Goal: Task Accomplishment & Management: Use online tool/utility

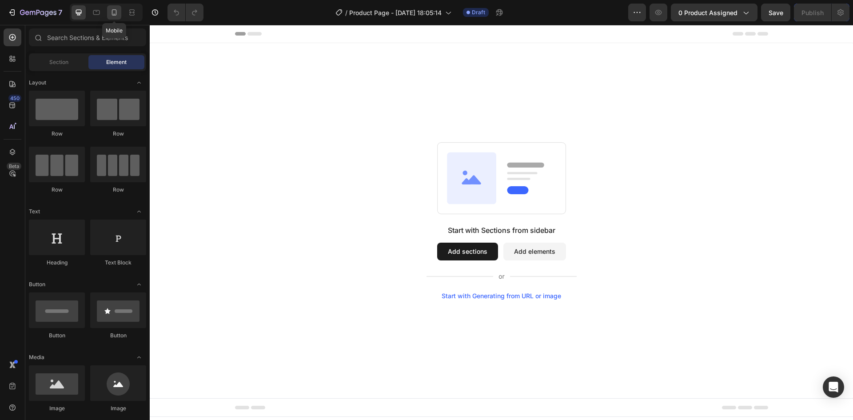
click at [112, 17] on div at bounding box center [114, 12] width 14 height 14
click at [448, 36] on span "Header" at bounding box center [440, 33] width 20 height 9
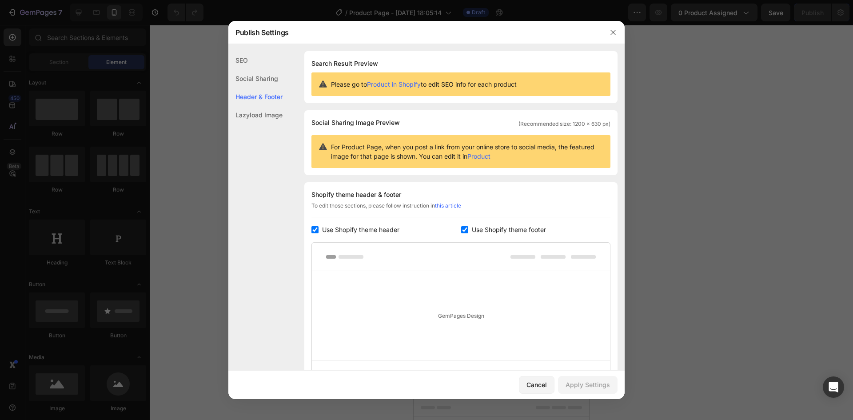
click at [465, 35] on div "Publish Settings" at bounding box center [414, 32] width 373 height 23
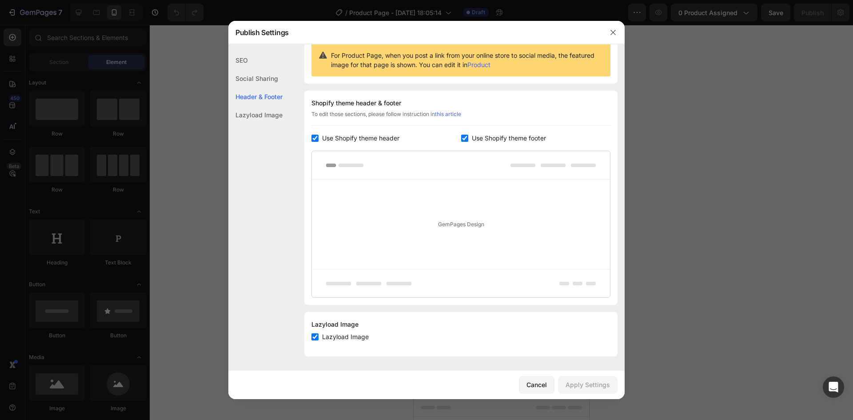
click at [376, 133] on span "Use Shopify theme header" at bounding box center [360, 138] width 77 height 11
checkbox input "false"
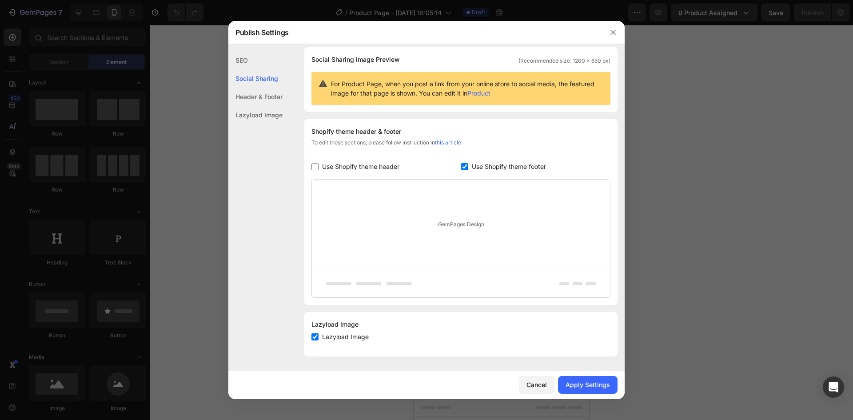
click at [479, 165] on span "Use Shopify theme footer" at bounding box center [509, 166] width 74 height 11
checkbox input "false"
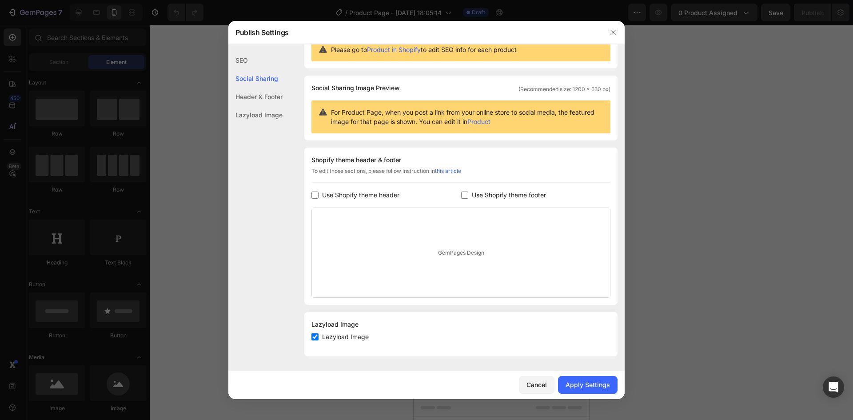
scroll to position [35, 0]
click at [350, 342] on span "Lazyload Image" at bounding box center [345, 336] width 47 height 11
checkbox input "false"
click at [569, 383] on div "Apply Settings" at bounding box center [588, 384] width 44 height 9
click at [616, 30] on icon "button" at bounding box center [612, 32] width 7 height 7
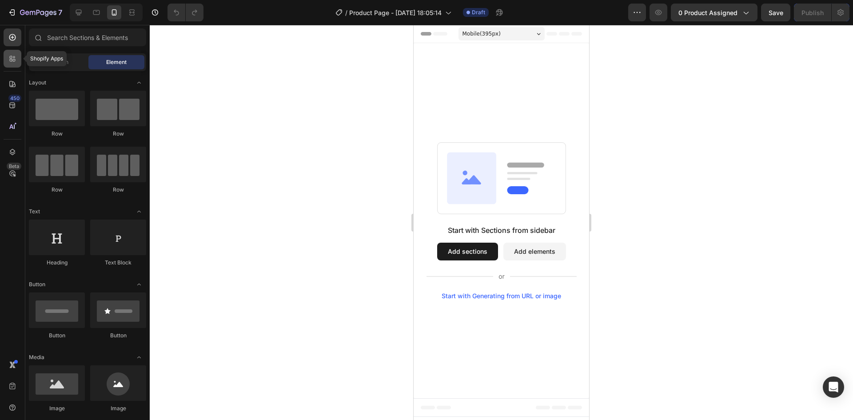
click at [12, 63] on div at bounding box center [13, 59] width 18 height 18
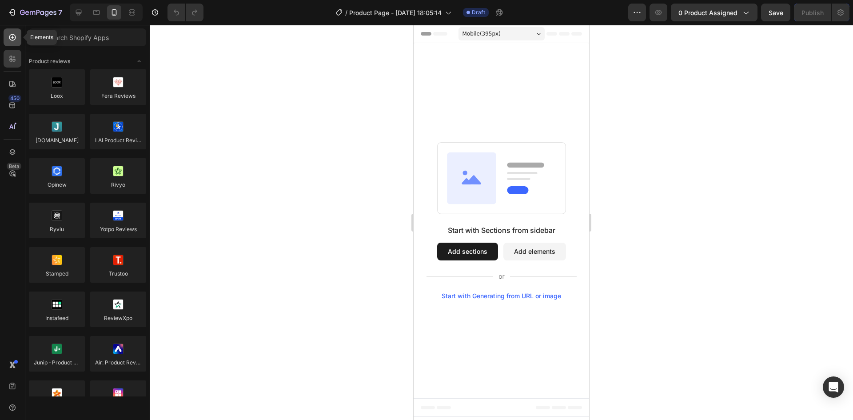
click at [14, 41] on icon at bounding box center [12, 37] width 9 height 9
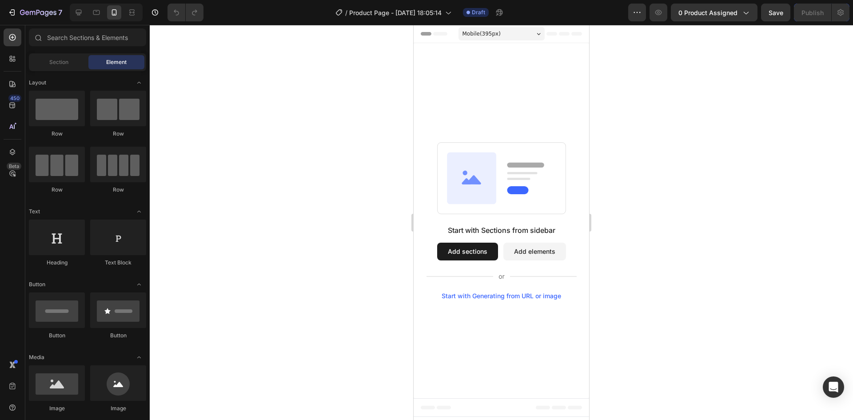
click at [24, 61] on div "450 Beta" at bounding box center [12, 222] width 25 height 395
click at [20, 60] on div at bounding box center [13, 59] width 18 height 18
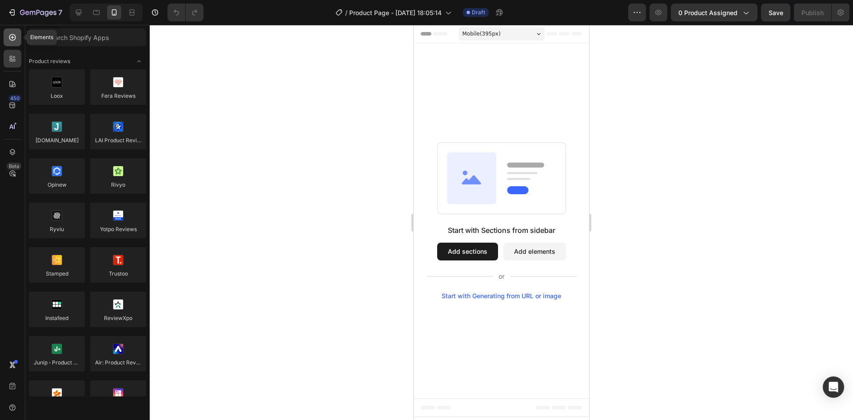
click at [18, 38] on div at bounding box center [13, 37] width 18 height 18
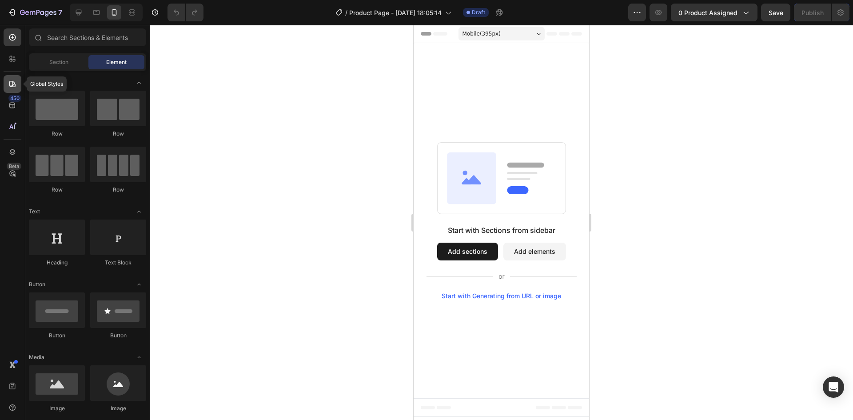
click at [12, 76] on div at bounding box center [13, 84] width 18 height 18
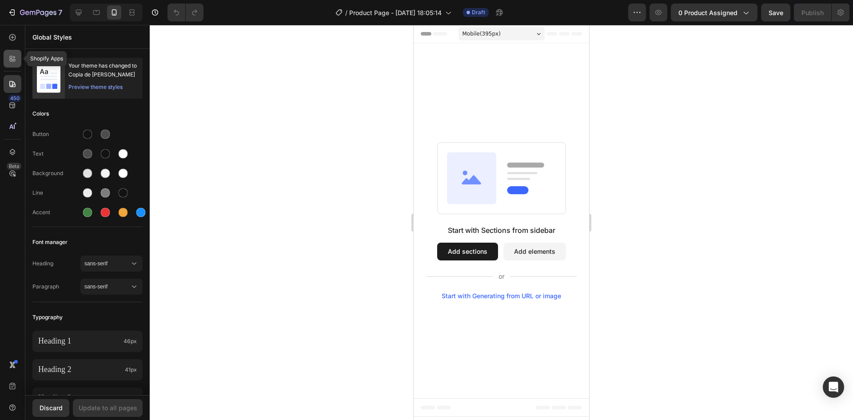
click at [17, 59] on div at bounding box center [13, 59] width 18 height 18
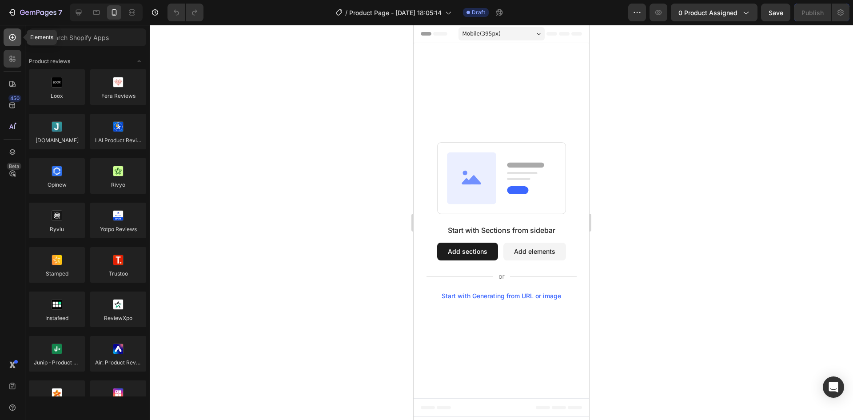
click at [19, 35] on div at bounding box center [13, 37] width 18 height 18
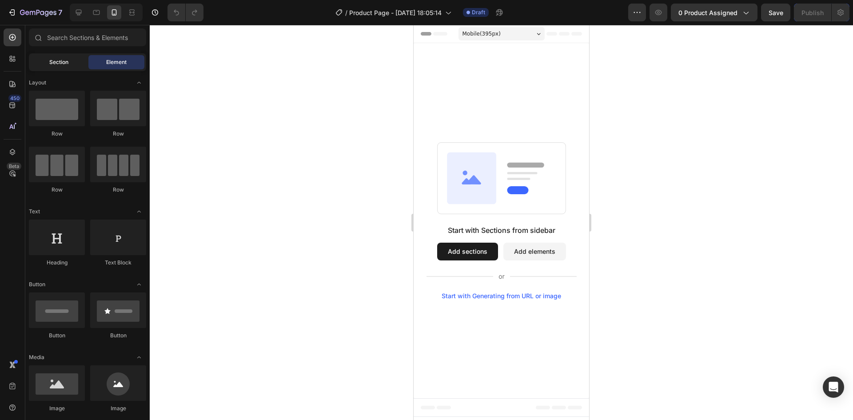
click at [49, 57] on div "Section" at bounding box center [59, 62] width 56 height 14
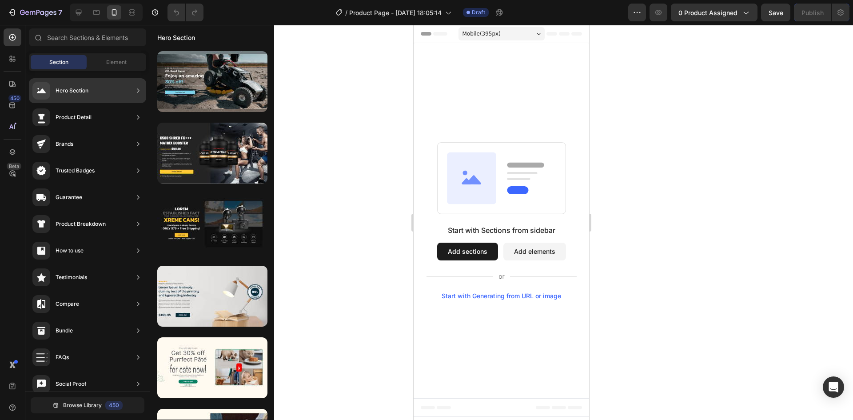
click at [120, 116] on div "Product Detail" at bounding box center [87, 117] width 117 height 25
click at [139, 116] on icon at bounding box center [138, 117] width 9 height 9
click at [141, 113] on icon at bounding box center [138, 117] width 9 height 9
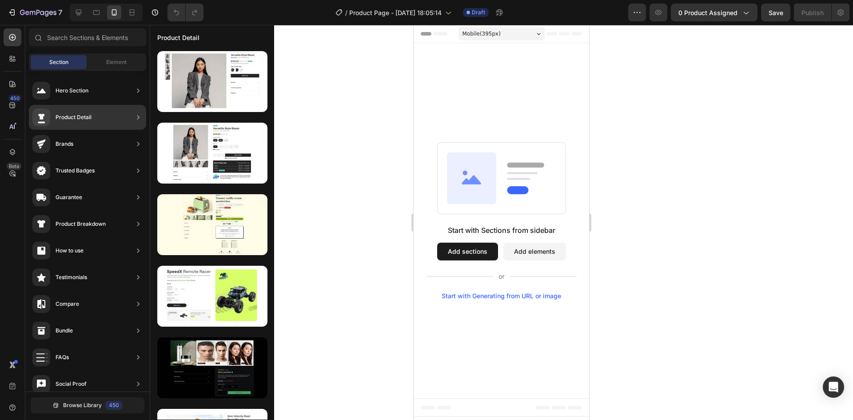
click at [138, 120] on icon at bounding box center [138, 117] width 9 height 9
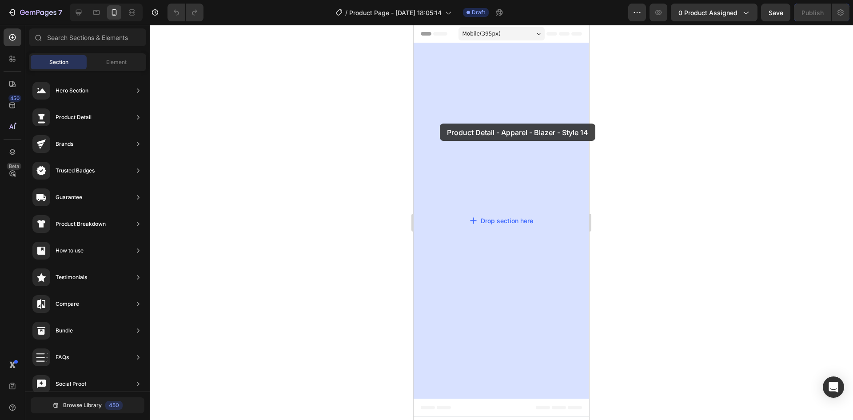
drag, startPoint x: 601, startPoint y: 124, endPoint x: 419, endPoint y: 123, distance: 182.1
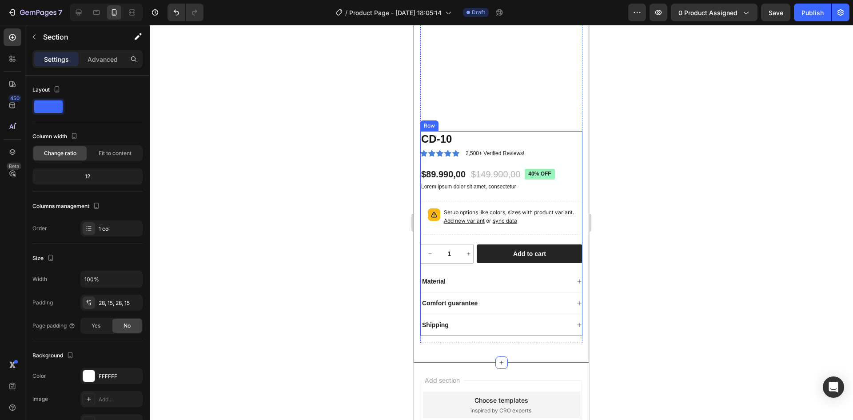
scroll to position [0, 0]
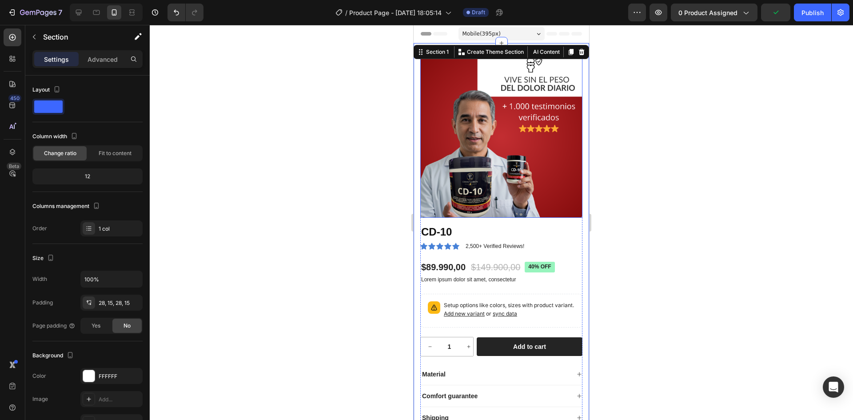
click at [526, 124] on img at bounding box center [501, 137] width 162 height 162
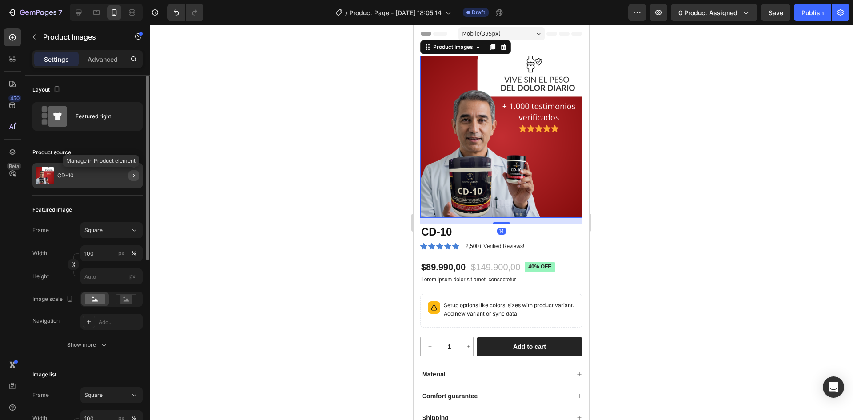
click at [133, 180] on button "button" at bounding box center [133, 175] width 11 height 11
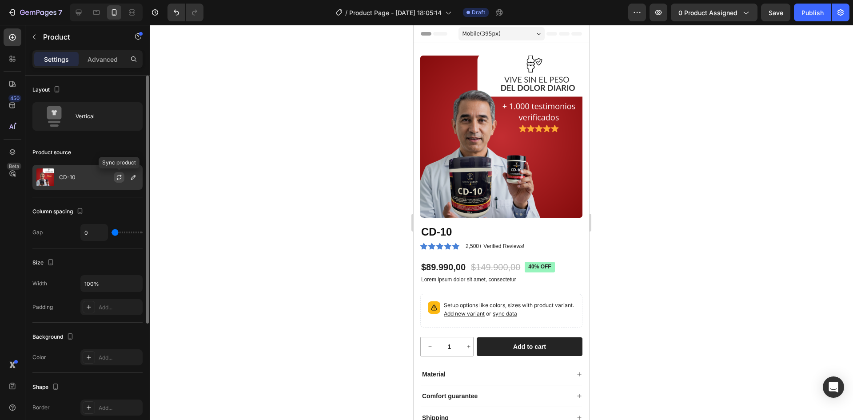
click at [117, 180] on icon "button" at bounding box center [119, 177] width 7 height 7
click at [131, 177] on icon "button" at bounding box center [133, 177] width 7 height 7
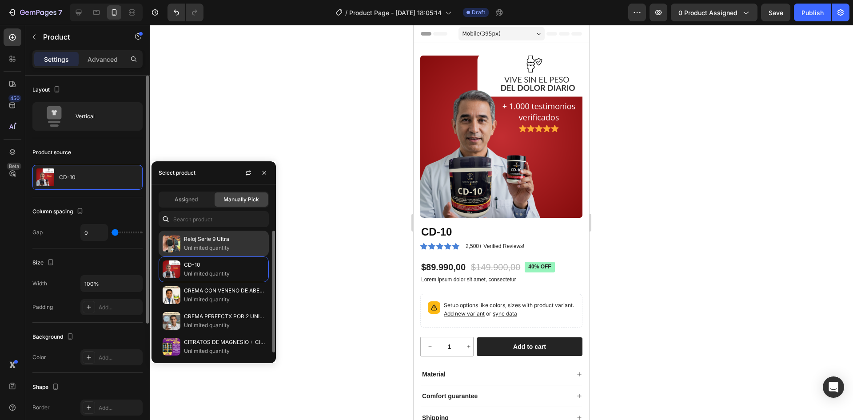
click at [214, 244] on p "Unlimited quantity" at bounding box center [224, 247] width 81 height 9
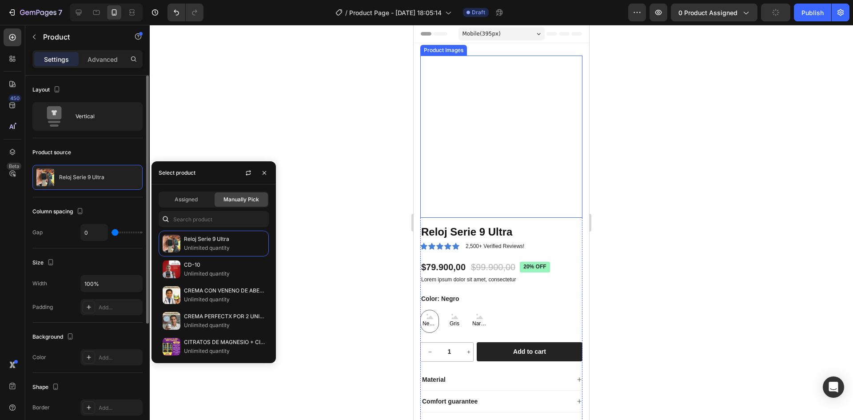
click at [470, 119] on img at bounding box center [501, 137] width 162 height 162
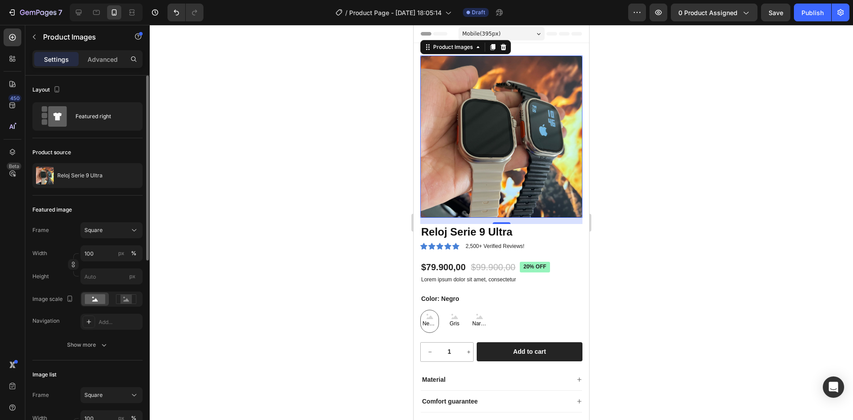
click at [459, 140] on img at bounding box center [501, 137] width 162 height 162
click at [76, 174] on p "Reloj Serie 9 Ultra" at bounding box center [79, 175] width 45 height 6
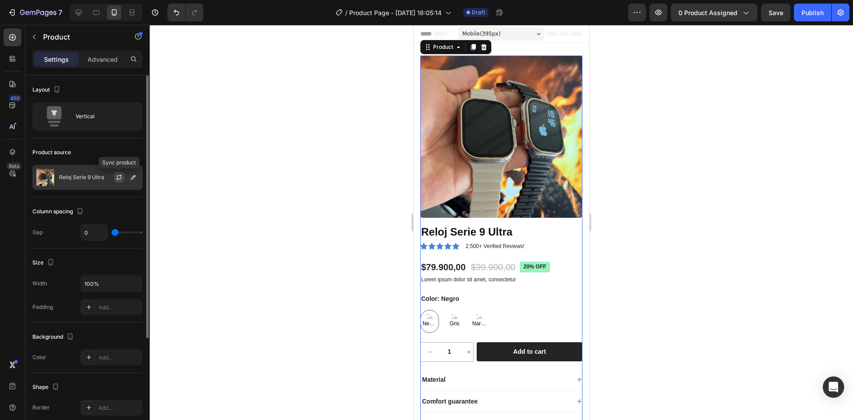
click at [116, 178] on icon "button" at bounding box center [119, 177] width 7 height 7
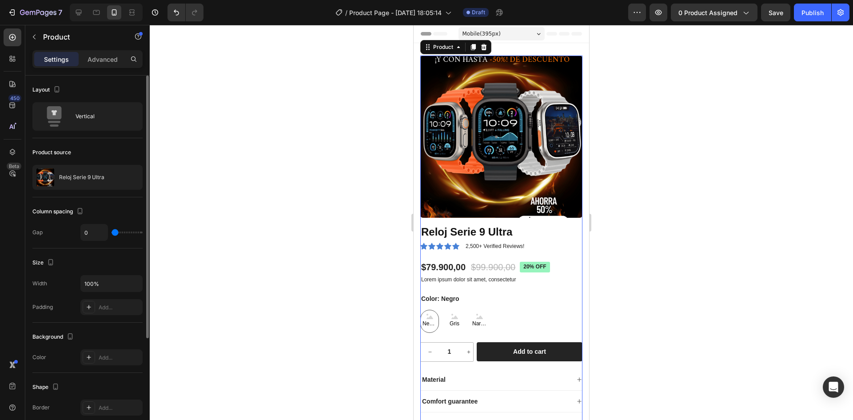
click at [668, 127] on div at bounding box center [501, 222] width 703 height 395
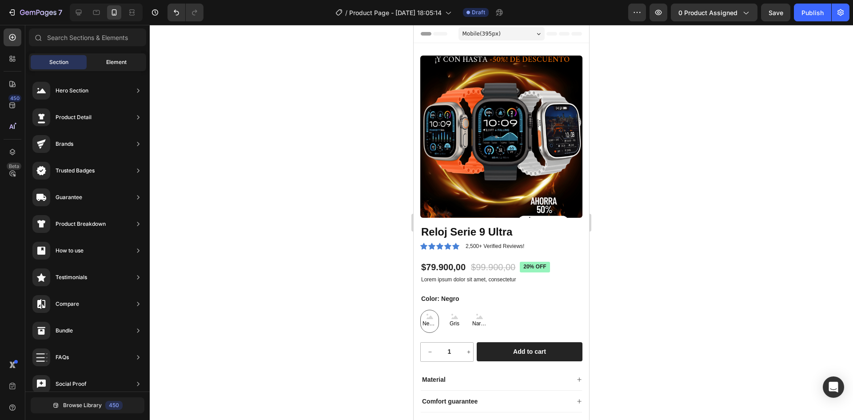
click at [98, 64] on div "Element" at bounding box center [116, 62] width 56 height 14
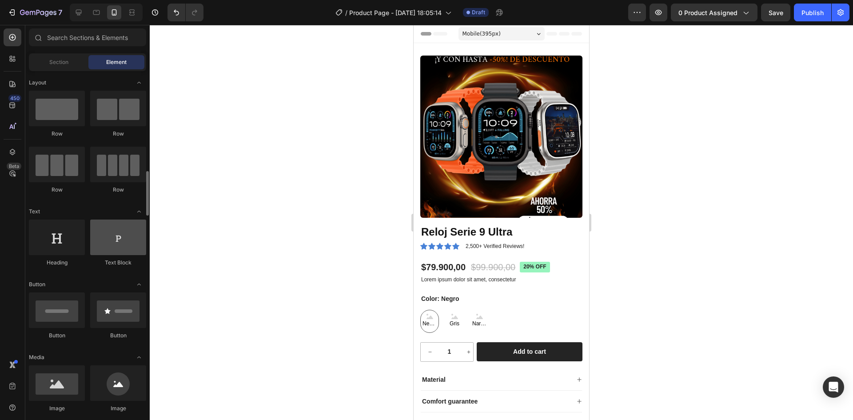
scroll to position [89, 0]
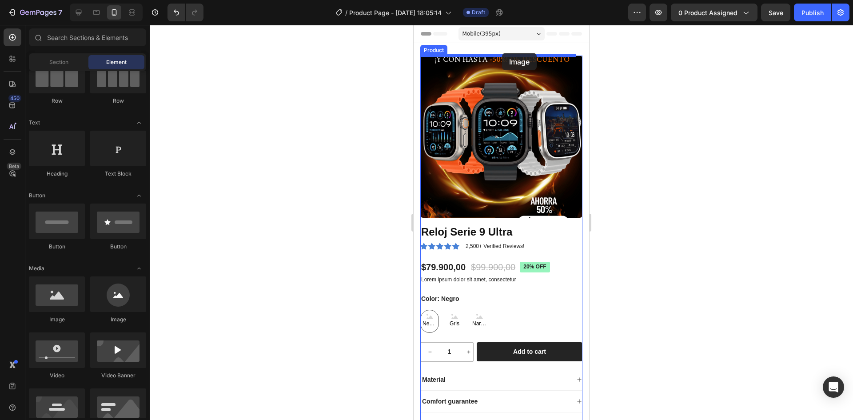
drag, startPoint x: 486, startPoint y: 323, endPoint x: 502, endPoint y: 53, distance: 270.6
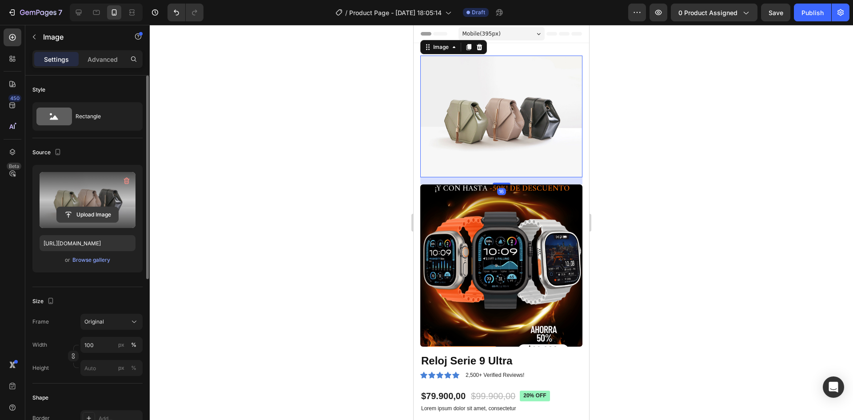
click at [100, 215] on input "file" at bounding box center [87, 214] width 61 height 15
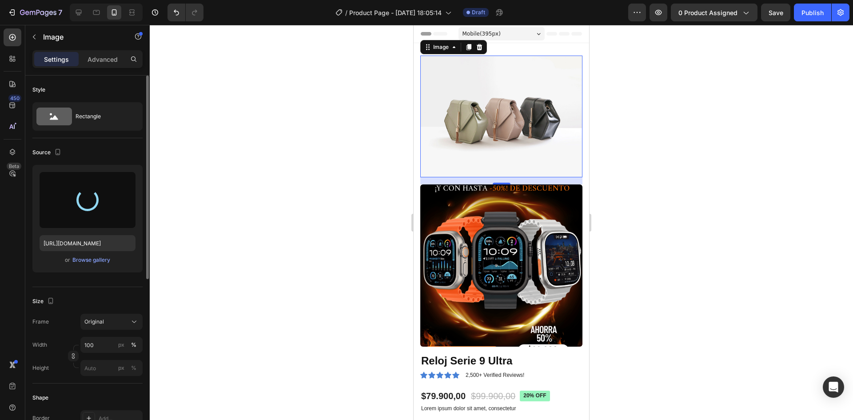
type input "https://cdn.shopify.com/s/files/1/0608/0561/1604/files/gempages_566583131050607…"
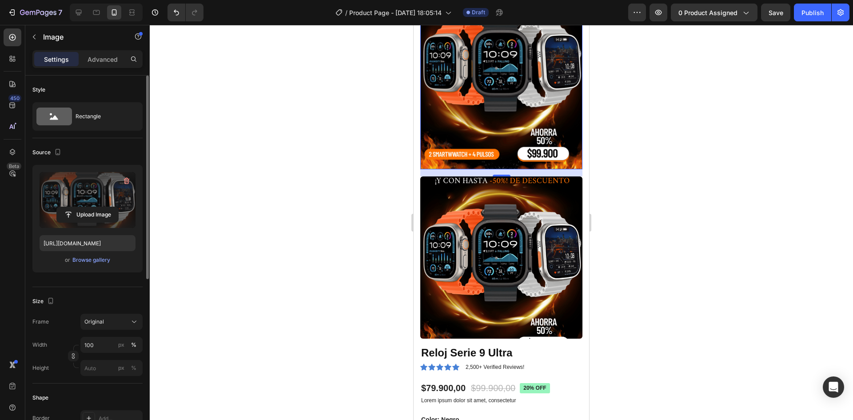
click at [488, 243] on img at bounding box center [501, 257] width 162 height 162
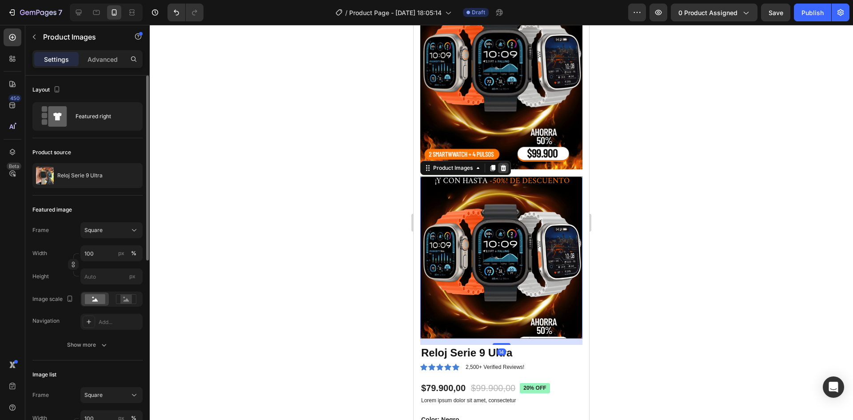
click at [506, 164] on icon at bounding box center [503, 167] width 7 height 7
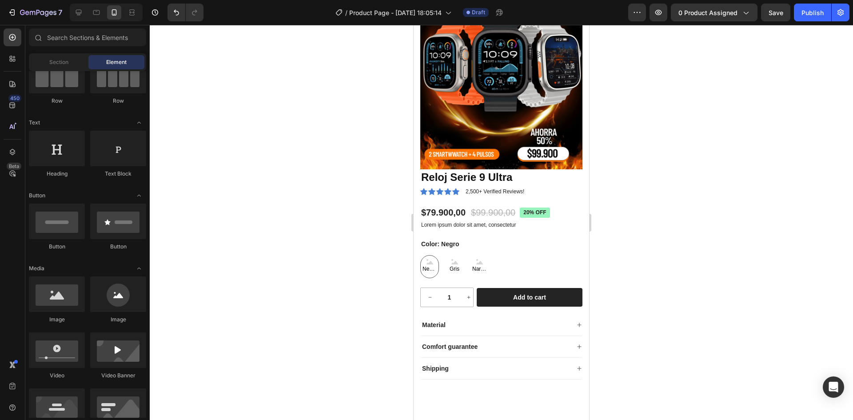
click at [664, 175] on div at bounding box center [501, 222] width 703 height 395
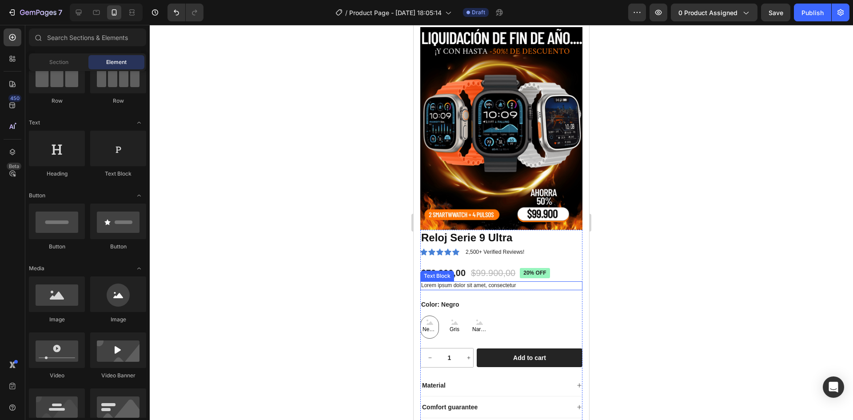
scroll to position [0, 0]
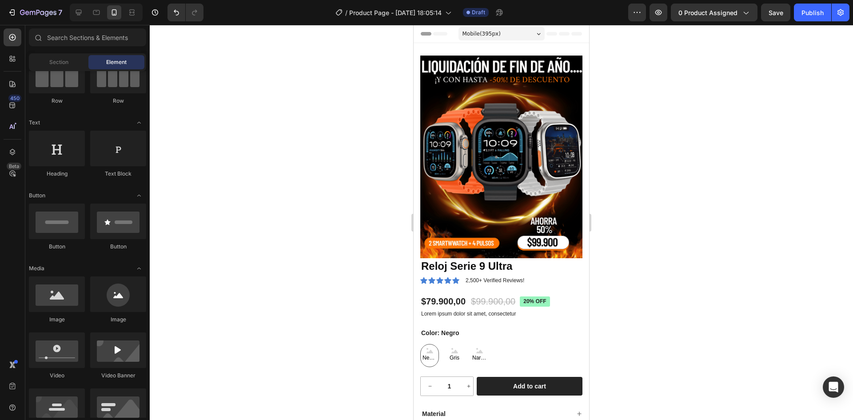
click at [627, 219] on div at bounding box center [501, 222] width 703 height 395
click at [812, 19] on button "Publish" at bounding box center [812, 13] width 37 height 18
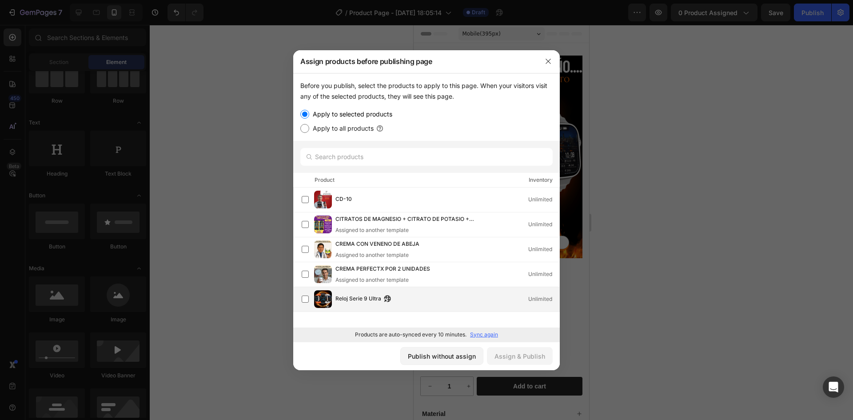
click at [347, 291] on div "Reloj Serie 9 Ultra Unlimited" at bounding box center [431, 299] width 258 height 18
click at [510, 354] on div "Assign & Publish" at bounding box center [519, 355] width 51 height 9
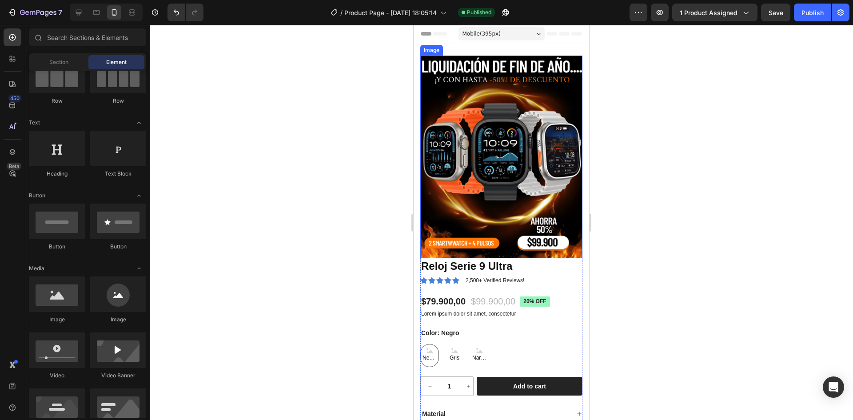
click at [490, 101] on img at bounding box center [501, 157] width 162 height 203
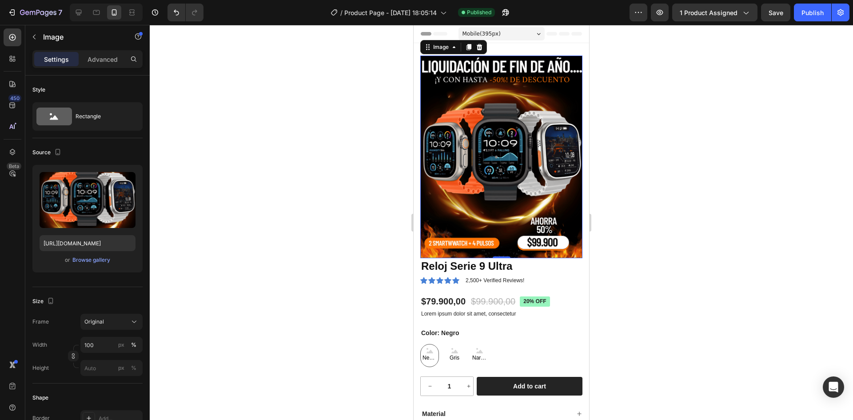
click at [476, 124] on img at bounding box center [501, 157] width 162 height 203
click at [519, 168] on img at bounding box center [501, 157] width 162 height 203
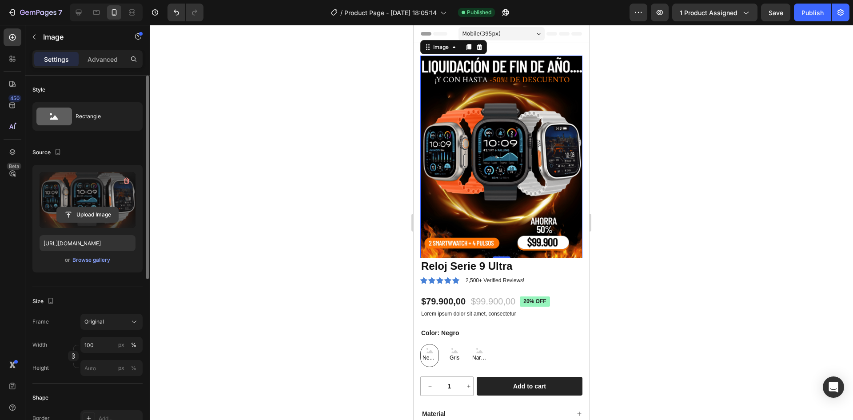
click at [91, 210] on input "file" at bounding box center [87, 214] width 61 height 15
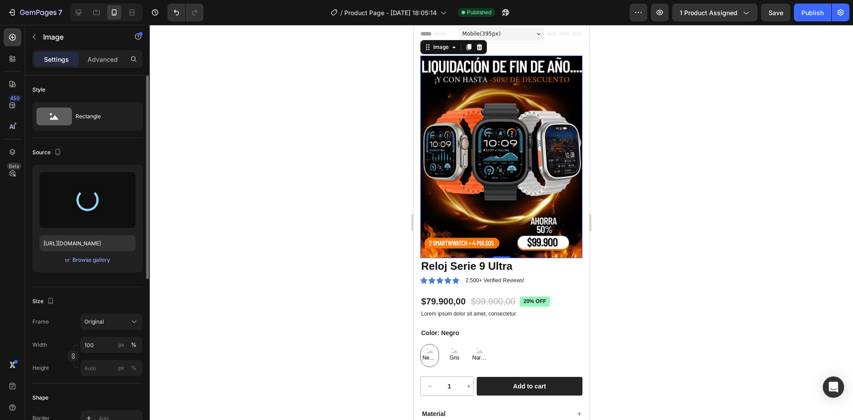
type input "https://cdn.shopify.com/s/files/1/0608/0561/1604/files/gempages_566583131050607…"
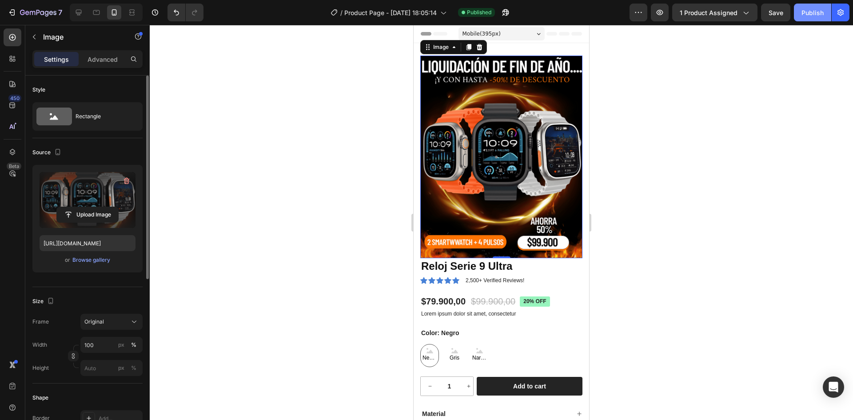
click at [807, 4] on button "Publish" at bounding box center [812, 13] width 37 height 18
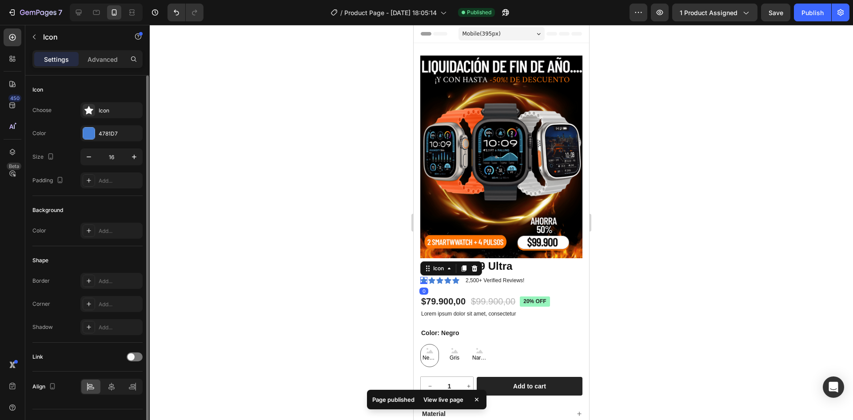
click at [424, 277] on icon at bounding box center [423, 280] width 7 height 7
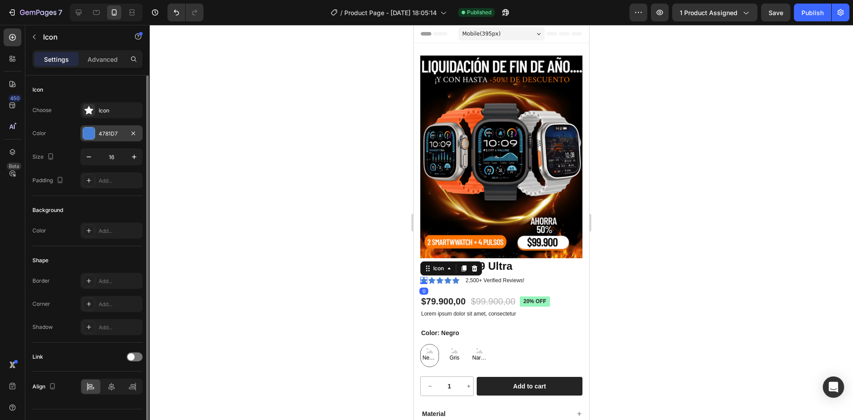
click at [92, 133] on div at bounding box center [89, 133] width 12 height 12
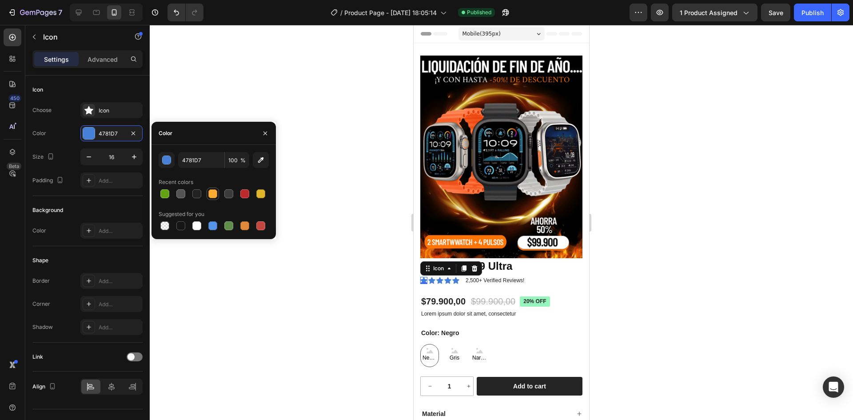
click at [211, 194] on div at bounding box center [212, 193] width 9 height 9
type input "FFAC34"
click at [432, 277] on div "Icon" at bounding box center [431, 280] width 7 height 7
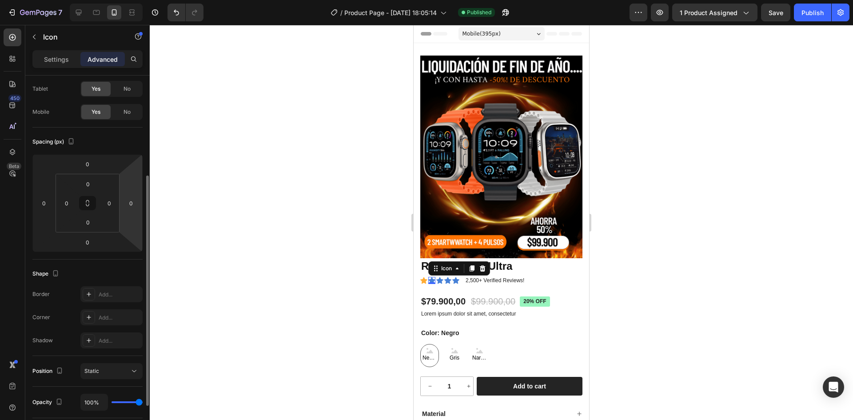
scroll to position [89, 0]
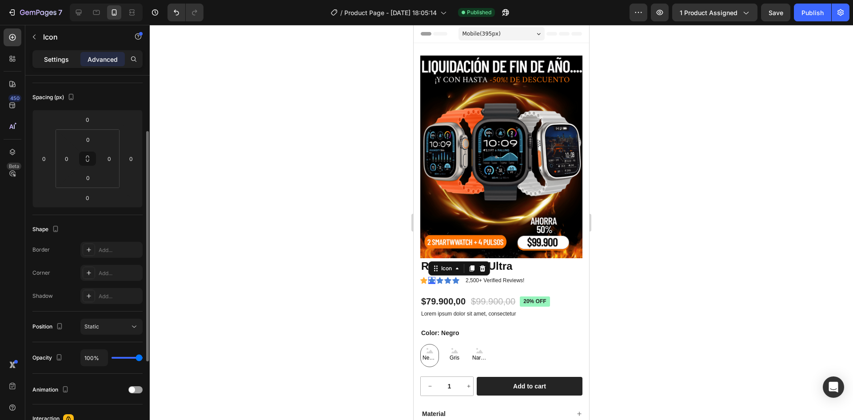
click at [64, 66] on div "Settings" at bounding box center [56, 59] width 44 height 14
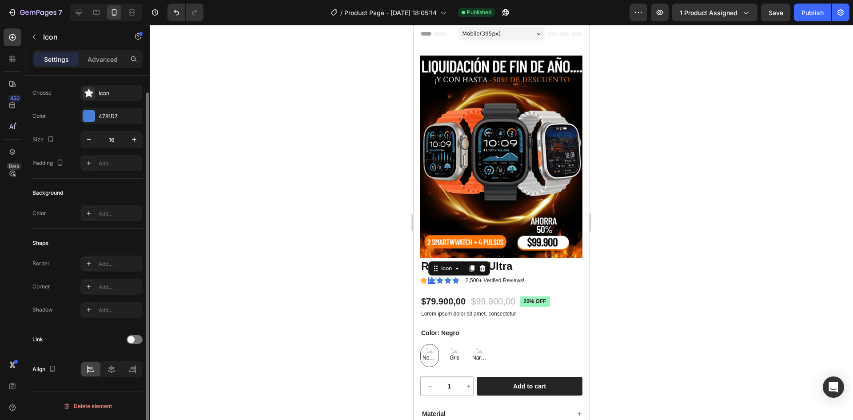
scroll to position [17, 0]
click at [86, 116] on div at bounding box center [89, 116] width 12 height 12
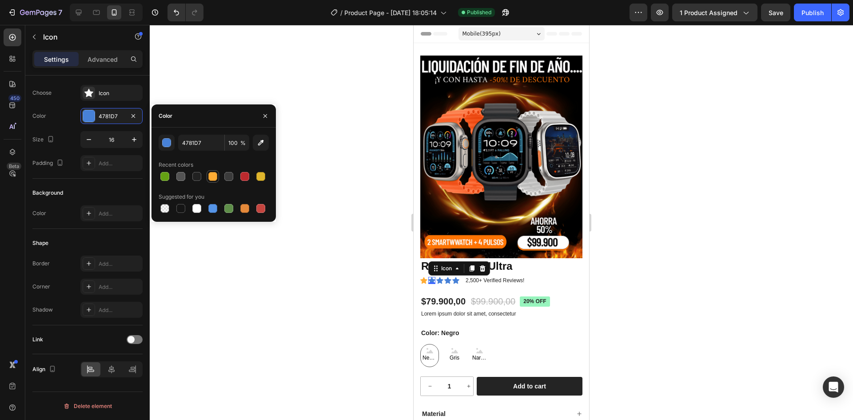
click at [211, 177] on div at bounding box center [212, 176] width 9 height 9
type input "FFAC34"
click at [441, 277] on div "Icon" at bounding box center [439, 280] width 7 height 7
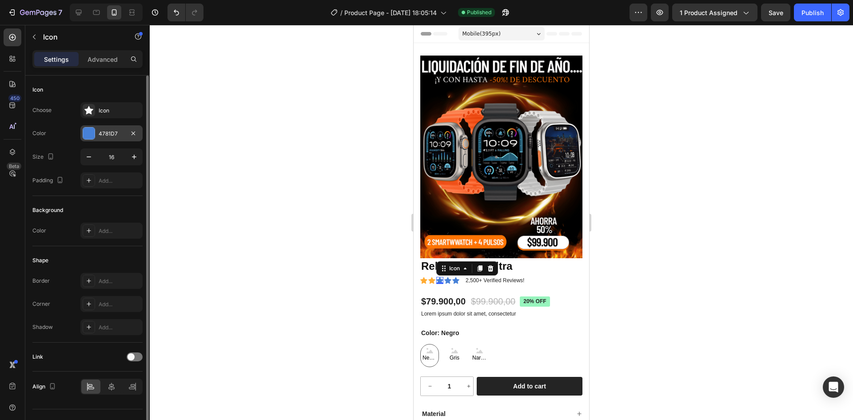
click at [91, 131] on div at bounding box center [89, 133] width 12 height 12
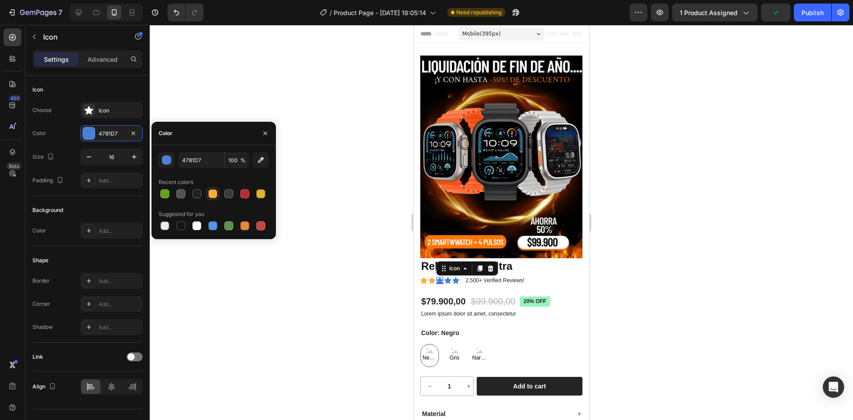
click at [211, 198] on div at bounding box center [212, 193] width 9 height 9
type input "FFAC34"
click at [450, 277] on icon at bounding box center [447, 280] width 7 height 7
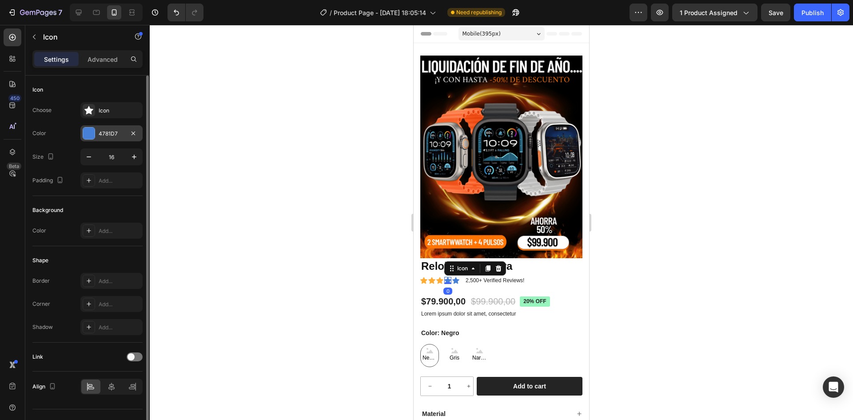
click at [92, 132] on div at bounding box center [89, 133] width 12 height 12
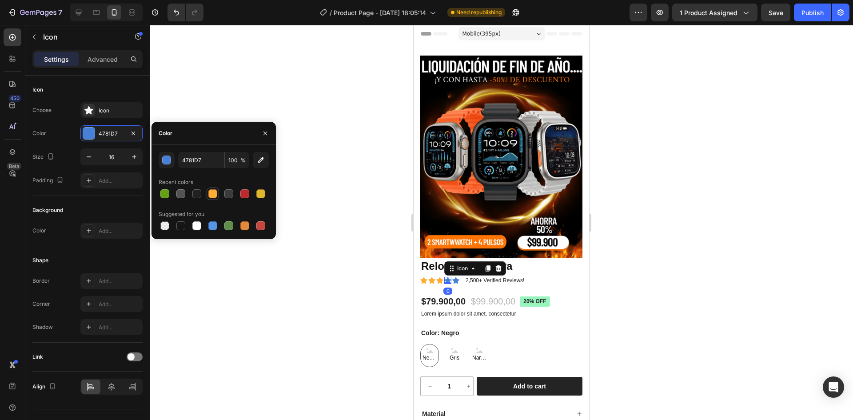
click at [212, 197] on div at bounding box center [212, 193] width 9 height 9
type input "FFAC34"
click at [457, 276] on div "Icon Icon Icon Icon 0 Icon Icon List" at bounding box center [439, 280] width 39 height 10
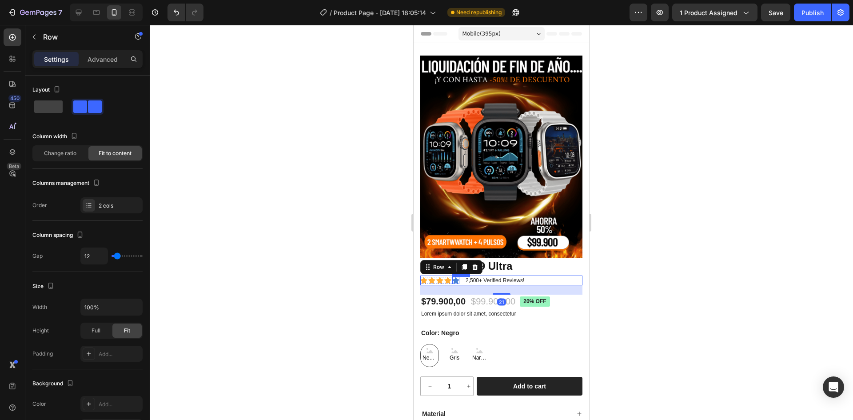
click at [457, 277] on div "Icon" at bounding box center [455, 280] width 7 height 7
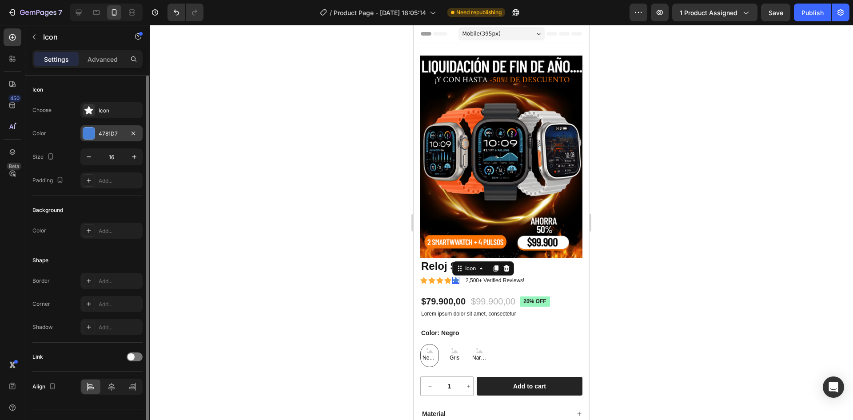
click at [87, 133] on div at bounding box center [89, 133] width 12 height 12
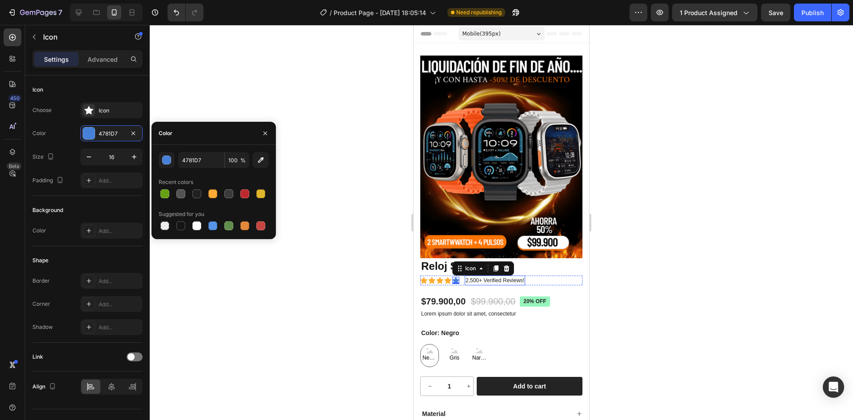
click at [489, 276] on p "2,500+ Verified Reviews!" at bounding box center [495, 280] width 59 height 8
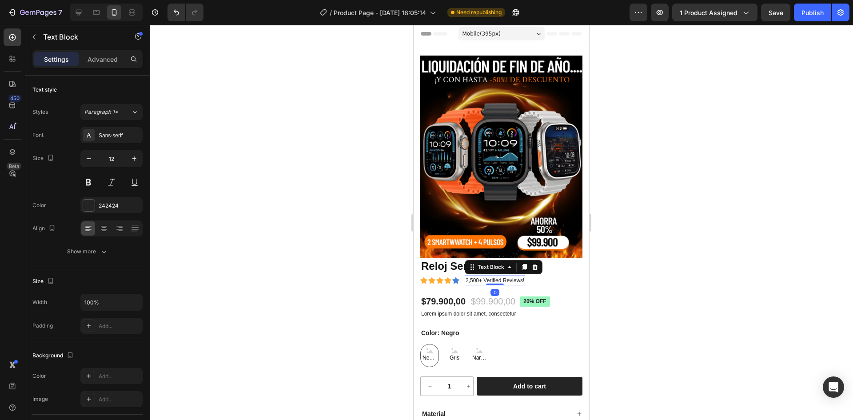
click at [489, 276] on p "2,500+ Verified Reviews!" at bounding box center [495, 280] width 59 height 8
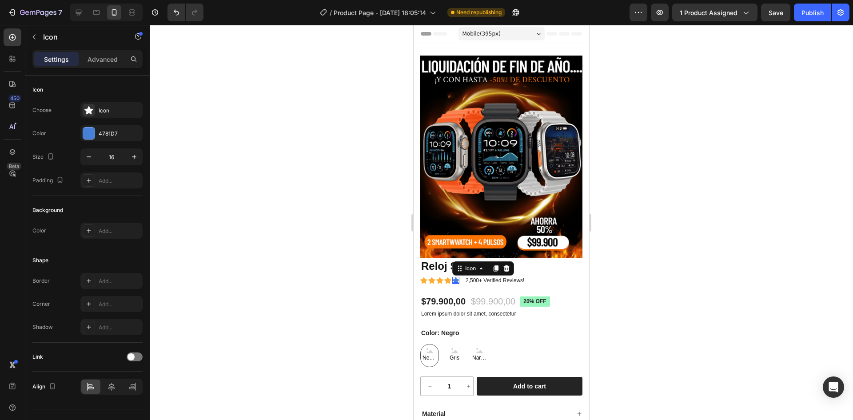
click at [459, 277] on div "Icon 0" at bounding box center [455, 280] width 7 height 7
click at [90, 132] on div at bounding box center [89, 133] width 12 height 12
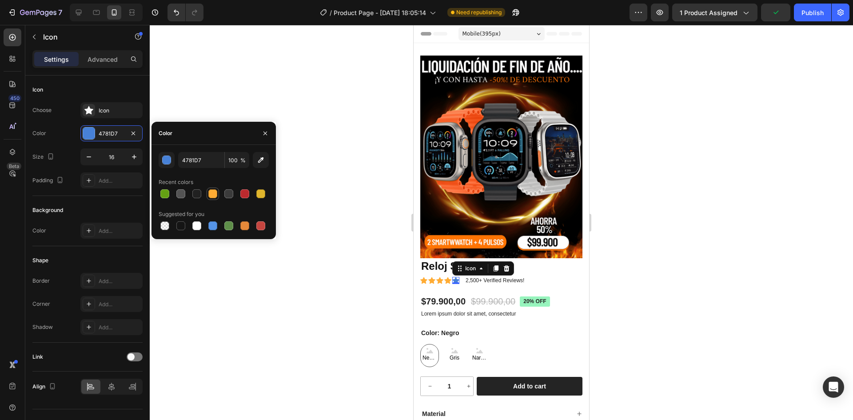
click at [215, 192] on div at bounding box center [212, 193] width 9 height 9
type input "FFAC34"
click at [475, 276] on p "2,500+ Verified Reviews!" at bounding box center [495, 280] width 59 height 8
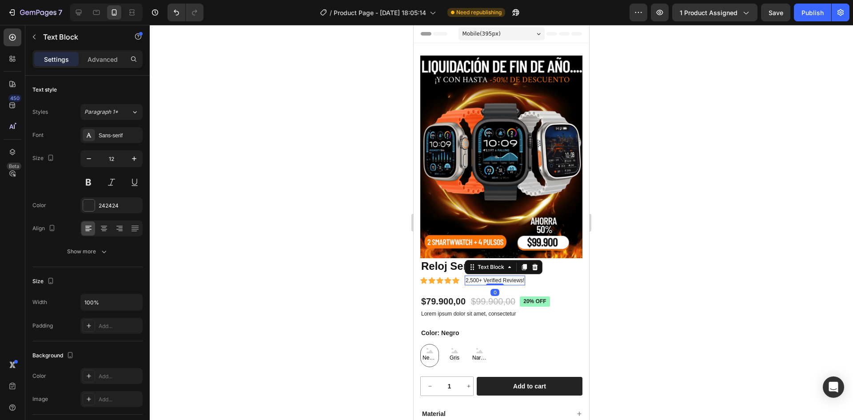
click at [475, 276] on p "2,500+ Verified Reviews!" at bounding box center [495, 280] width 59 height 8
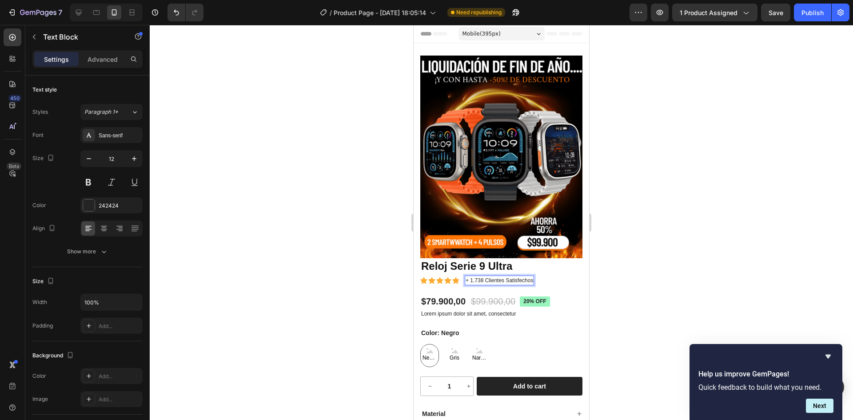
click at [620, 273] on div at bounding box center [501, 222] width 703 height 395
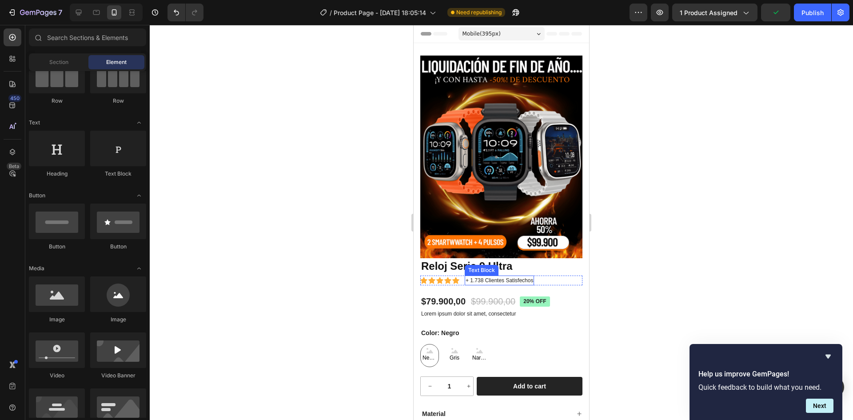
click at [489, 276] on p "+ 1.738 Clientes Satisfechos" at bounding box center [500, 280] width 68 height 8
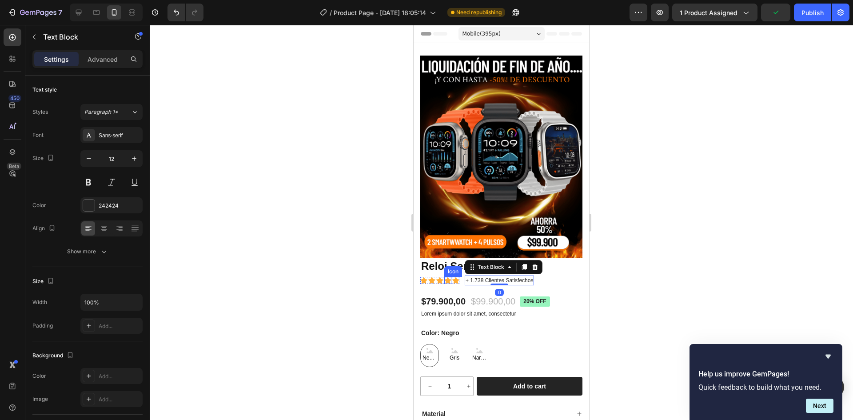
click at [448, 277] on div "Icon" at bounding box center [447, 280] width 7 height 7
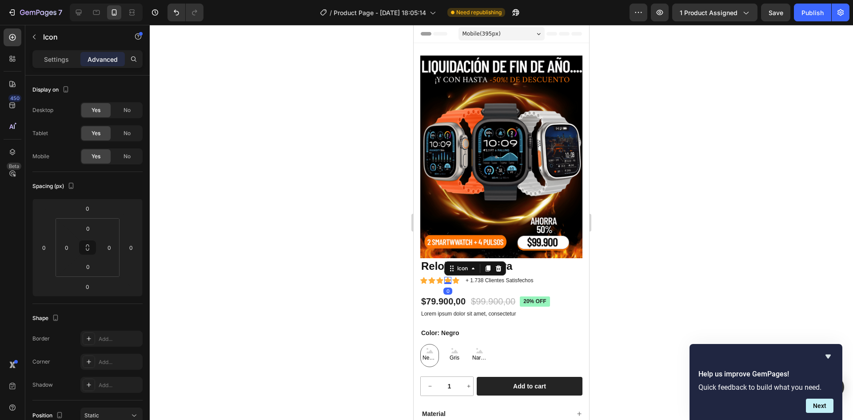
click at [639, 273] on div at bounding box center [501, 222] width 703 height 395
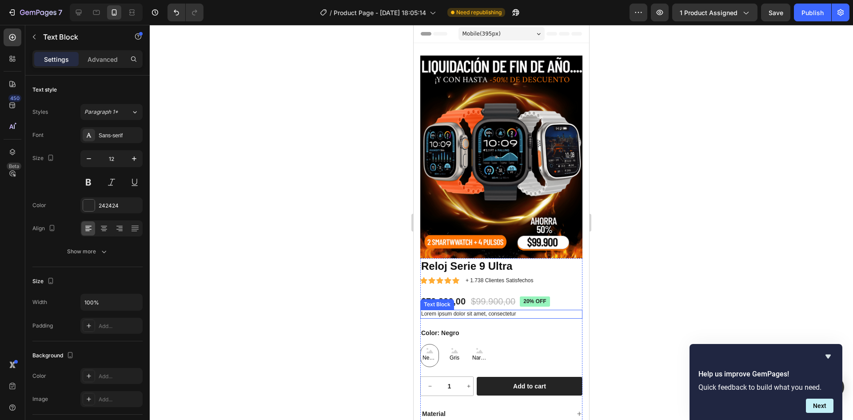
click at [488, 311] on p "Lorem ipsum dolor sit amet, consectetur" at bounding box center [501, 314] width 160 height 7
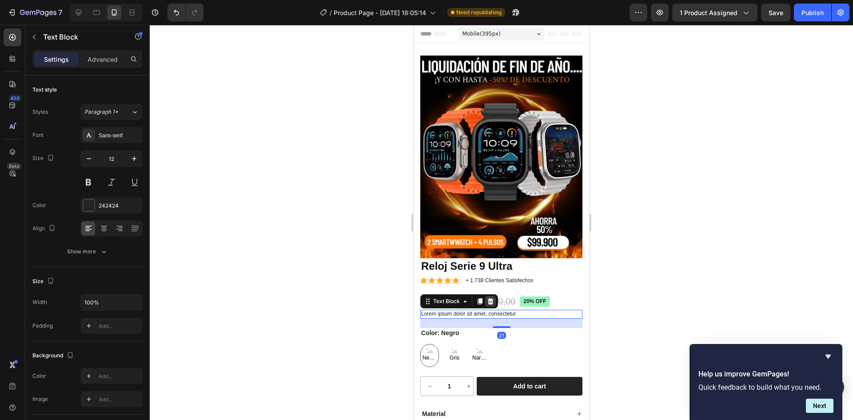
click at [491, 298] on icon at bounding box center [490, 301] width 7 height 7
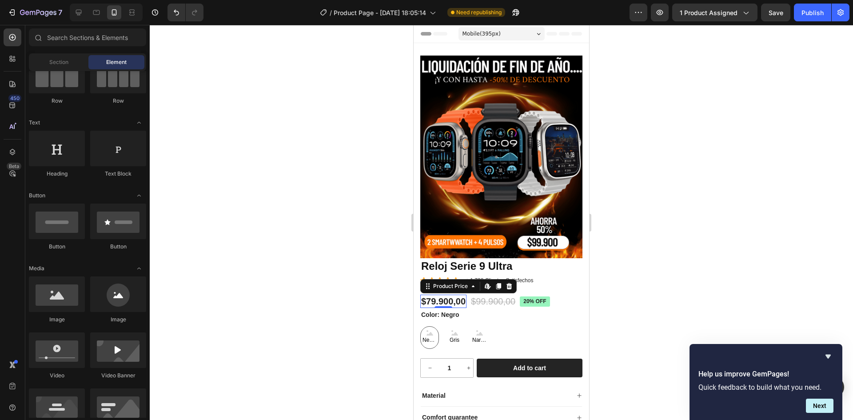
click at [437, 295] on div "$79.900,00" at bounding box center [443, 301] width 46 height 13
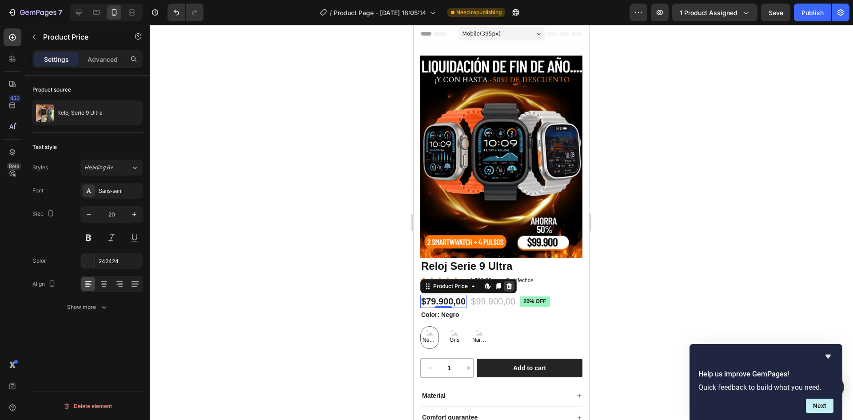
click at [507, 283] on icon at bounding box center [509, 286] width 7 height 7
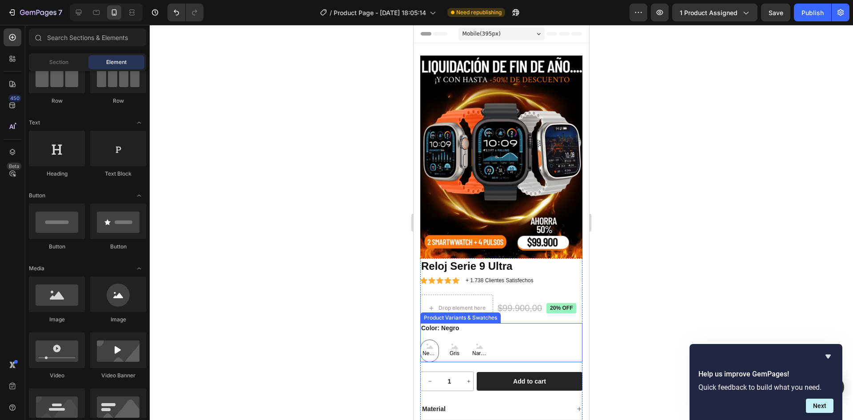
click at [496, 339] on div "Negro Negro Negro Gris Gris Gris Naranja Naranja Naranja" at bounding box center [501, 350] width 162 height 23
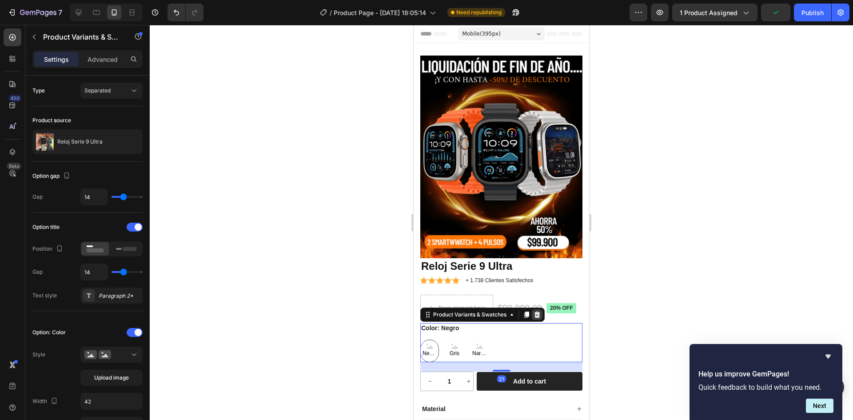
click at [536, 311] on icon at bounding box center [537, 314] width 6 height 6
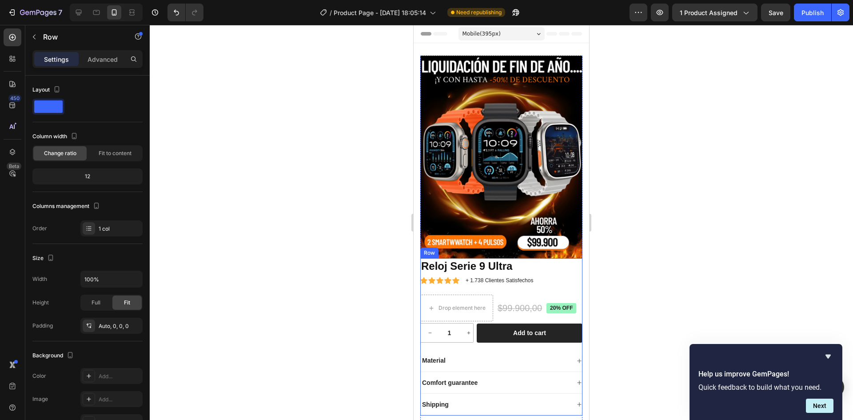
click at [475, 335] on div "Reloj Serie 9 Ultra Product Title Icon Icon Icon Icon Icon Icon List + 1.738 Cl…" at bounding box center [501, 336] width 162 height 157
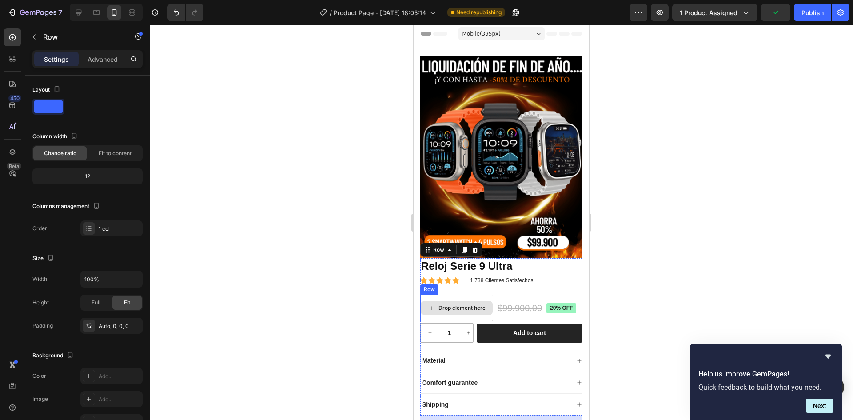
click at [458, 301] on div "Drop element here" at bounding box center [457, 308] width 72 height 14
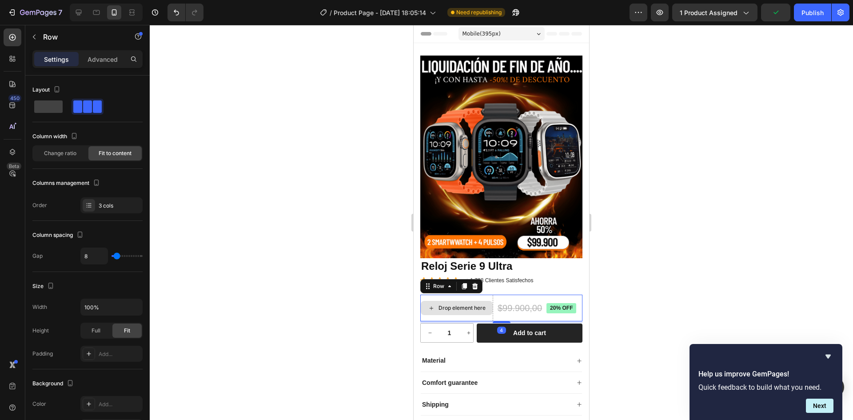
click at [471, 295] on div "Drop element here" at bounding box center [456, 308] width 73 height 27
click at [475, 283] on icon at bounding box center [475, 286] width 6 height 6
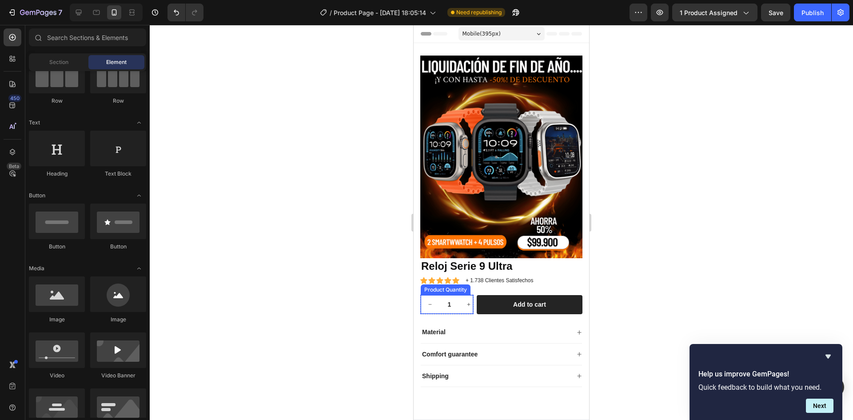
click at [462, 295] on button "increment" at bounding box center [468, 304] width 19 height 19
type input "2"
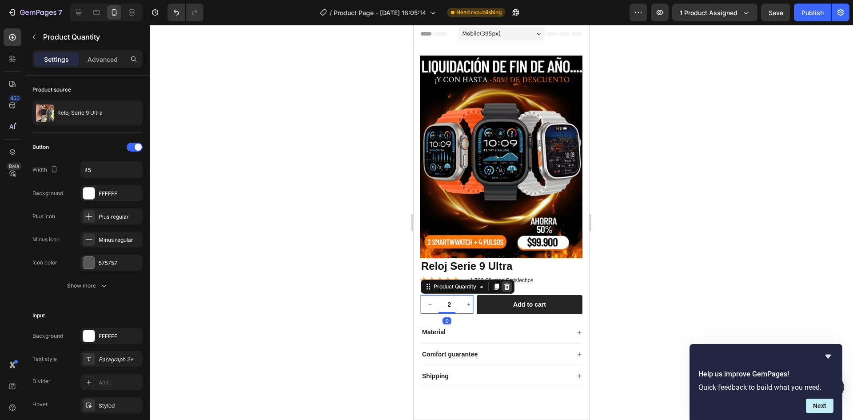
click at [505, 283] on icon at bounding box center [506, 286] width 7 height 7
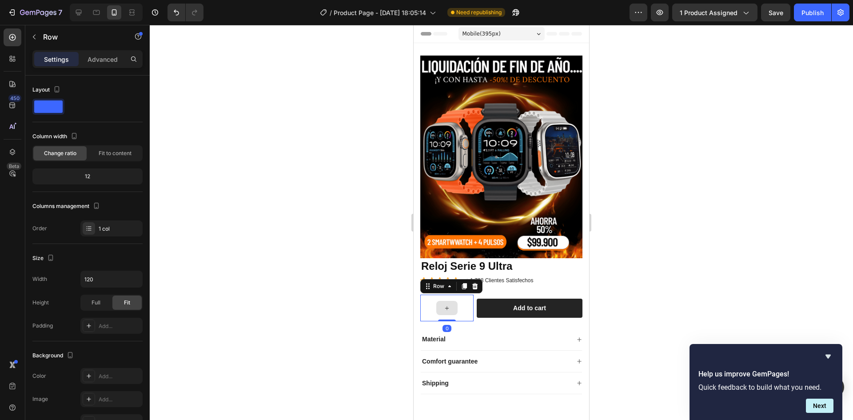
click at [466, 295] on div at bounding box center [446, 308] width 53 height 27
click at [478, 283] on icon at bounding box center [474, 286] width 7 height 7
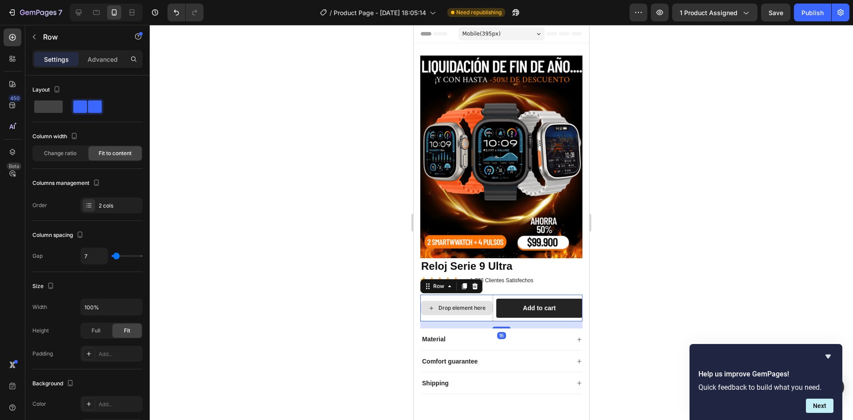
click at [465, 295] on div "Drop element here" at bounding box center [456, 308] width 73 height 27
click at [477, 283] on icon at bounding box center [475, 286] width 6 height 6
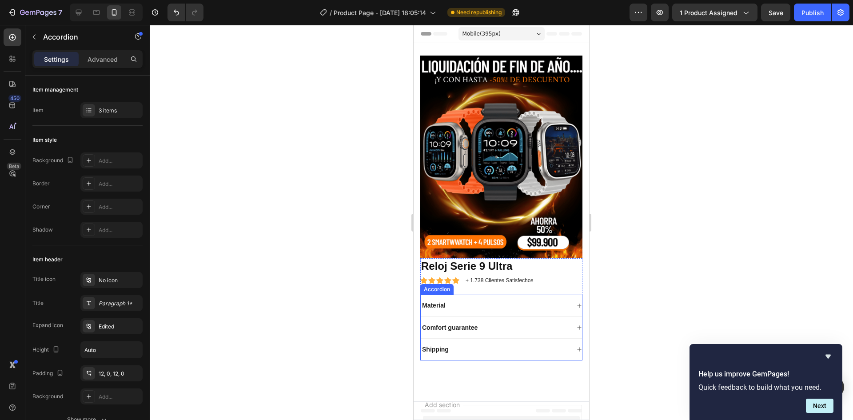
click at [463, 300] on div "Material" at bounding box center [495, 305] width 149 height 11
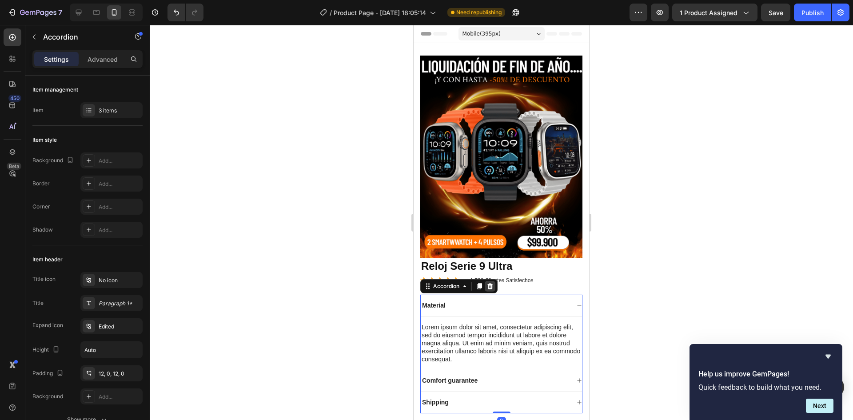
click at [492, 283] on icon at bounding box center [490, 286] width 6 height 6
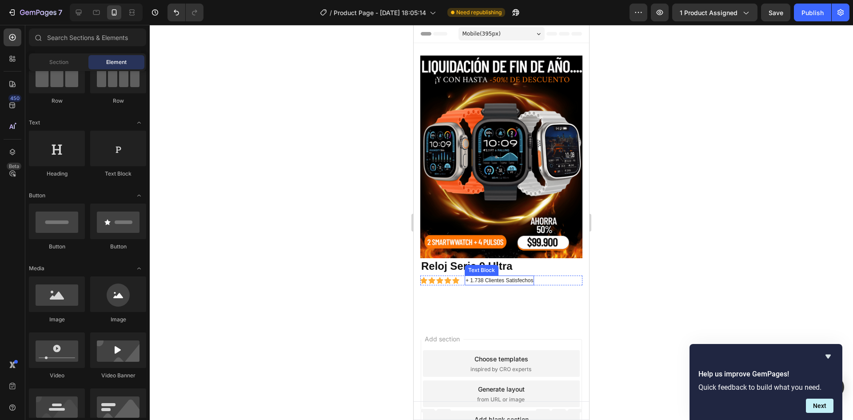
click at [490, 276] on p "+ 1.738 Clientes Satisfechos" at bounding box center [500, 280] width 68 height 8
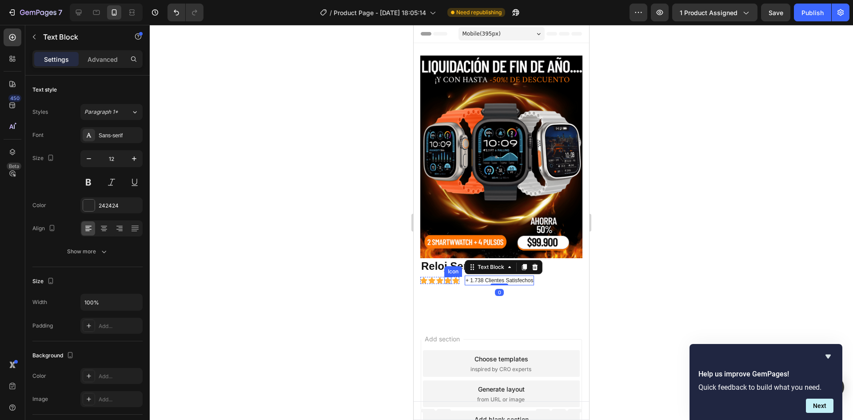
click at [449, 277] on icon at bounding box center [447, 280] width 7 height 7
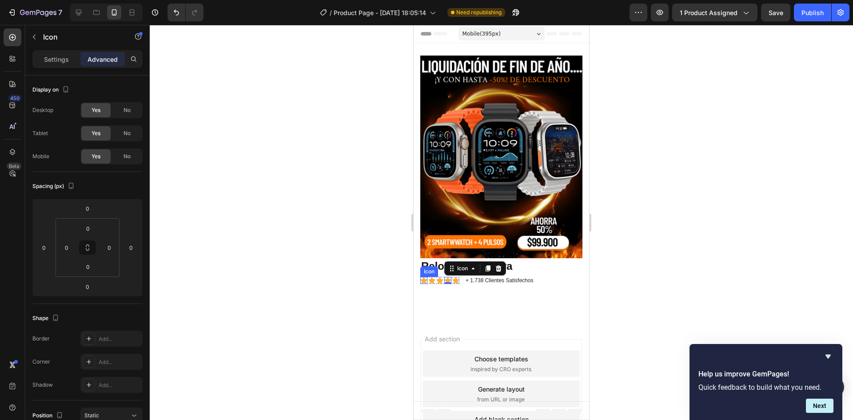
click at [426, 277] on div "Icon" at bounding box center [423, 280] width 7 height 7
click at [458, 278] on div "Reloj Serie 9 Ultra Product Title Icon 0 Icon Icon Icon Icon Icon List + 1.738 …" at bounding box center [501, 276] width 162 height 36
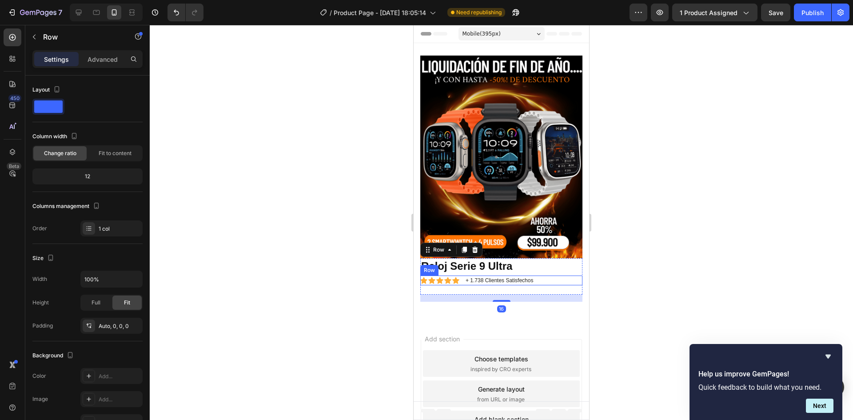
click at [460, 276] on div "Icon Icon Icon Icon Icon Icon List + 1.738 Clientes Satisfechos Text Block Row" at bounding box center [501, 280] width 162 height 10
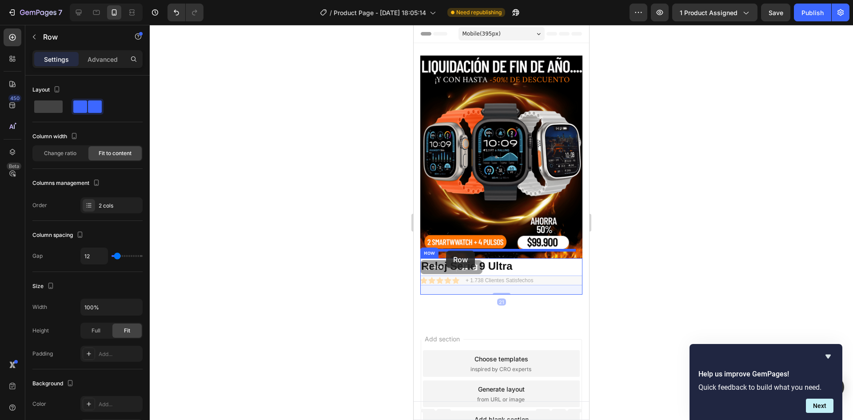
drag, startPoint x: 442, startPoint y: 262, endPoint x: 446, endPoint y: 251, distance: 12.4
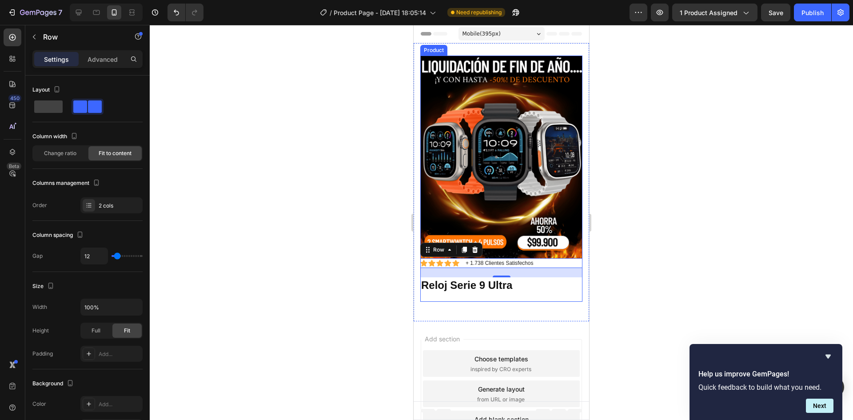
click at [509, 293] on div "Image Icon Icon Icon Icon Icon Icon List + 1.738 Clientes Satisfechos Text Bloc…" at bounding box center [501, 179] width 162 height 246
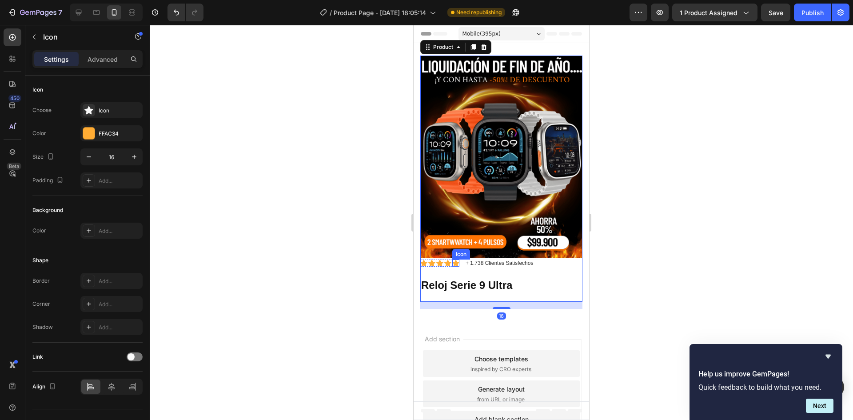
click at [457, 259] on div "Icon" at bounding box center [455, 262] width 7 height 7
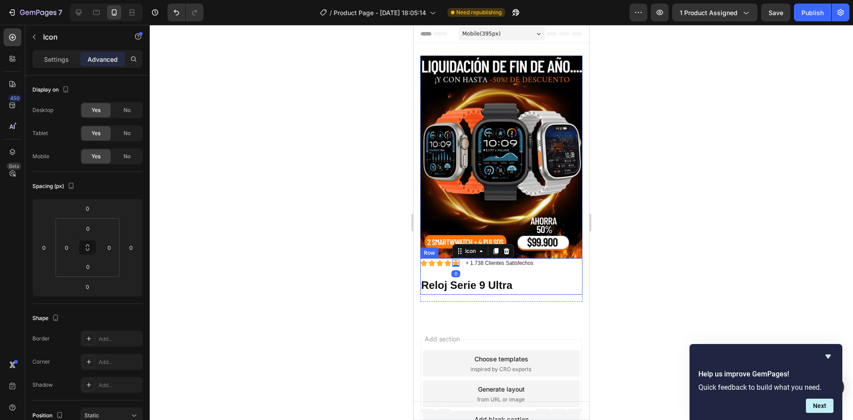
click at [530, 263] on div "Icon Icon Icon Icon Icon 0 Icon List + 1.738 Clientes Satisfechos Text Block Ro…" at bounding box center [501, 276] width 162 height 36
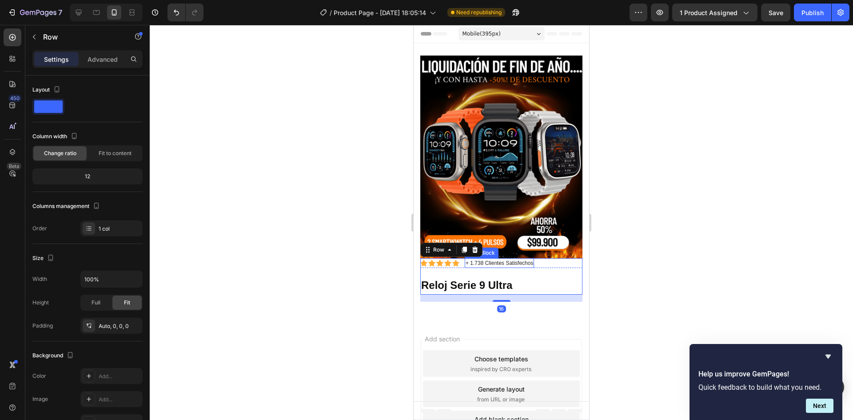
click at [502, 259] on p "+ 1.738 Clientes Satisfechos" at bounding box center [500, 263] width 68 height 8
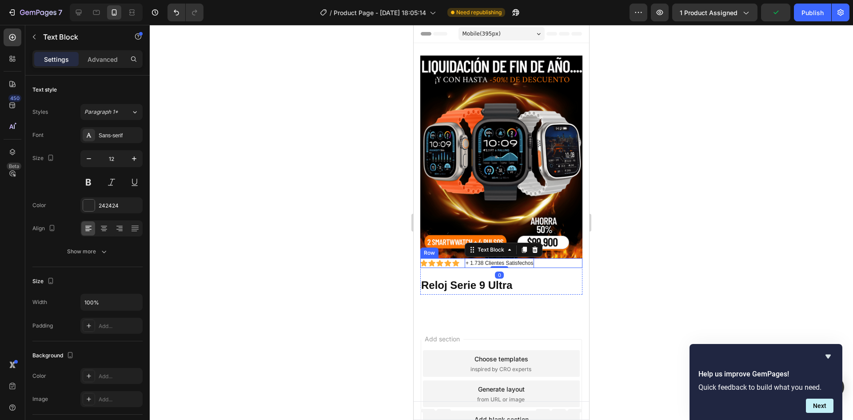
click at [439, 259] on div "Icon Icon Icon Icon Icon Icon List" at bounding box center [439, 263] width 39 height 10
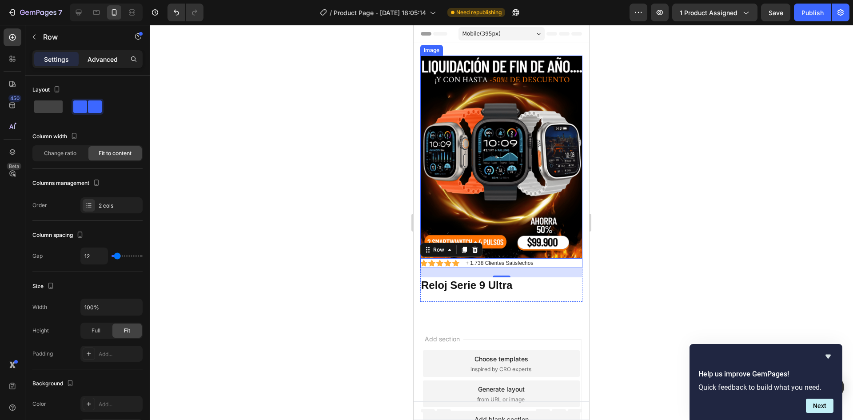
click at [105, 66] on div "Advanced" at bounding box center [102, 59] width 44 height 14
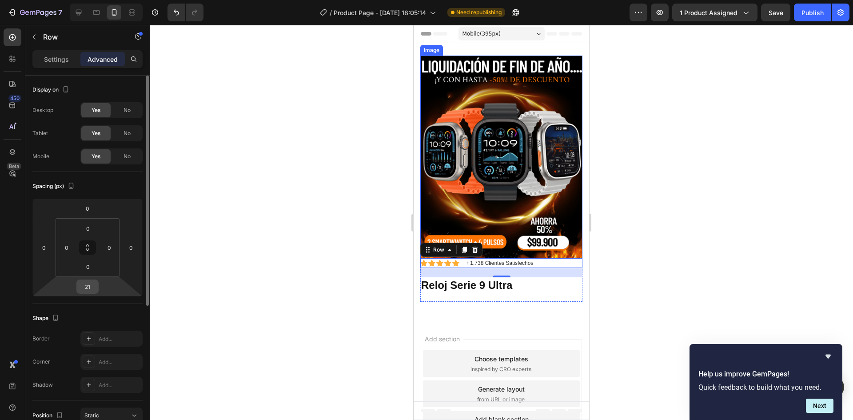
click at [94, 282] on input "21" at bounding box center [88, 286] width 18 height 13
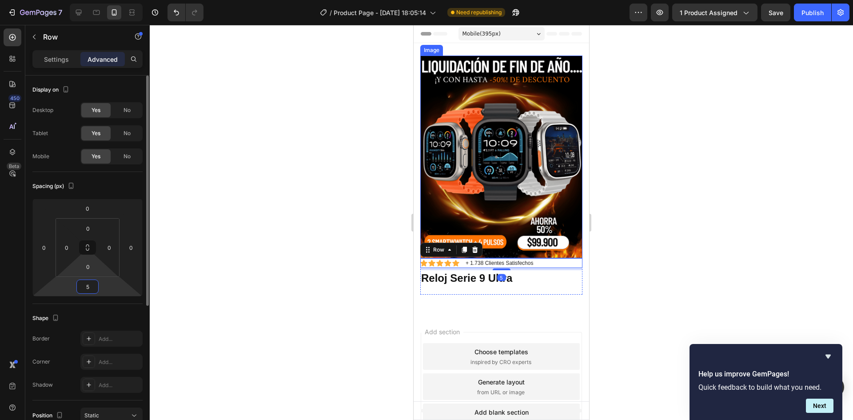
type input "4"
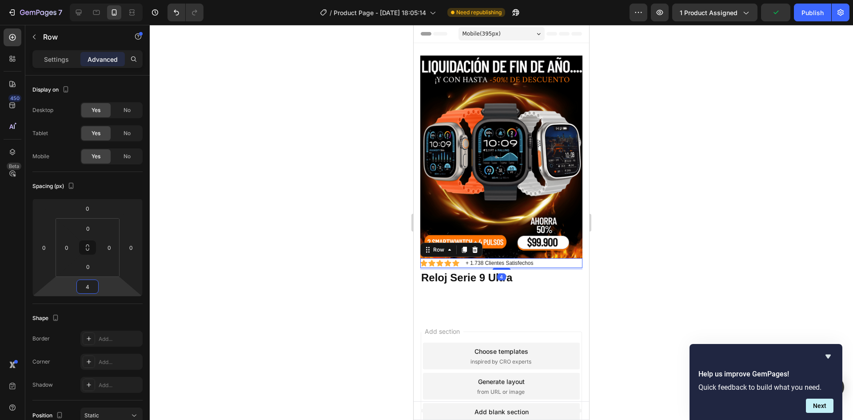
click at [703, 299] on div at bounding box center [501, 222] width 703 height 395
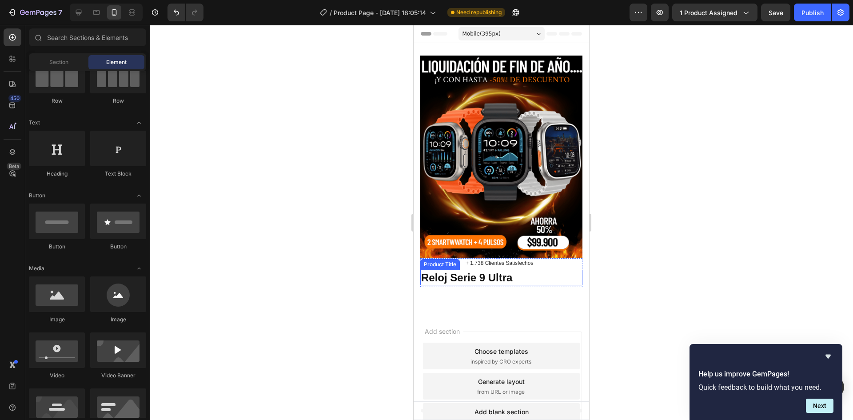
click at [471, 270] on h1 "Reloj Serie 9 Ultra" at bounding box center [501, 278] width 162 height 16
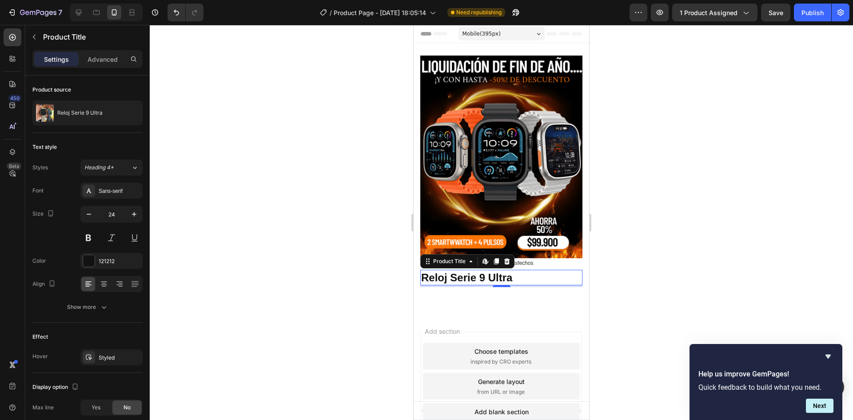
click at [450, 270] on h1 "Reloj Serie 9 Ultra" at bounding box center [501, 278] width 162 height 16
click at [508, 258] on icon at bounding box center [506, 261] width 7 height 7
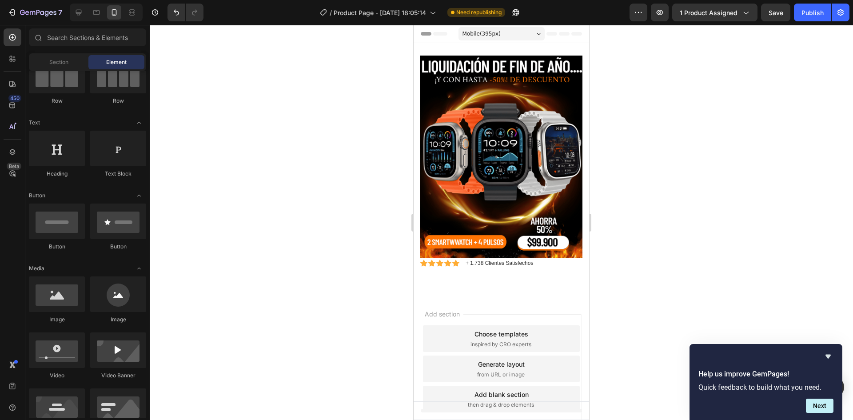
click at [627, 255] on div at bounding box center [501, 222] width 703 height 395
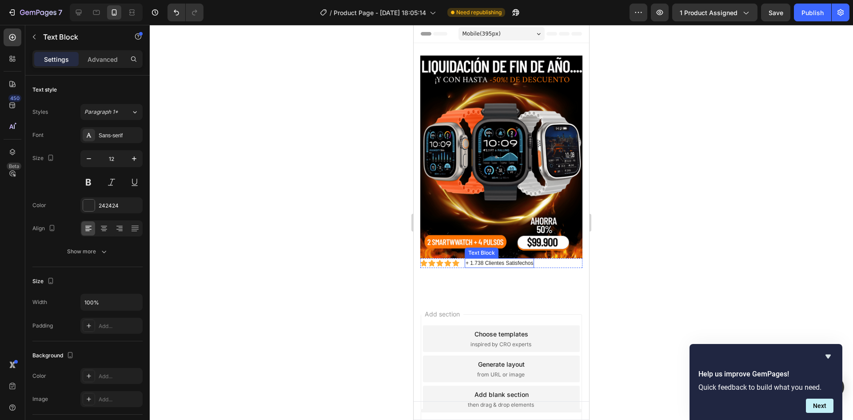
click at [507, 259] on p "+ 1.738 Clientes Satisfechos" at bounding box center [500, 263] width 68 height 8
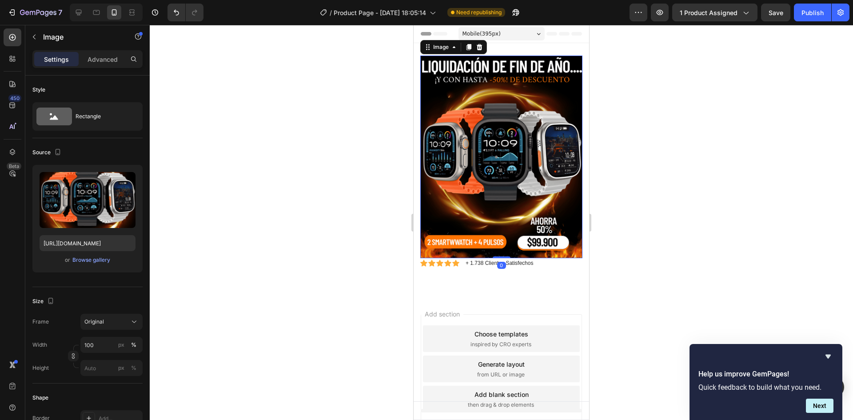
click at [470, 205] on img at bounding box center [501, 157] width 162 height 203
click at [101, 62] on p "Advanced" at bounding box center [103, 59] width 30 height 9
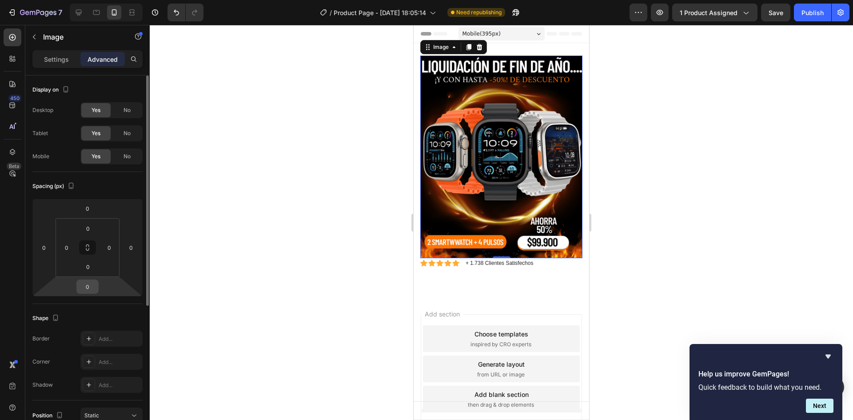
click at [88, 285] on input "0" at bounding box center [88, 286] width 18 height 13
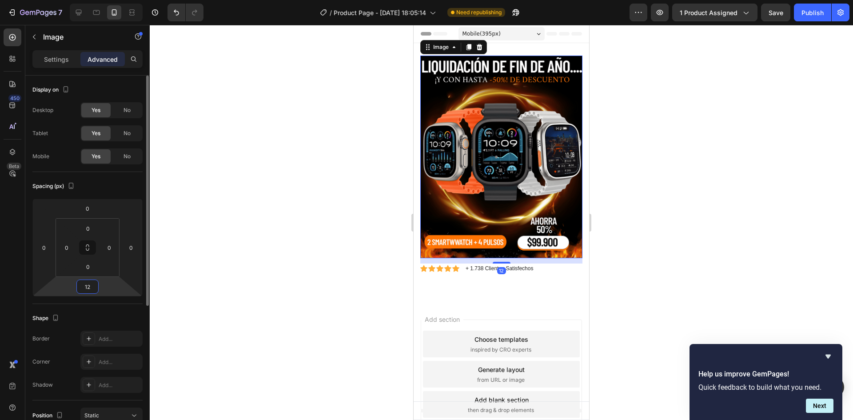
type input "13"
click at [477, 265] on p "+ 1.738 Clientes Satisfechos" at bounding box center [500, 269] width 68 height 8
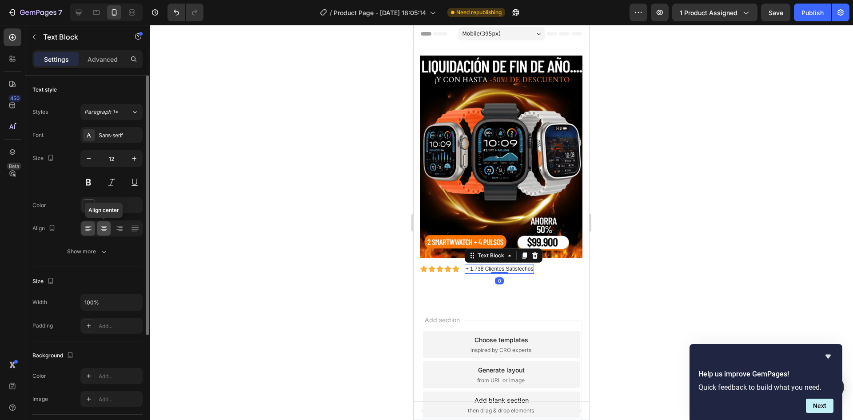
click at [107, 227] on icon at bounding box center [104, 228] width 9 height 9
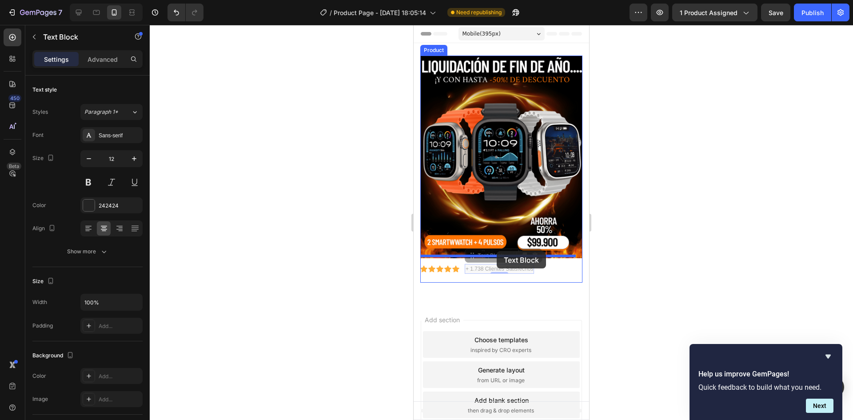
drag, startPoint x: 481, startPoint y: 251, endPoint x: 497, endPoint y: 251, distance: 16.0
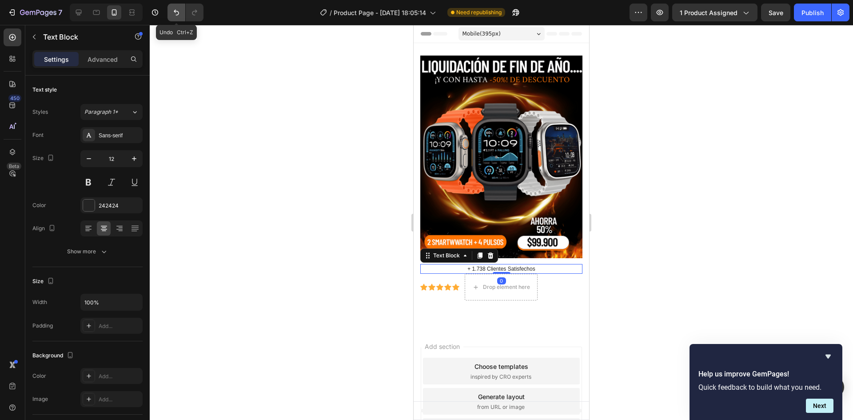
click at [179, 12] on icon "Undo/Redo" at bounding box center [176, 12] width 9 height 9
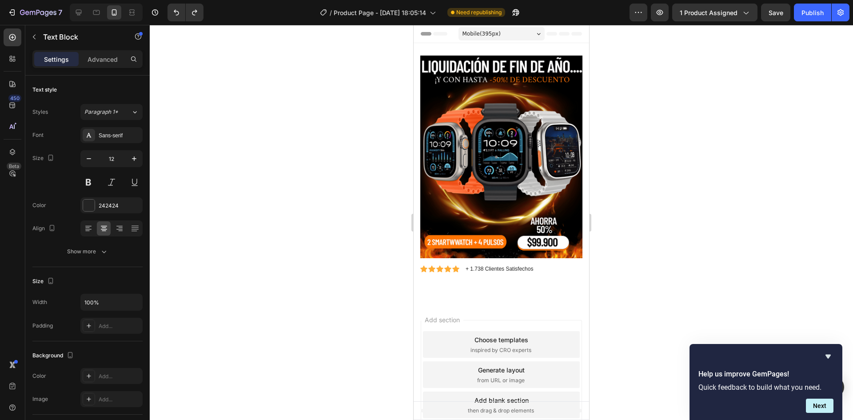
click at [704, 228] on div at bounding box center [501, 222] width 703 height 395
click at [489, 265] on p "+ 1.738 Clientes Satisfechos" at bounding box center [500, 269] width 68 height 8
click at [535, 252] on icon at bounding box center [535, 255] width 6 height 6
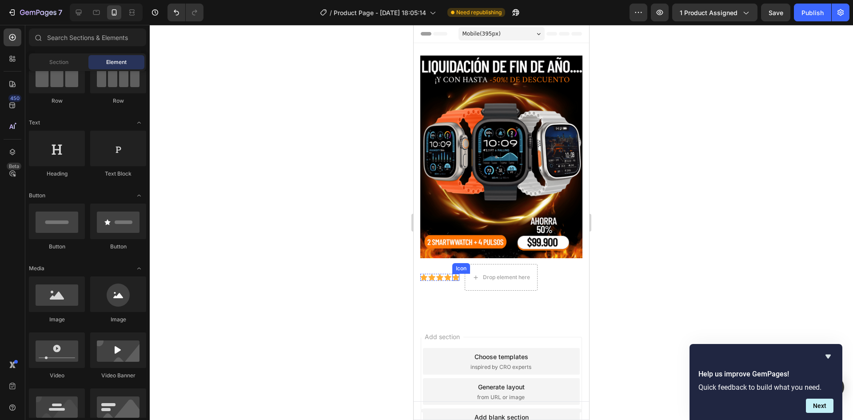
click at [454, 274] on icon at bounding box center [455, 277] width 7 height 7
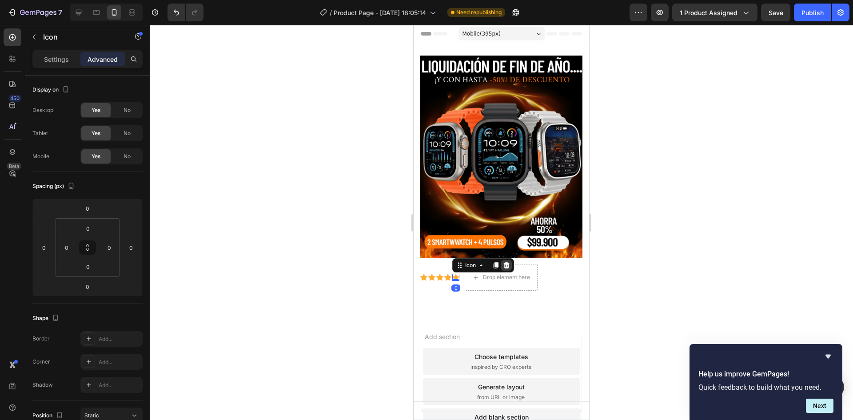
click at [508, 262] on icon at bounding box center [507, 265] width 6 height 6
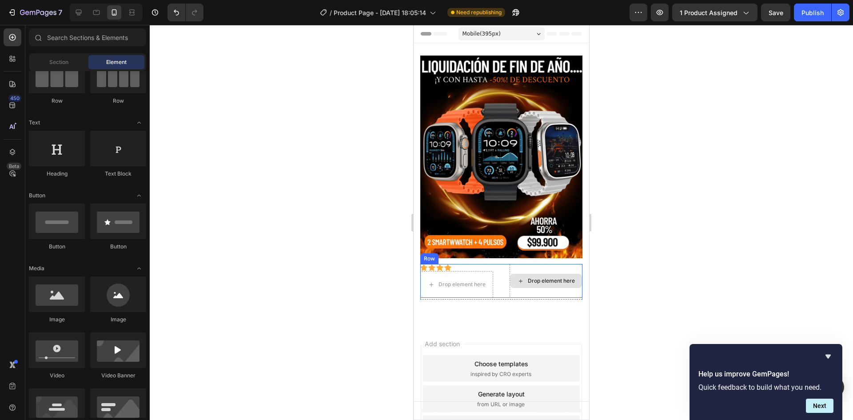
click at [519, 282] on div "Drop element here" at bounding box center [546, 281] width 73 height 34
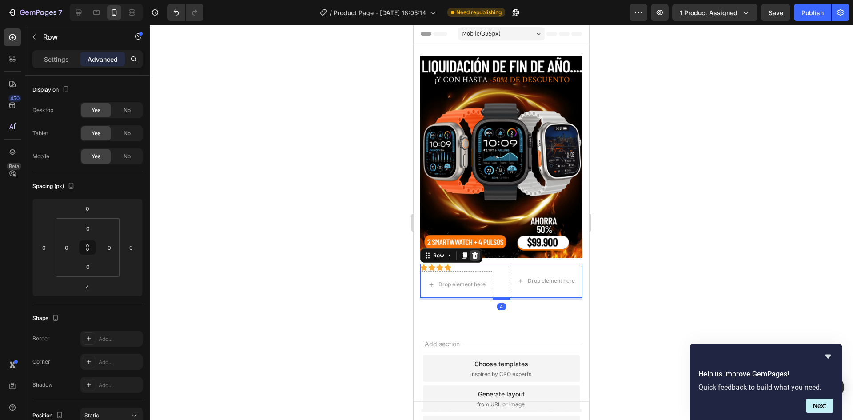
click at [477, 252] on icon at bounding box center [474, 255] width 7 height 7
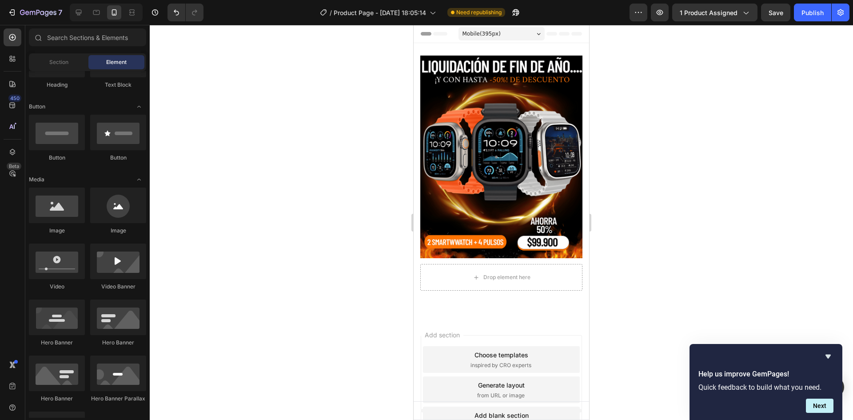
scroll to position [44, 0]
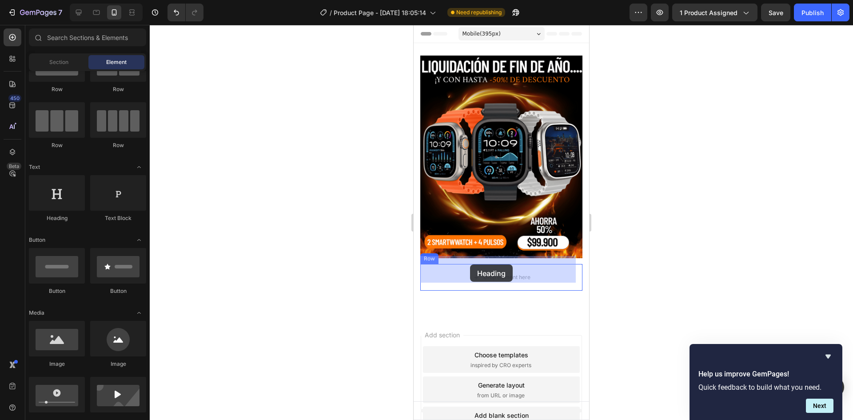
drag, startPoint x: 470, startPoint y: 225, endPoint x: 470, endPoint y: 264, distance: 39.1
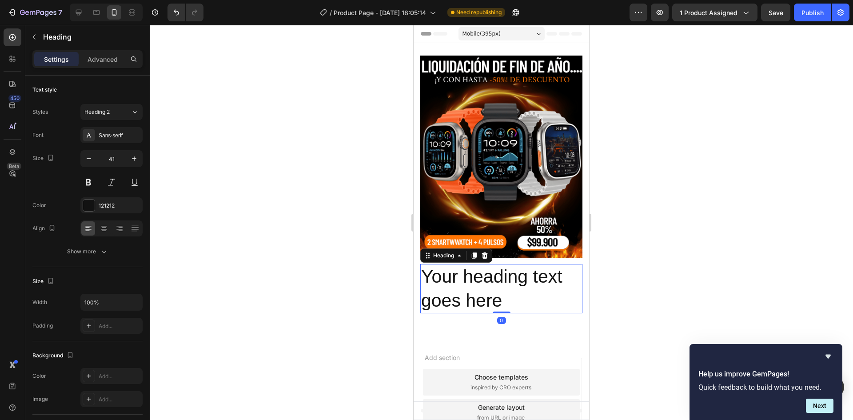
click at [488, 287] on h2 "Your heading text goes here" at bounding box center [501, 288] width 162 height 49
click at [488, 287] on p "Your heading text goes here" at bounding box center [501, 289] width 160 height 48
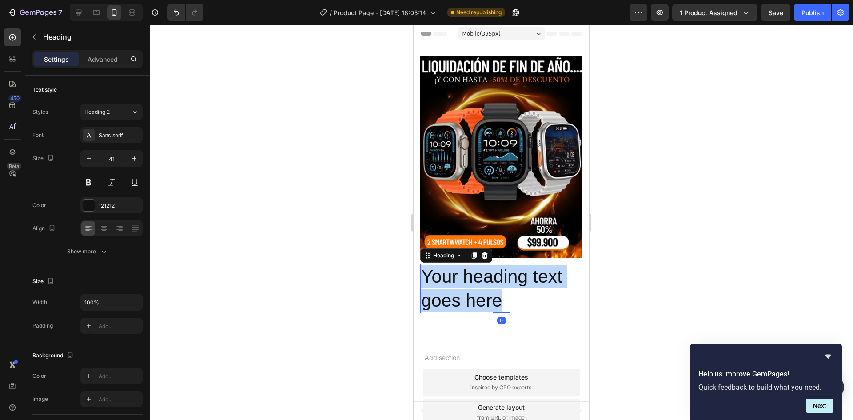
click at [488, 287] on p "Your heading text goes here" at bounding box center [501, 289] width 160 height 48
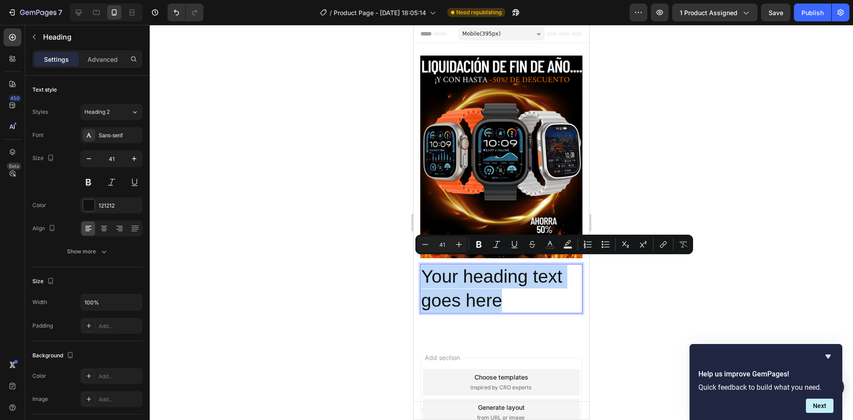
click at [462, 274] on p "Your heading text goes here" at bounding box center [501, 289] width 160 height 48
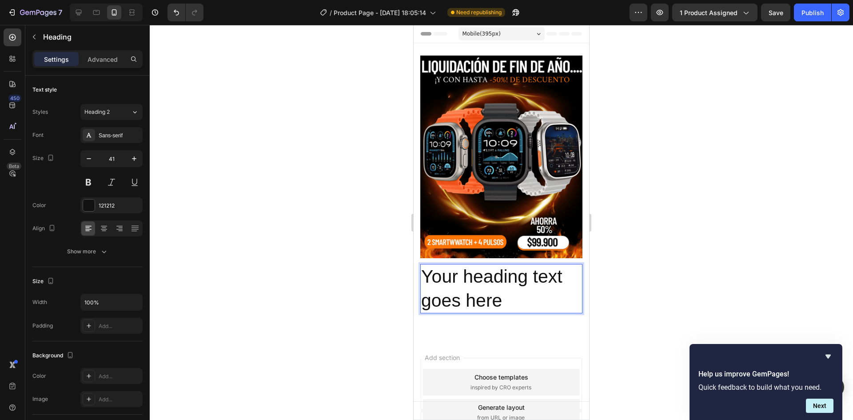
click at [462, 274] on p "Your heading text goes here" at bounding box center [501, 289] width 160 height 48
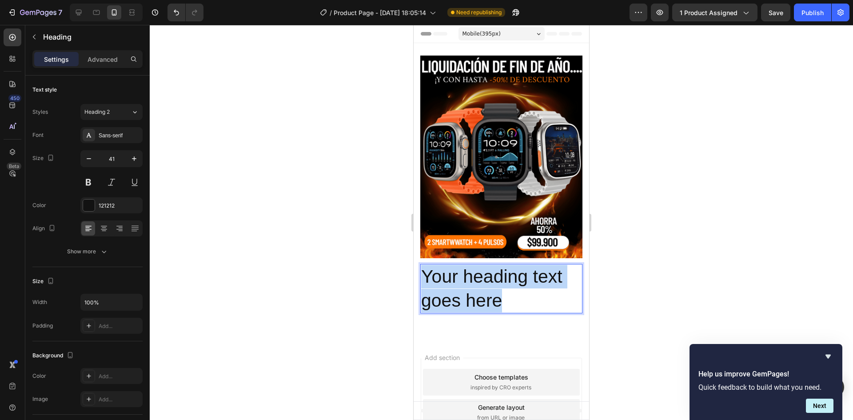
click at [462, 274] on p "Your heading text goes here" at bounding box center [501, 289] width 160 height 48
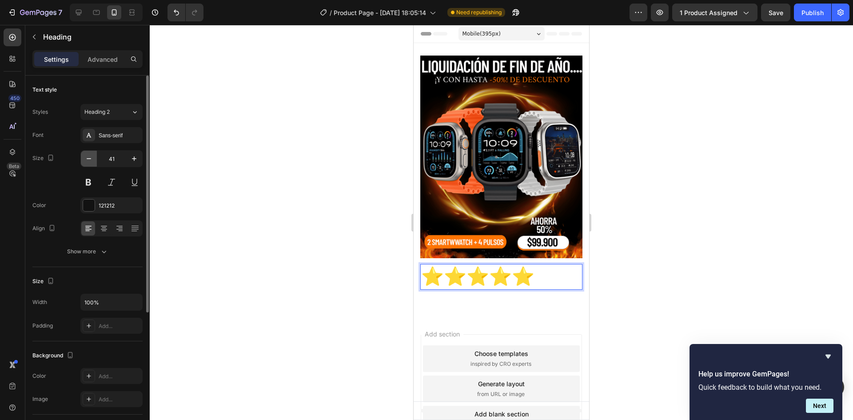
click at [87, 162] on icon "button" at bounding box center [88, 158] width 9 height 9
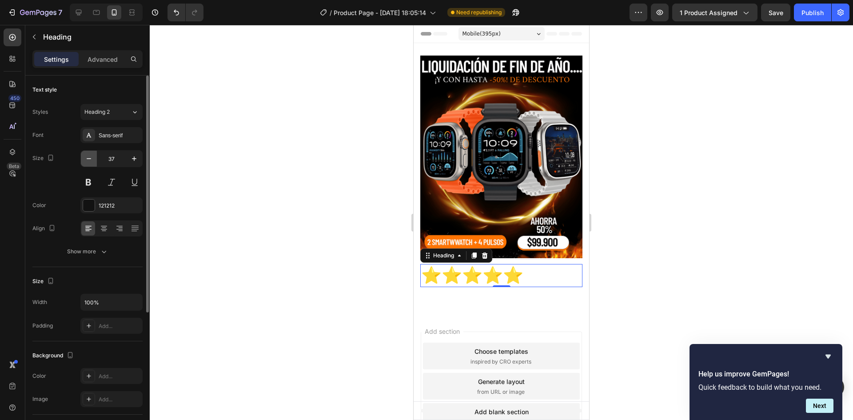
click at [87, 162] on icon "button" at bounding box center [88, 158] width 9 height 9
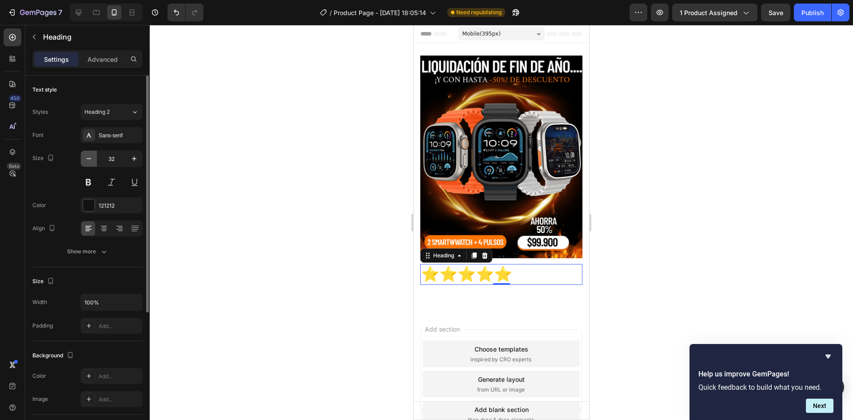
click at [87, 162] on icon "button" at bounding box center [88, 158] width 9 height 9
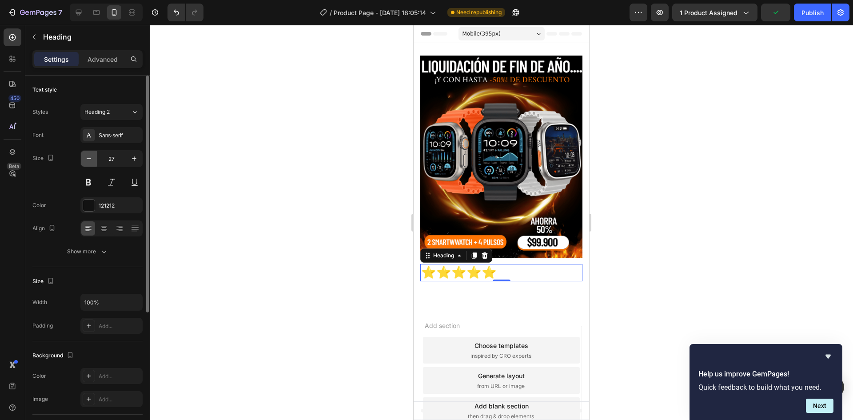
click at [87, 162] on icon "button" at bounding box center [88, 158] width 9 height 9
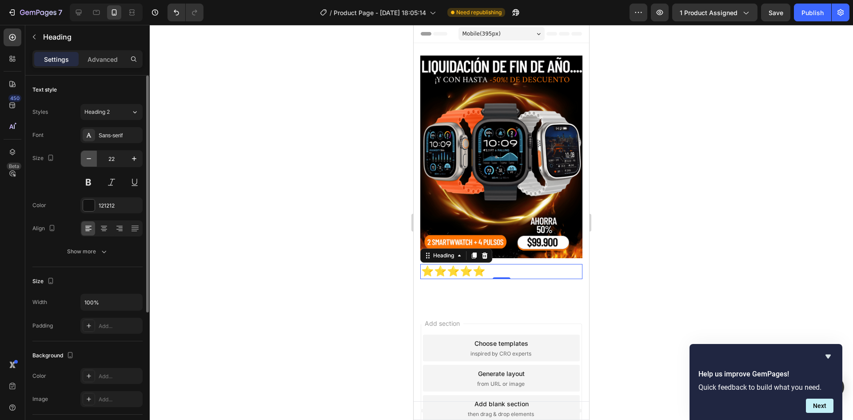
click at [87, 162] on icon "button" at bounding box center [88, 158] width 9 height 9
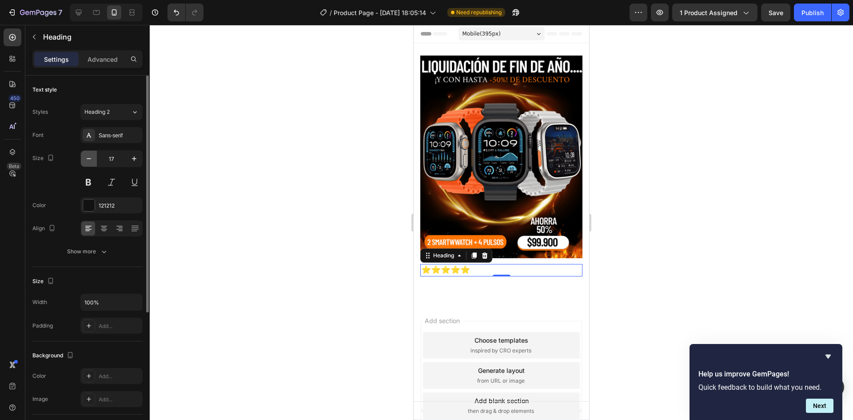
click at [87, 162] on icon "button" at bounding box center [88, 158] width 9 height 9
type input "16"
click at [484, 265] on p "⭐⭐⭐⭐⭐" at bounding box center [501, 269] width 160 height 9
click at [87, 183] on button at bounding box center [88, 182] width 16 height 16
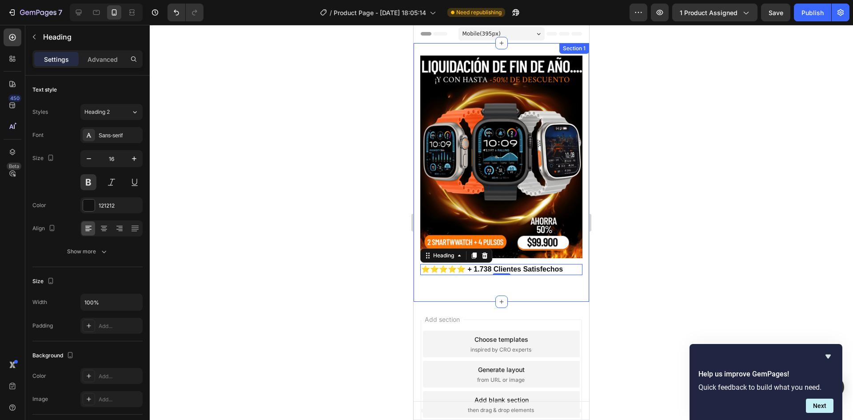
click at [673, 247] on div at bounding box center [501, 222] width 703 height 395
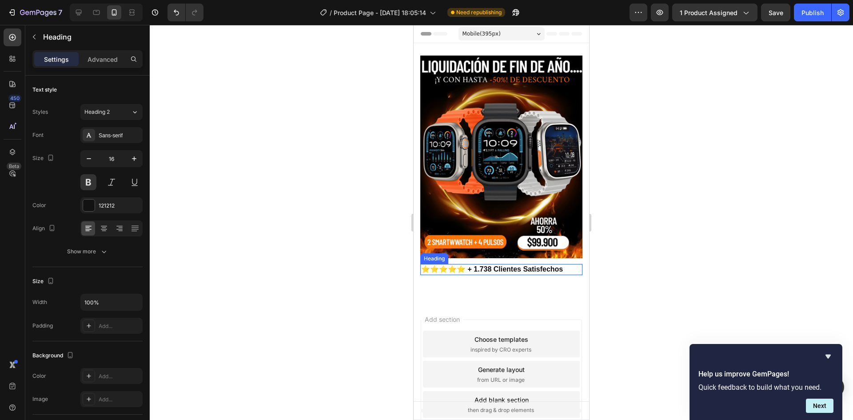
click at [552, 265] on p "⭐⭐⭐⭐⭐ + 1.738 Clientes Satisfechos" at bounding box center [501, 269] width 160 height 9
click at [36, 36] on icon "button" at bounding box center [34, 36] width 7 height 7
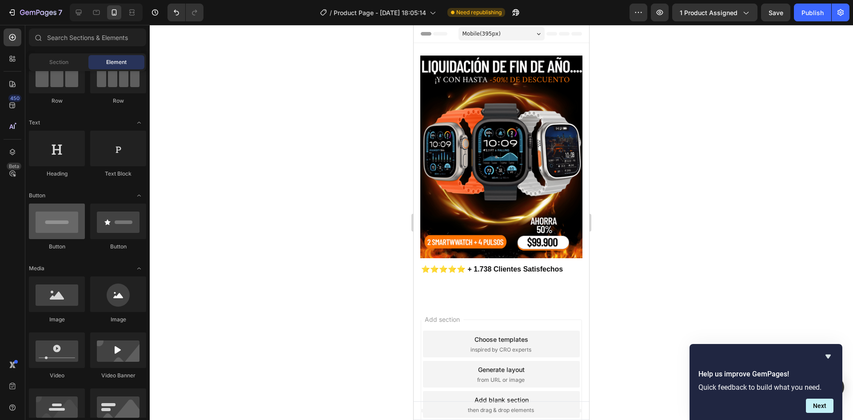
scroll to position [0, 0]
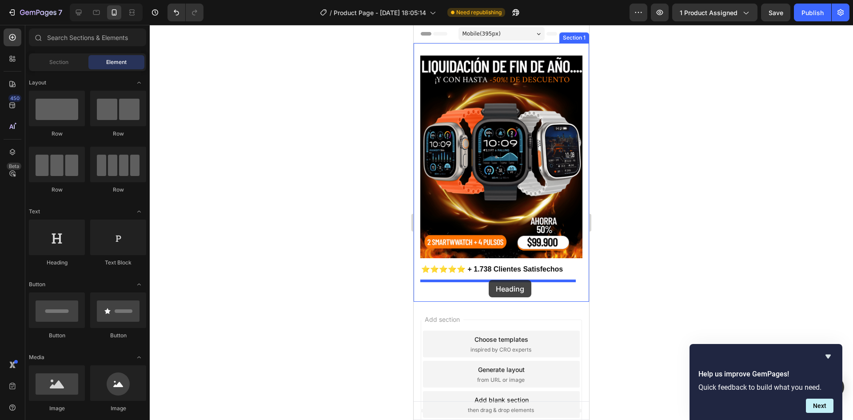
drag, startPoint x: 476, startPoint y: 268, endPoint x: 489, endPoint y: 280, distance: 17.0
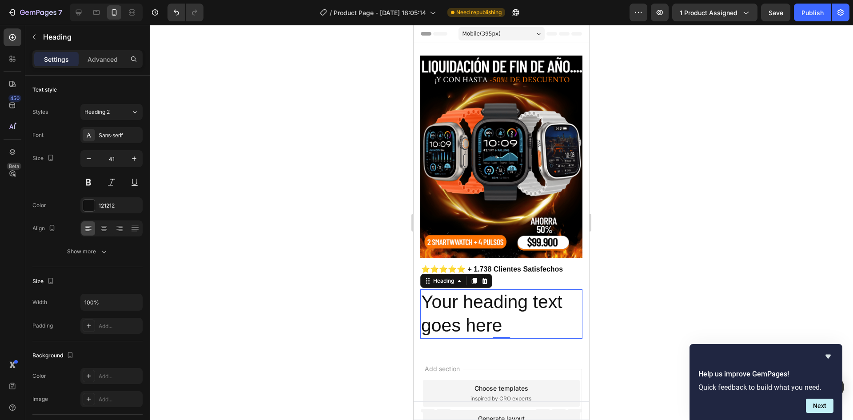
click at [490, 299] on h2 "Your heading text goes here" at bounding box center [501, 313] width 162 height 49
click at [490, 299] on p "Your heading text goes here" at bounding box center [501, 314] width 160 height 48
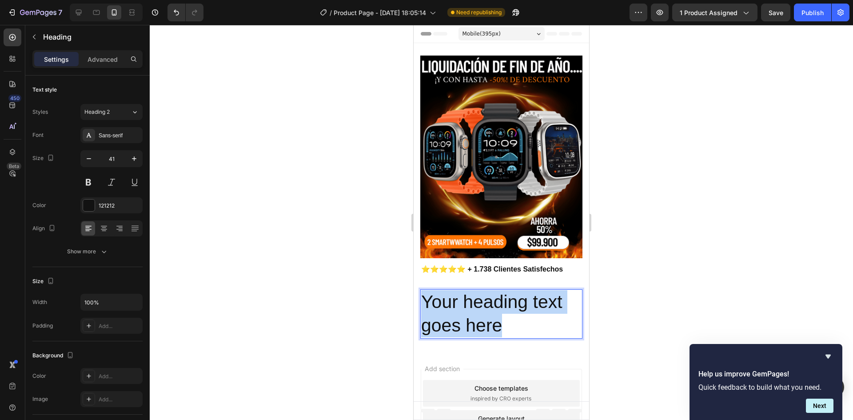
click at [490, 299] on p "Your heading text goes here" at bounding box center [501, 314] width 160 height 48
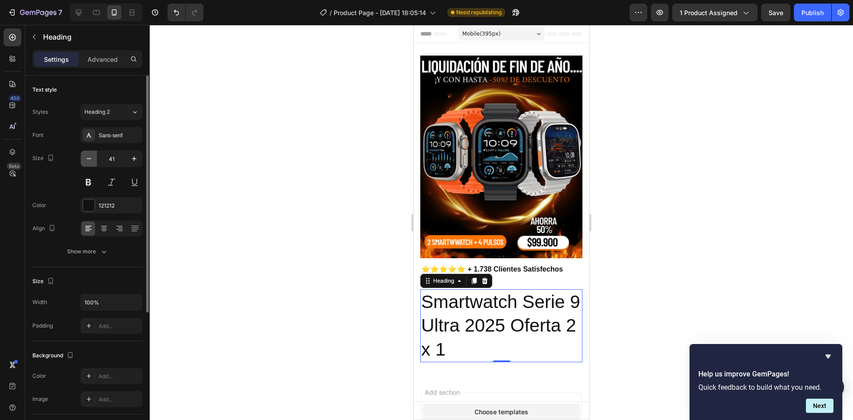
click at [92, 159] on icon "button" at bounding box center [88, 158] width 9 height 9
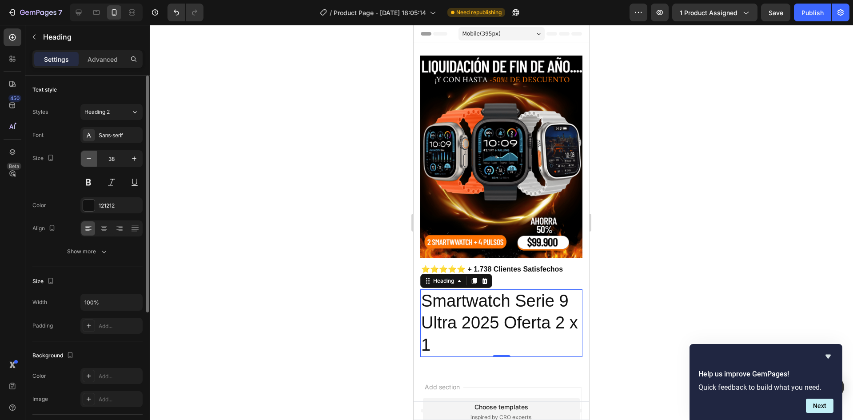
click at [92, 159] on icon "button" at bounding box center [88, 158] width 9 height 9
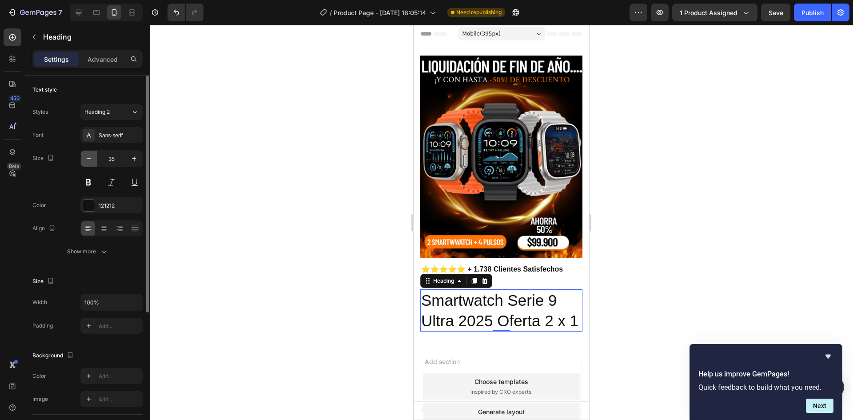
click at [92, 159] on icon "button" at bounding box center [88, 158] width 9 height 9
type input "32"
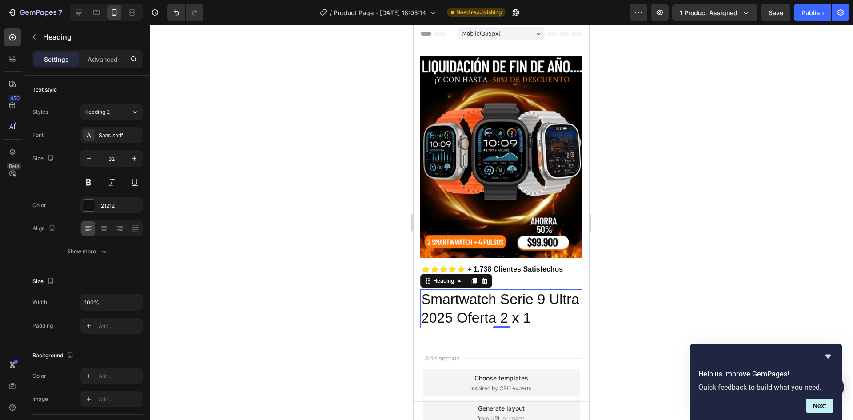
click at [494, 309] on p "Smartwatch Serie 9 Ultra 2025 Oferta 2 x 1" at bounding box center [501, 308] width 160 height 37
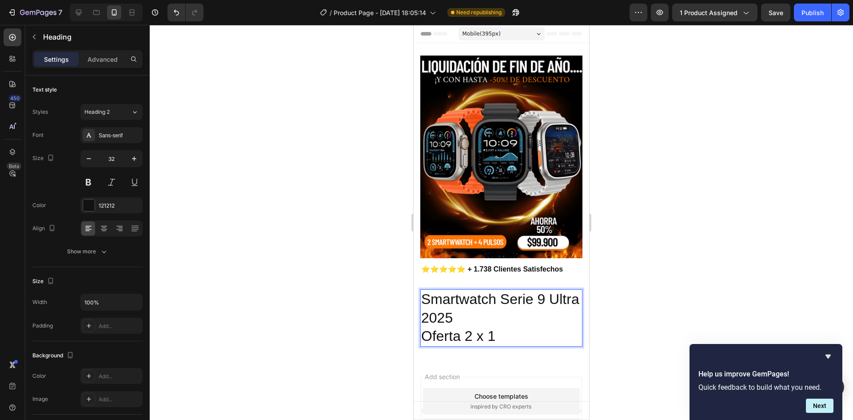
click at [476, 306] on p "Smartwatch Serie 9 Ultra 2025 Oferta 2 x 1" at bounding box center [501, 318] width 160 height 56
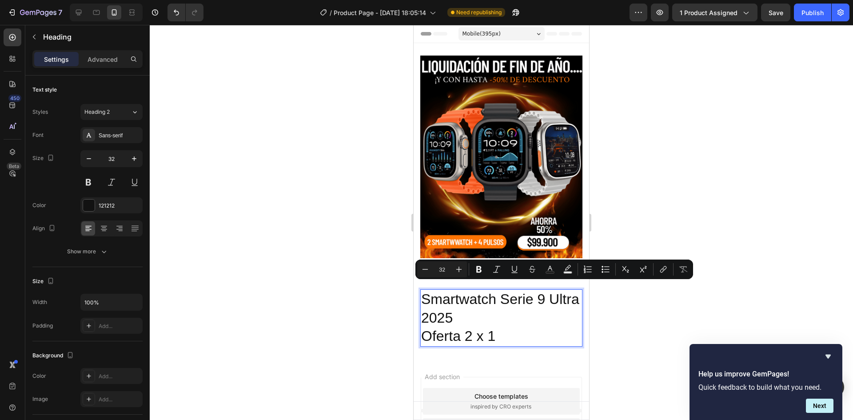
drag, startPoint x: 491, startPoint y: 308, endPoint x: 430, endPoint y: 291, distance: 63.0
click at [430, 291] on p "Smartwatch Serie 9 Ultra 2025 Oferta 2 x 1" at bounding box center [501, 318] width 160 height 56
click at [515, 319] on p "Smartwatch Serie 9 Ultra 2025 Oferta 2 x 1" at bounding box center [501, 318] width 160 height 56
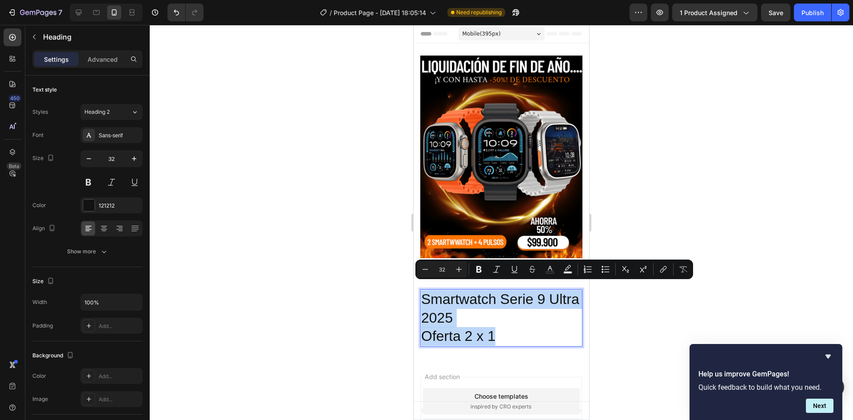
drag, startPoint x: 517, startPoint y: 327, endPoint x: 422, endPoint y: 285, distance: 103.2
click at [422, 290] on p "Smartwatch Serie 9 Ultra 2025 Oferta 2 x 1" at bounding box center [501, 318] width 160 height 56
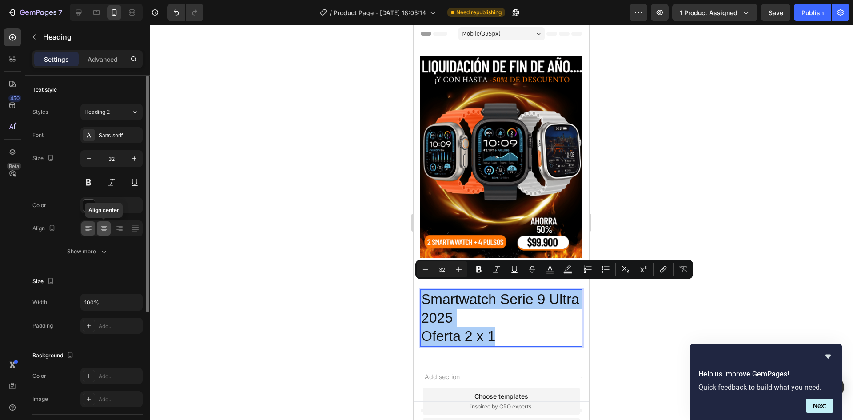
click at [106, 232] on icon at bounding box center [104, 228] width 9 height 9
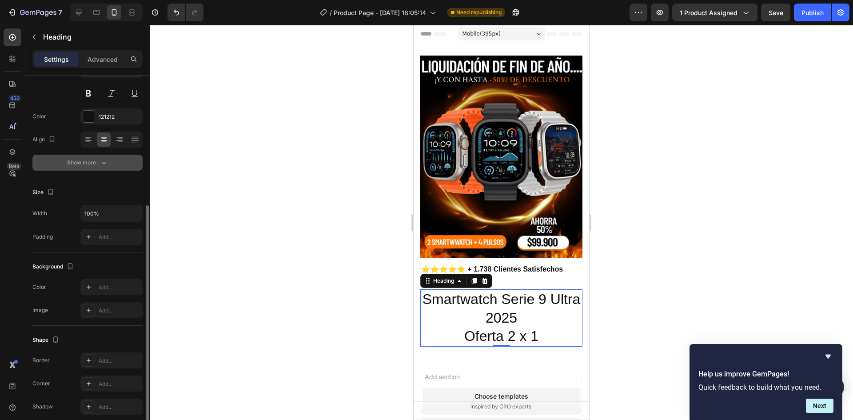
scroll to position [133, 0]
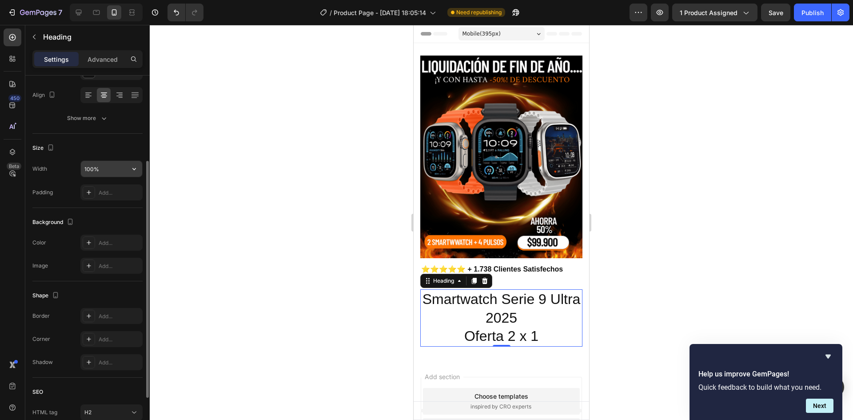
click at [110, 167] on input "100%" at bounding box center [111, 169] width 61 height 16
click at [132, 173] on icon "button" at bounding box center [134, 168] width 9 height 9
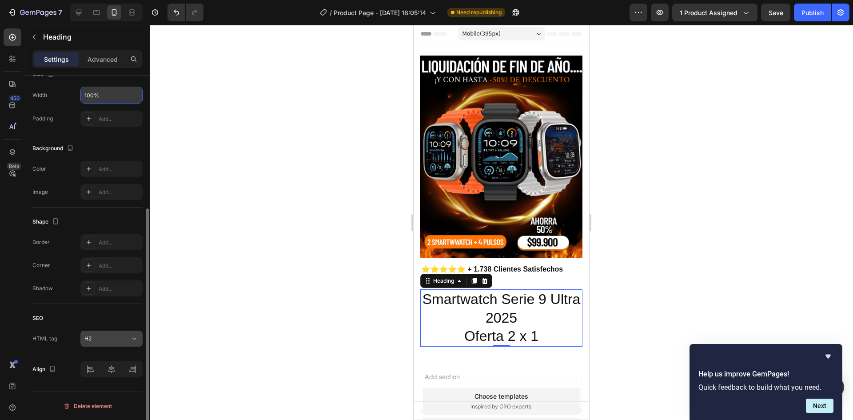
click at [128, 337] on div "H2" at bounding box center [106, 339] width 45 height 8
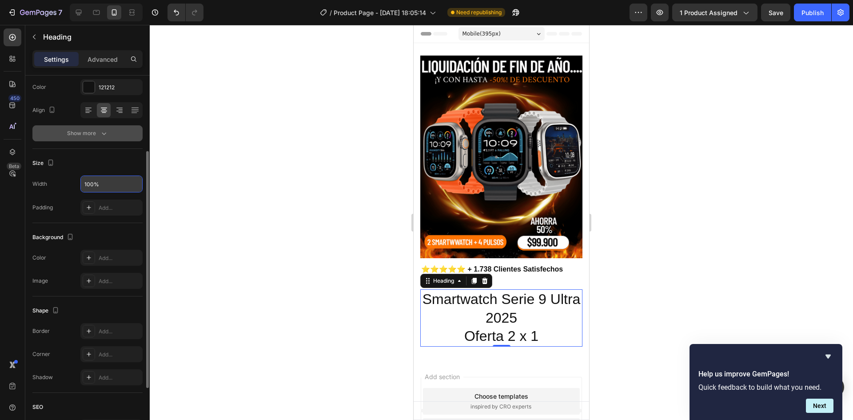
click at [103, 140] on button "Show more" at bounding box center [87, 133] width 110 height 16
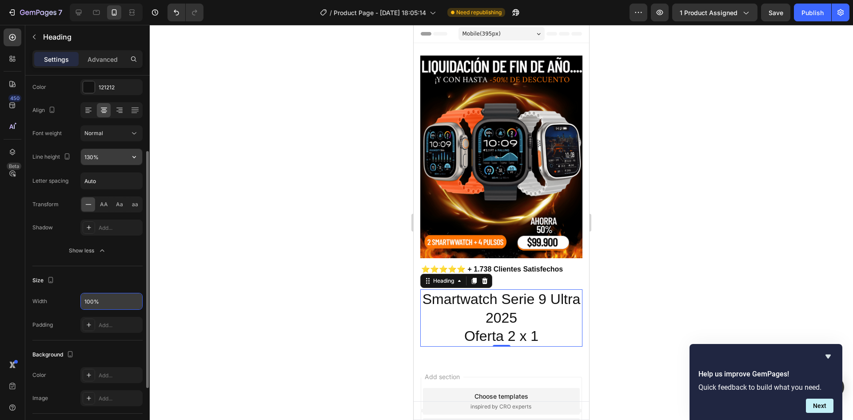
click at [108, 151] on input "130%" at bounding box center [111, 157] width 61 height 16
click at [131, 161] on button "button" at bounding box center [134, 157] width 16 height 16
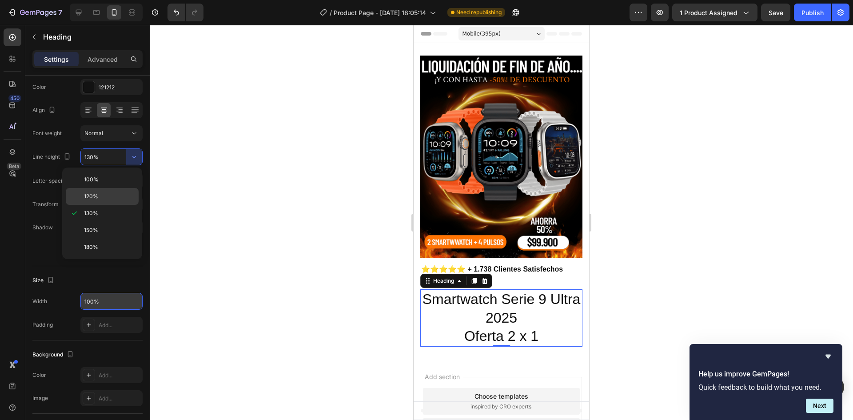
click at [118, 189] on div "120%" at bounding box center [102, 196] width 73 height 17
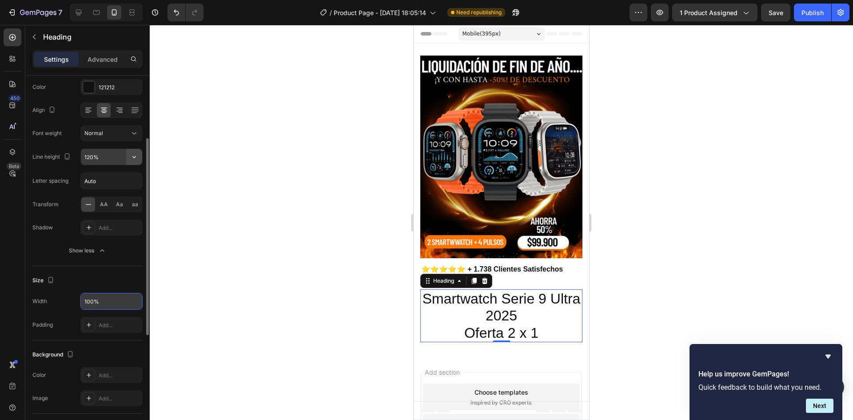
click at [135, 153] on icon "button" at bounding box center [134, 156] width 9 height 9
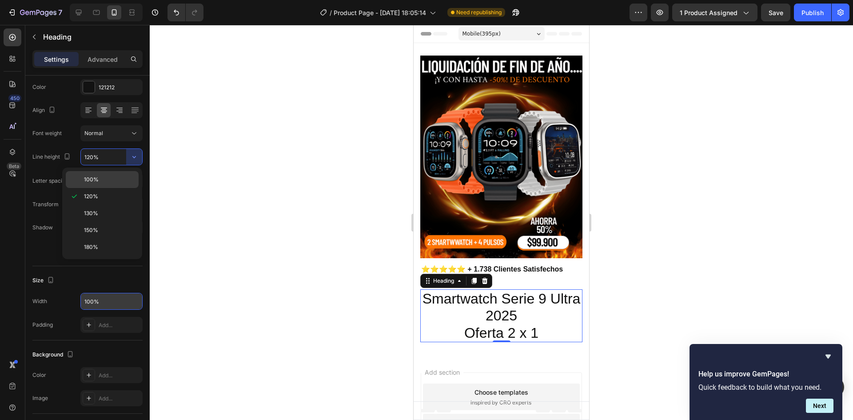
click at [127, 174] on div "100%" at bounding box center [102, 179] width 73 height 17
type input "100%"
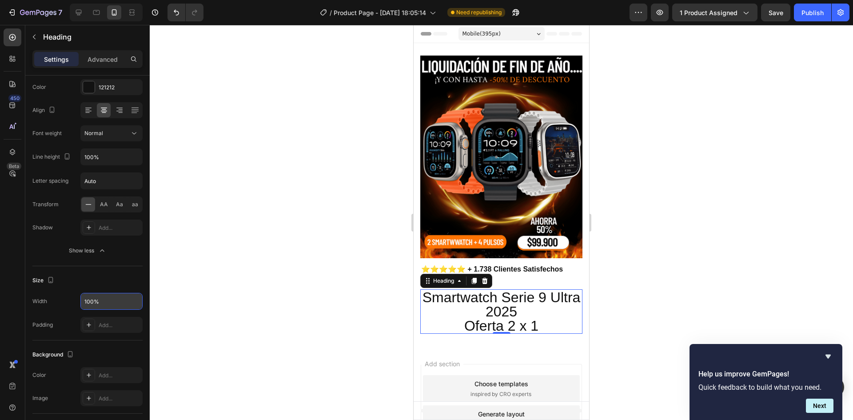
click at [622, 273] on div at bounding box center [501, 222] width 703 height 395
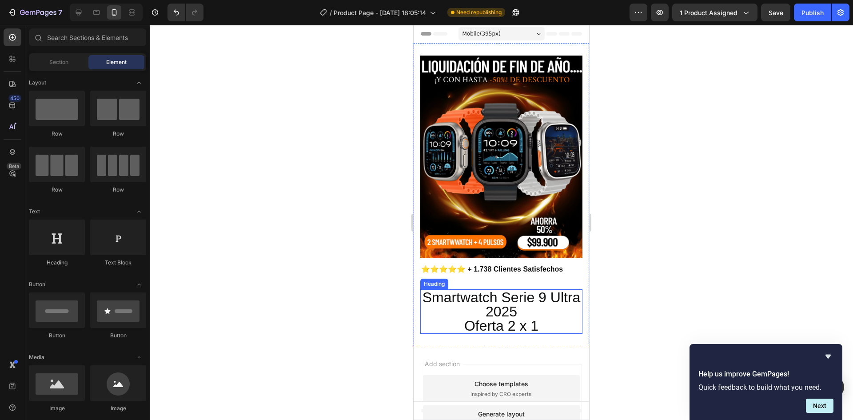
click at [500, 317] on p "Smartwatch Serie 9 Ultra 2025 Oferta 2 x 1" at bounding box center [501, 311] width 160 height 43
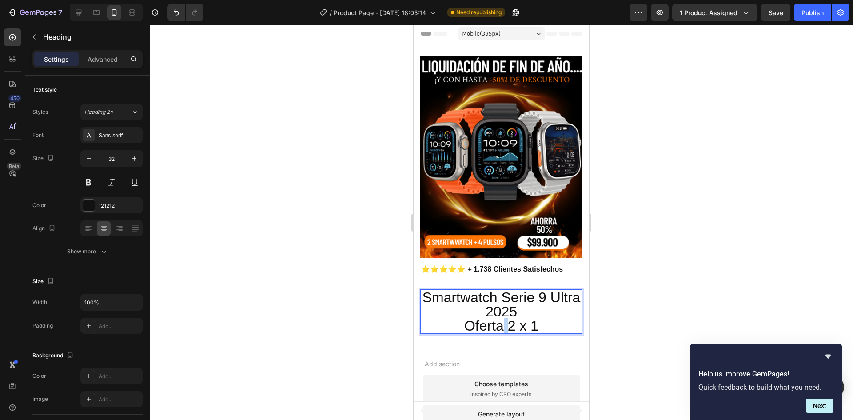
click at [500, 318] on p "Smartwatch Serie 9 Ultra 2025 Oferta 2 x 1" at bounding box center [501, 311] width 160 height 43
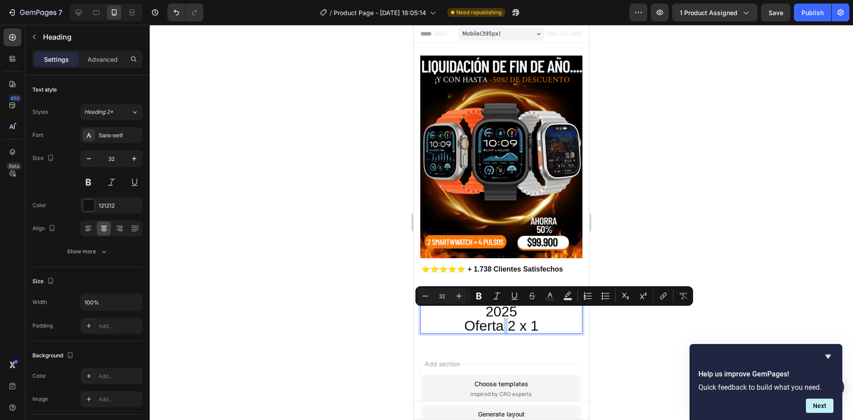
click at [500, 319] on p "Smartwatch Serie 9 Ultra 2025 Oferta 2 x 1" at bounding box center [501, 311] width 160 height 43
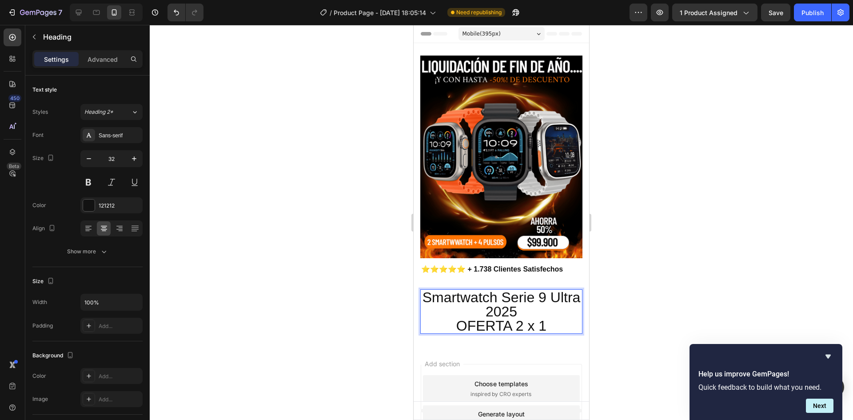
click at [639, 302] on div at bounding box center [501, 222] width 703 height 395
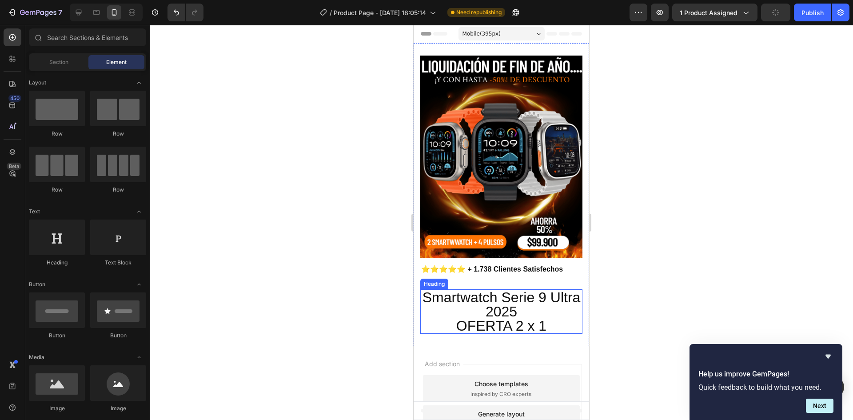
click at [497, 290] on p "Smartwatch Serie 9 Ultra 2025 OFERTA 2 x 1" at bounding box center [501, 311] width 160 height 43
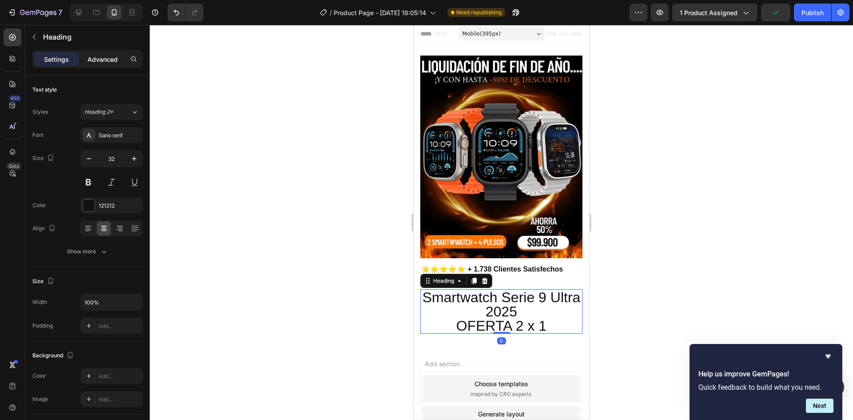
click at [106, 65] on div "Advanced" at bounding box center [102, 59] width 44 height 14
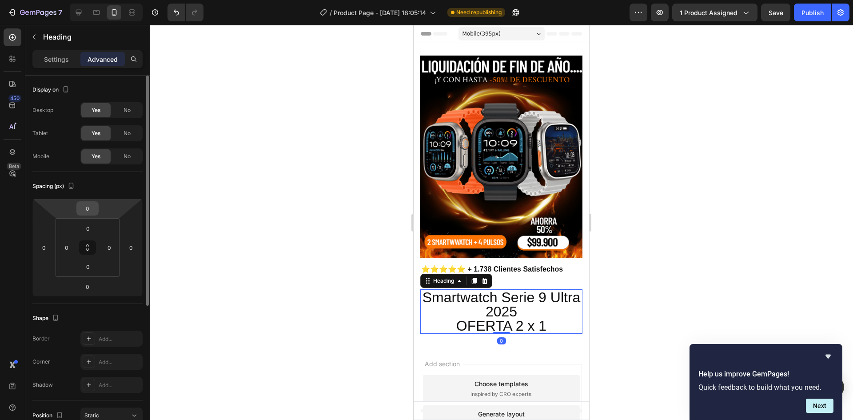
click at [87, 211] on input "0" at bounding box center [88, 208] width 18 height 13
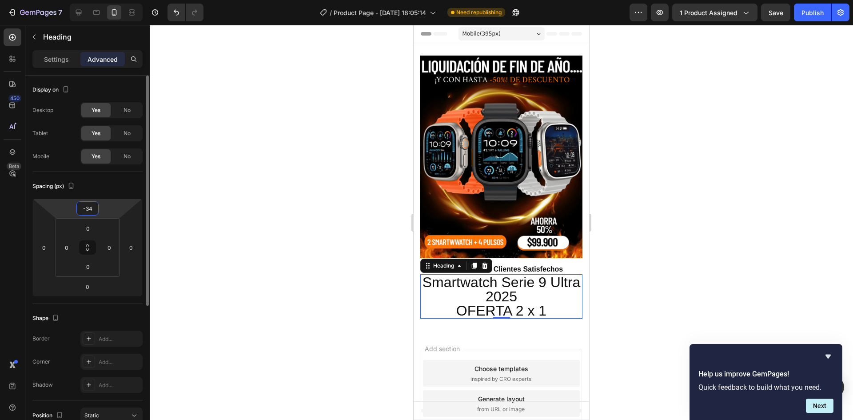
type input "-35"
click at [615, 259] on div at bounding box center [501, 222] width 703 height 395
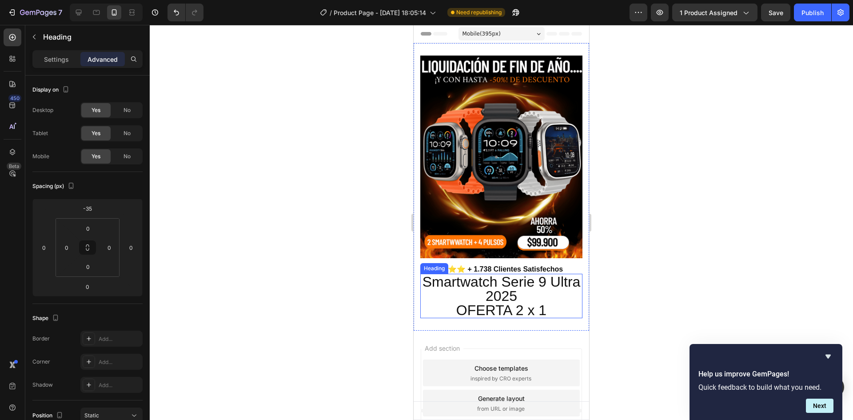
click at [528, 275] on p "Smartwatch Serie 9 Ultra 2025 OFERTA 2 x 1" at bounding box center [501, 296] width 160 height 43
click at [503, 295] on p "Smartwatch Serie 9 Ultra 2025 OFERTA 2 x 1" at bounding box center [501, 296] width 160 height 43
click at [256, 186] on div at bounding box center [501, 222] width 703 height 395
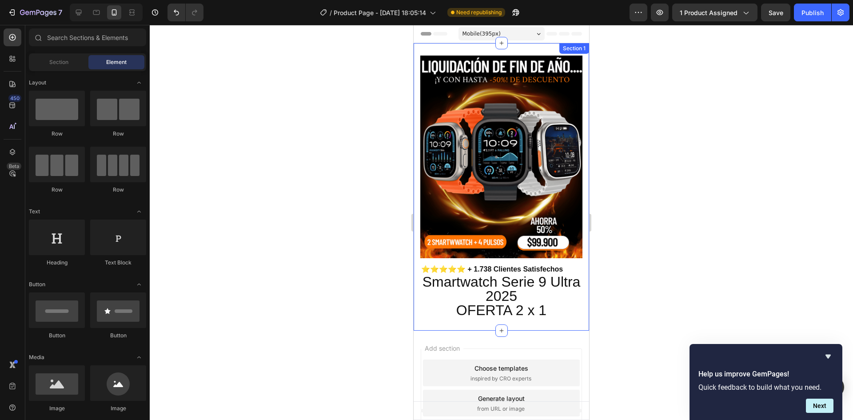
click at [494, 291] on p "Smartwatch Serie 9 Ultra 2025 OFERTA 2 x 1" at bounding box center [501, 296] width 160 height 43
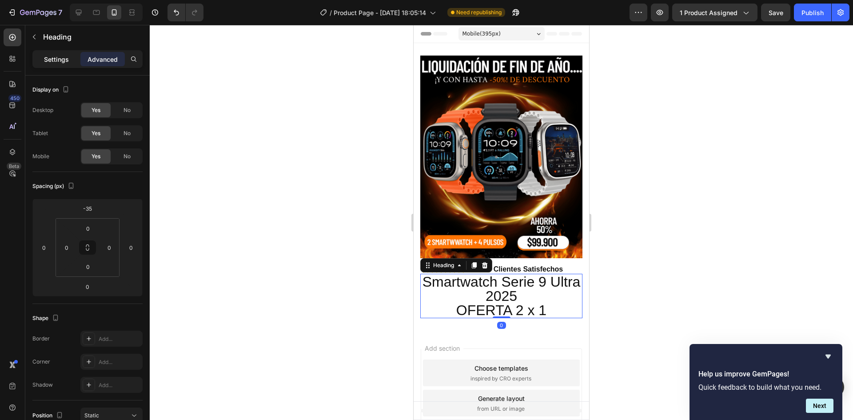
click at [45, 59] on p "Settings" at bounding box center [56, 59] width 25 height 9
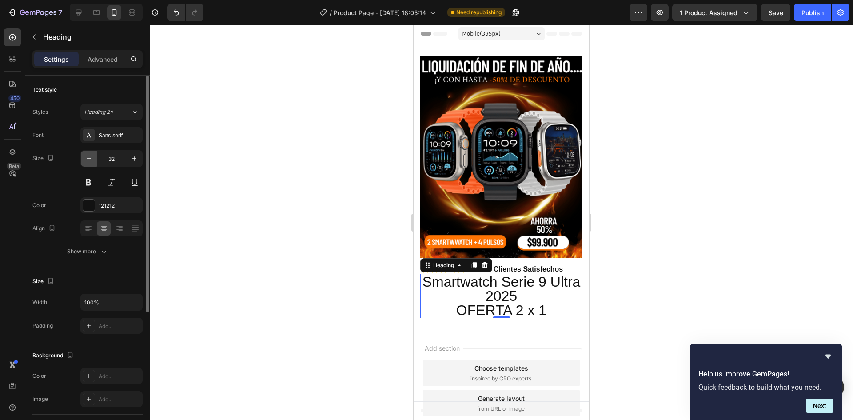
click at [87, 158] on icon "button" at bounding box center [88, 158] width 9 height 9
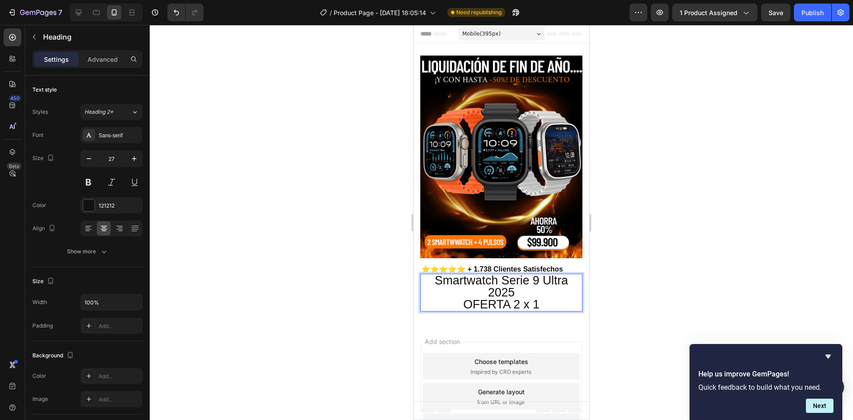
click at [483, 286] on p "Smartwatch Serie 9 Ultra 2025 OFERTA 2 x 1" at bounding box center [501, 293] width 160 height 36
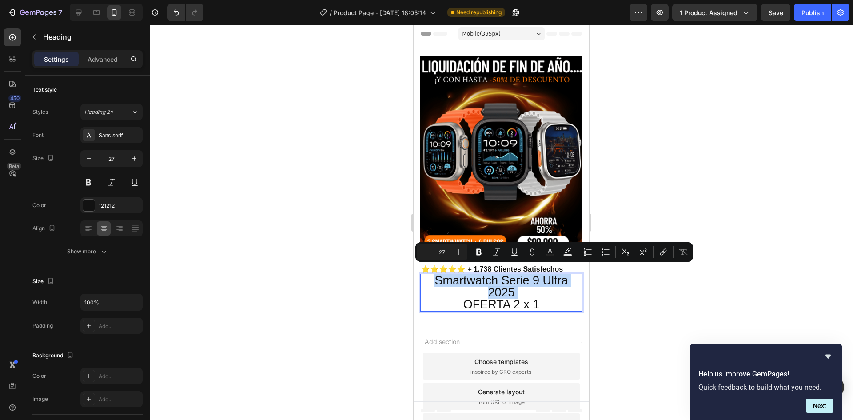
click at [483, 286] on p "Smartwatch Serie 9 Ultra 2025 OFERTA 2 x 1" at bounding box center [501, 293] width 160 height 36
click at [482, 285] on p "Smartwatch Serie 9 Ultra 2025 OFERTA 2 x 1" at bounding box center [501, 293] width 160 height 36
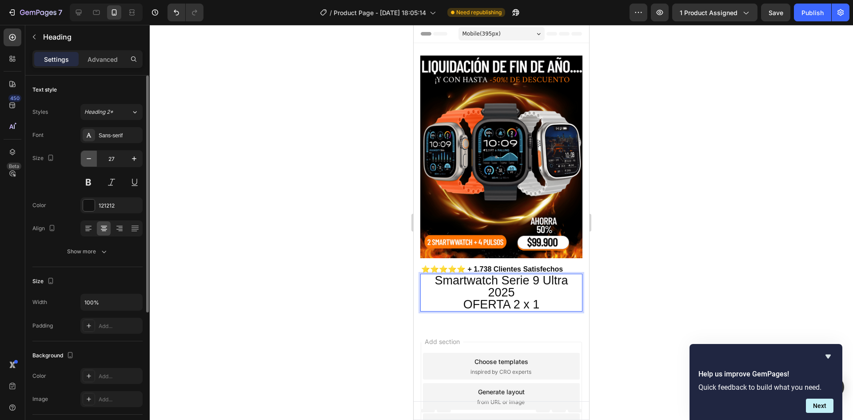
click at [95, 160] on button "button" at bounding box center [89, 159] width 16 height 16
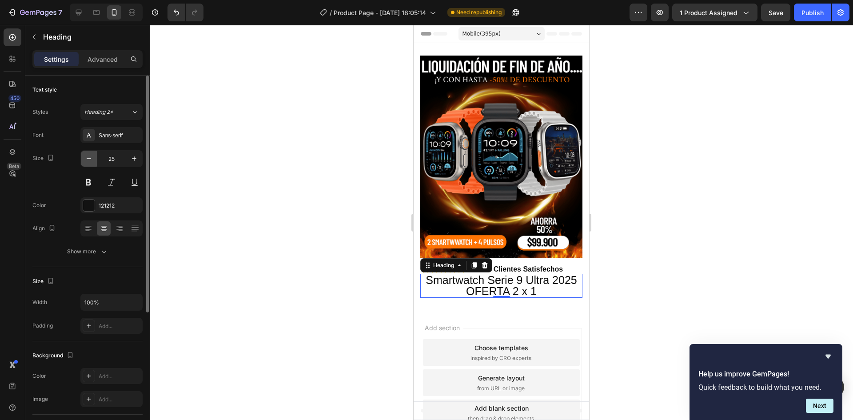
click at [95, 160] on button "button" at bounding box center [89, 159] width 16 height 16
type input "23"
click at [102, 61] on p "Advanced" at bounding box center [103, 59] width 30 height 9
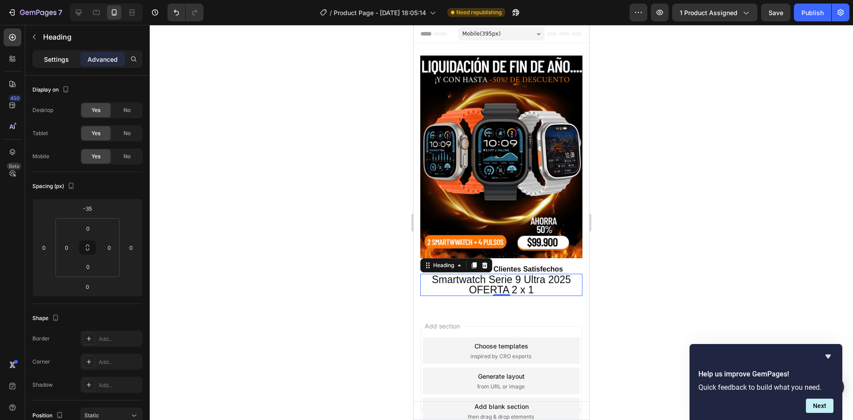
click at [69, 61] on div "Settings" at bounding box center [56, 59] width 44 height 14
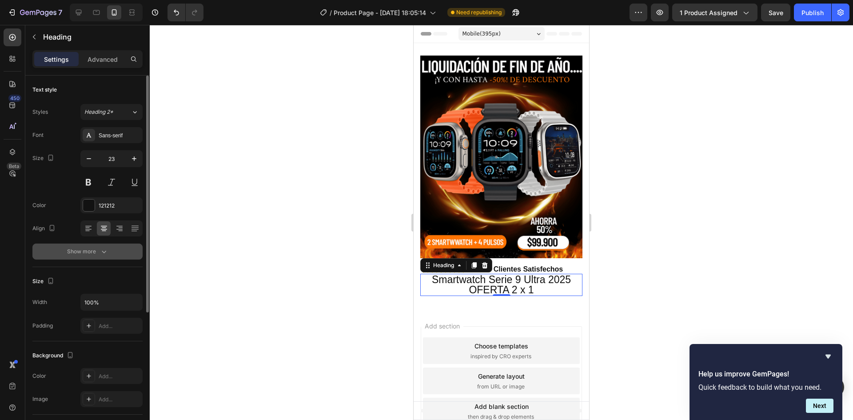
click at [110, 254] on button "Show more" at bounding box center [87, 251] width 110 height 16
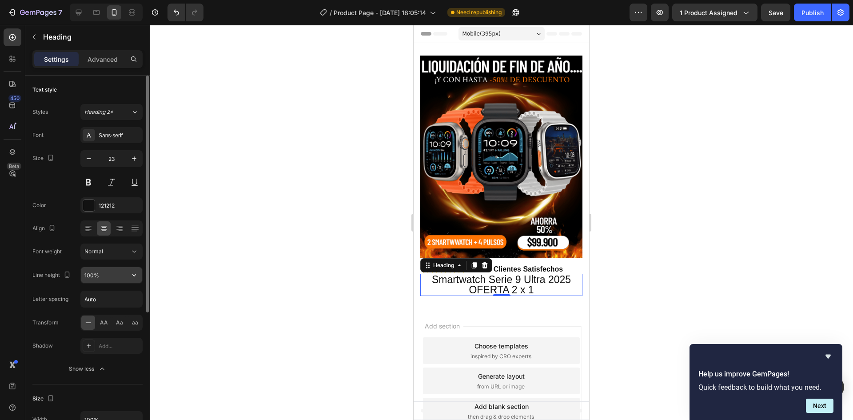
click at [108, 277] on input "100%" at bounding box center [111, 275] width 61 height 16
click at [134, 276] on icon "button" at bounding box center [134, 275] width 4 height 2
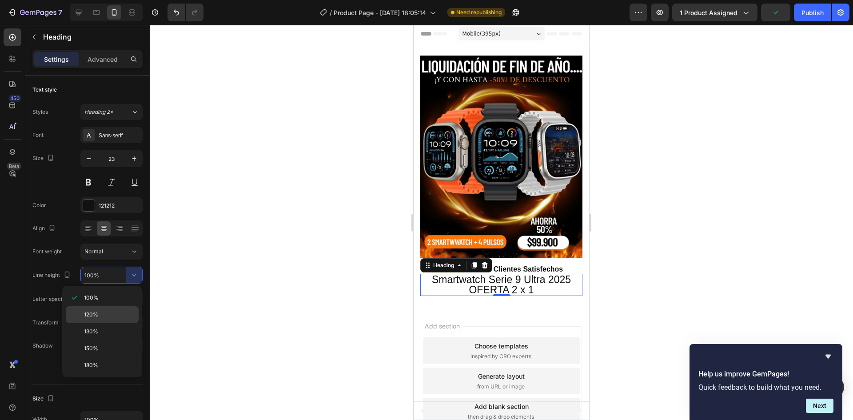
click at [120, 312] on p "120%" at bounding box center [109, 315] width 51 height 8
type input "120%"
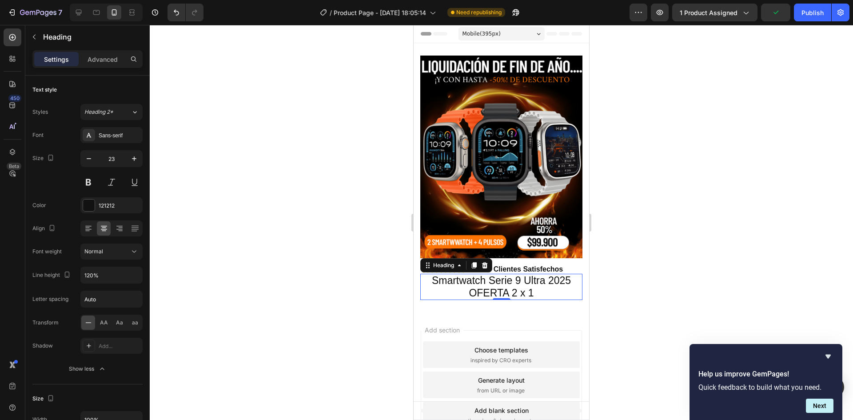
click at [632, 218] on div at bounding box center [501, 222] width 703 height 395
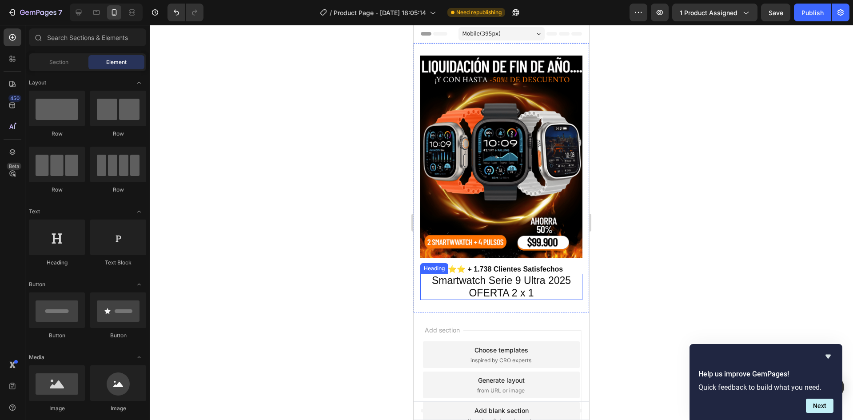
click at [502, 275] on p "Smartwatch Serie 9 Ultra 2025 OFERTA 2 x 1" at bounding box center [501, 287] width 160 height 24
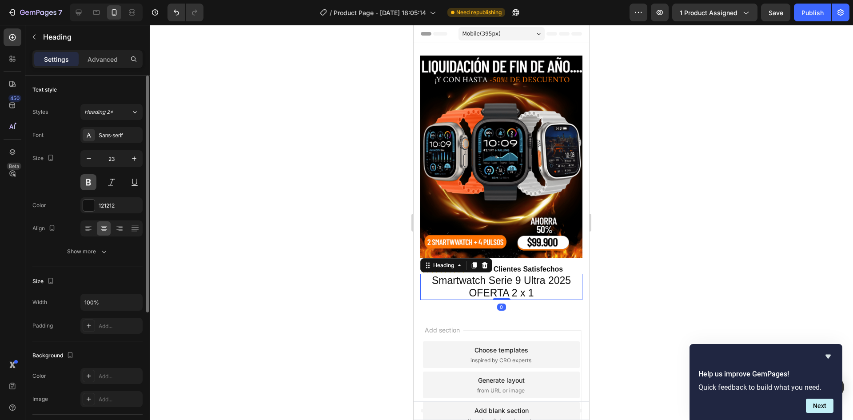
click at [92, 180] on button at bounding box center [88, 182] width 16 height 16
click at [689, 200] on div at bounding box center [501, 222] width 703 height 395
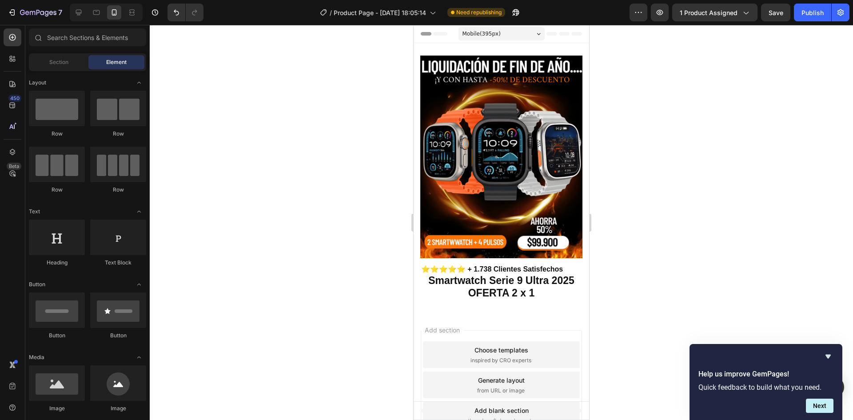
click at [808, 22] on div "7 Version history / Product Page - Sep 27, 18:05:14 Need republishing Preview 1…" at bounding box center [426, 12] width 853 height 25
click at [809, 19] on button "Publish" at bounding box center [812, 13] width 37 height 18
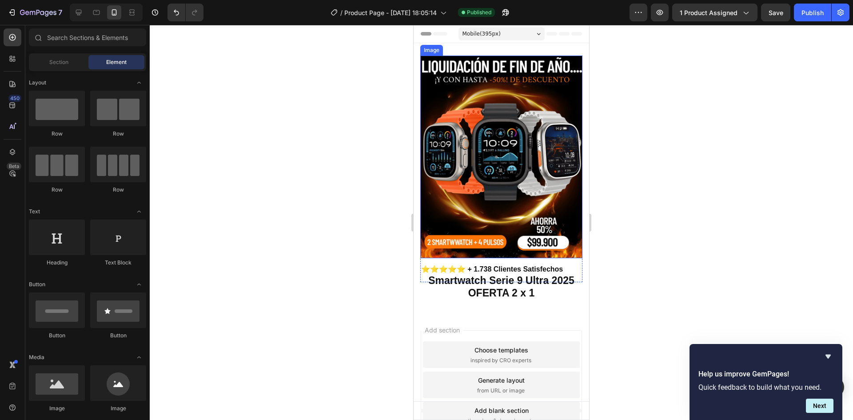
click at [508, 238] on img at bounding box center [501, 157] width 162 height 203
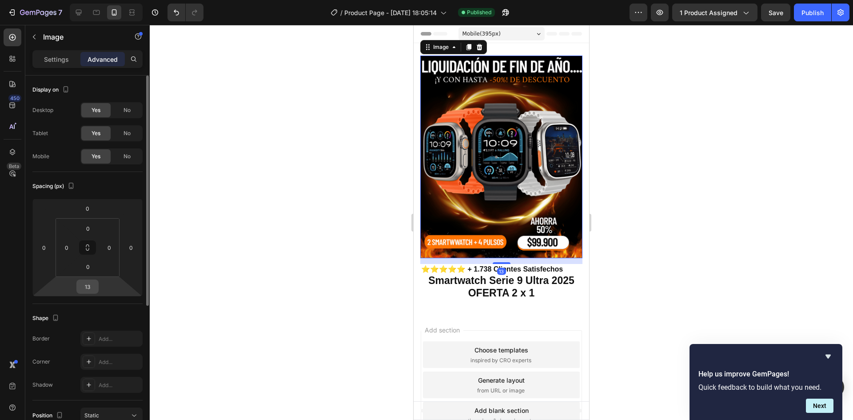
click at [82, 289] on input "13" at bounding box center [88, 286] width 18 height 13
type input "15"
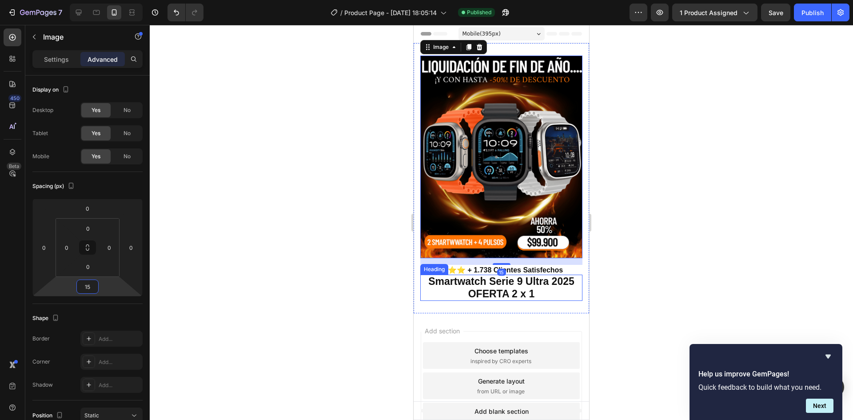
click at [455, 266] on p "⭐⭐⭐⭐⭐ + 1.738 Clientes Satisfechos" at bounding box center [501, 270] width 160 height 9
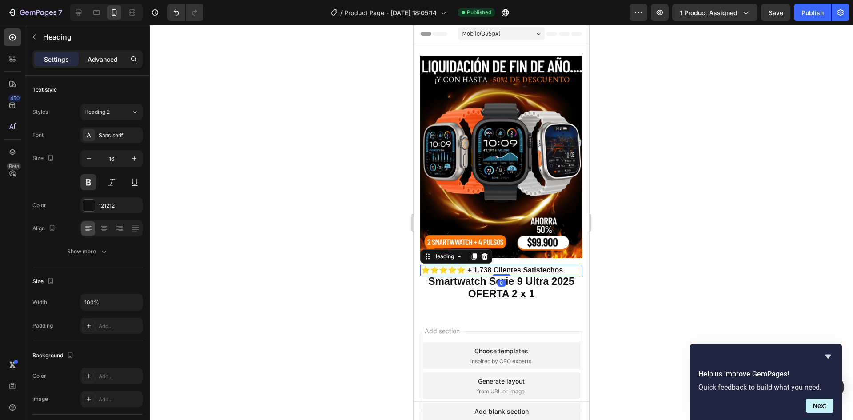
click at [106, 60] on p "Advanced" at bounding box center [103, 59] width 30 height 9
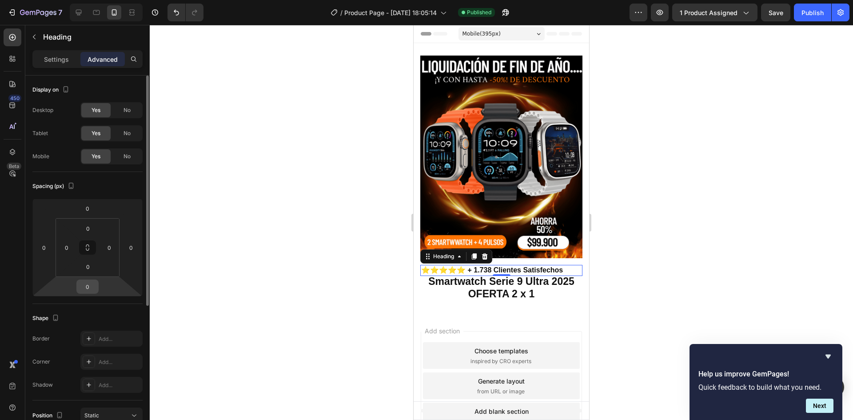
click at [96, 283] on input "0" at bounding box center [88, 286] width 18 height 13
type input "4"
click at [729, 214] on div at bounding box center [501, 222] width 703 height 395
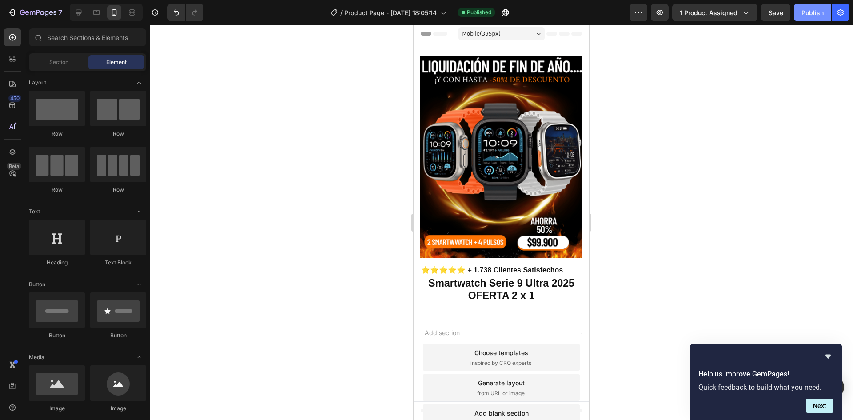
click at [807, 12] on div "Publish" at bounding box center [812, 12] width 22 height 9
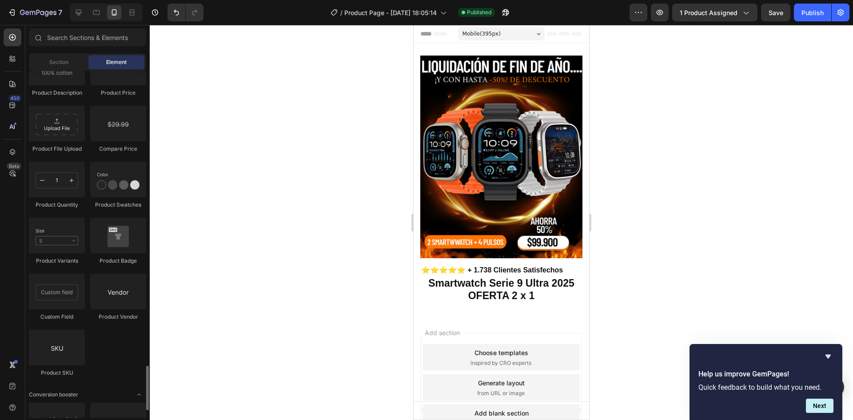
scroll to position [1644, 0]
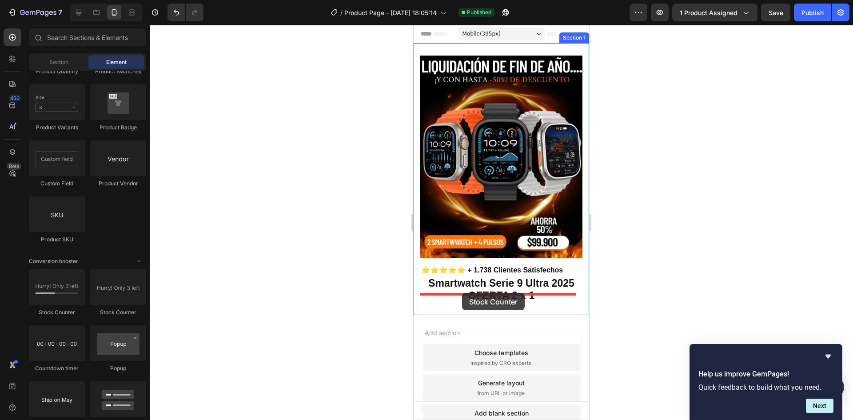
drag, startPoint x: 484, startPoint y: 308, endPoint x: 462, endPoint y: 293, distance: 26.9
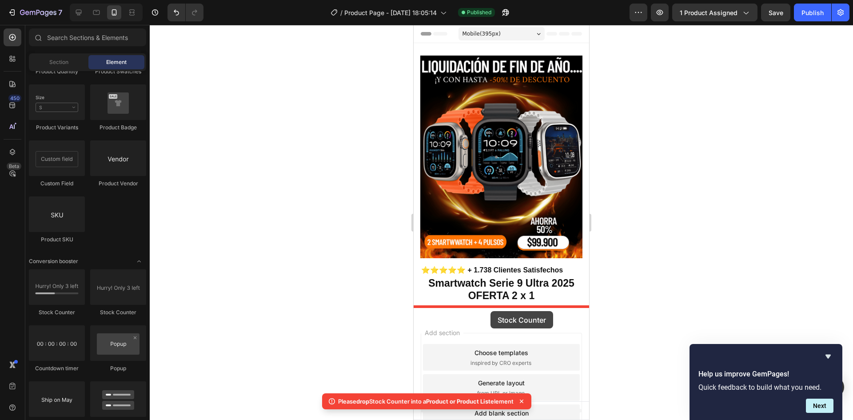
drag, startPoint x: 478, startPoint y: 316, endPoint x: 481, endPoint y: 311, distance: 5.8
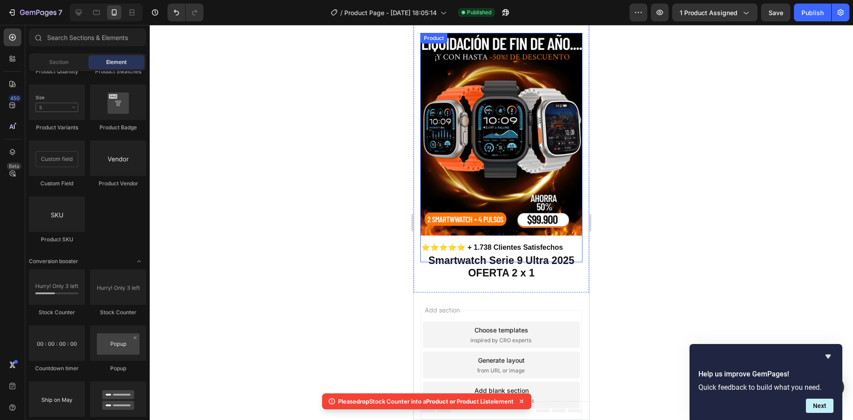
scroll to position [35, 0]
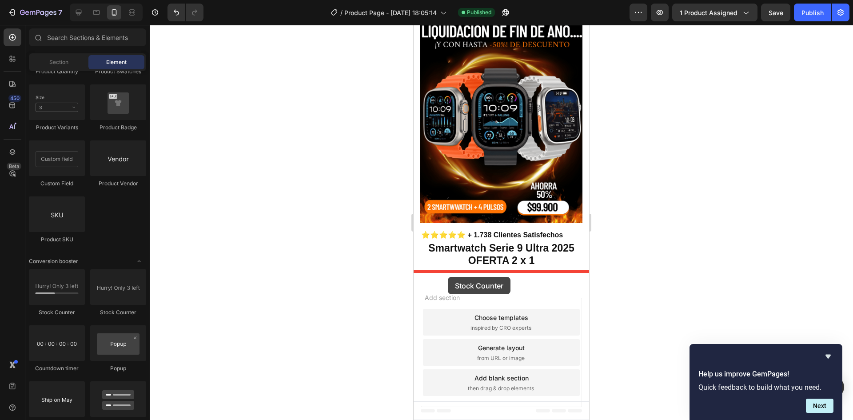
drag, startPoint x: 483, startPoint y: 321, endPoint x: 448, endPoint y: 277, distance: 56.5
drag, startPoint x: 749, startPoint y: 426, endPoint x: 929, endPoint y: 427, distance: 180.8
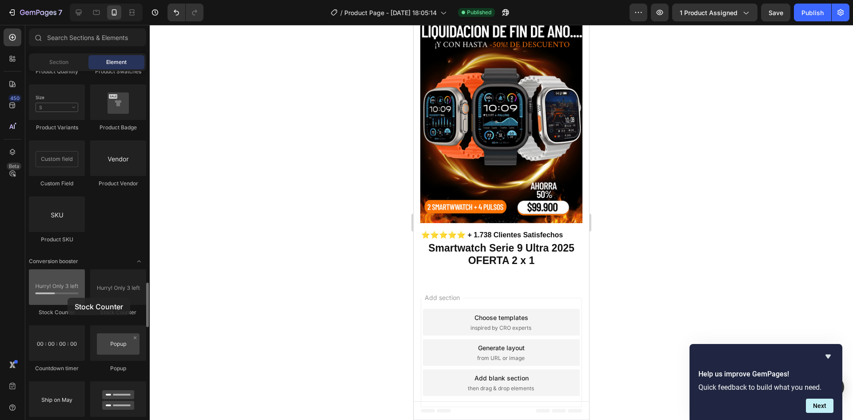
click at [68, 298] on div at bounding box center [57, 287] width 56 height 36
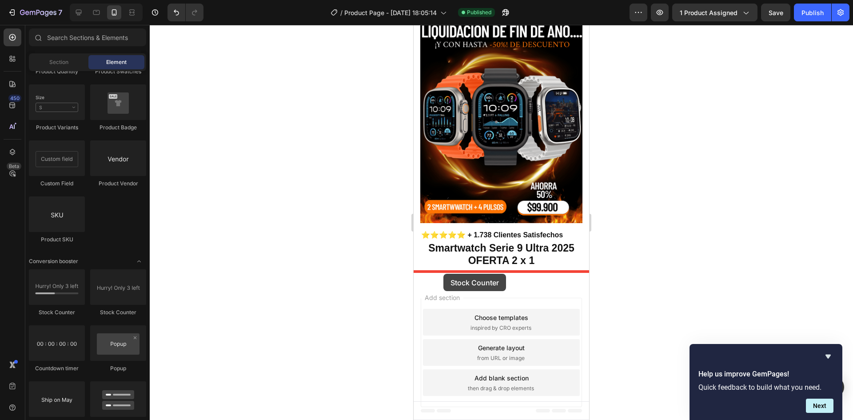
drag, startPoint x: 475, startPoint y: 322, endPoint x: 443, endPoint y: 274, distance: 57.7
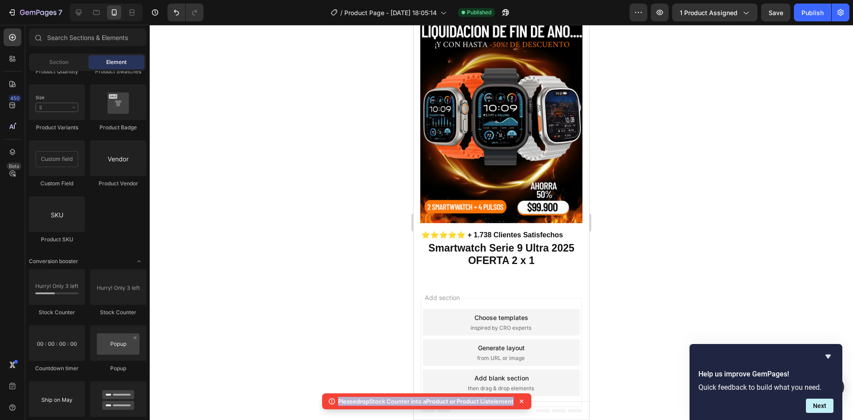
drag, startPoint x: 334, startPoint y: 401, endPoint x: 518, endPoint y: 399, distance: 183.9
click at [518, 399] on div "Please drop Stock Counter into a Product or Product List element" at bounding box center [426, 401] width 209 height 16
copy body "Please drop Stock Counter into a Product or Product List element"
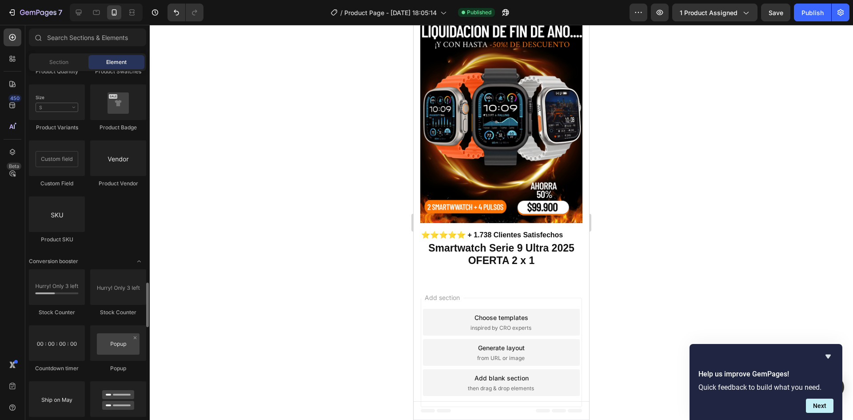
scroll to position [1733, 0]
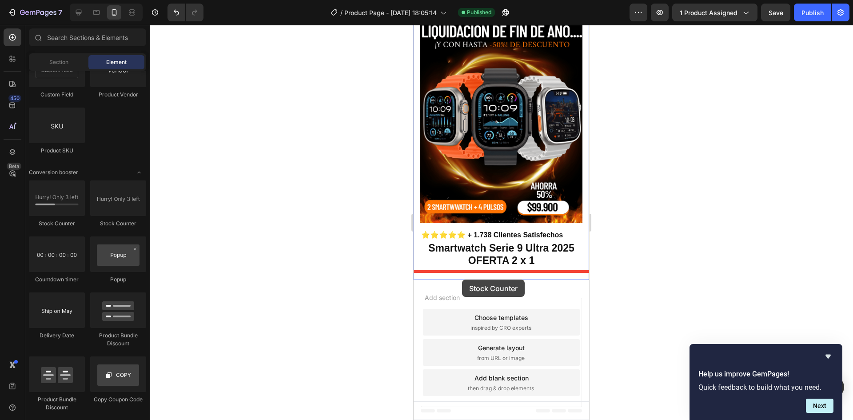
drag, startPoint x: 474, startPoint y: 238, endPoint x: 462, endPoint y: 279, distance: 43.3
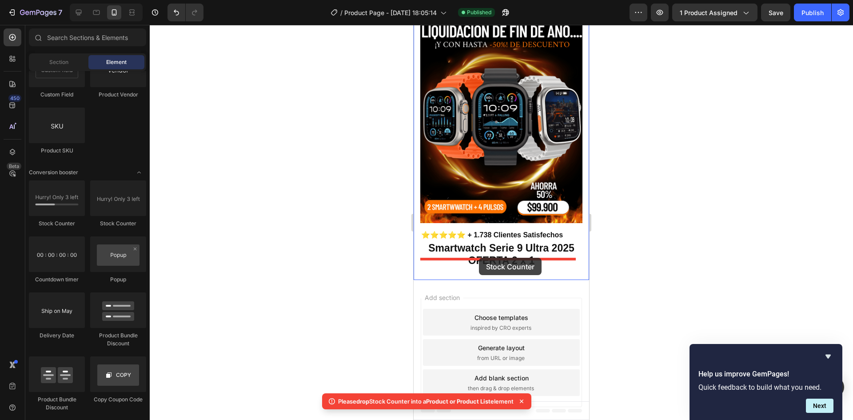
drag, startPoint x: 469, startPoint y: 225, endPoint x: 479, endPoint y: 258, distance: 34.4
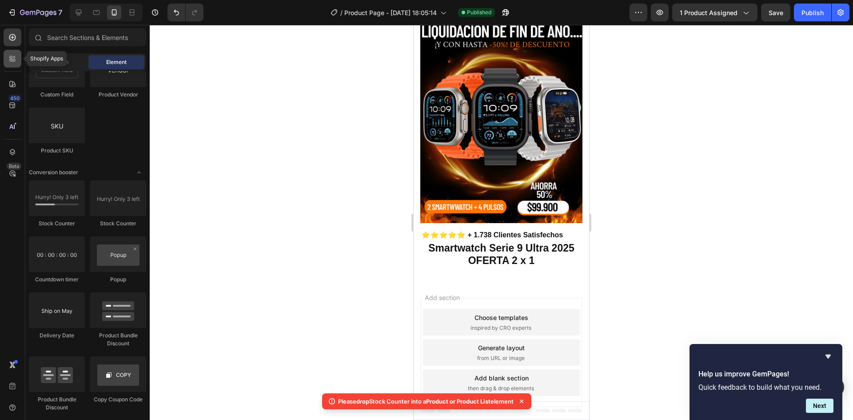
click at [12, 54] on icon at bounding box center [12, 58] width 9 height 9
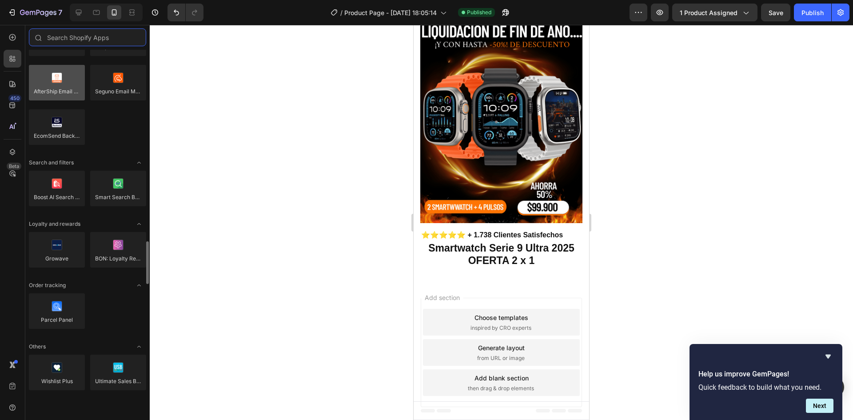
scroll to position [1555, 0]
click at [19, 63] on div at bounding box center [13, 59] width 18 height 18
click at [15, 38] on icon at bounding box center [12, 37] width 7 height 7
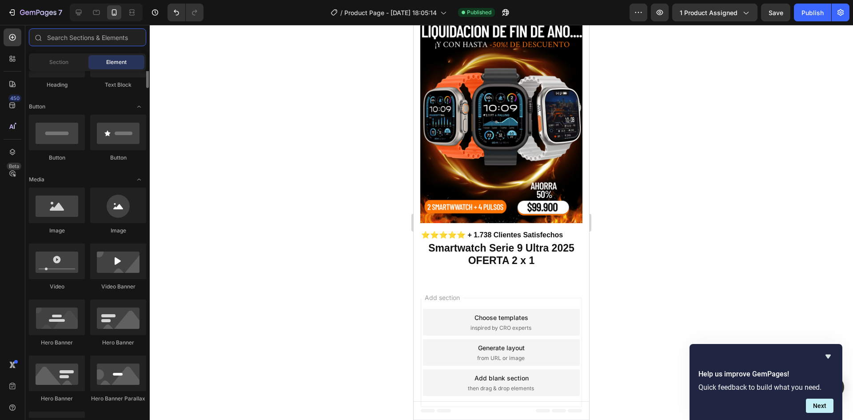
scroll to position [133, 0]
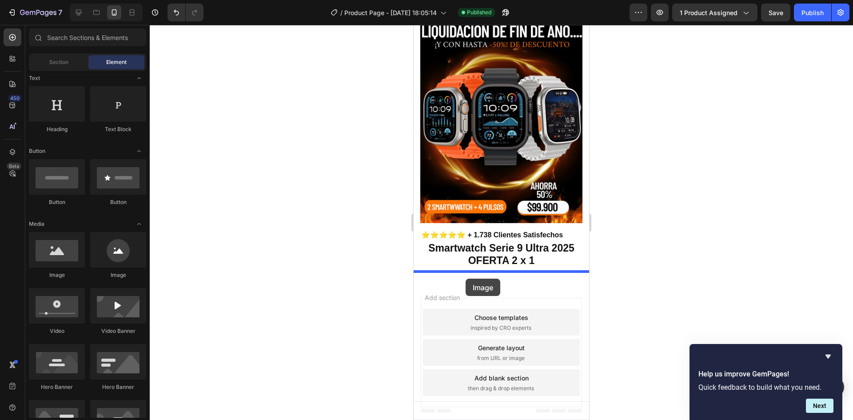
drag, startPoint x: 475, startPoint y: 276, endPoint x: 466, endPoint y: 279, distance: 9.6
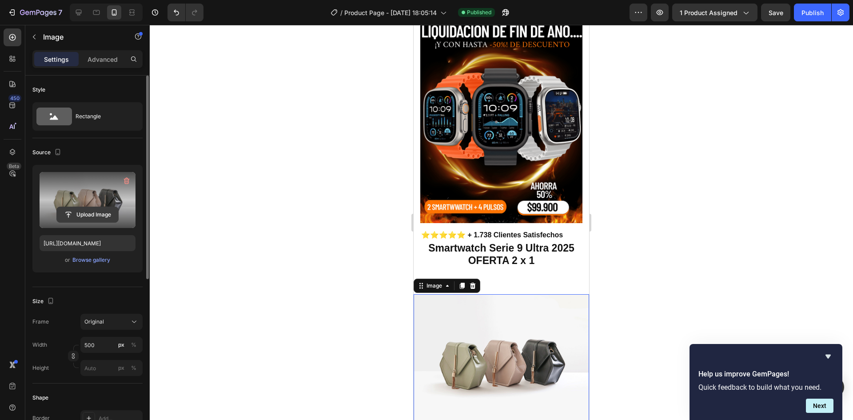
click at [91, 215] on input "file" at bounding box center [87, 214] width 61 height 15
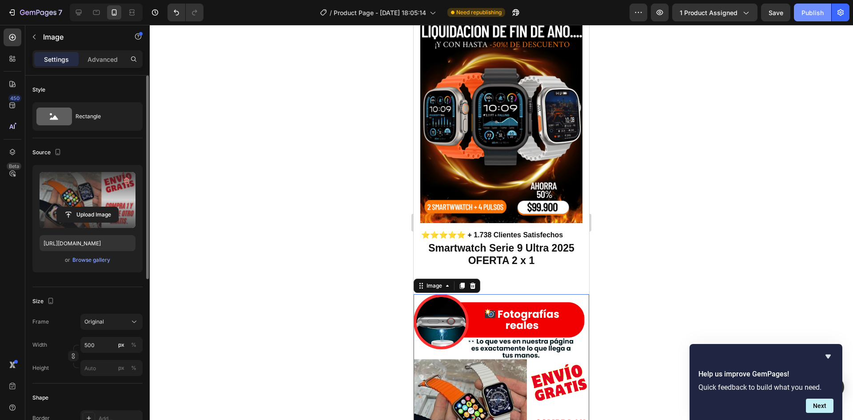
click at [805, 20] on button "Publish" at bounding box center [812, 13] width 37 height 18
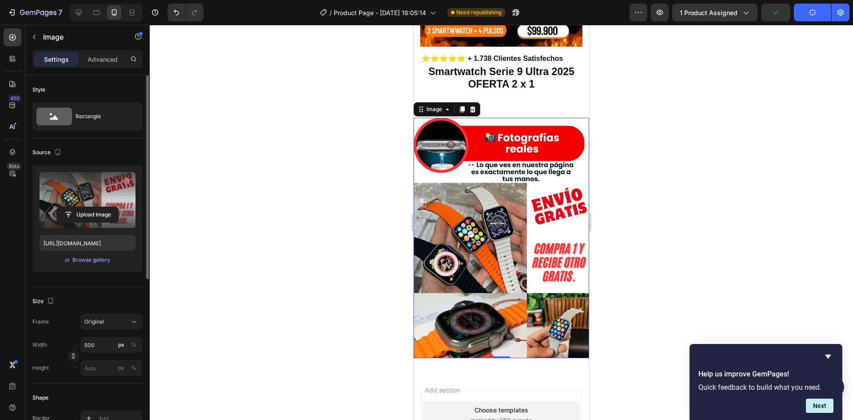
scroll to position [213, 0]
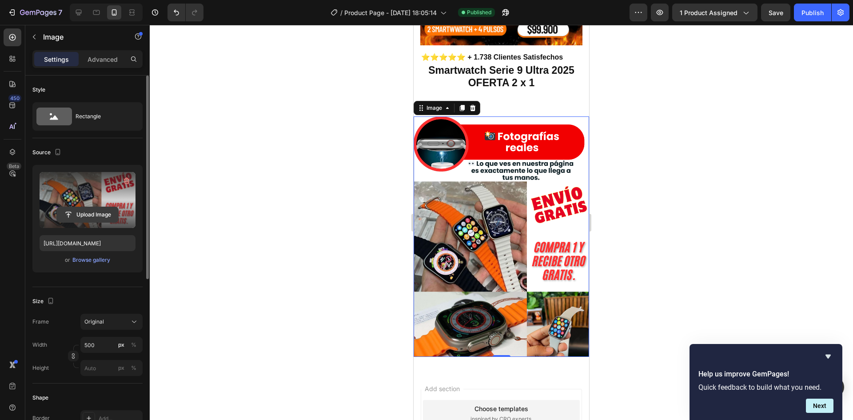
click at [87, 214] on input "file" at bounding box center [87, 214] width 61 height 15
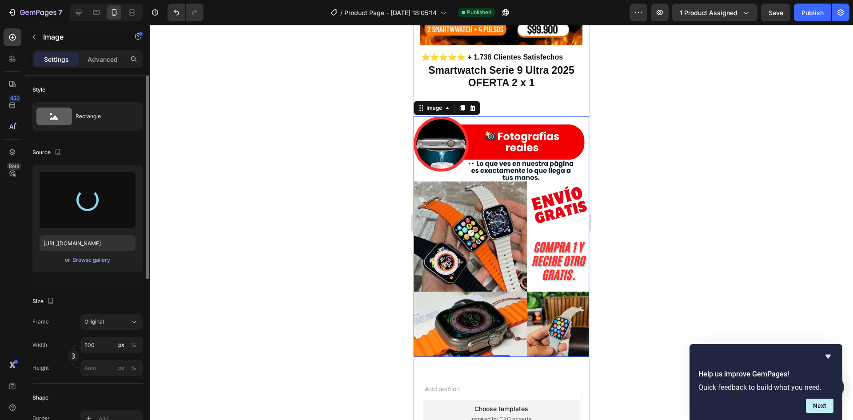
type input "https://cdn.shopify.com/s/files/1/0608/0561/1604/files/gempages_566583131050607…"
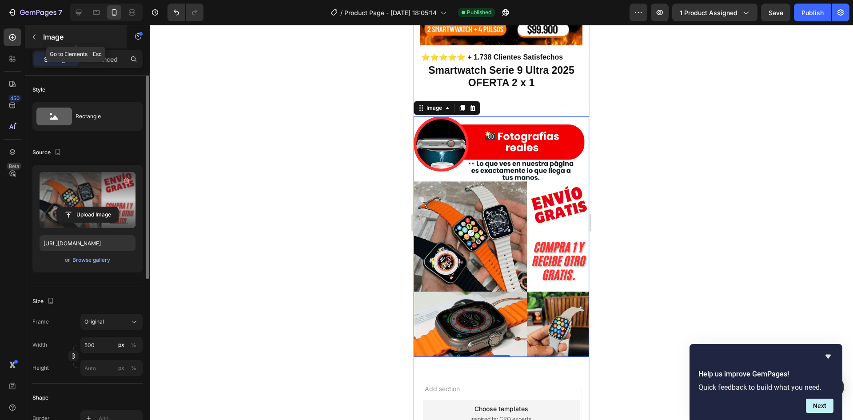
click at [37, 35] on icon "button" at bounding box center [34, 36] width 7 height 7
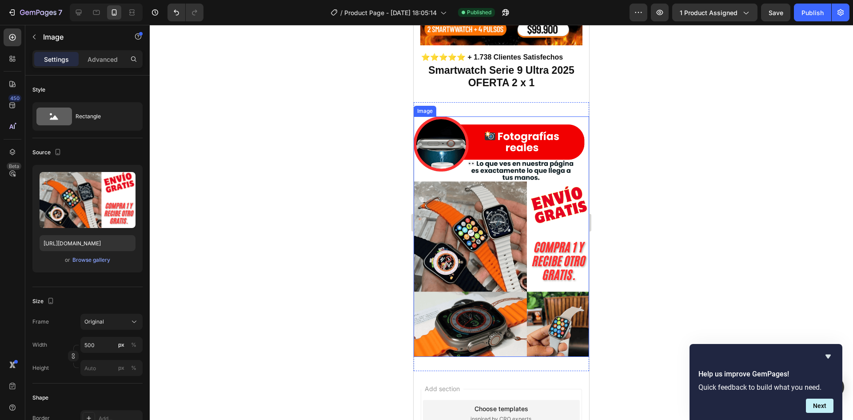
click at [526, 189] on img at bounding box center [501, 236] width 175 height 240
click at [458, 104] on div at bounding box center [462, 108] width 11 height 11
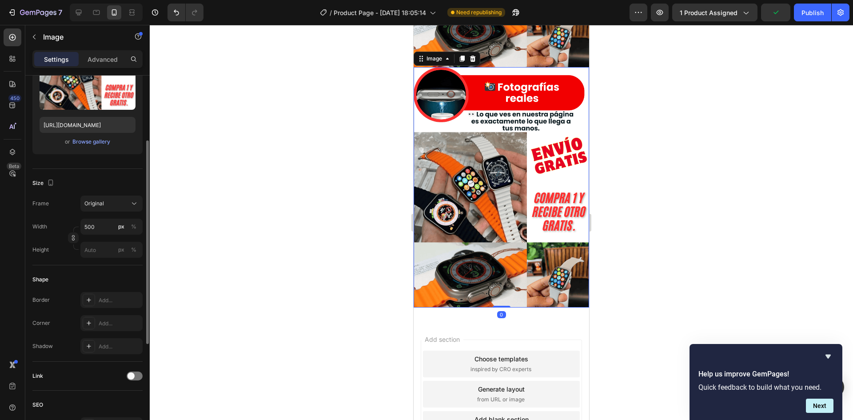
scroll to position [496, 0]
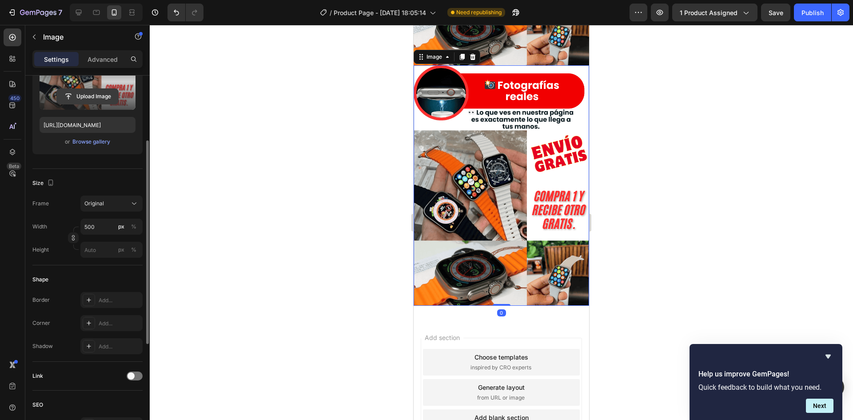
click at [77, 98] on input "file" at bounding box center [87, 96] width 61 height 15
type input "https://cdn.shopify.com/s/files/1/0608/0561/1604/files/gempages_566583131050607…"
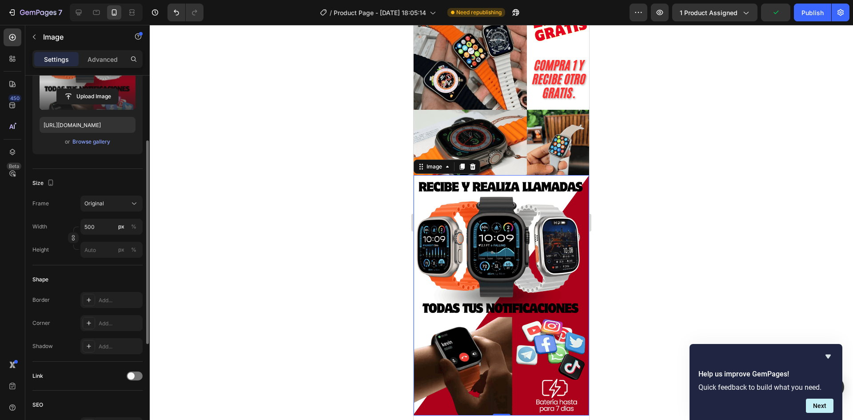
scroll to position [363, 0]
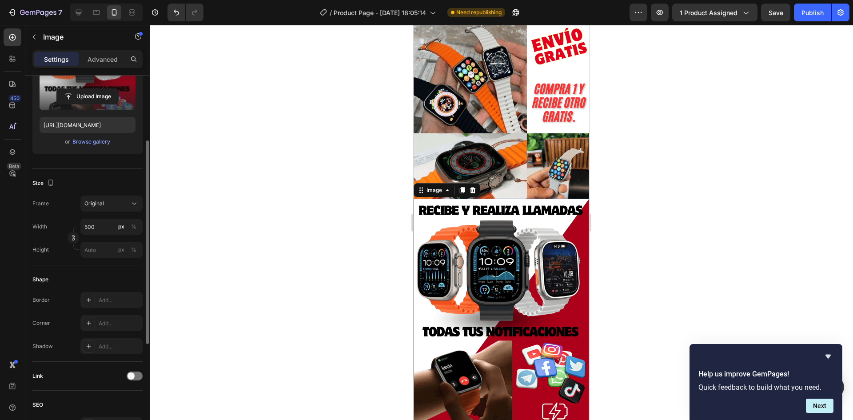
click at [608, 221] on div at bounding box center [501, 222] width 703 height 395
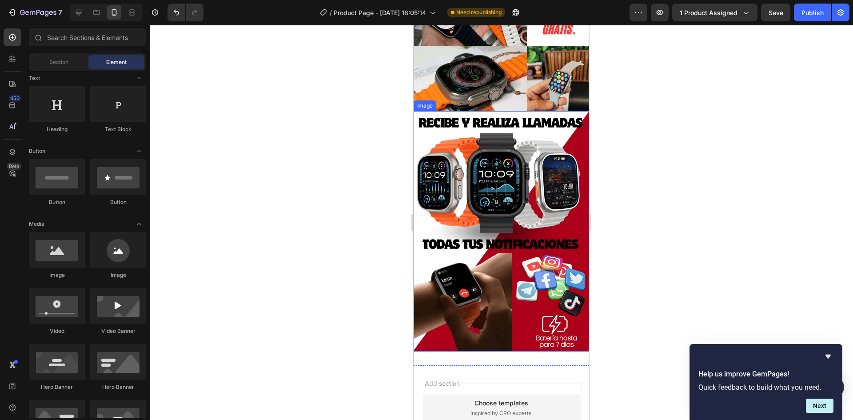
scroll to position [452, 0]
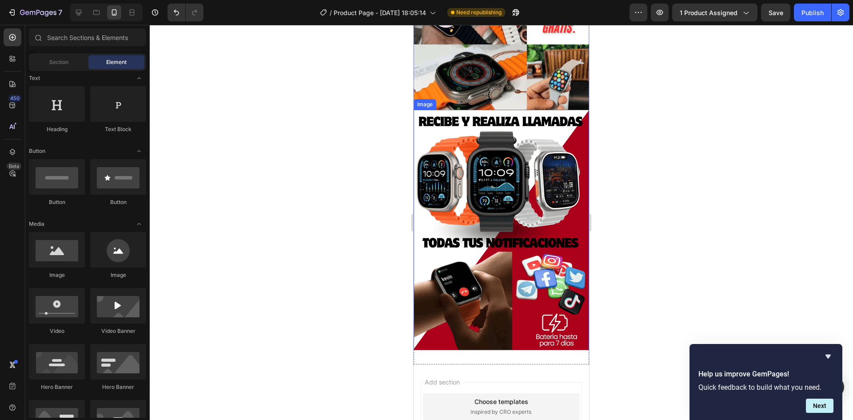
click at [522, 231] on img at bounding box center [501, 230] width 175 height 240
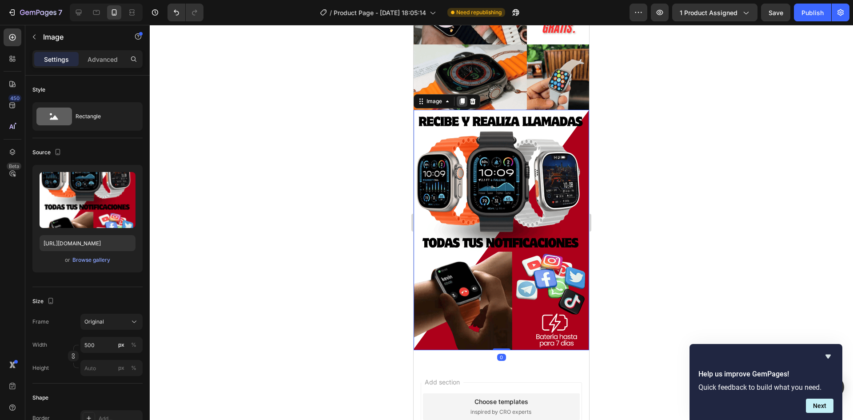
click at [459, 98] on icon at bounding box center [461, 101] width 7 height 7
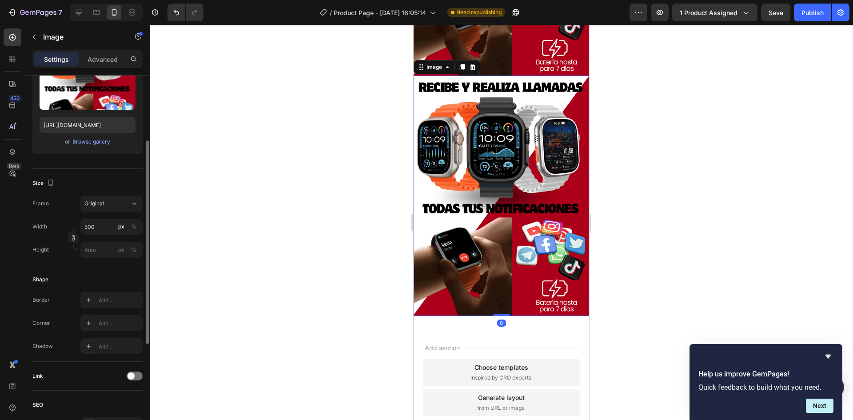
scroll to position [728, 0]
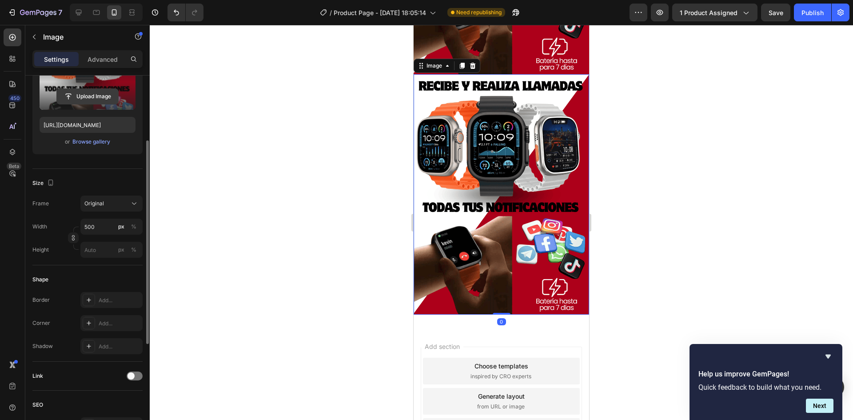
click at [77, 96] on input "file" at bounding box center [87, 96] width 61 height 15
type input "https://cdn.shopify.com/s/files/1/0608/0561/1604/files/gempages_566583131050607…"
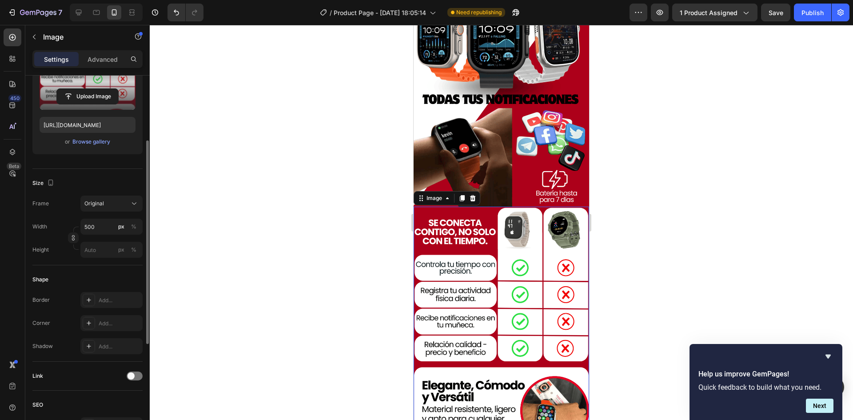
scroll to position [594, 0]
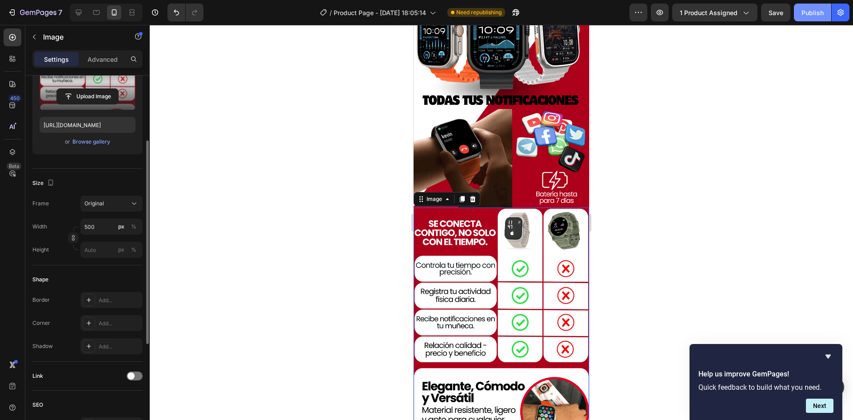
click at [813, 11] on div "Publish" at bounding box center [812, 12] width 22 height 9
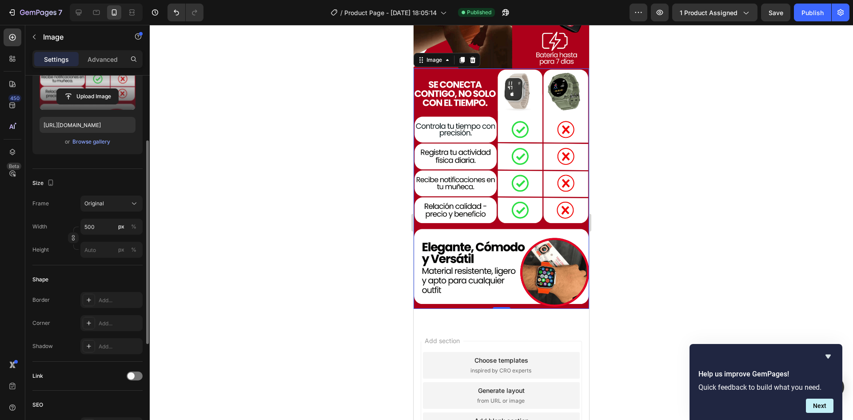
scroll to position [776, 0]
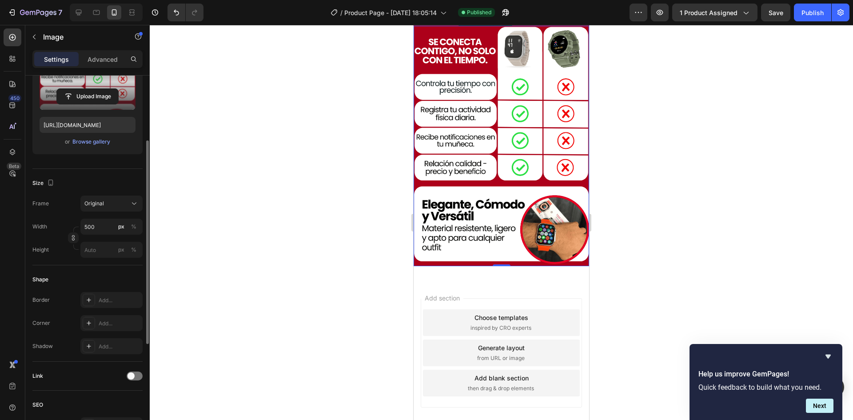
click at [451, 164] on img at bounding box center [501, 146] width 175 height 240
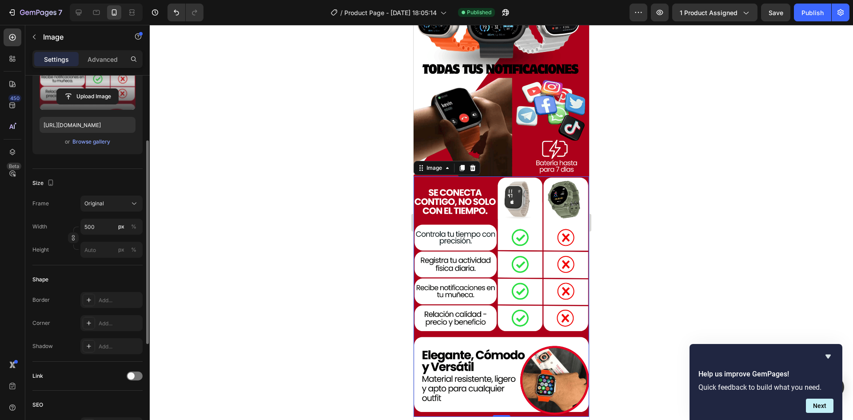
scroll to position [598, 0]
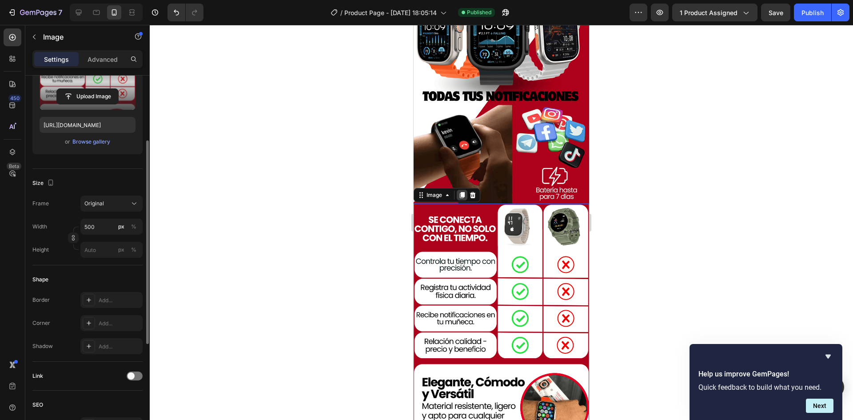
click at [459, 191] on icon at bounding box center [461, 194] width 7 height 7
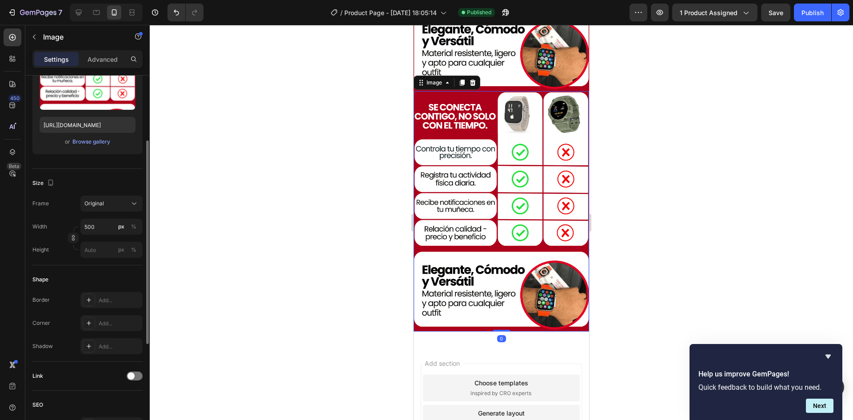
scroll to position [959, 0]
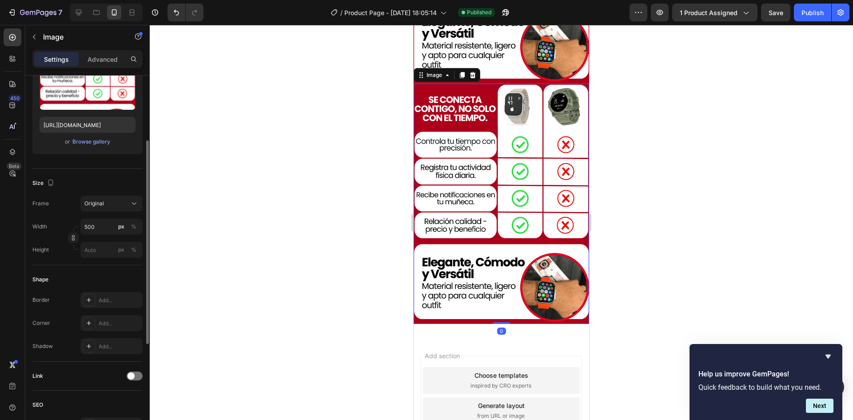
click at [446, 179] on img at bounding box center [501, 204] width 175 height 240
click at [100, 100] on input "file" at bounding box center [87, 96] width 61 height 15
type input "https://cdn.shopify.com/s/files/1/0608/0561/1604/files/gempages_566583131050607…"
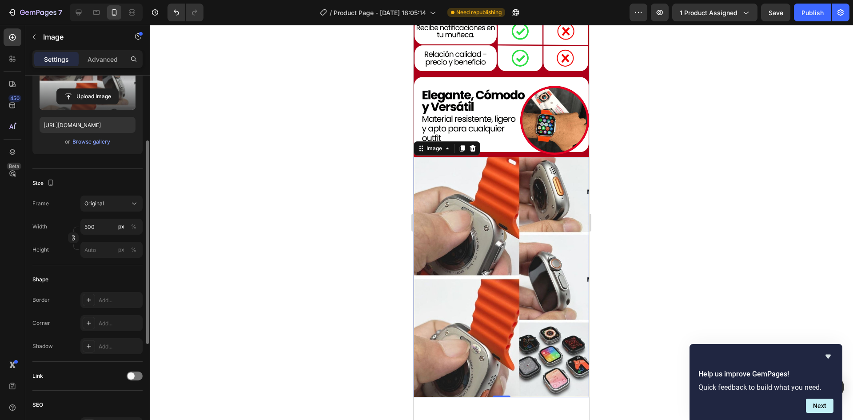
scroll to position [870, 0]
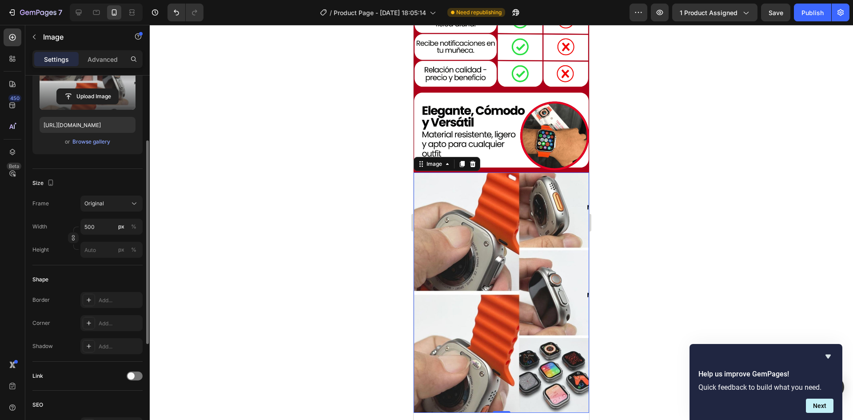
click at [611, 211] on div at bounding box center [501, 222] width 703 height 395
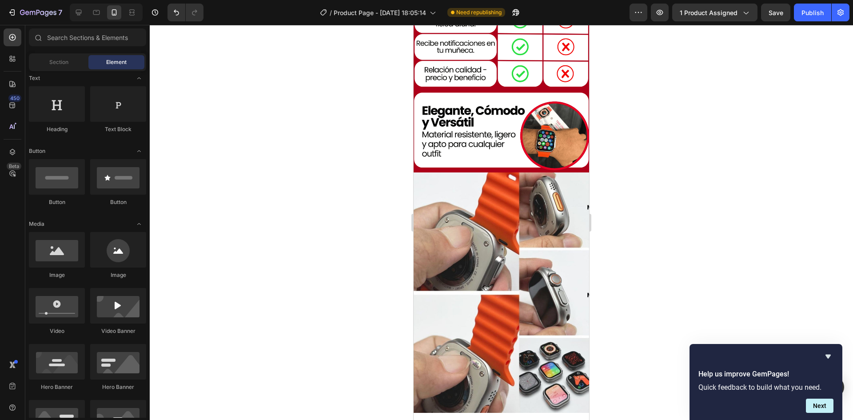
scroll to position [0, 0]
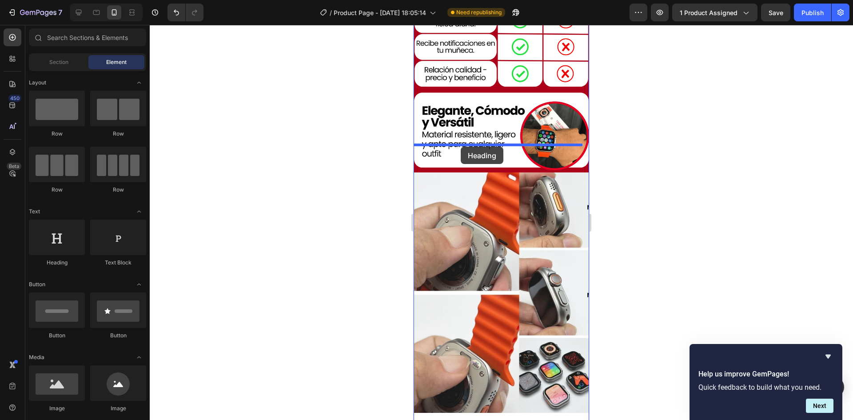
drag, startPoint x: 470, startPoint y: 267, endPoint x: 461, endPoint y: 147, distance: 120.8
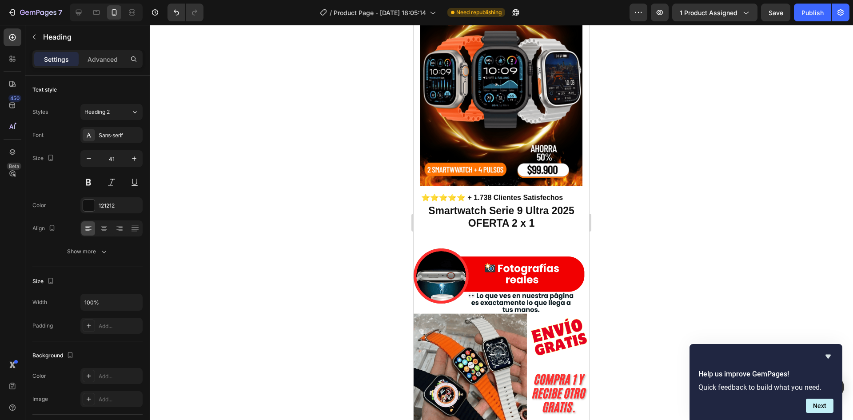
scroll to position [70, 0]
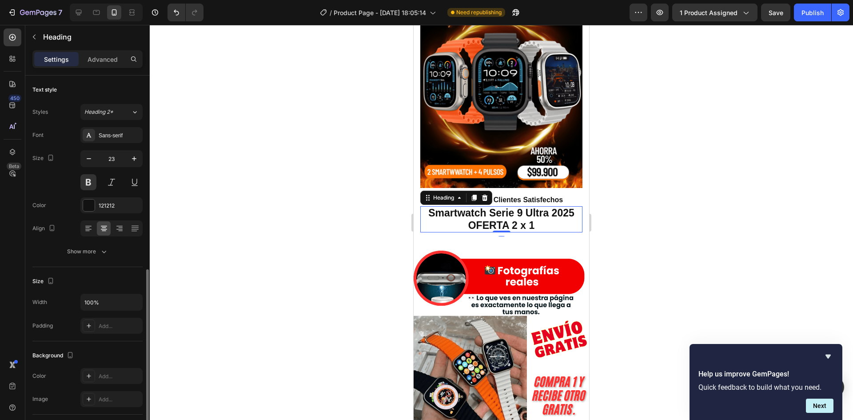
click at [470, 207] on h2 "Smartwatch Serie 9 Ultra 2025 OFERTA 2 x 1" at bounding box center [501, 219] width 162 height 26
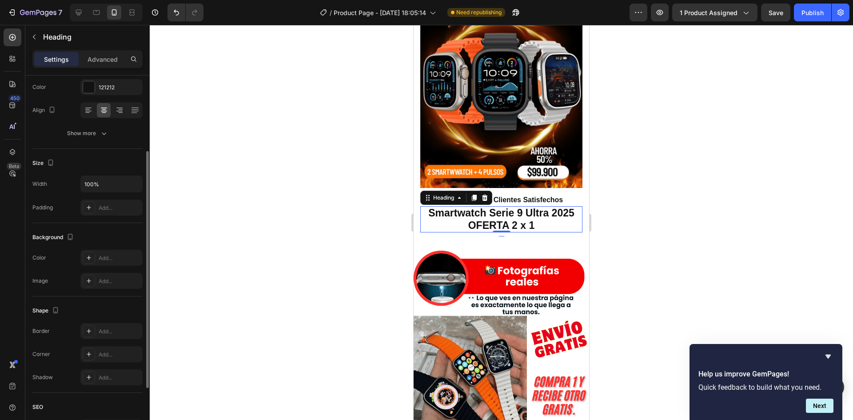
click at [470, 207] on h2 "Smartwatch Serie 9 Ultra 2025 OFERTA 2 x 1" at bounding box center [501, 219] width 162 height 26
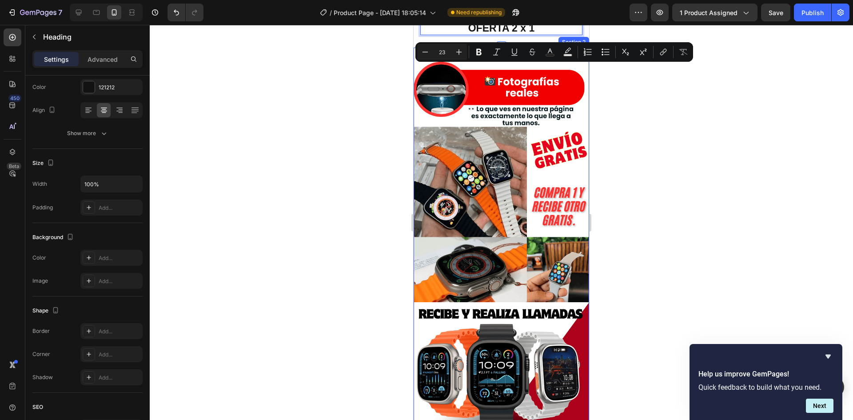
type input "16"
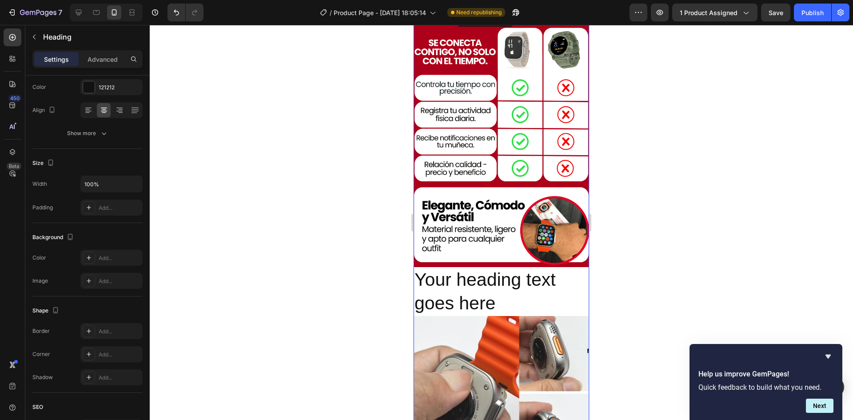
scroll to position [870, 0]
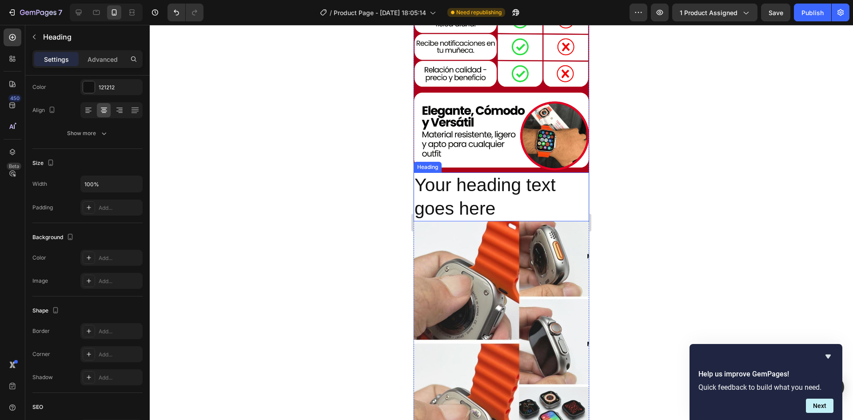
click at [474, 172] on h2 "Your heading text goes here" at bounding box center [501, 196] width 175 height 49
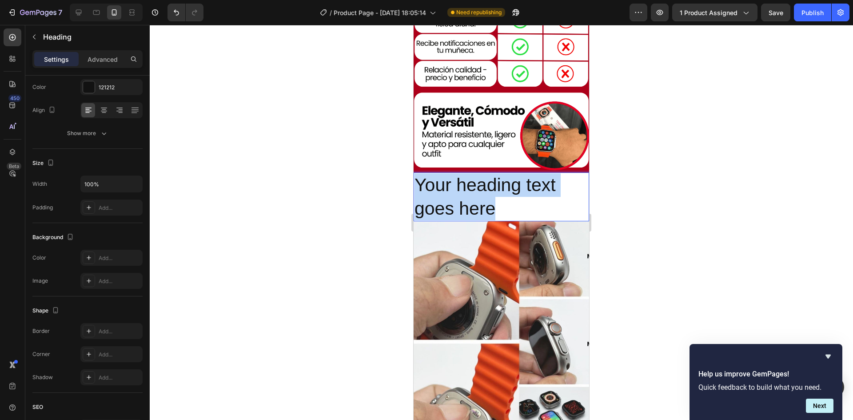
click at [474, 173] on p "Your heading text goes here" at bounding box center [501, 197] width 174 height 48
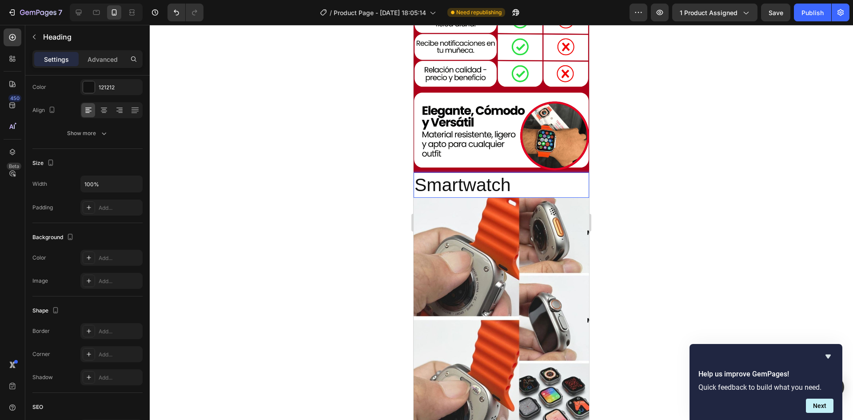
click at [462, 173] on p "Smartwatch" at bounding box center [501, 185] width 174 height 24
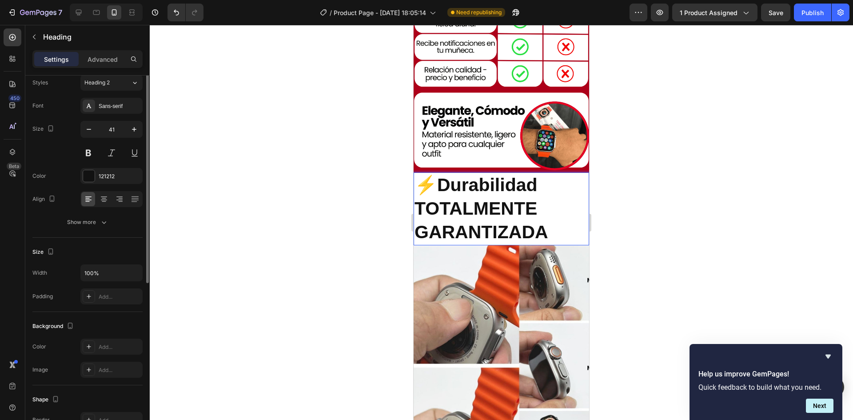
scroll to position [0, 0]
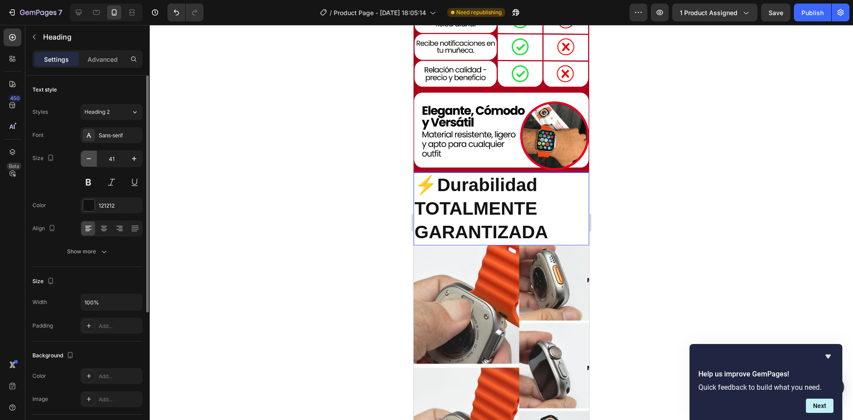
click at [92, 155] on icon "button" at bounding box center [88, 158] width 9 height 9
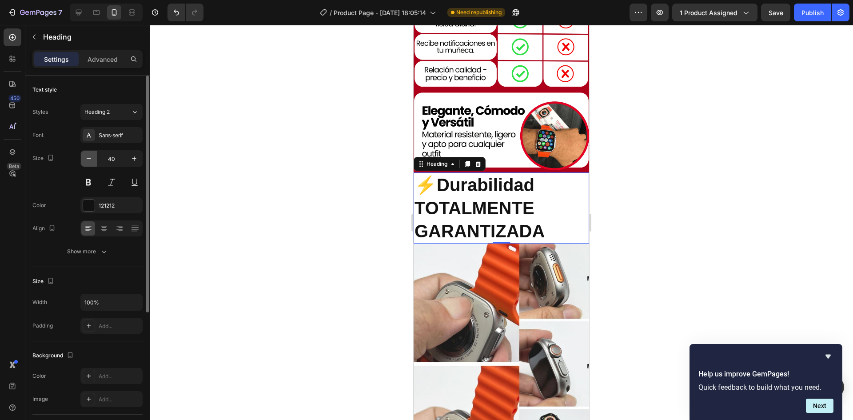
click at [92, 155] on icon "button" at bounding box center [88, 158] width 9 height 9
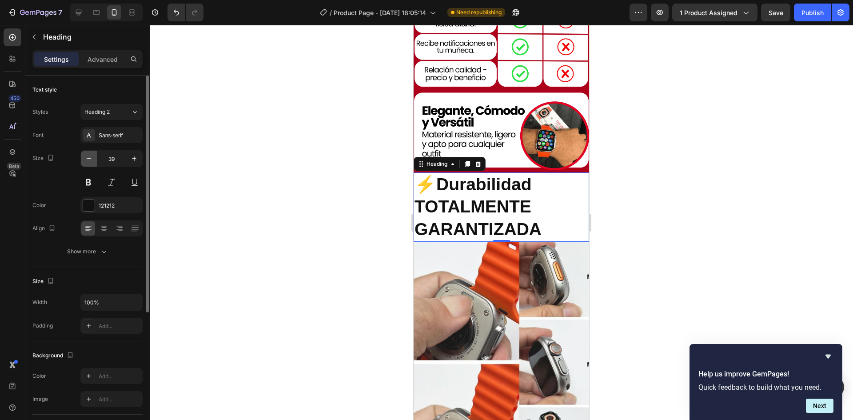
click at [92, 155] on icon "button" at bounding box center [88, 158] width 9 height 9
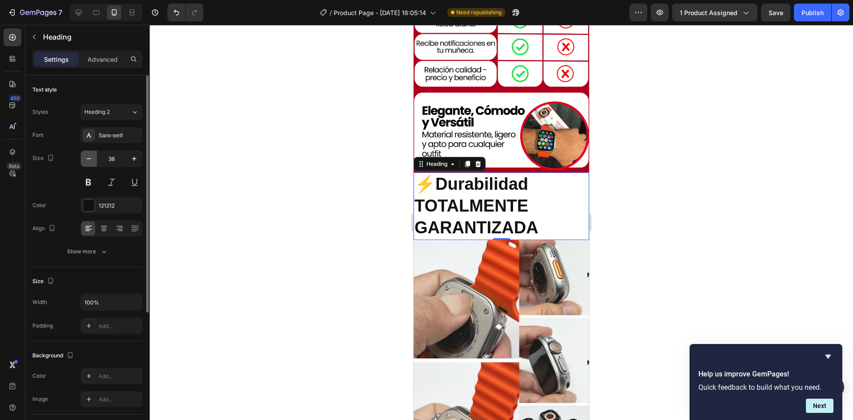
click at [92, 155] on icon "button" at bounding box center [88, 158] width 9 height 9
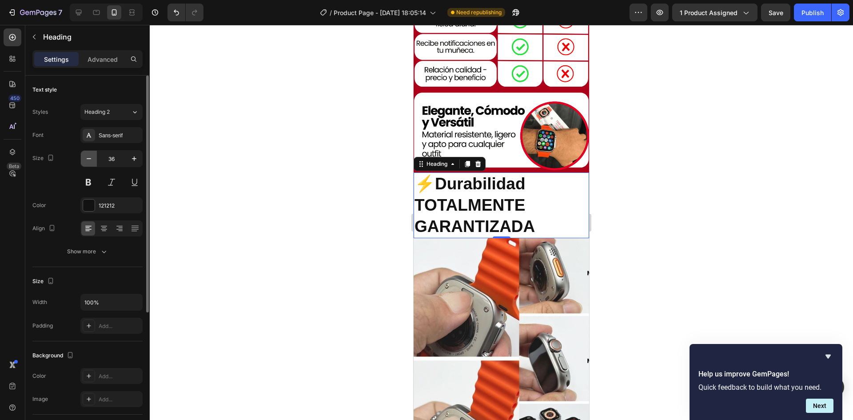
click at [92, 155] on icon "button" at bounding box center [88, 158] width 9 height 9
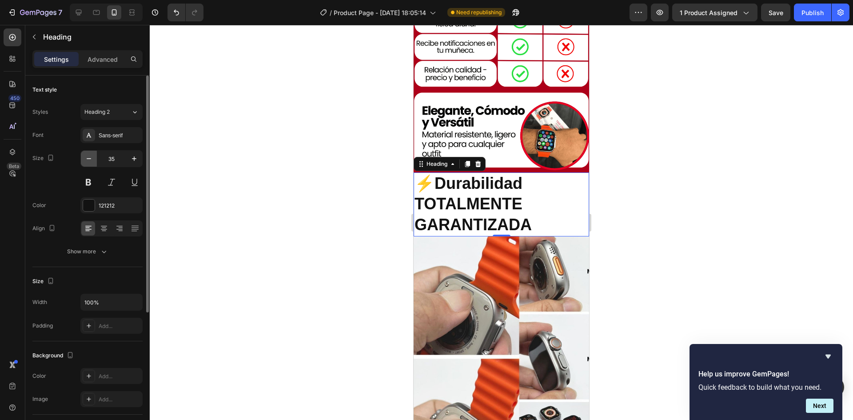
click at [92, 155] on icon "button" at bounding box center [88, 158] width 9 height 9
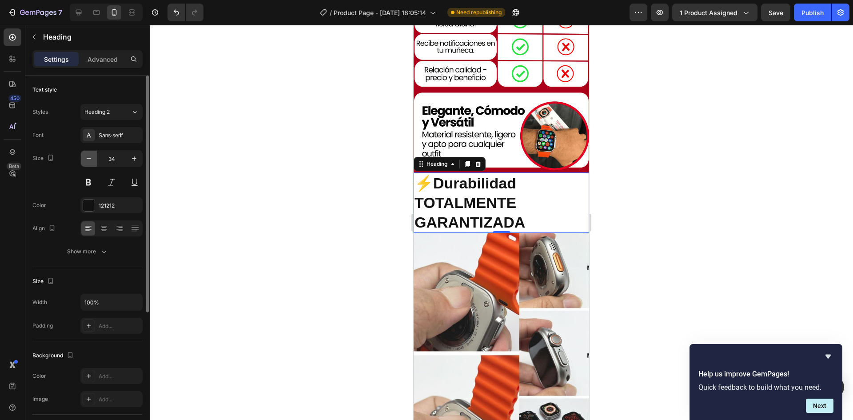
click at [92, 155] on icon "button" at bounding box center [88, 158] width 9 height 9
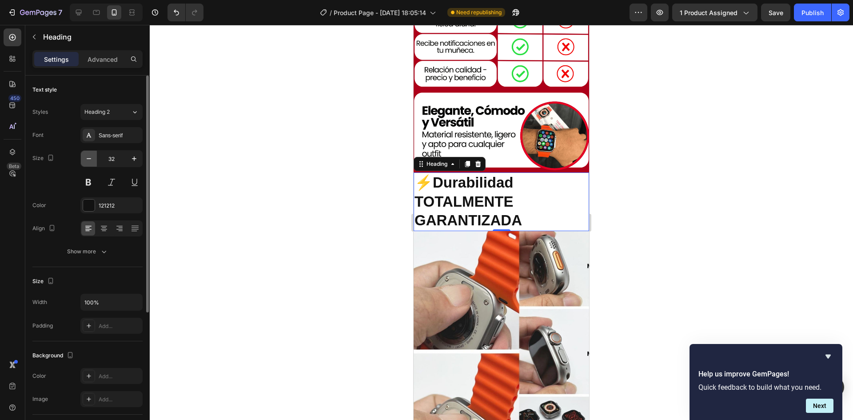
click at [92, 155] on icon "button" at bounding box center [88, 158] width 9 height 9
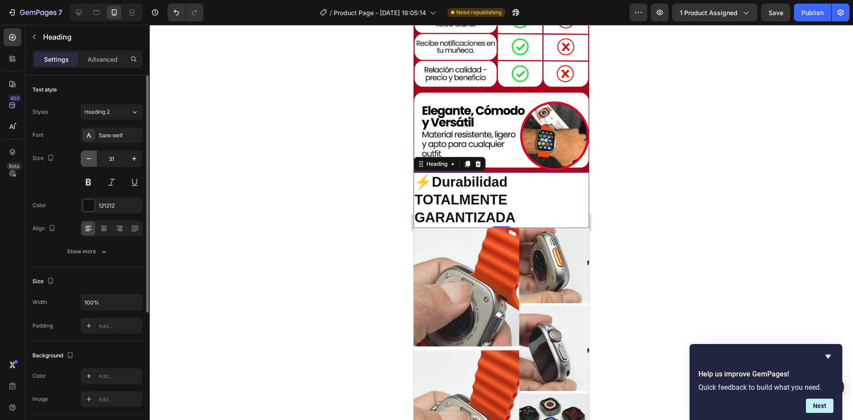
click at [92, 155] on icon "button" at bounding box center [88, 158] width 9 height 9
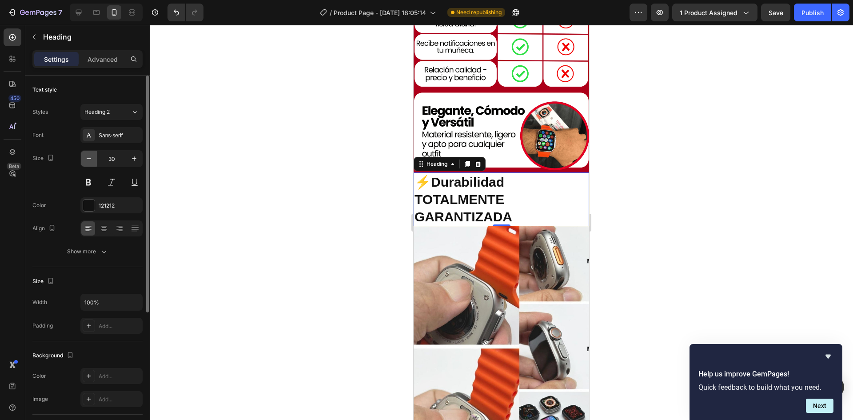
click at [92, 155] on icon "button" at bounding box center [88, 158] width 9 height 9
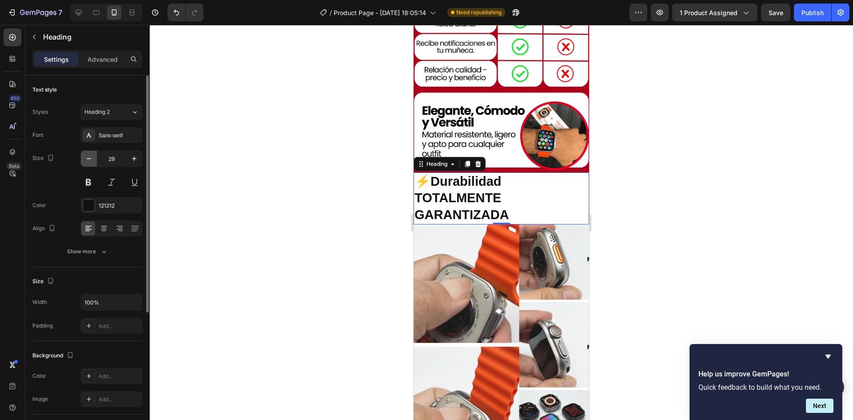
click at [92, 155] on icon "button" at bounding box center [88, 158] width 9 height 9
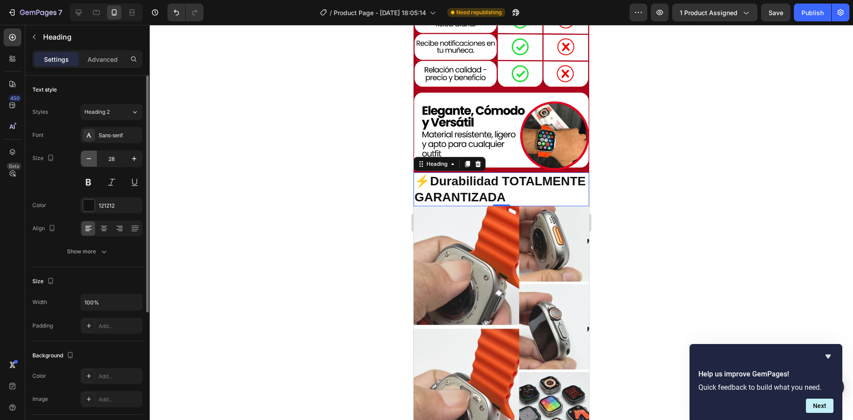
click at [92, 155] on icon "button" at bounding box center [88, 158] width 9 height 9
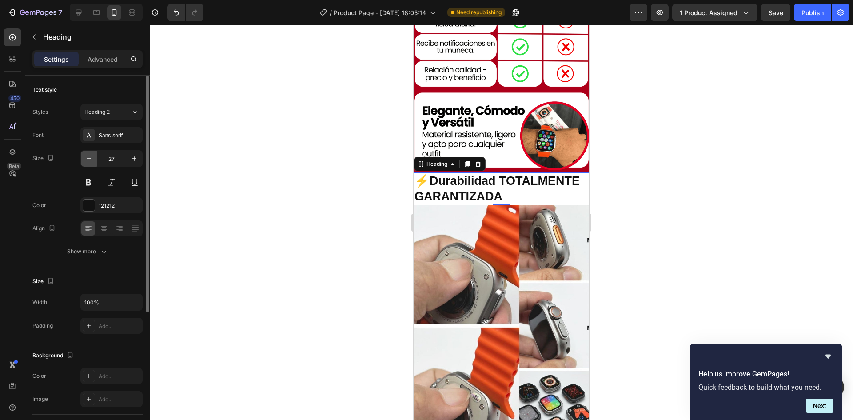
click at [92, 155] on icon "button" at bounding box center [88, 158] width 9 height 9
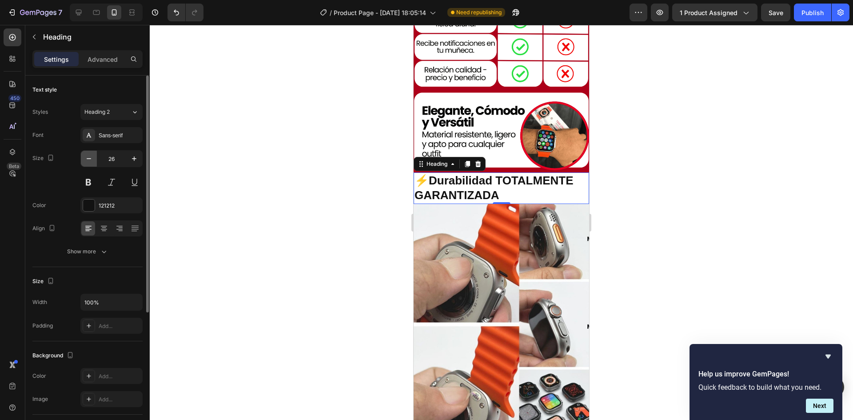
click at [92, 155] on icon "button" at bounding box center [88, 158] width 9 height 9
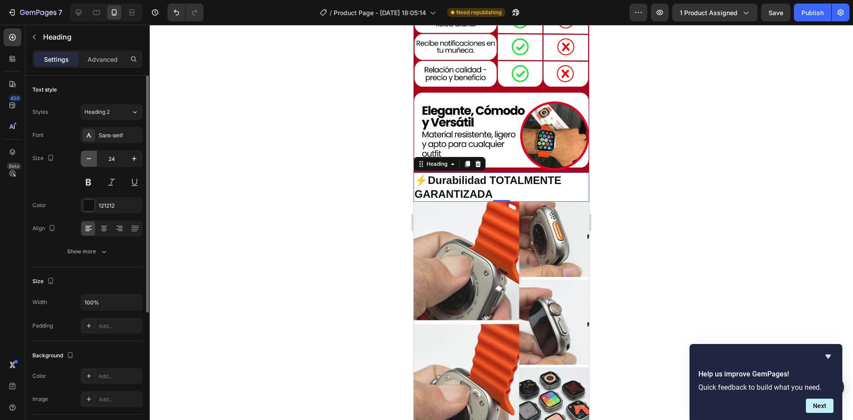
click at [92, 155] on icon "button" at bounding box center [88, 158] width 9 height 9
type input "23"
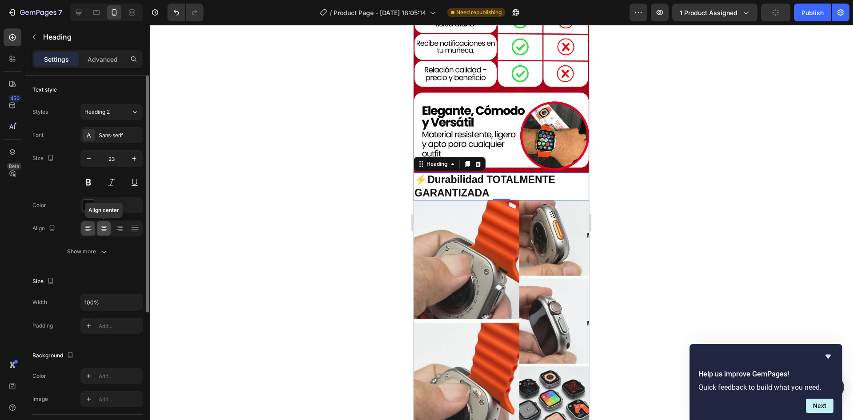
click at [108, 226] on icon at bounding box center [104, 228] width 9 height 9
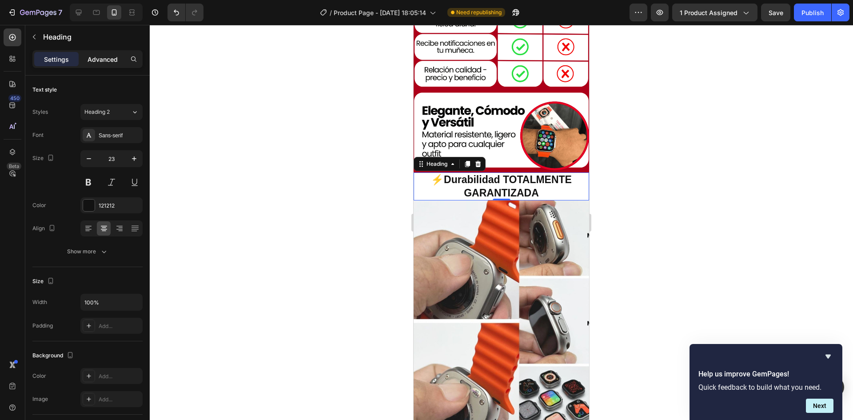
click at [115, 63] on p "Advanced" at bounding box center [103, 59] width 30 height 9
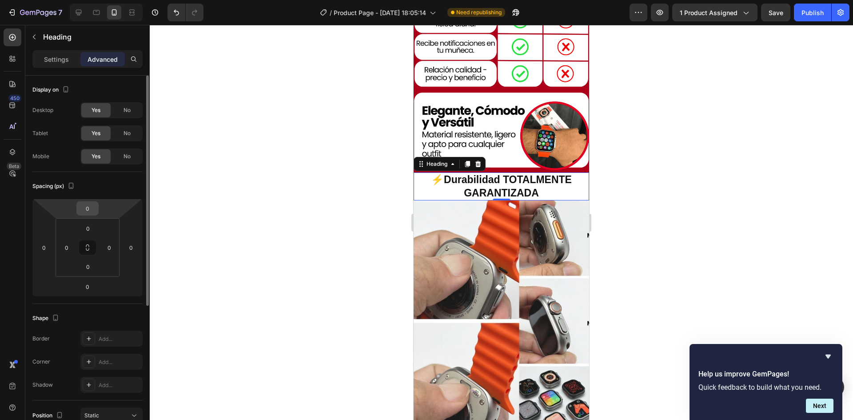
click at [93, 211] on input "0" at bounding box center [88, 208] width 18 height 13
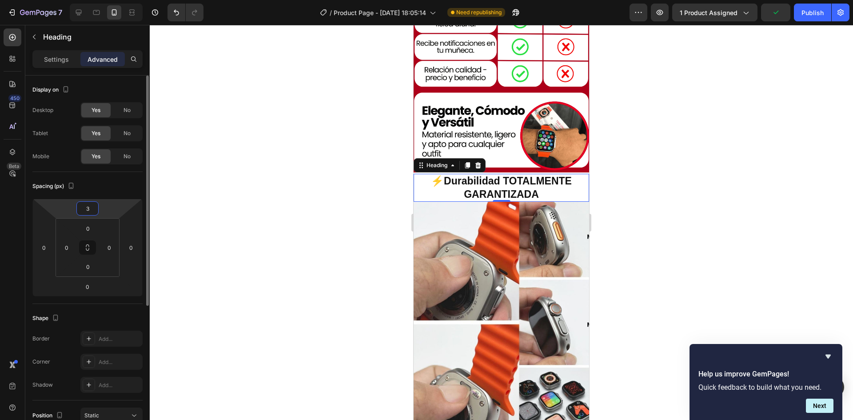
type input "4"
click at [92, 283] on input "0" at bounding box center [88, 286] width 18 height 13
type input "0"
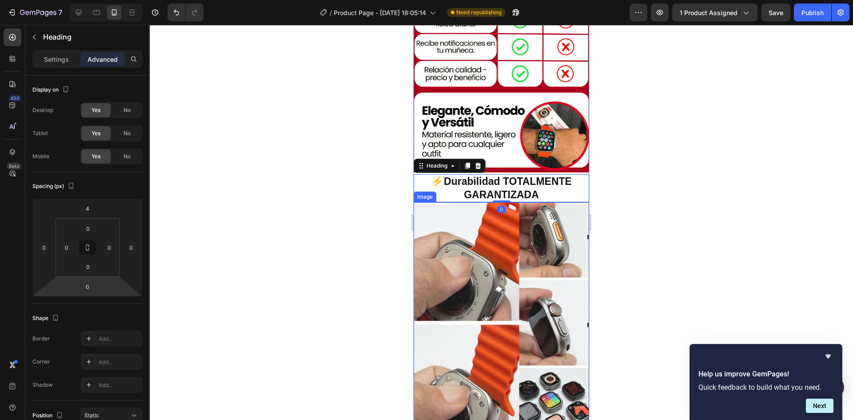
click at [678, 227] on div at bounding box center [501, 222] width 703 height 395
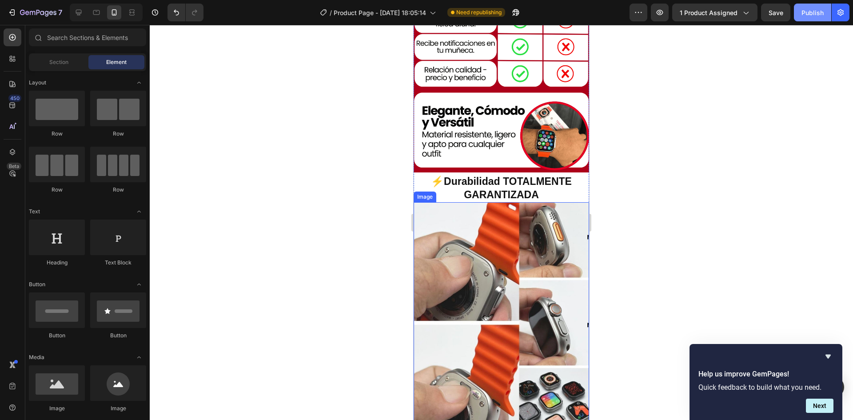
click at [804, 16] on div "Publish" at bounding box center [812, 12] width 22 height 9
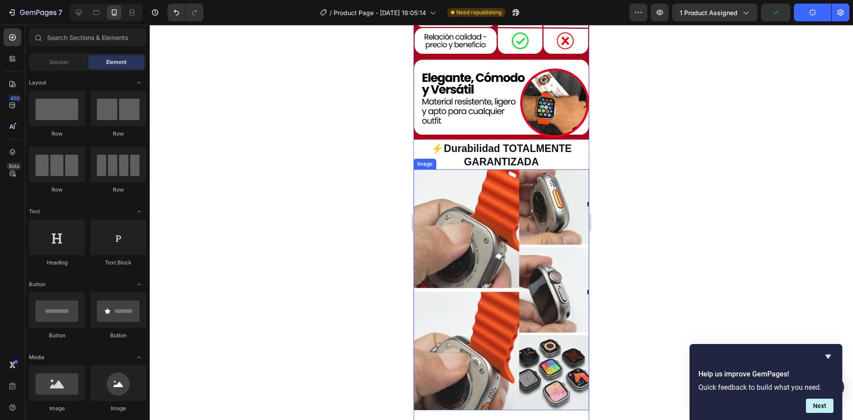
scroll to position [1037, 0]
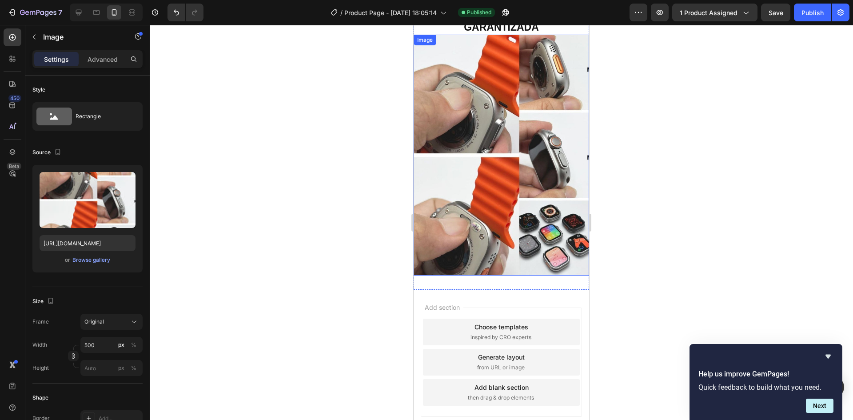
click at [475, 174] on img at bounding box center [501, 155] width 175 height 240
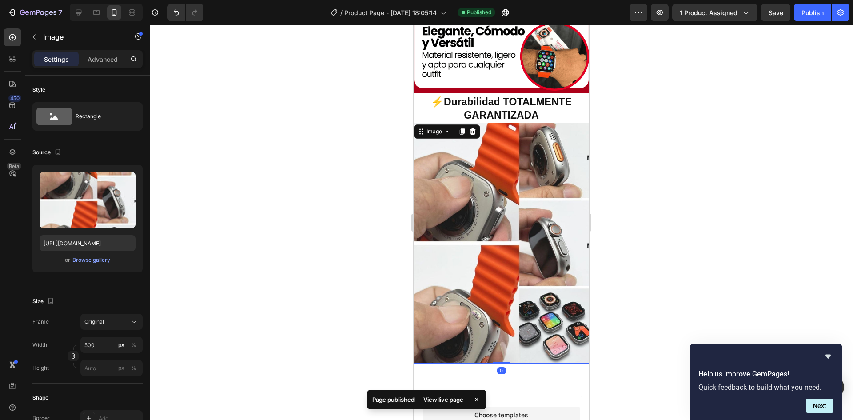
scroll to position [948, 0]
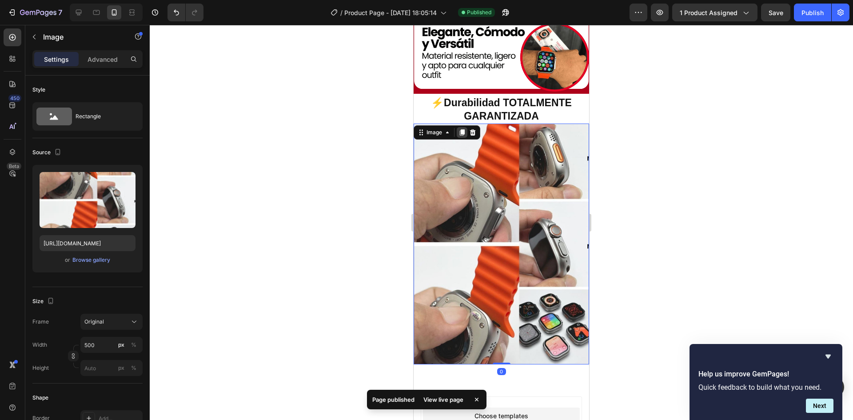
click at [463, 130] on icon at bounding box center [462, 133] width 5 height 6
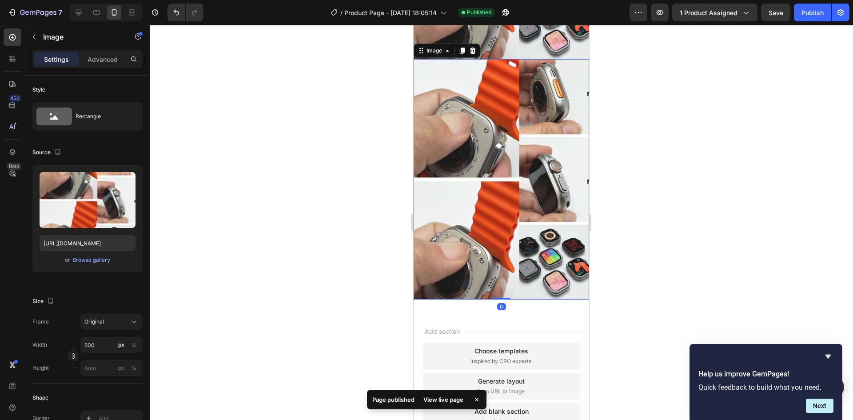
scroll to position [1269, 0]
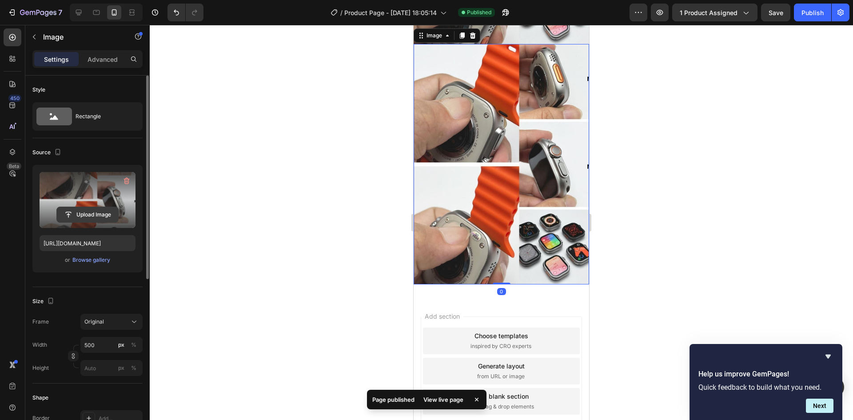
click at [88, 216] on input "file" at bounding box center [87, 214] width 61 height 15
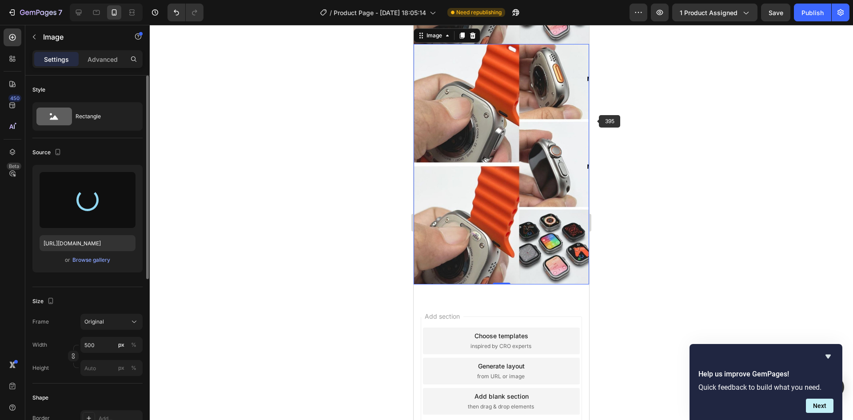
type input "https://cdn.shopify.com/s/files/1/0608/0561/1604/files/gempages_566583131050607…"
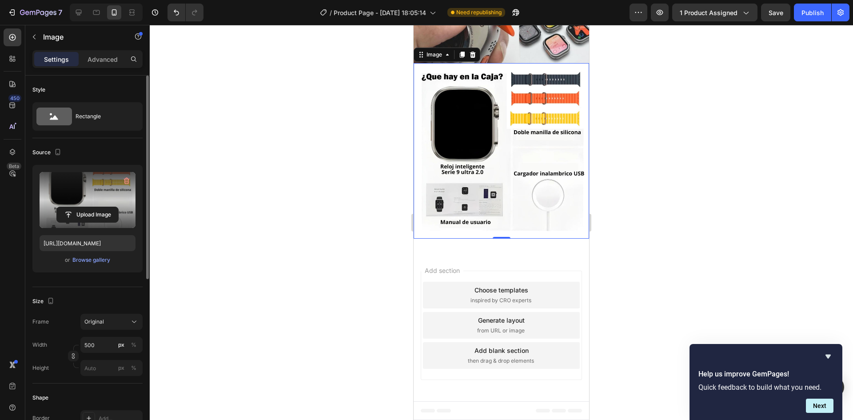
scroll to position [1206, 0]
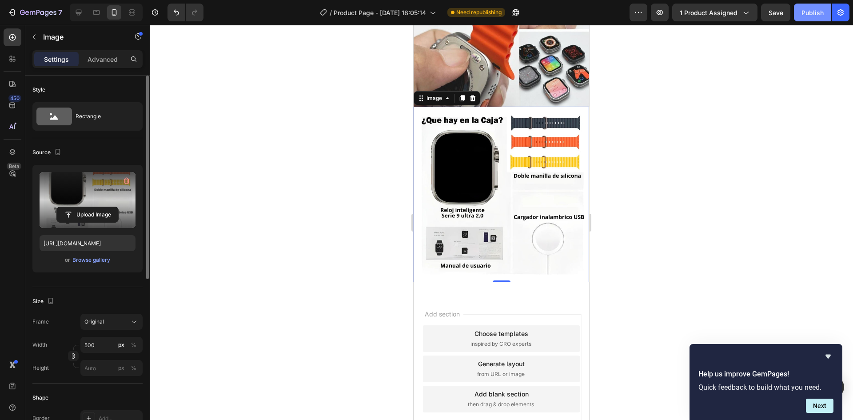
click at [798, 20] on button "Publish" at bounding box center [812, 13] width 37 height 18
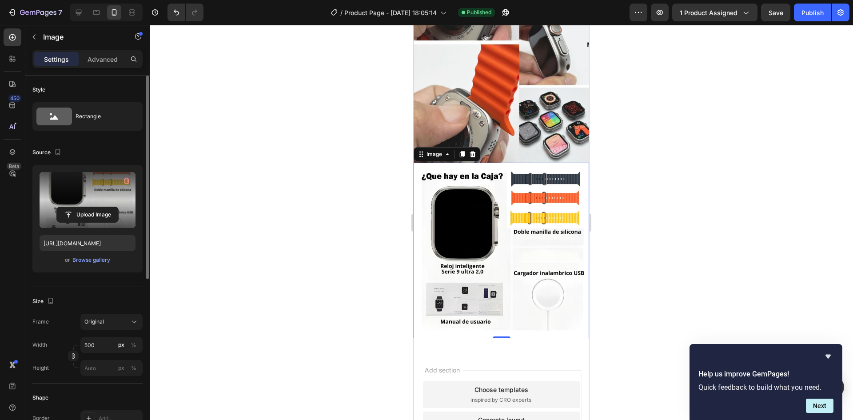
scroll to position [1073, 0]
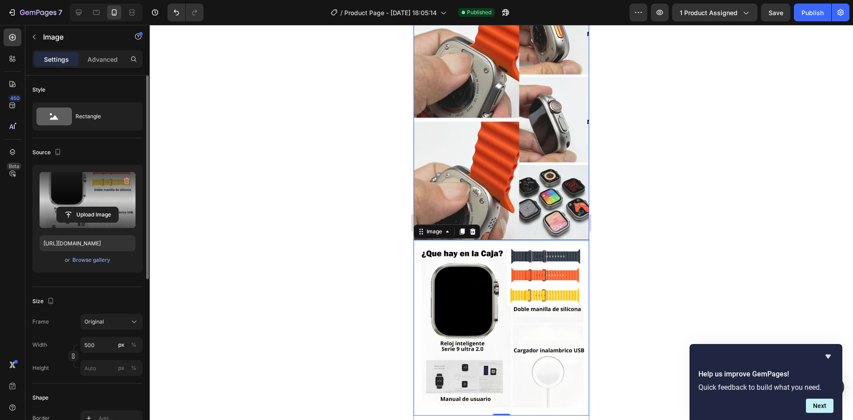
click at [504, 163] on img at bounding box center [501, 119] width 175 height 240
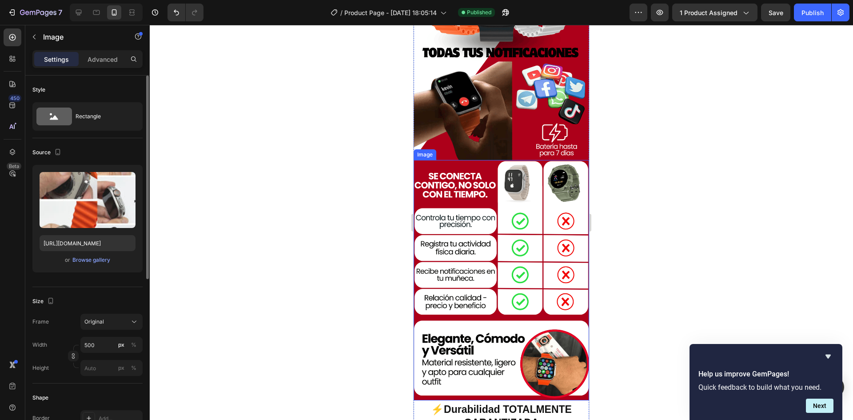
scroll to position [584, 0]
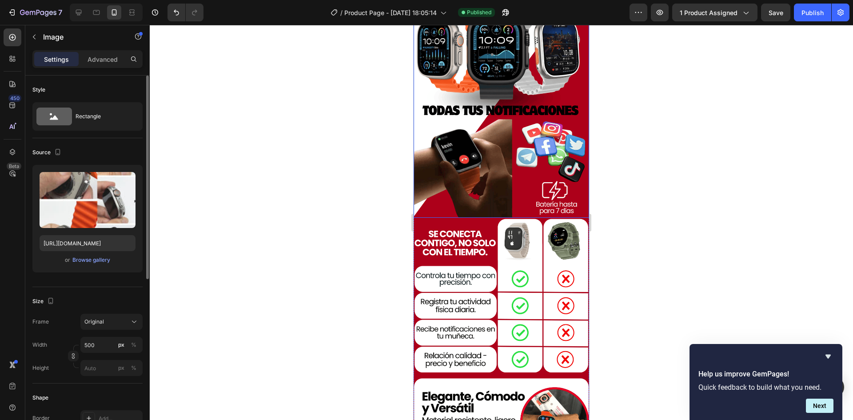
click at [502, 166] on img at bounding box center [501, 97] width 175 height 240
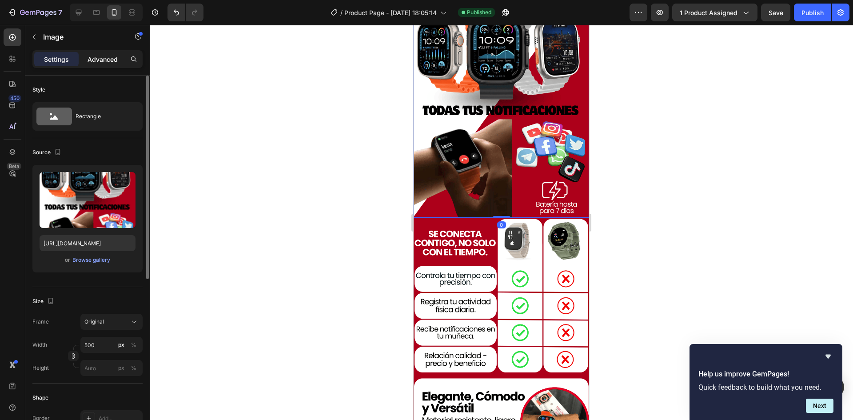
click at [97, 57] on p "Advanced" at bounding box center [103, 59] width 30 height 9
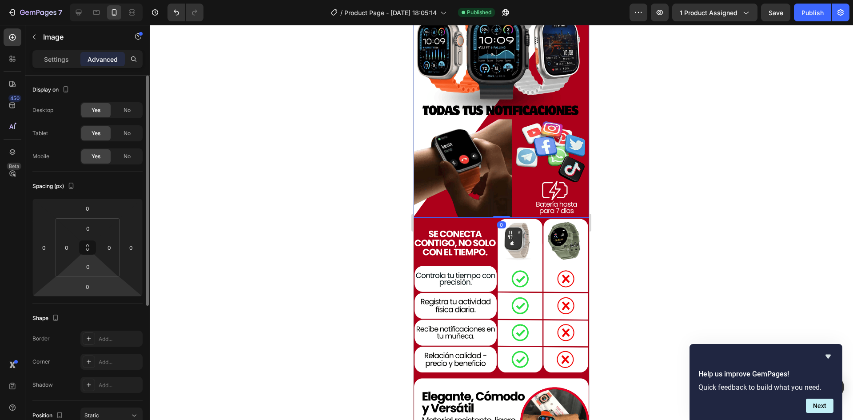
click at [100, 0] on html "7 Version history / Product Page - Sep 27, 18:05:14 Published Preview 1 product…" at bounding box center [426, 0] width 853 height 0
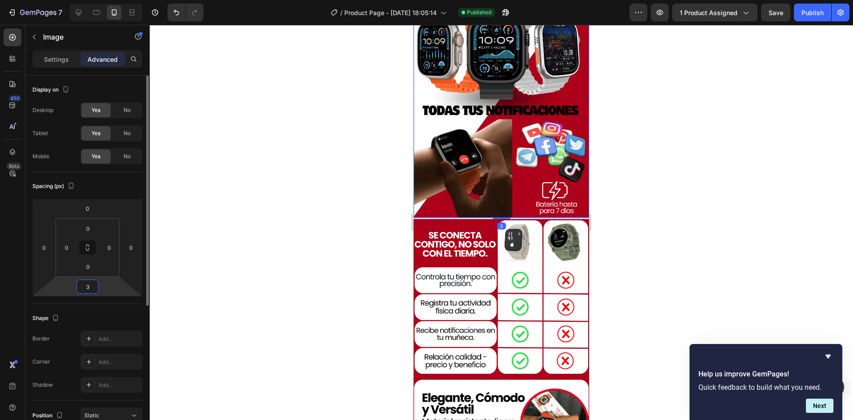
type input "4"
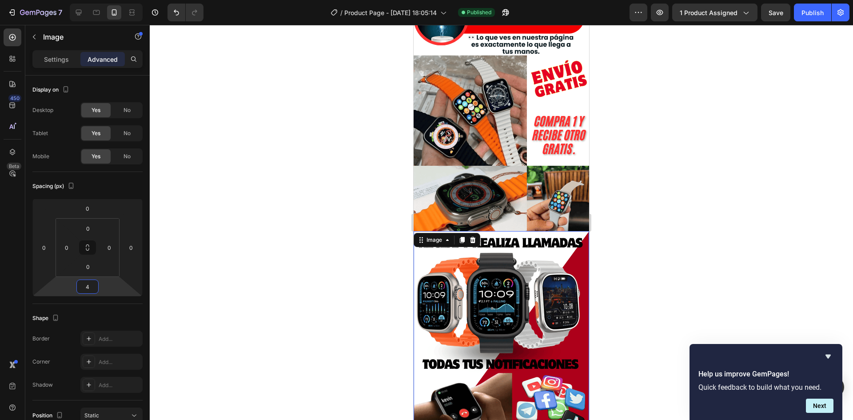
scroll to position [318, 0]
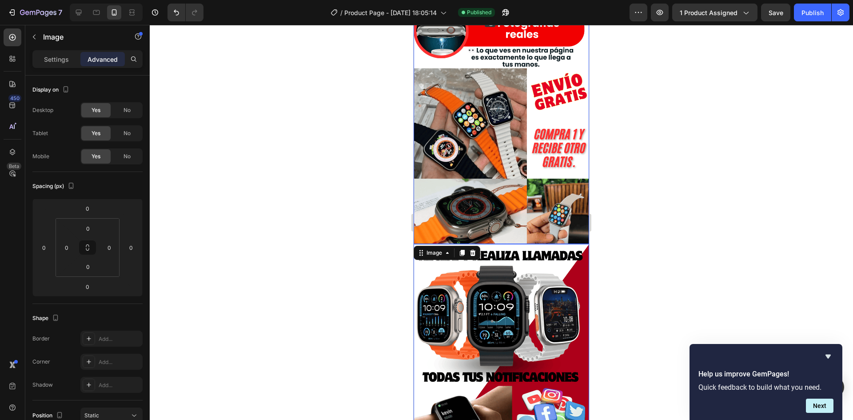
click at [511, 192] on img at bounding box center [501, 123] width 175 height 240
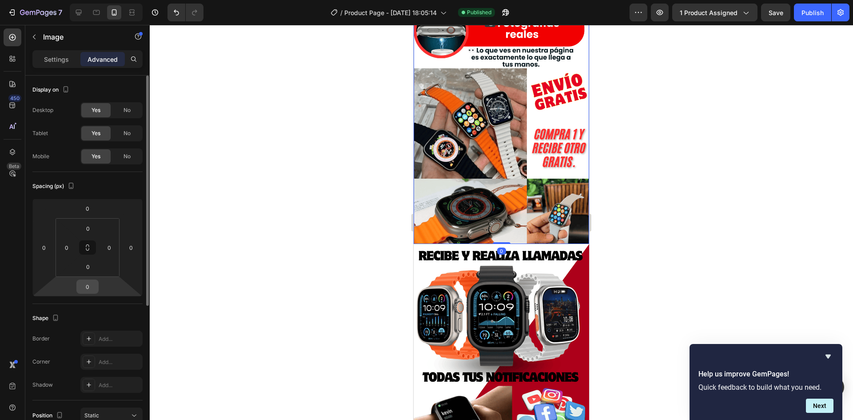
click at [86, 285] on input "0" at bounding box center [88, 286] width 18 height 13
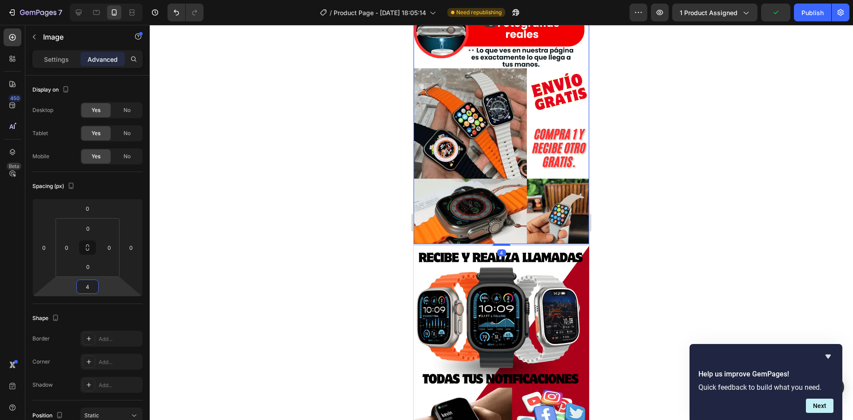
type input "5"
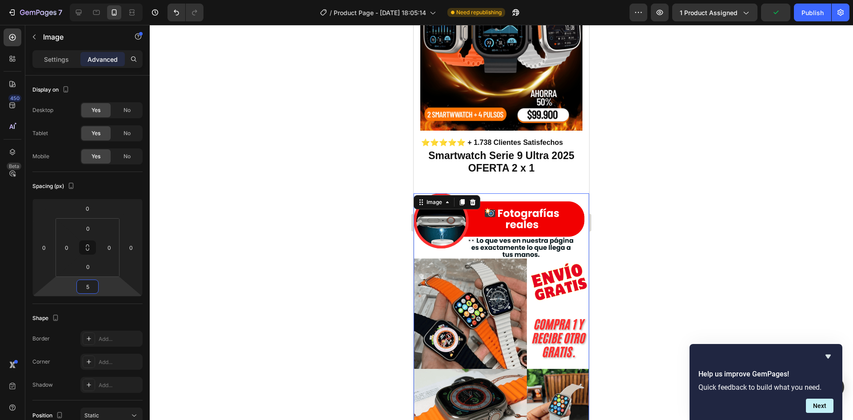
scroll to position [51, 0]
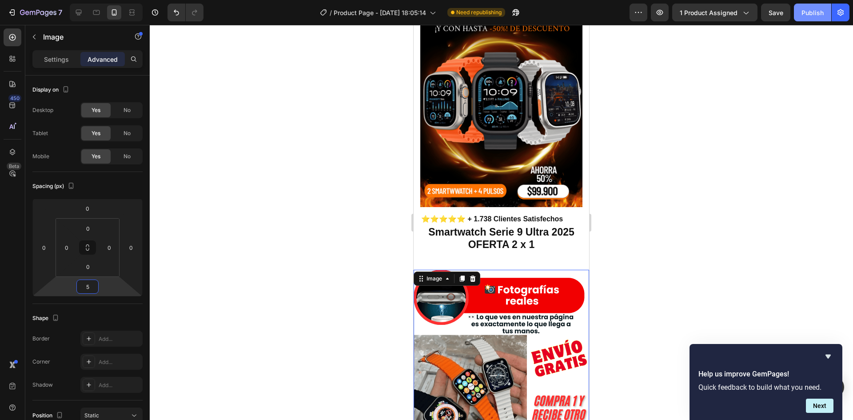
click at [805, 8] on div "Publish" at bounding box center [812, 12] width 22 height 9
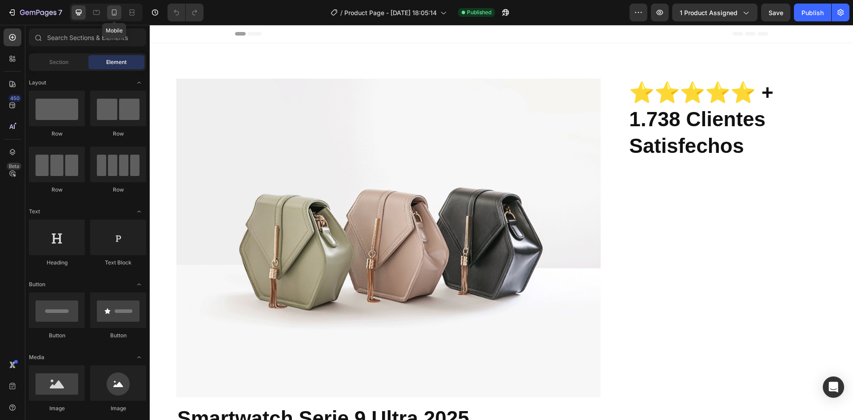
click at [117, 11] on icon at bounding box center [114, 12] width 9 height 9
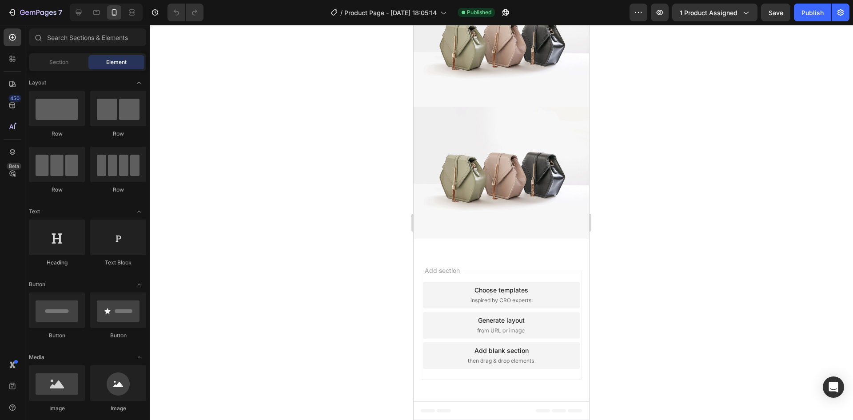
scroll to position [1210, 0]
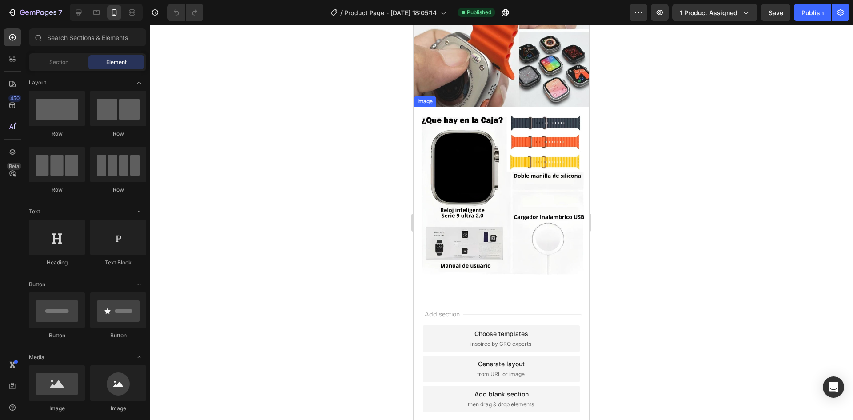
click at [494, 179] on img at bounding box center [501, 194] width 175 height 175
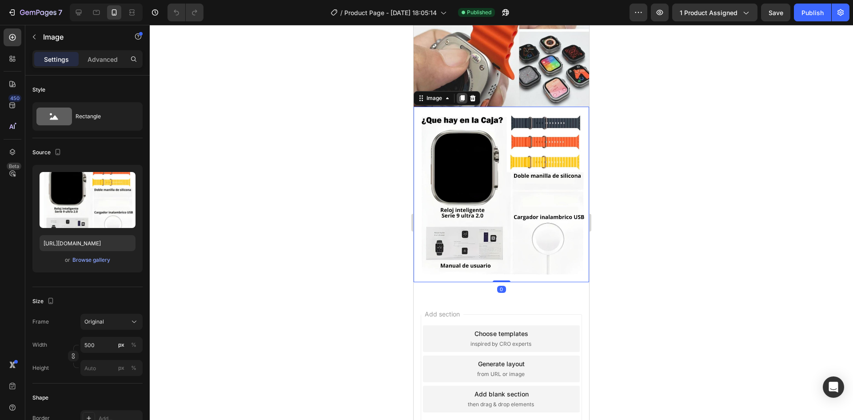
click at [461, 93] on div at bounding box center [462, 98] width 11 height 11
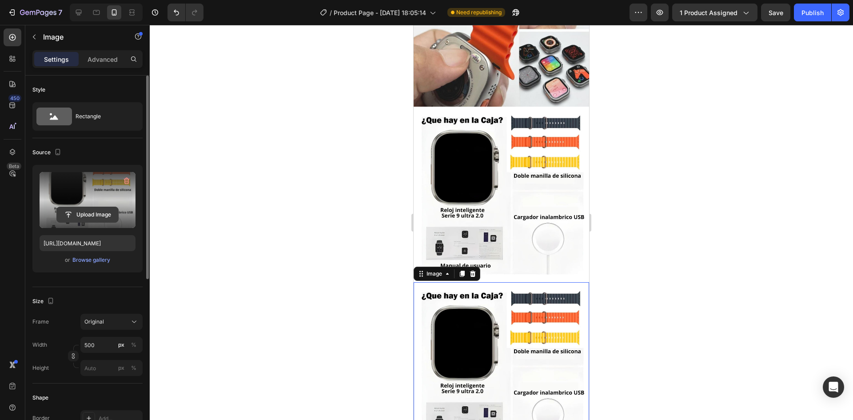
click at [96, 209] on input "file" at bounding box center [87, 214] width 61 height 15
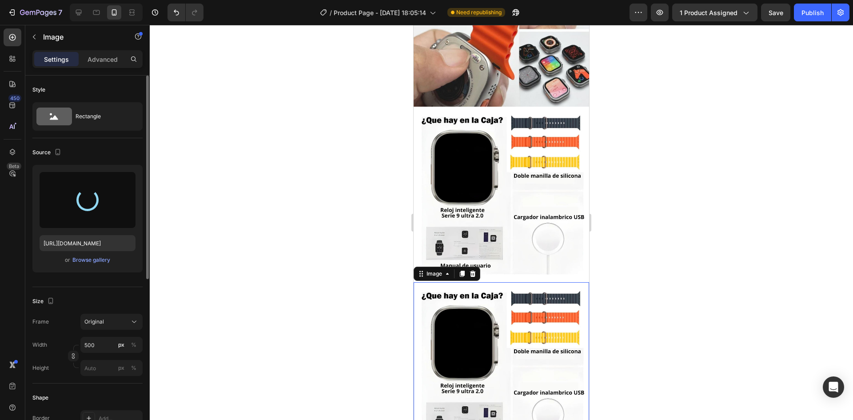
type input "https://cdn.shopify.com/s/files/1/0608/0561/1604/files/gempages_566583131050607…"
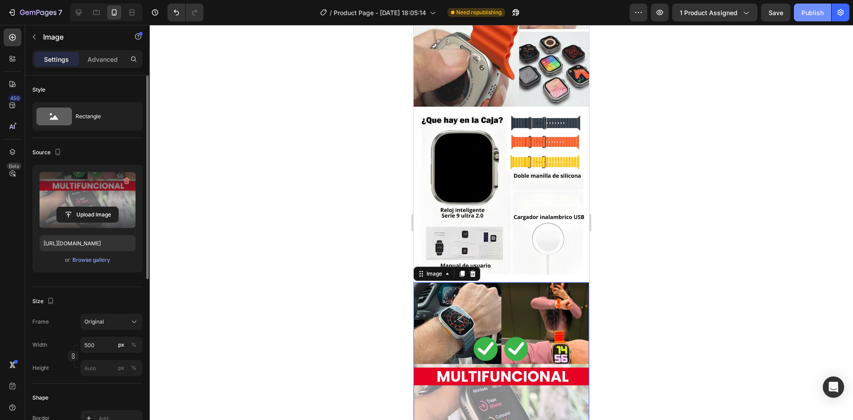
click at [814, 8] on div "Publish" at bounding box center [812, 12] width 22 height 9
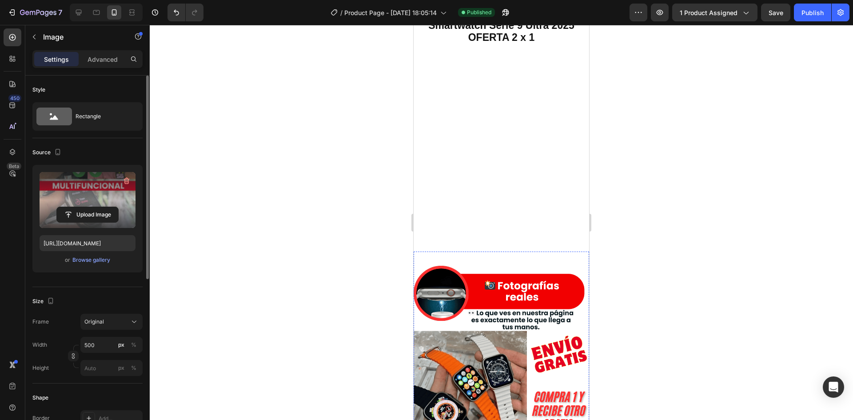
scroll to position [0, 0]
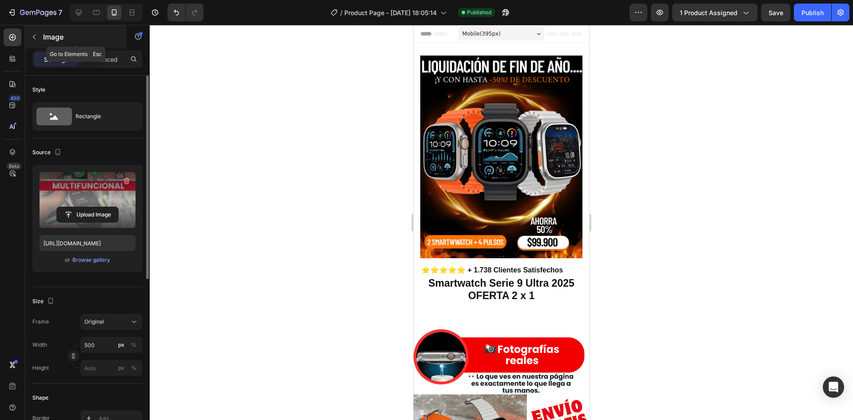
click at [33, 37] on icon "button" at bounding box center [34, 37] width 3 height 5
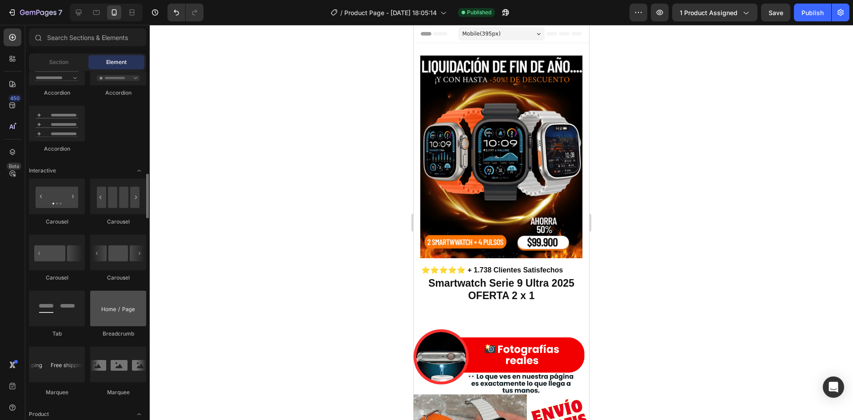
scroll to position [933, 0]
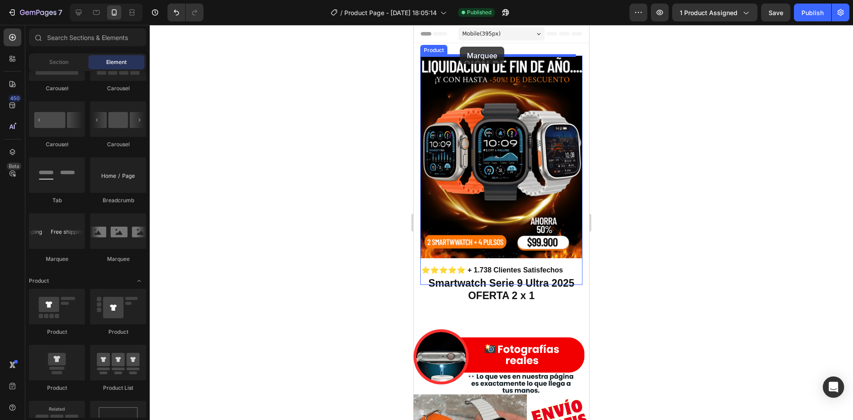
drag, startPoint x: 473, startPoint y: 271, endPoint x: 460, endPoint y: 47, distance: 224.3
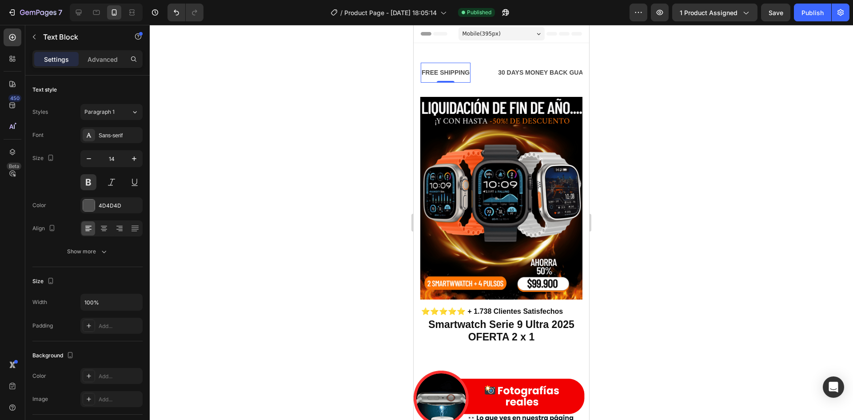
click at [458, 71] on div "FREE SHIPPING" at bounding box center [446, 72] width 50 height 13
click at [458, 71] on p "FREE SHIPPING" at bounding box center [446, 72] width 48 height 11
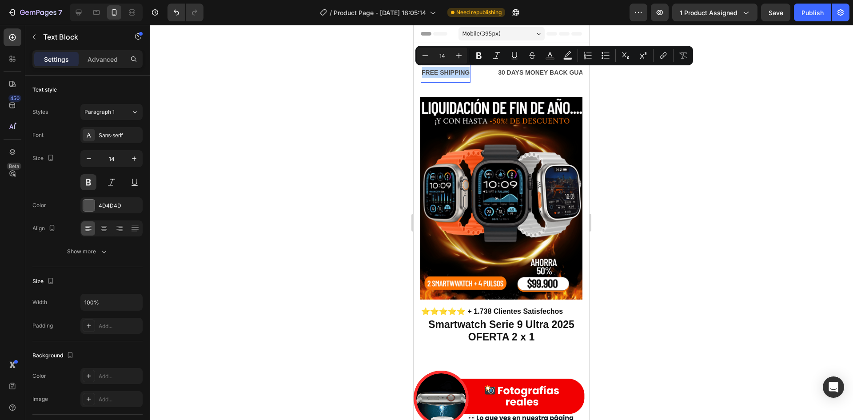
click at [431, 68] on p "FREE SHIPPING" at bounding box center [446, 72] width 48 height 11
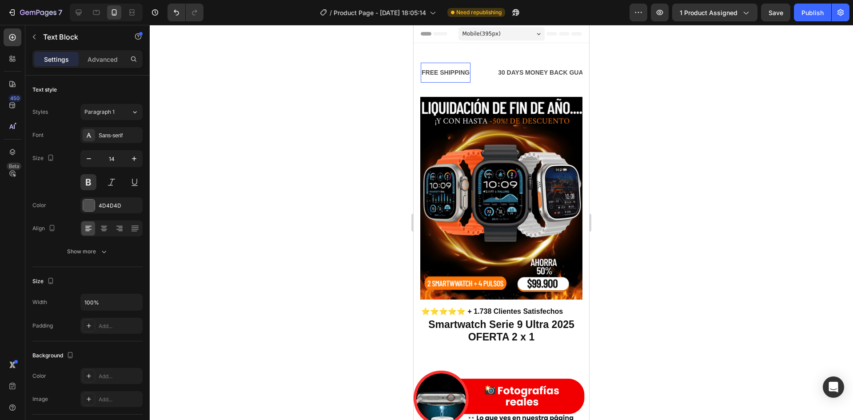
click at [433, 70] on p "FREE SHIPPING" at bounding box center [446, 72] width 48 height 11
click at [521, 72] on div "🔥¡Envio Gratis a toda Colombia!" at bounding box center [490, 72] width 138 height 13
click at [470, 73] on p "🔥¡Envio Gratis a toda [GEOGRAPHIC_DATA]!🇨🇴" at bounding box center [494, 72] width 144 height 11
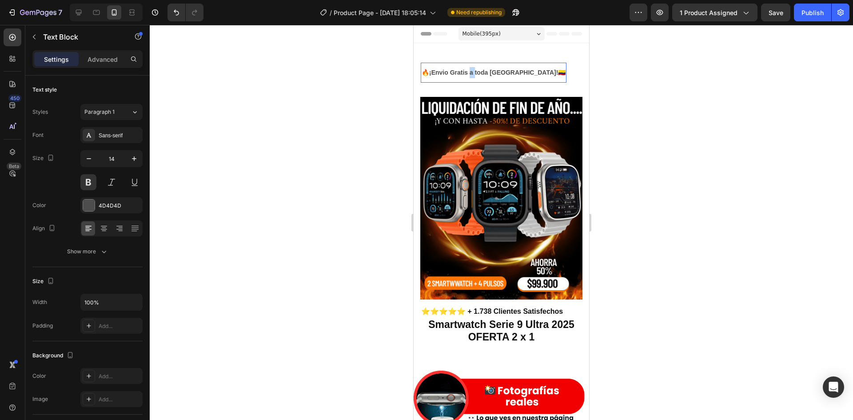
click at [470, 73] on p "🔥¡Envio Gratis a toda [GEOGRAPHIC_DATA]!🇨🇴" at bounding box center [494, 72] width 144 height 11
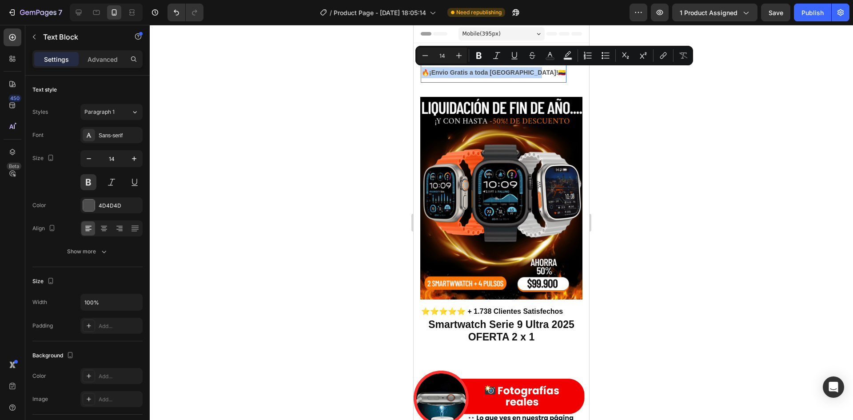
copy p "🔥¡Envio Gratis a toda [GEOGRAPHIC_DATA]!🇨🇴"
click at [593, 74] on div "30 DAYS MONEY BACK GUARANTEE" at bounding box center [649, 72] width 112 height 13
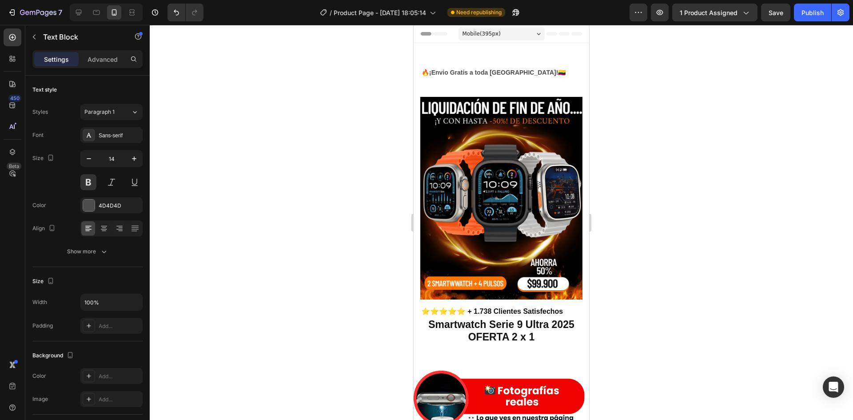
click at [593, 73] on div "30 DAYS MONEY BACK GUARANTEE" at bounding box center [649, 72] width 112 height 13
click at [594, 73] on p "30 DAYS MONEY BACK GUARANTEE" at bounding box center [649, 72] width 111 height 11
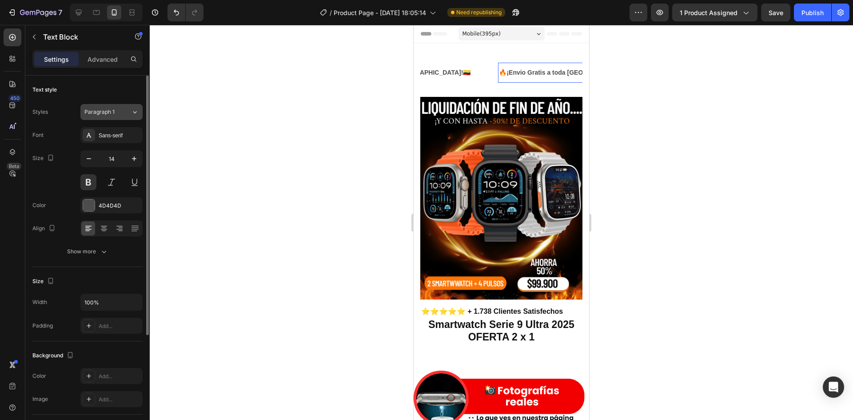
click at [140, 114] on button "Paragraph 1" at bounding box center [111, 112] width 62 height 16
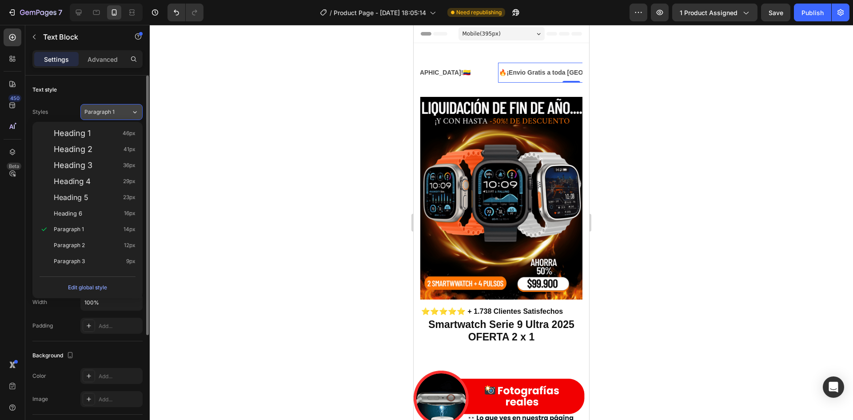
click at [135, 112] on icon at bounding box center [135, 112] width 8 height 9
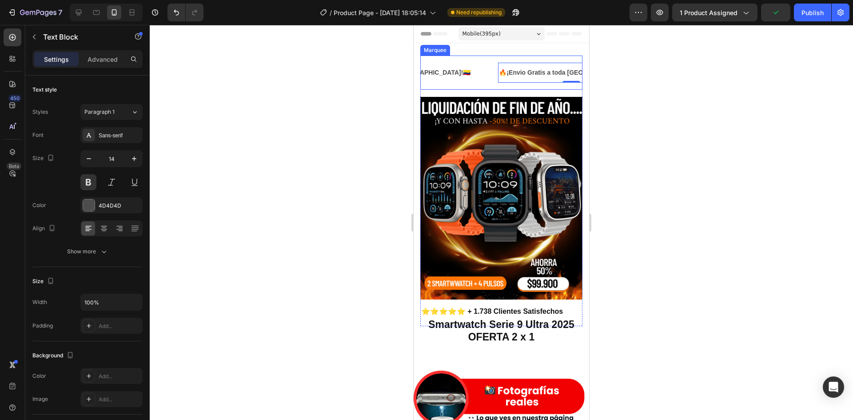
click at [438, 83] on div "🔥¡Envio Gratis a toda Colombia!🇨🇴 Text Block 🔥¡Envio Gratis a toda Colombia!🇨🇴 …" at bounding box center [501, 73] width 162 height 34
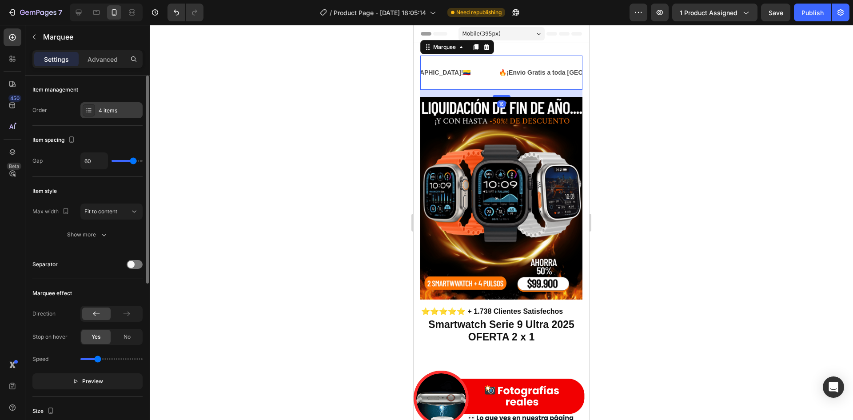
click at [123, 117] on div "4 items" at bounding box center [111, 110] width 62 height 16
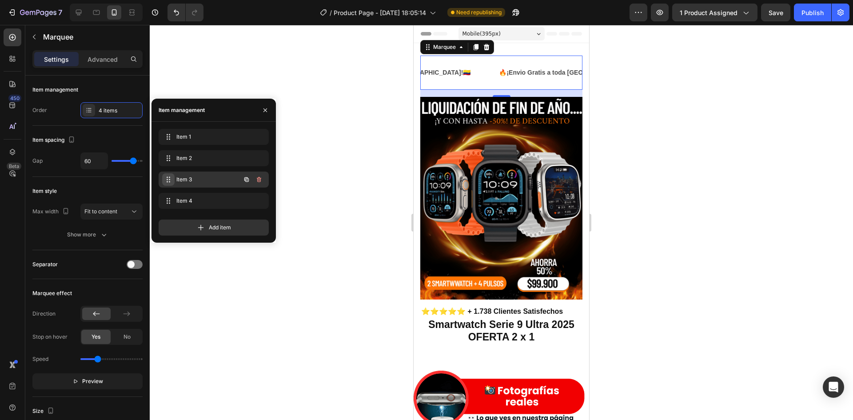
click at [174, 179] on div "Item 3 Item 3" at bounding box center [201, 179] width 78 height 12
click at [530, 72] on div "LIMITED TIME 50% OFF SALE" at bounding box center [575, 72] width 90 height 13
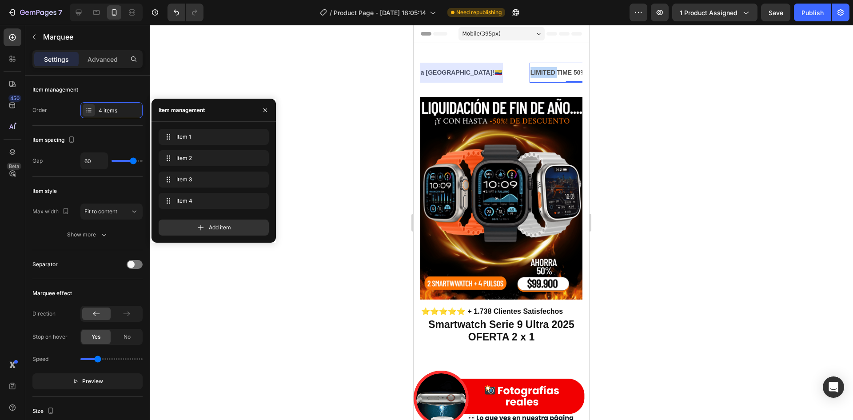
click at [530, 72] on div "LIMITED TIME 50% OFF SALE" at bounding box center [575, 72] width 90 height 13
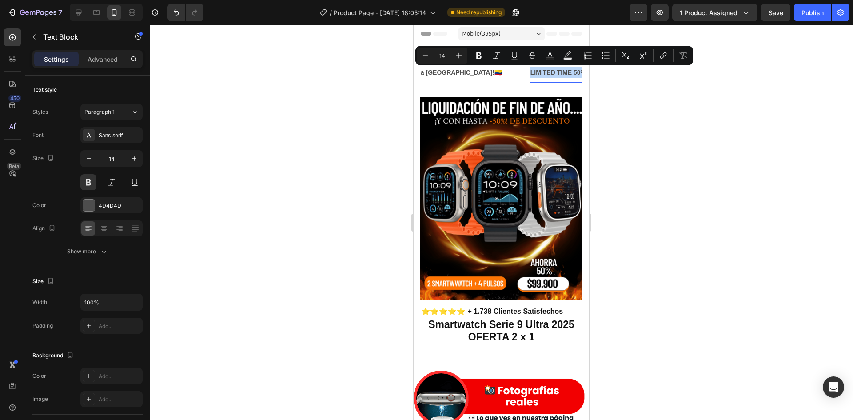
click at [530, 72] on p "LIMITED TIME 50% OFF SALE" at bounding box center [574, 72] width 88 height 11
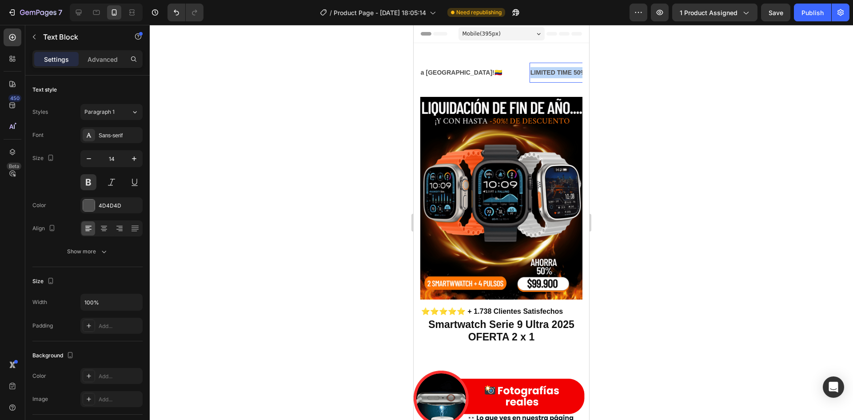
click at [530, 72] on p "LIMITED TIME 50% OFF SALE" at bounding box center [574, 72] width 88 height 11
click at [204, 102] on div at bounding box center [501, 222] width 703 height 395
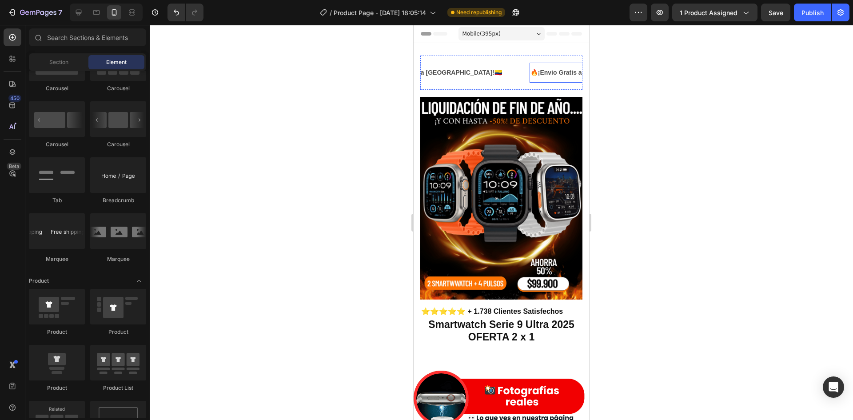
click at [449, 79] on div "🔥¡Envio Gratis a toda Colombia!🇨🇴 Text Block" at bounding box center [443, 73] width 172 height 20
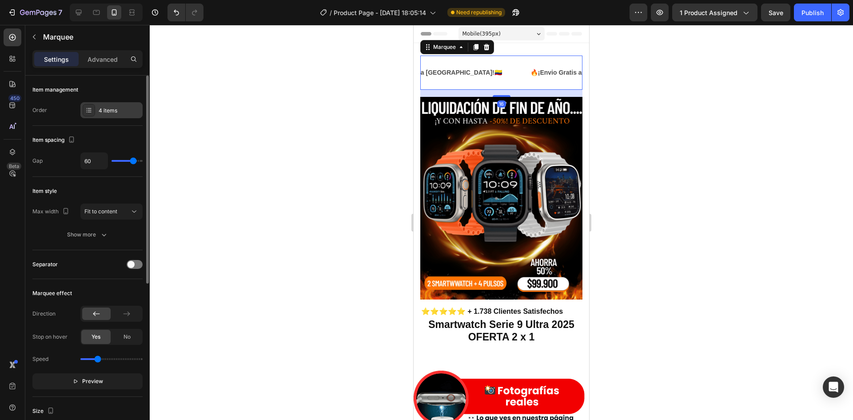
click at [123, 104] on div "4 items" at bounding box center [111, 110] width 62 height 16
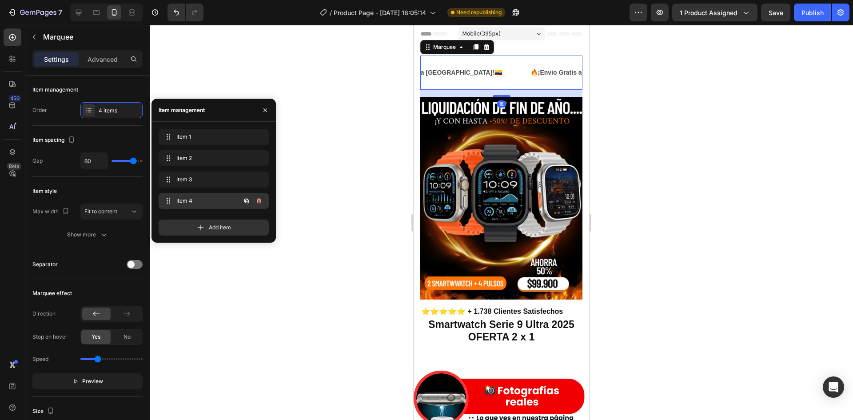
click at [182, 198] on span "Item 4" at bounding box center [201, 201] width 50 height 8
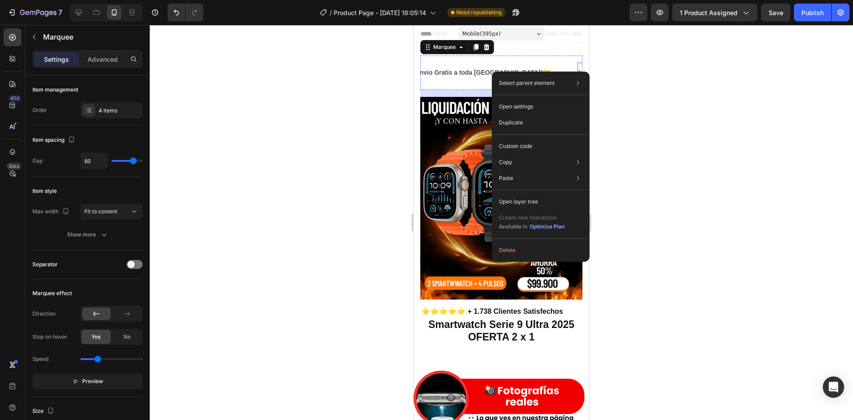
click at [578, 72] on div "LIFE TIME WARRANTY" at bounding box center [612, 72] width 69 height 13
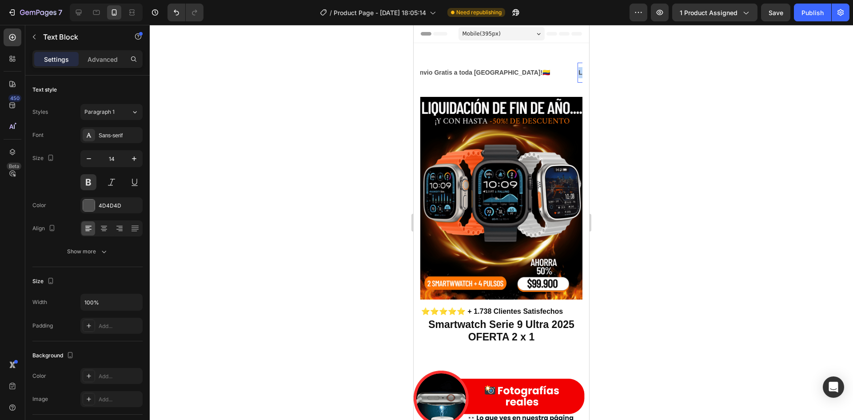
click at [578, 72] on p "LIFE TIME WARRANTY" at bounding box center [612, 72] width 68 height 11
click at [620, 82] on div at bounding box center [501, 222] width 703 height 395
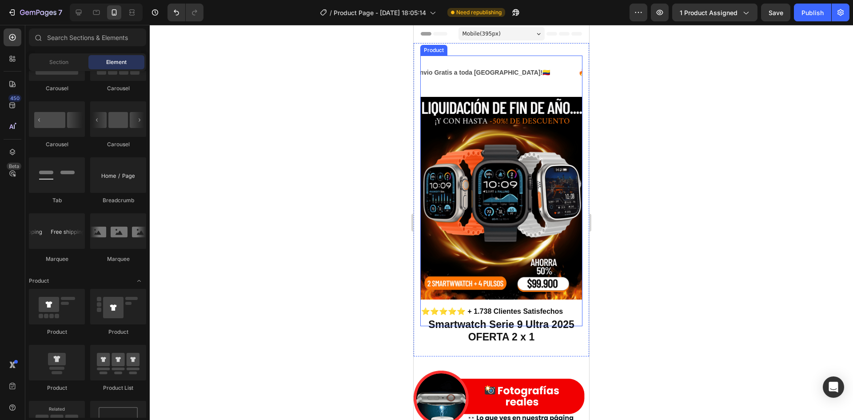
click at [452, 85] on div "🔥¡Envio Gratis a toda Colombia!🇨🇴 Text Block 🔥¡Envio Gratis a toda Colombia!🇨🇴 …" at bounding box center [501, 73] width 162 height 34
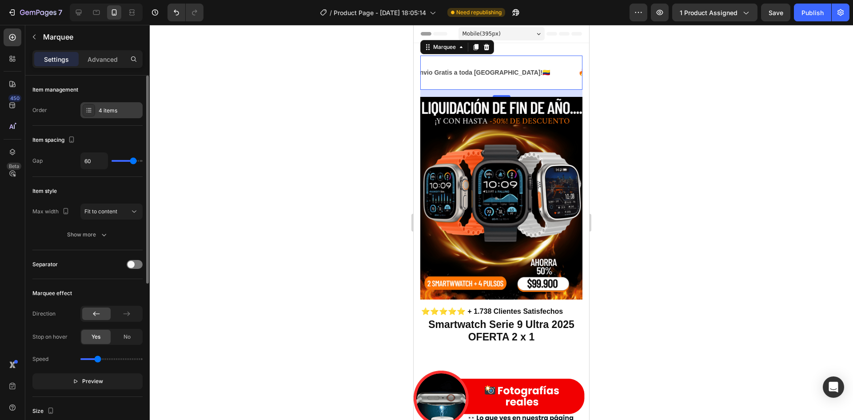
click at [107, 104] on div "4 items" at bounding box center [111, 110] width 62 height 16
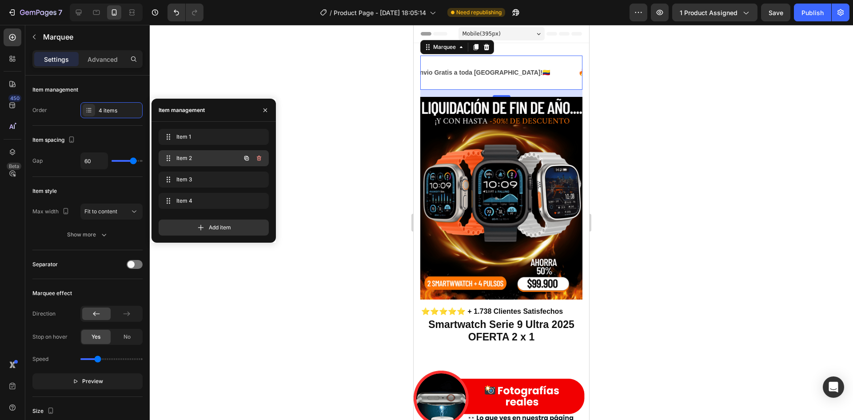
click at [175, 155] on div "Item 2 Item 2" at bounding box center [201, 158] width 78 height 12
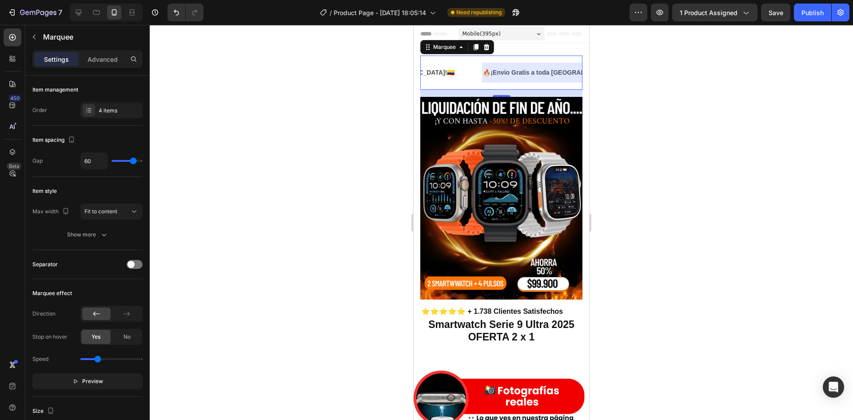
click at [647, 135] on div at bounding box center [501, 222] width 703 height 395
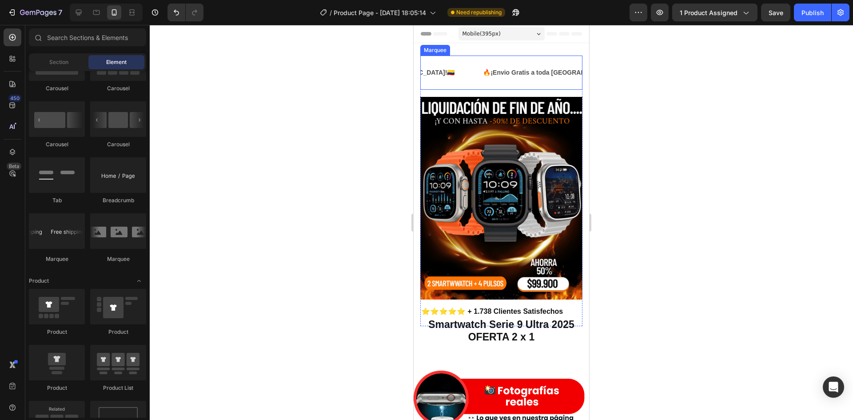
click at [452, 88] on div "🔥¡Envio Gratis a toda Colombia!🇨🇴 Text Block 🔥¡Envio Gratis a toda Colombia!🇨🇴 …" at bounding box center [501, 73] width 162 height 34
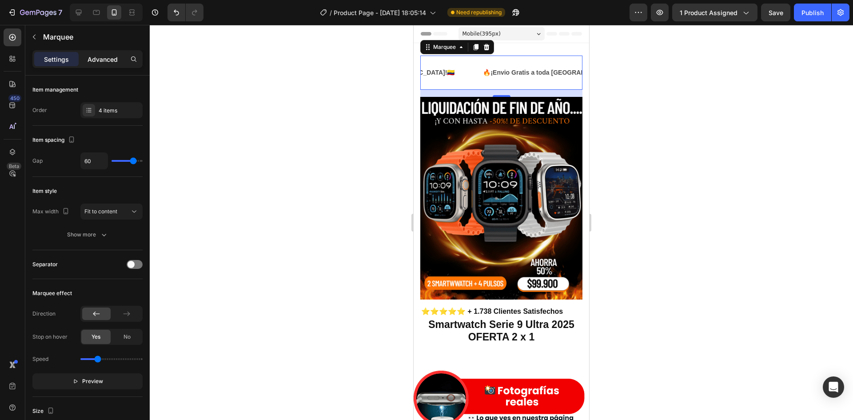
click at [104, 64] on div "Advanced" at bounding box center [102, 59] width 44 height 14
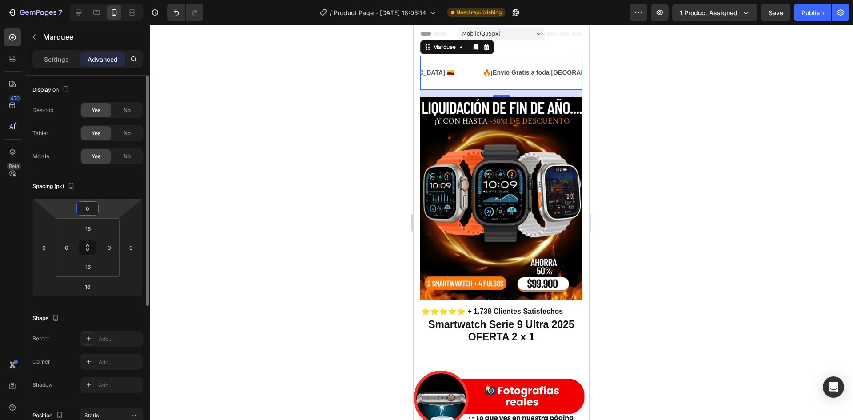
click at [92, 213] on input "0" at bounding box center [88, 208] width 18 height 13
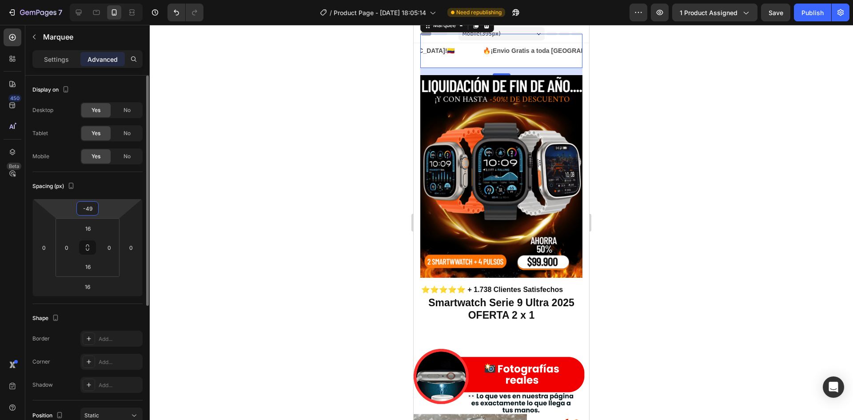
type input "-48"
click at [97, 269] on div "16" at bounding box center [88, 266] width 22 height 14
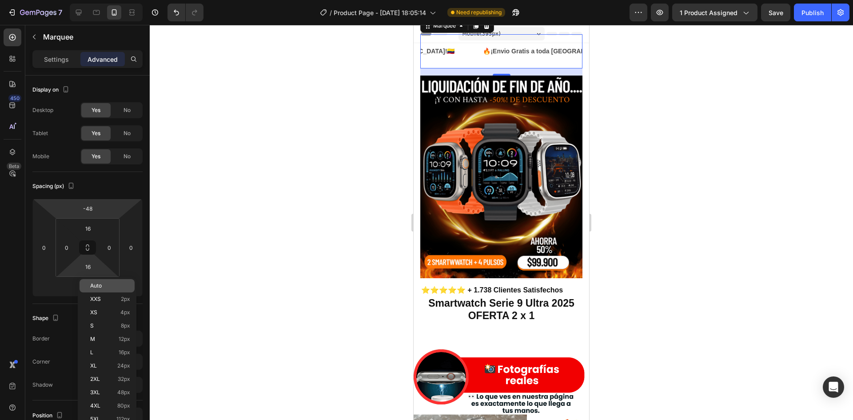
scroll to position [13, 0]
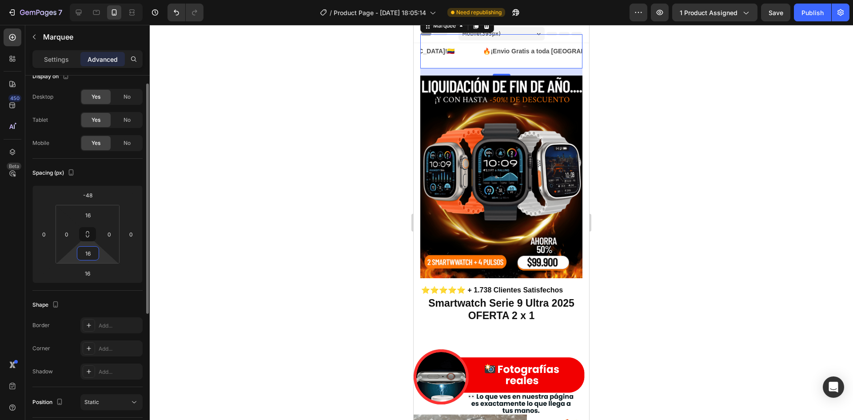
click at [93, 255] on input "16" at bounding box center [88, 253] width 18 height 13
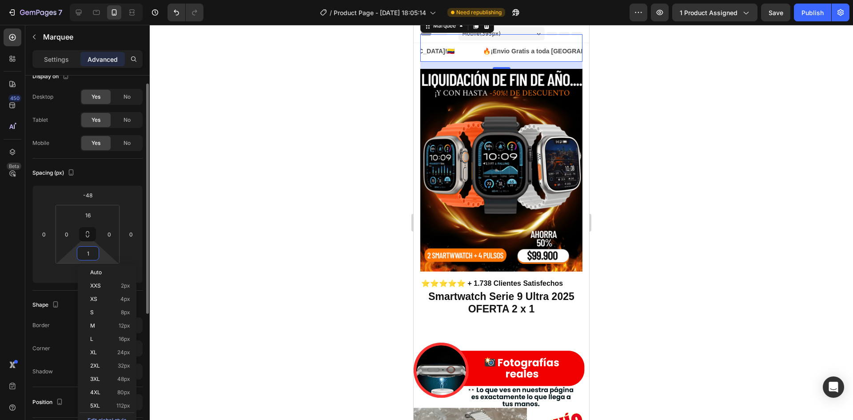
type input "0"
click at [72, 0] on html "7 Version history / Product Page - Sep 27, 18:05:14 Need republishing Preview 1…" at bounding box center [426, 0] width 853 height 0
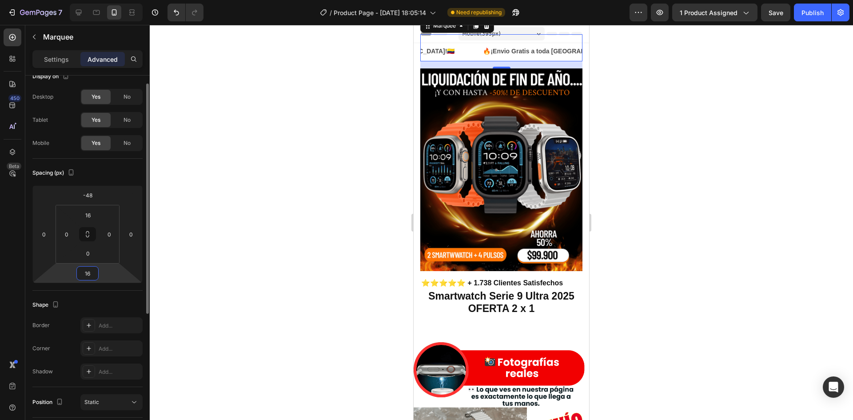
click at [84, 273] on input "16" at bounding box center [88, 273] width 18 height 13
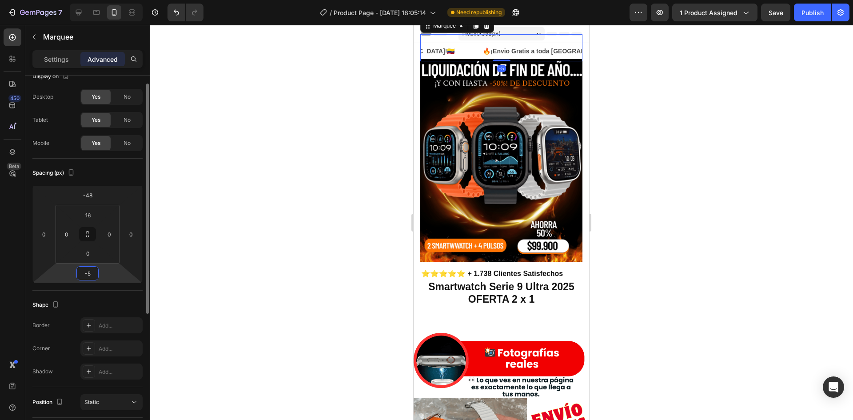
type input "-6"
click at [483, 48] on p "🔥¡Envio Gratis a toda [GEOGRAPHIC_DATA]!🇨🇴" at bounding box center [555, 51] width 144 height 11
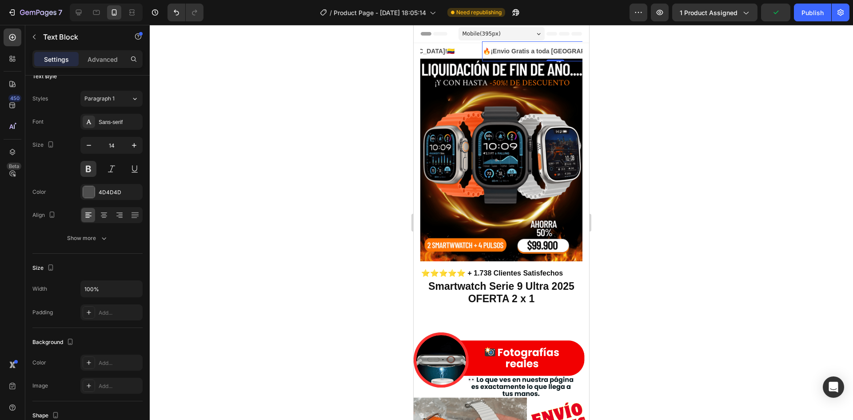
scroll to position [0, 0]
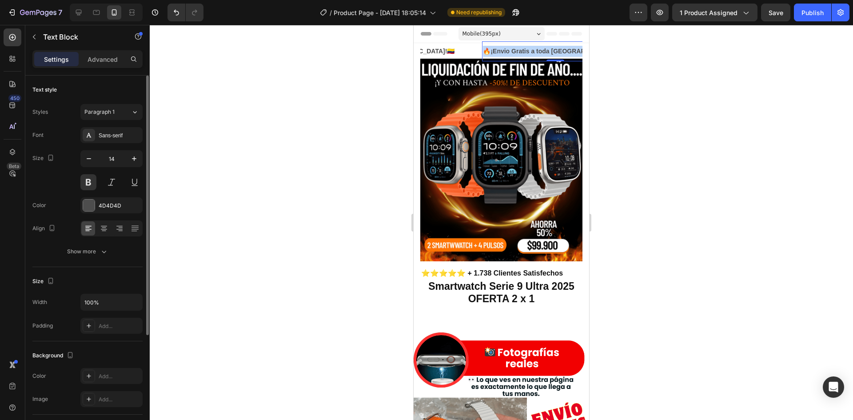
click at [483, 48] on p "🔥¡Envio Gratis a toda [GEOGRAPHIC_DATA]!🇨🇴" at bounding box center [555, 51] width 144 height 11
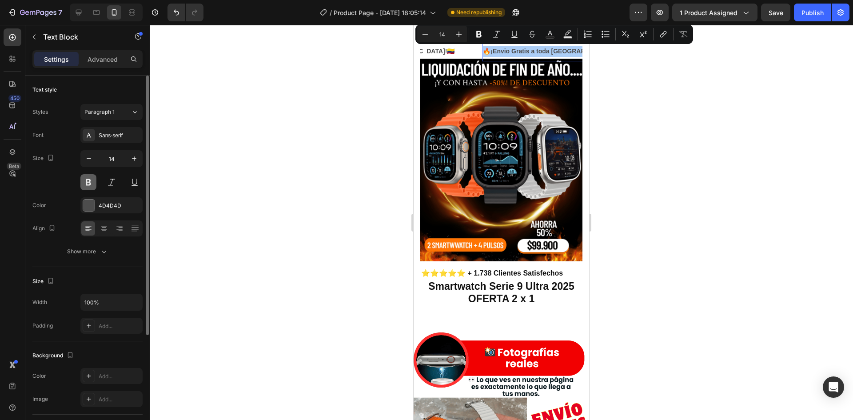
click at [92, 183] on button at bounding box center [88, 182] width 16 height 16
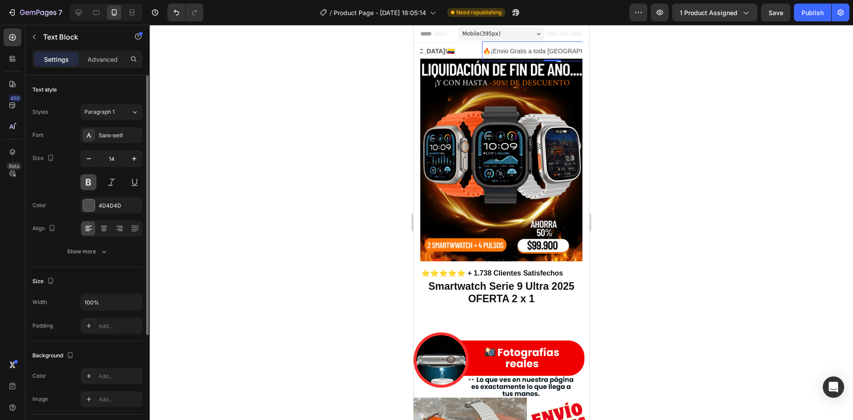
click at [85, 182] on button at bounding box center [88, 182] width 16 height 16
click at [641, 108] on div at bounding box center [501, 222] width 703 height 395
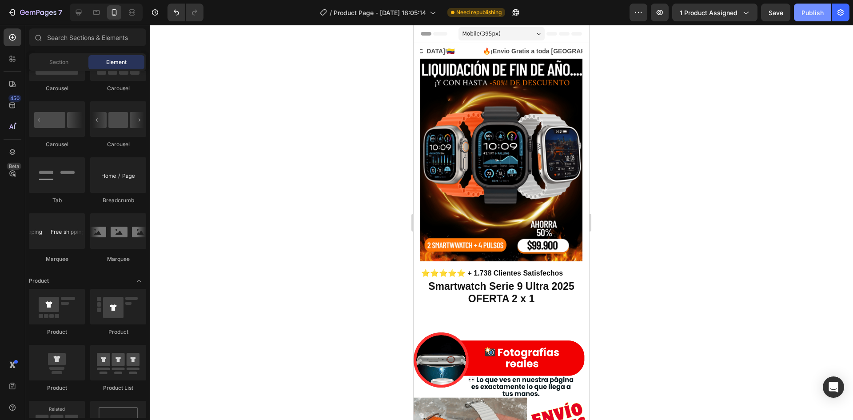
click at [810, 19] on button "Publish" at bounding box center [812, 13] width 37 height 18
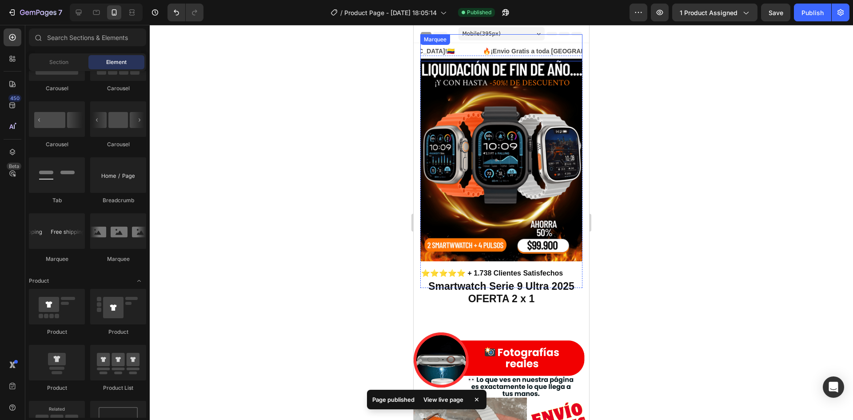
click at [432, 60] on div "🔥¡Envio Gratis a toda Colombia!🇨🇴 Text Block" at bounding box center [396, 51] width 172 height 20
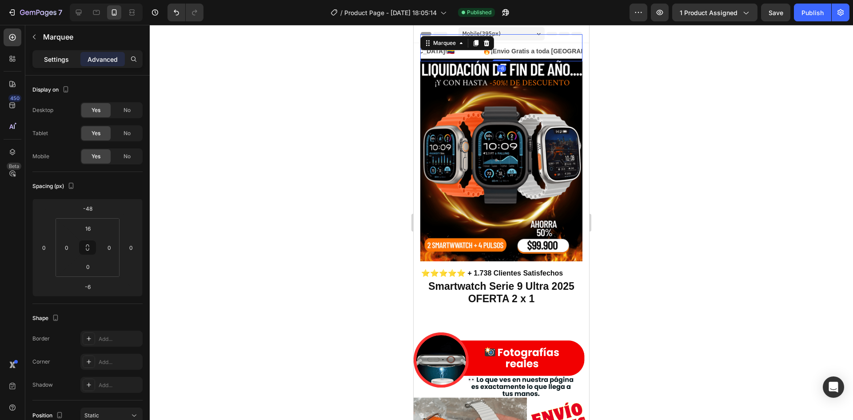
click at [65, 61] on p "Settings" at bounding box center [56, 59] width 25 height 9
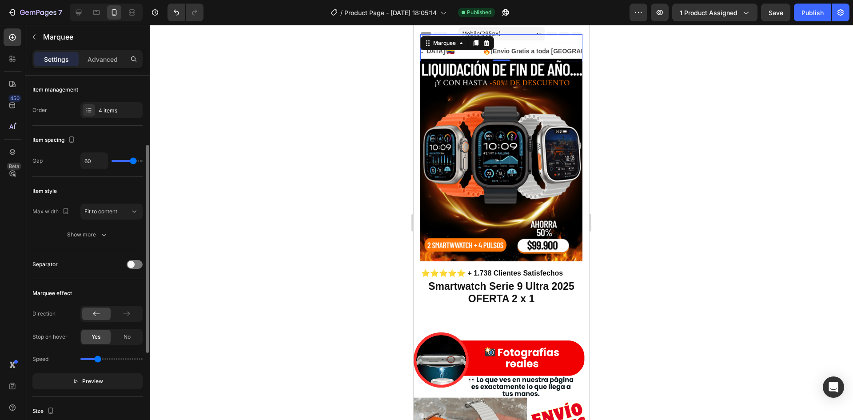
scroll to position [89, 0]
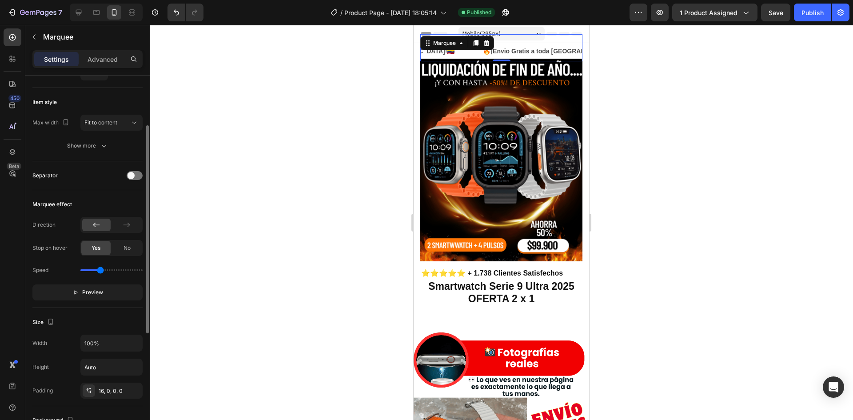
type input "1.2"
click at [100, 269] on input "range" at bounding box center [111, 270] width 62 height 2
click at [798, 12] on button "Publish" at bounding box center [812, 13] width 37 height 18
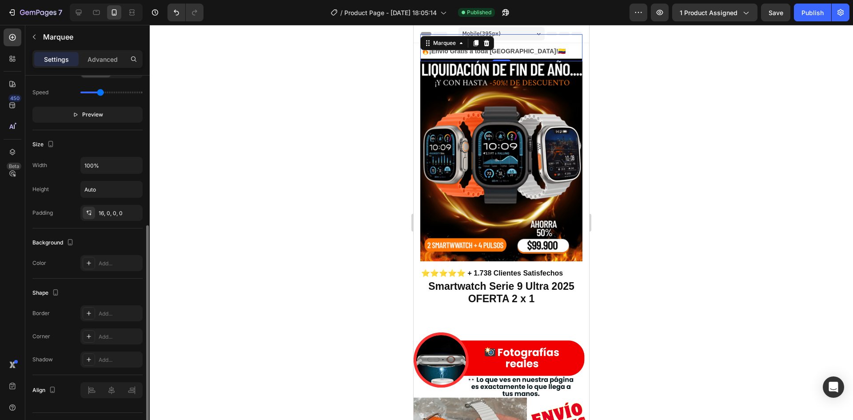
scroll to position [89, 0]
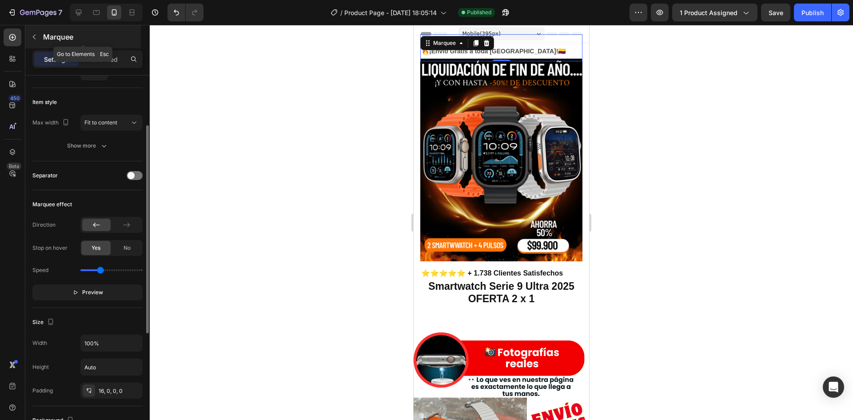
click at [36, 38] on icon "button" at bounding box center [34, 36] width 7 height 7
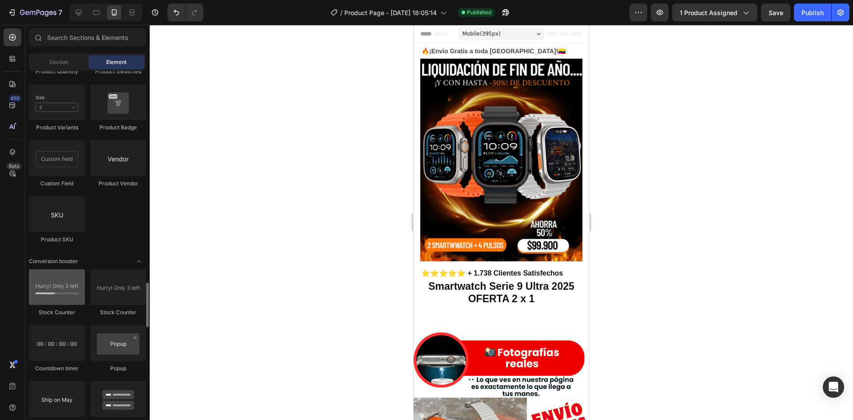
scroll to position [1688, 0]
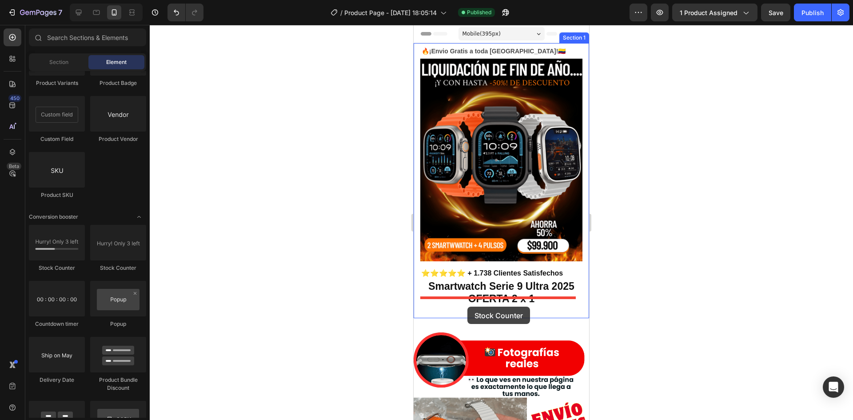
drag, startPoint x: 466, startPoint y: 263, endPoint x: 467, endPoint y: 307, distance: 43.1
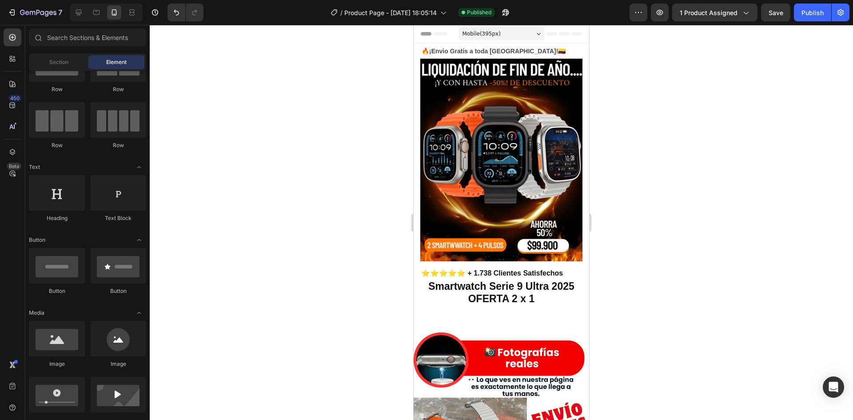
scroll to position [0, 0]
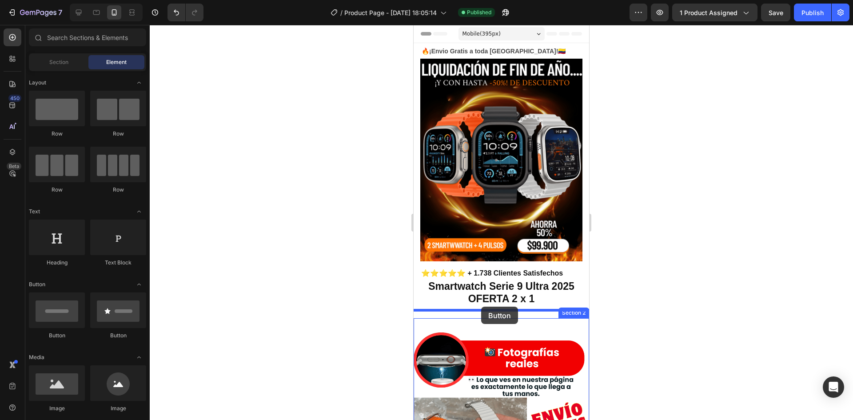
drag, startPoint x: 517, startPoint y: 350, endPoint x: 481, endPoint y: 307, distance: 55.9
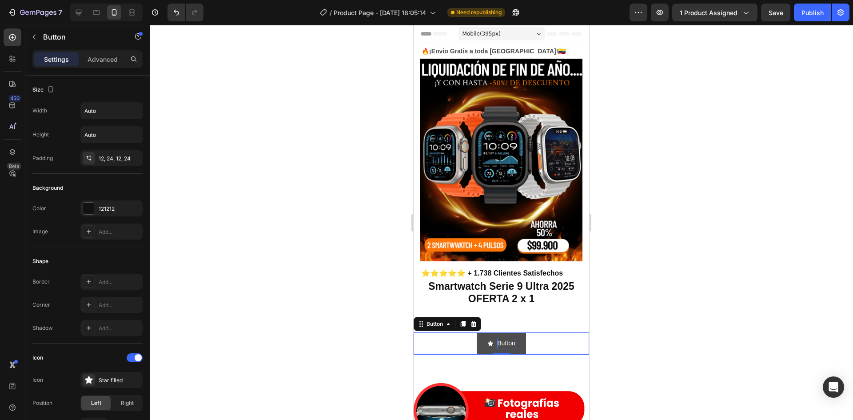
click at [508, 338] on p "Button" at bounding box center [506, 343] width 18 height 11
click at [473, 332] on button "¡Obterner" at bounding box center [502, 343] width 58 height 22
click at [474, 332] on button "¡Obtener" at bounding box center [502, 343] width 56 height 22
click at [464, 332] on button "¡Obtener Oferta" at bounding box center [501, 343] width 75 height 22
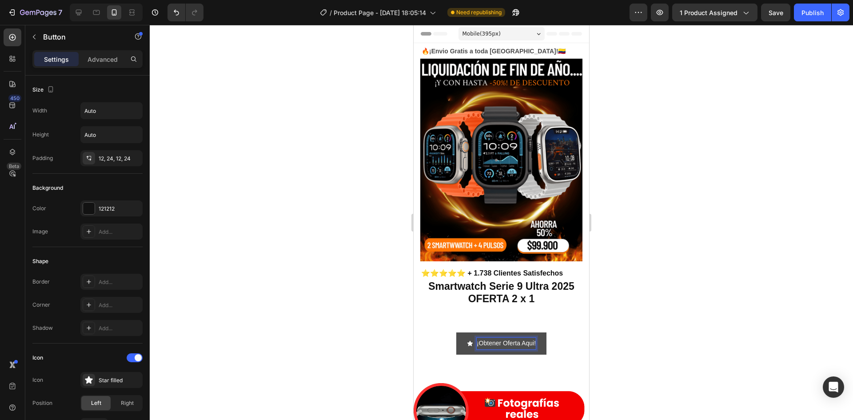
click at [477, 338] on p "¡Obtener Oferta Aqui!" at bounding box center [506, 343] width 59 height 11
click at [536, 338] on p "🔥¡Obtener Oferta Aqui!" at bounding box center [506, 343] width 67 height 11
click at [539, 338] on p "🔥¡Obtener Oferta Aqui!🔥" at bounding box center [506, 343] width 74 height 11
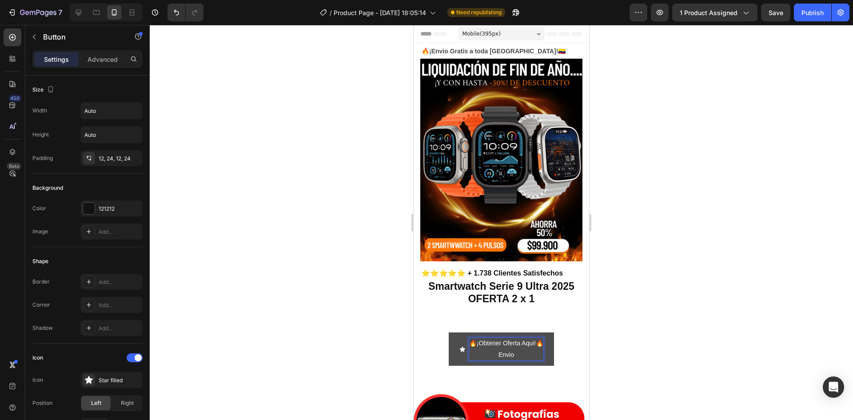
click at [449, 332] on button "🔥¡Obtener Oferta Aqui!🔥 Envio" at bounding box center [501, 348] width 105 height 33
click at [449, 332] on button "🔥¡Obtener Oferta Aqui!🔥 Envio Grati" at bounding box center [501, 348] width 105 height 33
click at [449, 332] on button "🔥¡Obtener Oferta Aqui!🔥 Envio Gratis y" at bounding box center [501, 348] width 105 height 33
click at [449, 332] on button "🔥¡Obtener Oferta Aqui!🔥 Envio Gratis y Paga" at bounding box center [501, 348] width 105 height 33
click at [449, 332] on button "🔥¡Obtener Oferta Aqui!🔥 Envio Gratis y Paga al" at bounding box center [501, 348] width 105 height 33
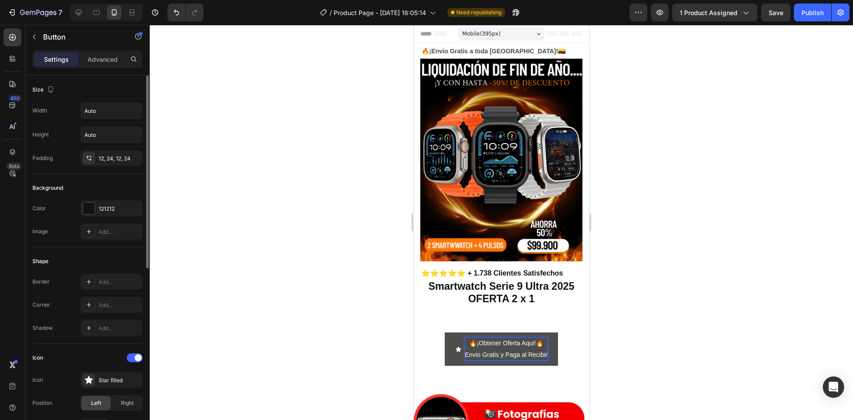
scroll to position [89, 0]
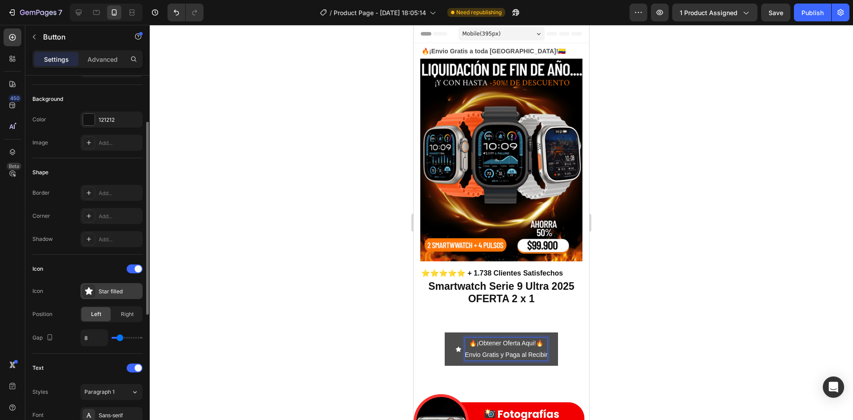
click at [94, 290] on div at bounding box center [89, 291] width 12 height 12
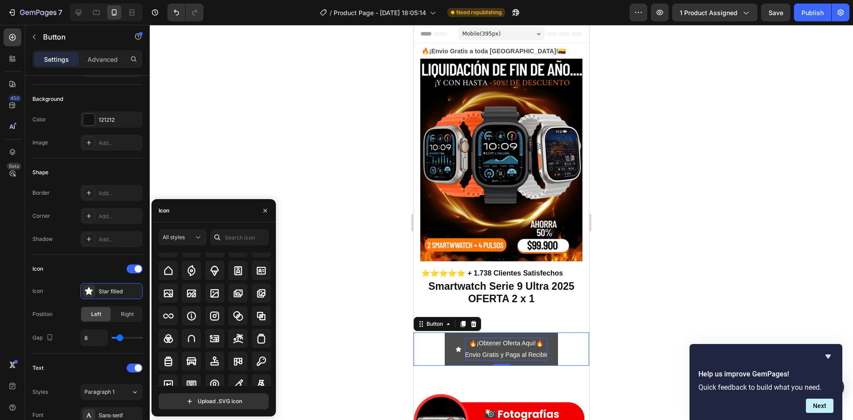
scroll to position [3154, 0]
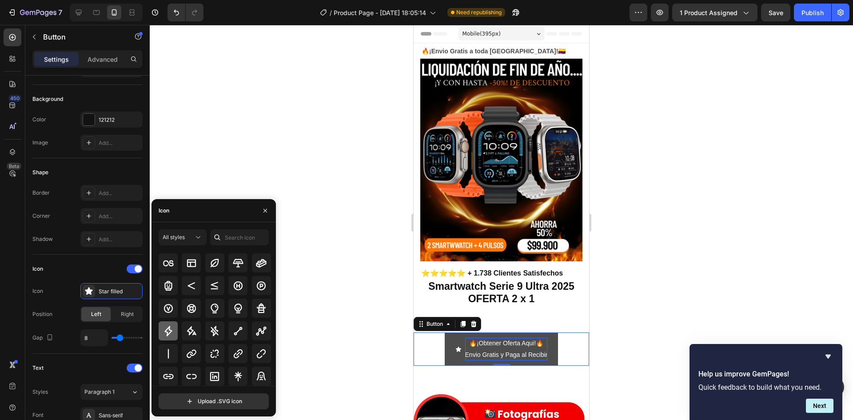
click at [174, 331] on div at bounding box center [168, 330] width 19 height 19
click at [193, 348] on icon at bounding box center [191, 353] width 11 height 11
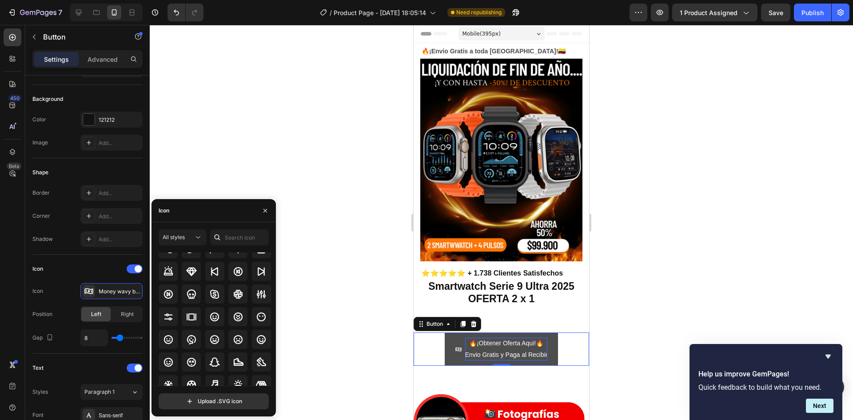
scroll to position [4682, 0]
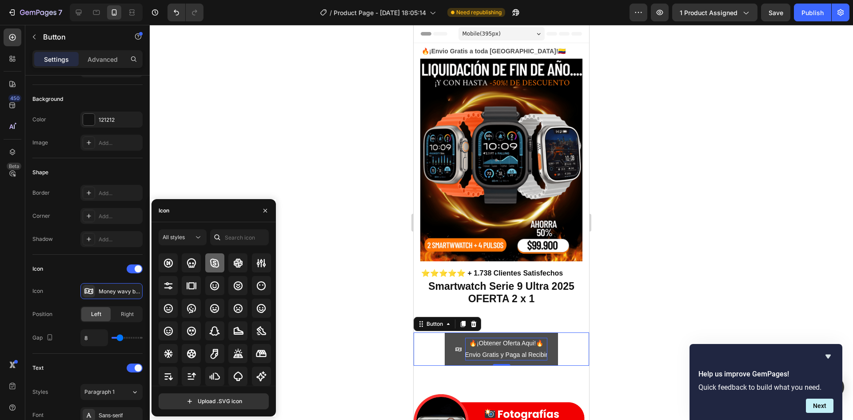
click at [217, 262] on icon at bounding box center [214, 262] width 9 height 9
click at [165, 288] on icon at bounding box center [168, 285] width 9 height 9
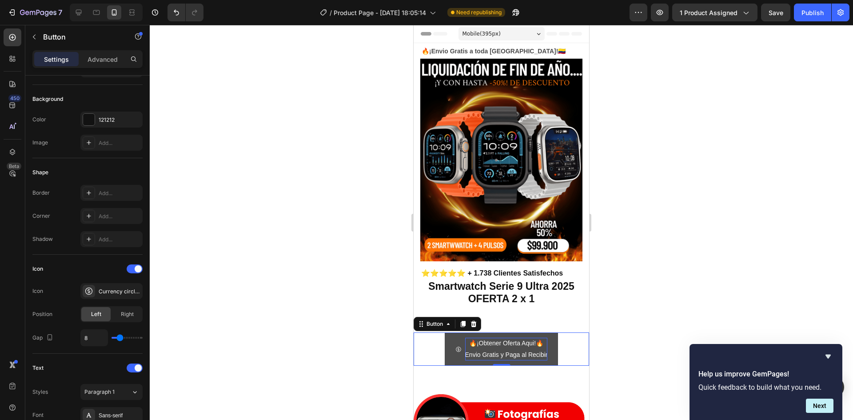
click at [566, 337] on div "🔥¡Obtener Oferta Aqui!🔥 Envio Gratis y Paga al Recibir Button 0" at bounding box center [501, 348] width 175 height 33
click at [448, 332] on button "🔥¡Obtener Oferta Aqui!🔥 Envio Gratis y Paga al Recibir" at bounding box center [502, 348] width 114 height 33
click at [448, 353] on button "🔥¡Obtener Oferta Aqui!🔥 Envio Gratis y Paga al Recibir" at bounding box center [502, 348] width 114 height 33
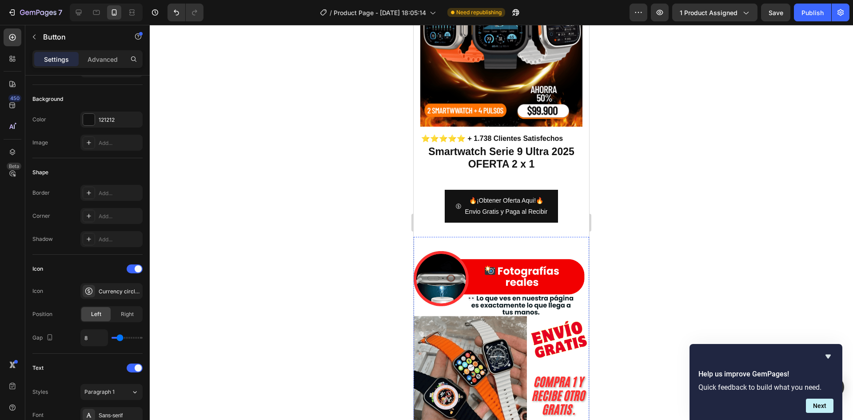
scroll to position [0, 0]
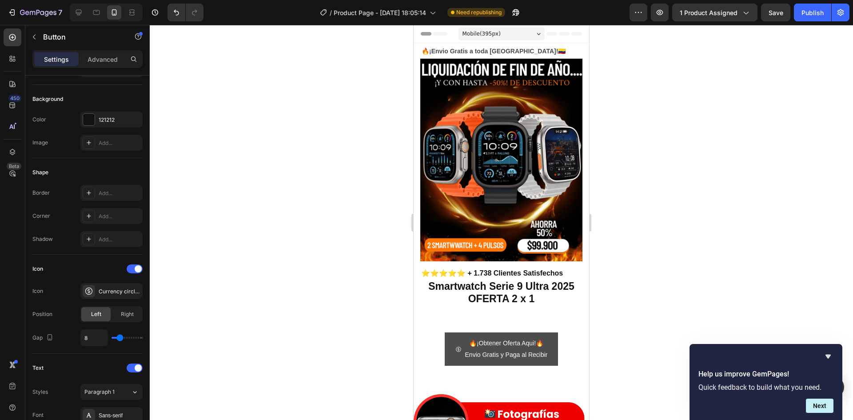
click at [445, 352] on button "🔥¡Obtener Oferta Aqui!🔥 Envio Gratis y Paga al Recibir" at bounding box center [502, 348] width 114 height 33
click at [607, 251] on div at bounding box center [501, 222] width 703 height 395
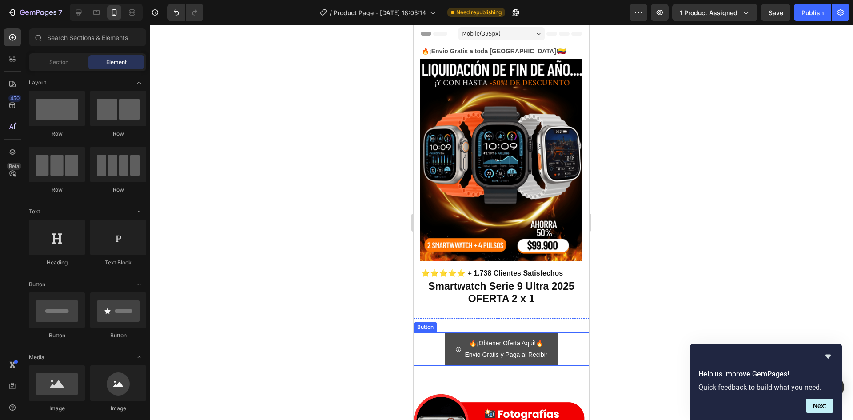
click at [452, 332] on button "🔥¡Obtener Oferta Aqui!🔥 Envio Gratis y Paga al Recibir" at bounding box center [502, 348] width 114 height 33
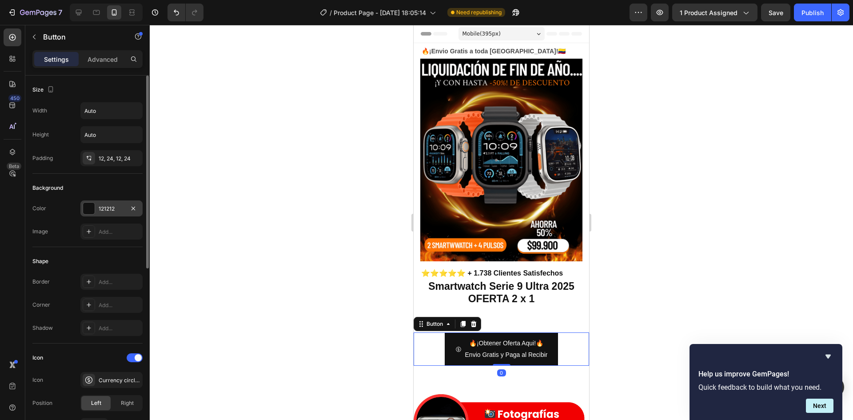
click at [94, 209] on div at bounding box center [89, 209] width 12 height 12
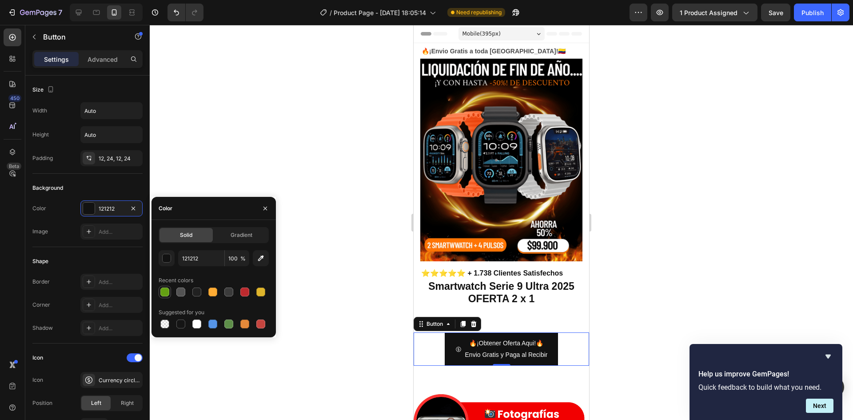
click at [165, 295] on div at bounding box center [164, 291] width 9 height 9
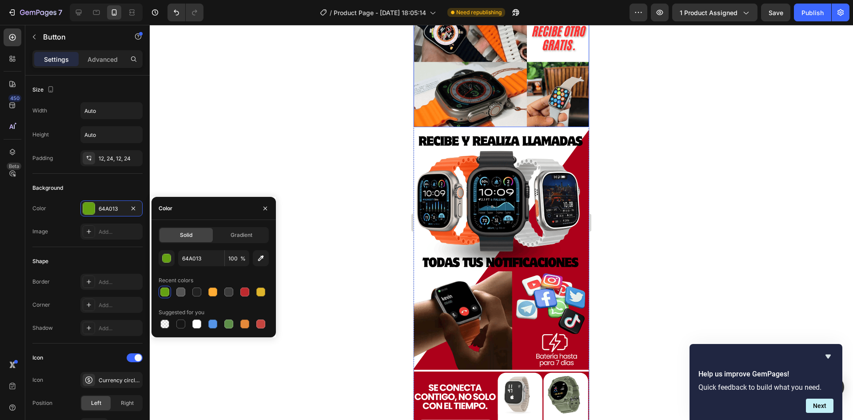
scroll to position [622, 0]
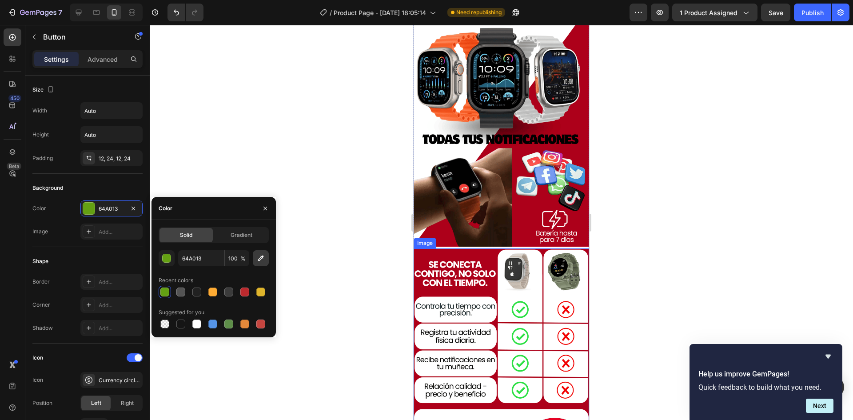
click at [261, 256] on icon "button" at bounding box center [261, 258] width 6 height 6
click at [265, 258] on button "button" at bounding box center [261, 258] width 16 height 16
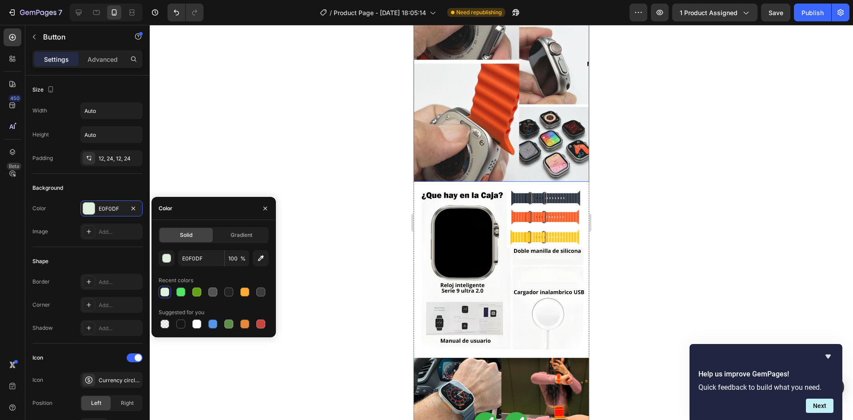
scroll to position [1244, 0]
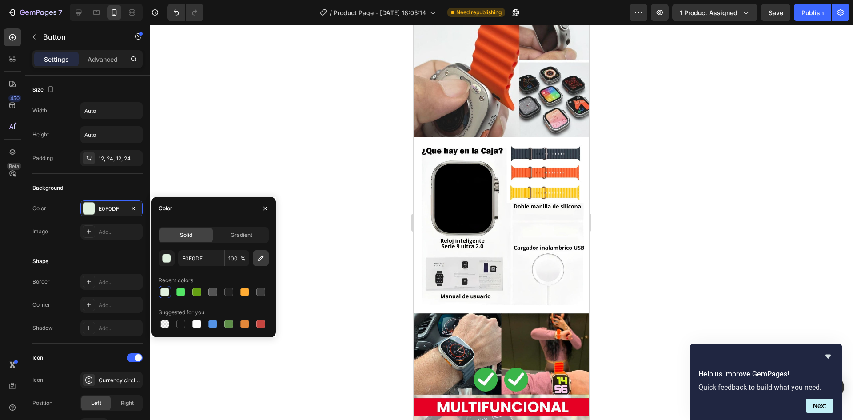
click at [259, 261] on icon "button" at bounding box center [261, 258] width 6 height 6
type input "3AB449"
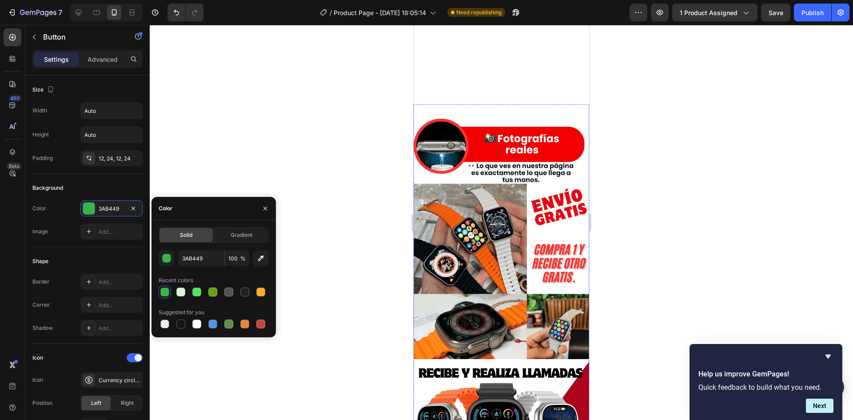
scroll to position [267, 0]
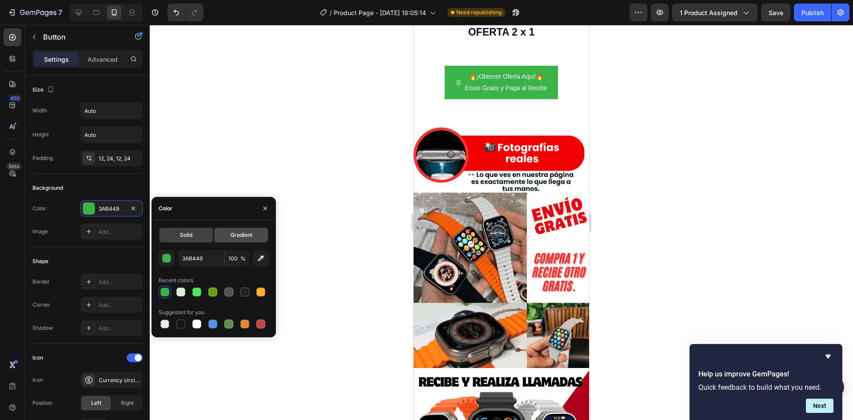
click at [249, 233] on span "Gradient" at bounding box center [242, 235] width 22 height 8
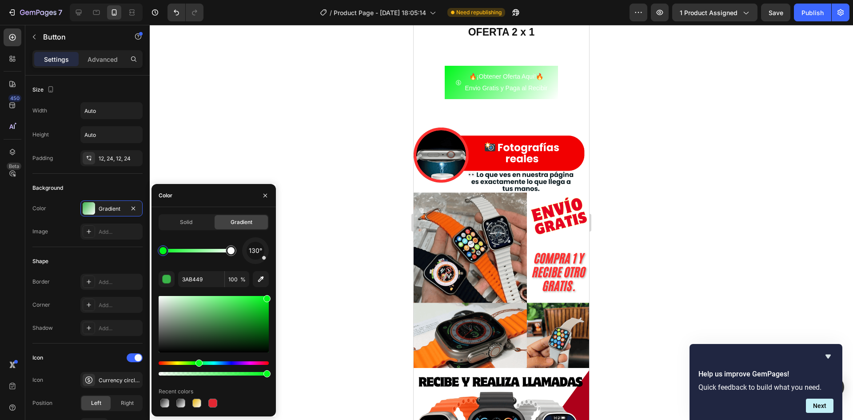
drag, startPoint x: 237, startPoint y: 311, endPoint x: 271, endPoint y: 297, distance: 36.9
click at [271, 297] on div "Solid Gradient 130° 3AB449 100 % Recent colors" at bounding box center [213, 311] width 124 height 195
drag, startPoint x: 267, startPoint y: 298, endPoint x: 246, endPoint y: 304, distance: 21.2
click at [246, 304] on div at bounding box center [246, 306] width 7 height 7
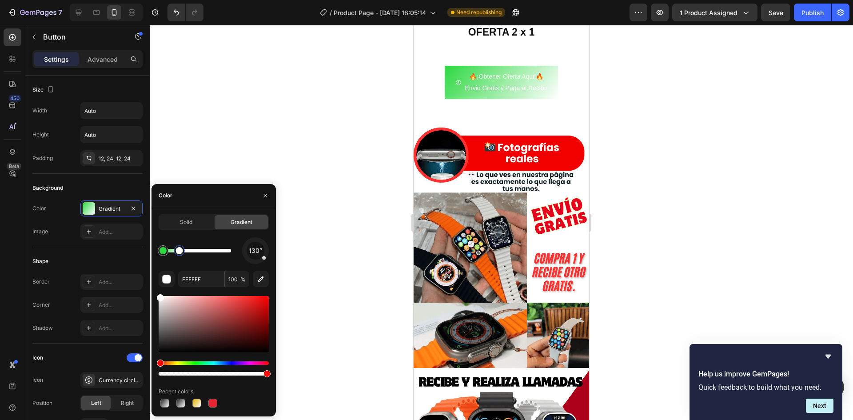
drag, startPoint x: 229, startPoint y: 253, endPoint x: 174, endPoint y: 248, distance: 55.3
click at [176, 248] on div at bounding box center [179, 250] width 7 height 7
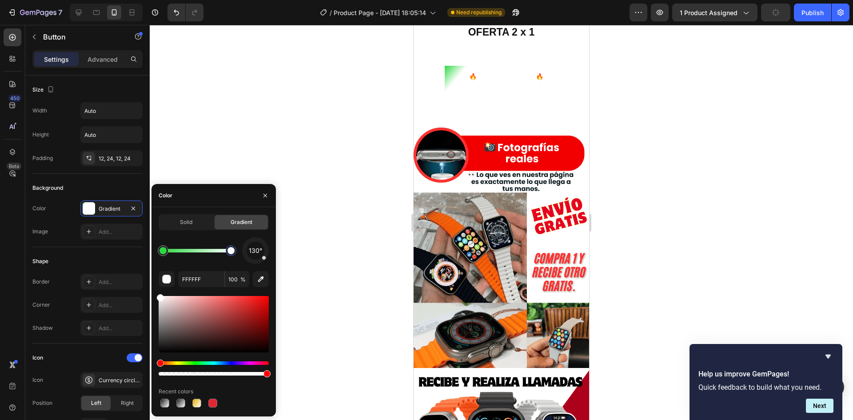
drag, startPoint x: 173, startPoint y: 250, endPoint x: 243, endPoint y: 253, distance: 69.4
click at [243, 253] on div "130°" at bounding box center [214, 250] width 110 height 27
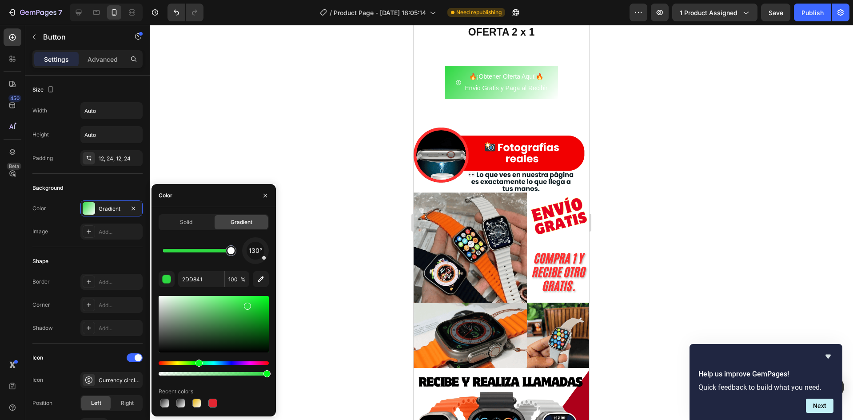
drag, startPoint x: 162, startPoint y: 248, endPoint x: 250, endPoint y: 254, distance: 88.2
click at [250, 254] on div "130°" at bounding box center [214, 250] width 110 height 27
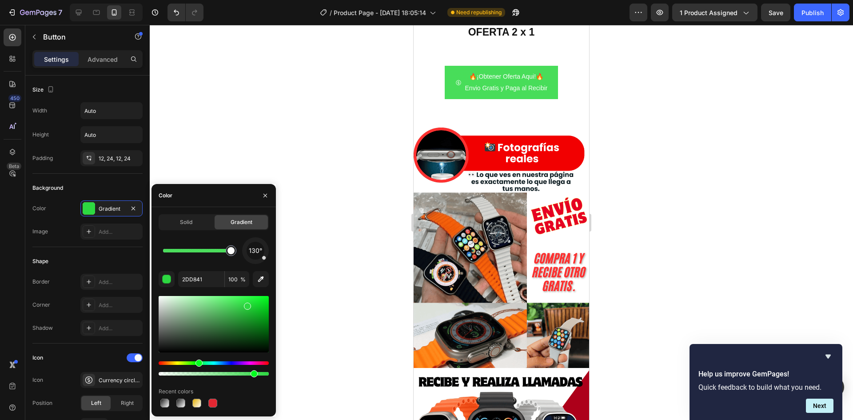
drag, startPoint x: 265, startPoint y: 374, endPoint x: 241, endPoint y: 375, distance: 24.4
click at [251, 375] on div at bounding box center [254, 373] width 7 height 7
type input "FFFFFF"
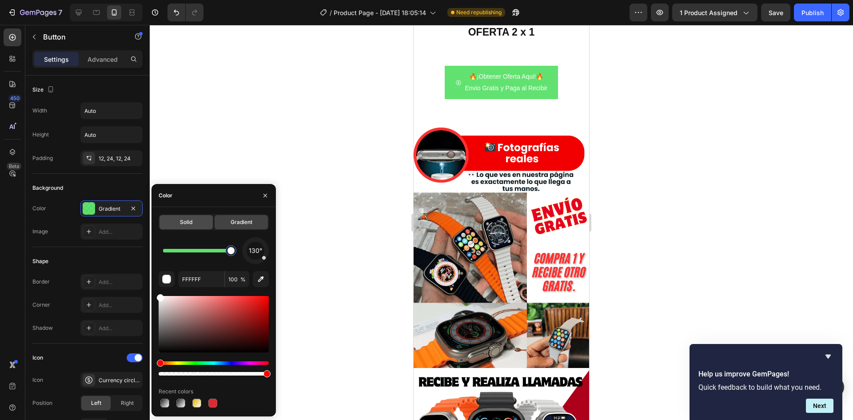
click at [185, 222] on span "Solid" at bounding box center [186, 222] width 12 height 8
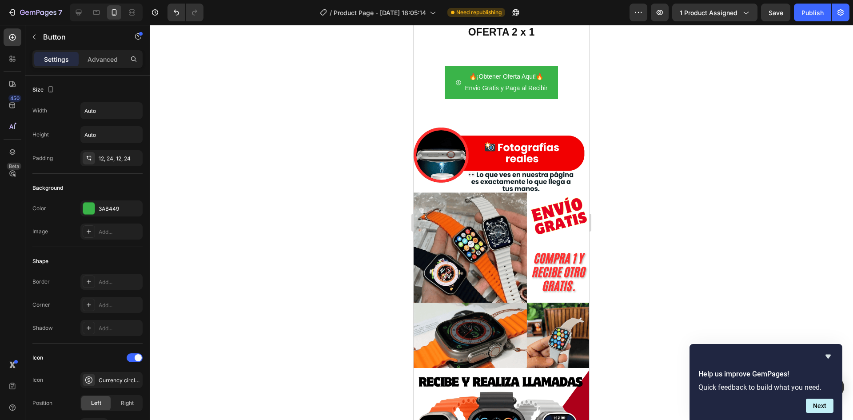
click at [219, 169] on div at bounding box center [501, 222] width 703 height 395
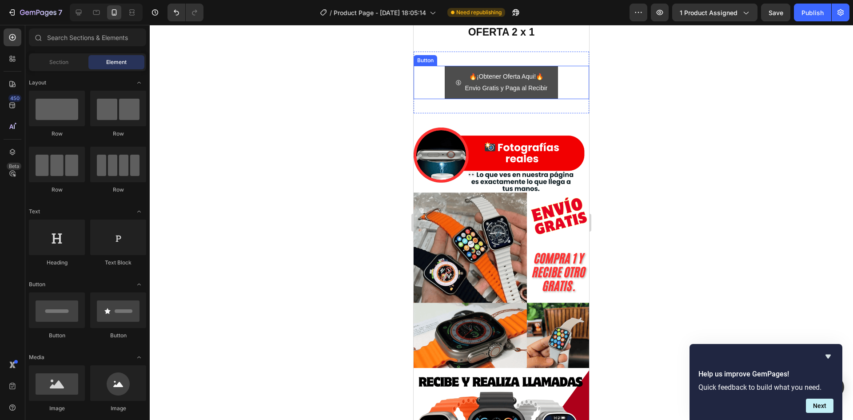
click at [445, 85] on button "🔥¡Obtener Oferta Aqui!🔥 Envio Gratis y Paga al Recibir" at bounding box center [502, 82] width 114 height 33
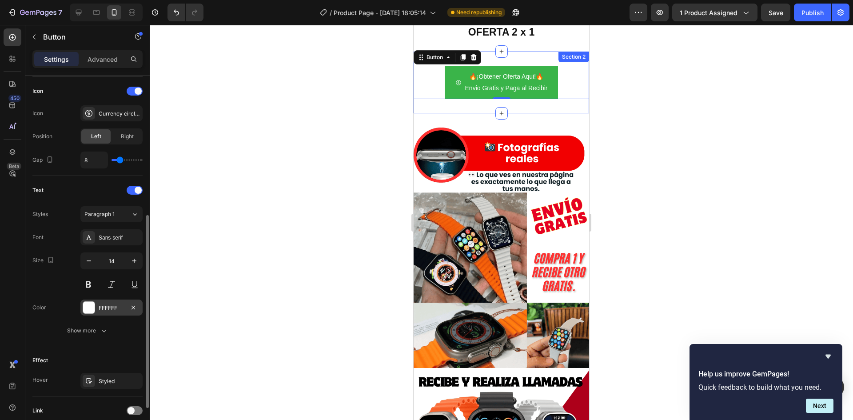
click at [94, 302] on div at bounding box center [89, 308] width 12 height 12
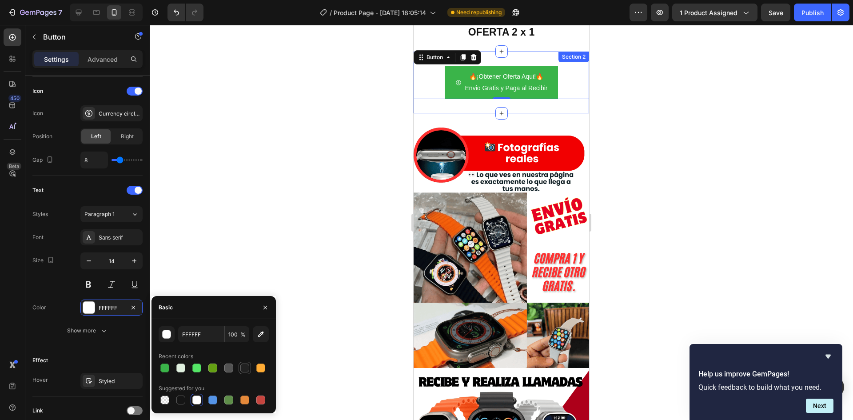
click at [241, 367] on div at bounding box center [244, 367] width 9 height 9
type input "212121"
click at [92, 279] on button at bounding box center [88, 284] width 16 height 16
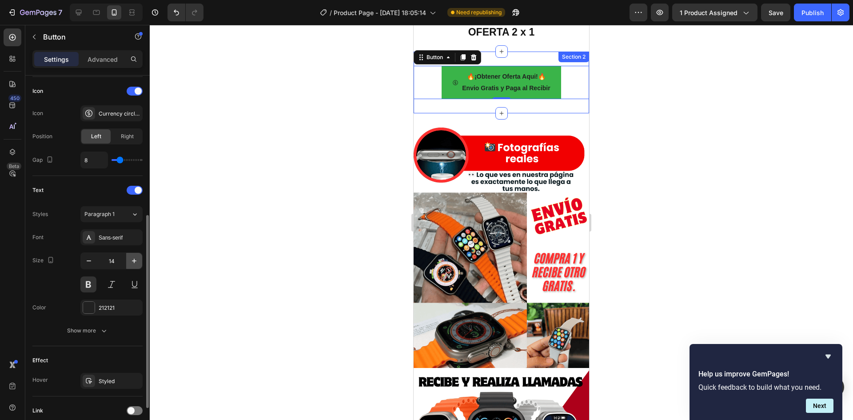
click at [133, 263] on icon "button" at bounding box center [134, 260] width 9 height 9
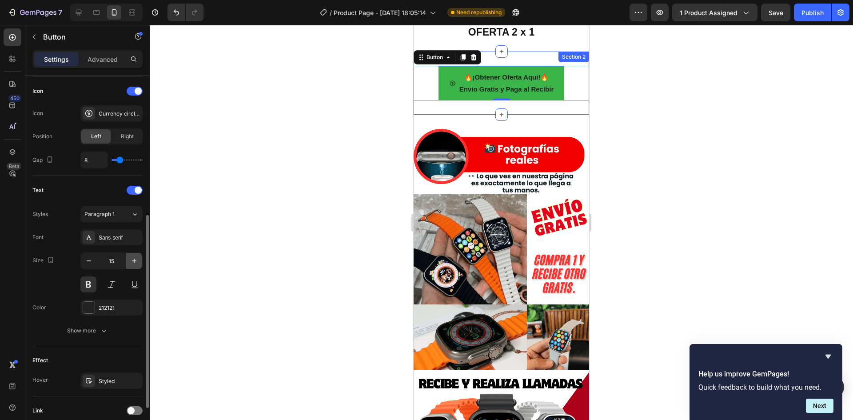
click at [133, 263] on icon "button" at bounding box center [134, 260] width 9 height 9
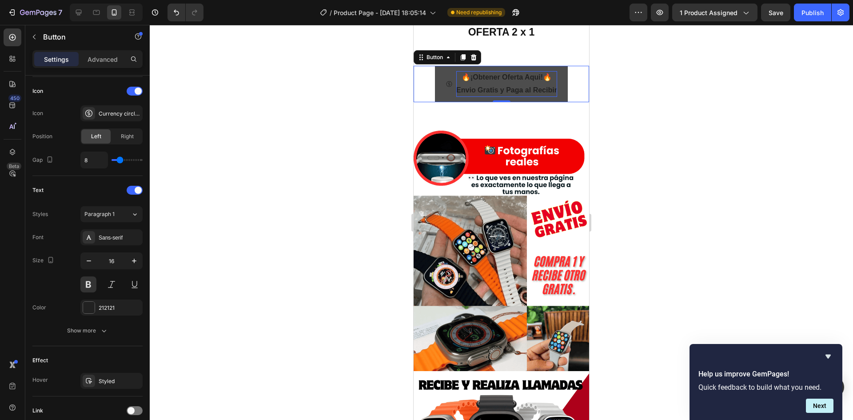
click at [506, 71] on p "🔥¡Obtener Oferta Aqui!🔥 Envio Gratis y Paga al Recibir" at bounding box center [506, 84] width 101 height 26
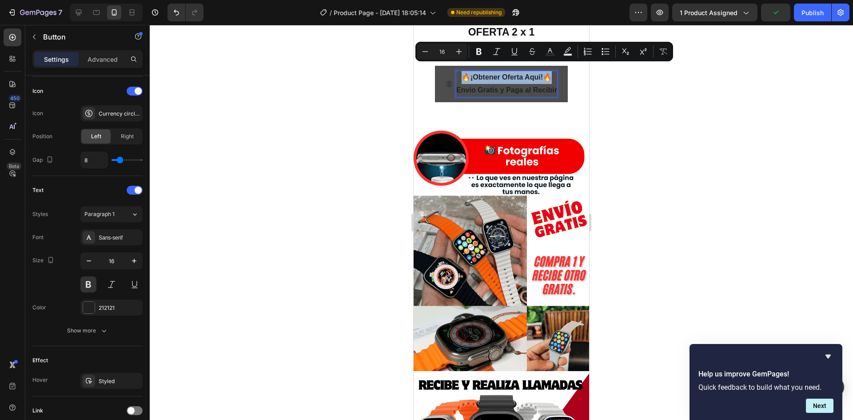
drag, startPoint x: 461, startPoint y: 68, endPoint x: 549, endPoint y: 69, distance: 88.4
click at [549, 71] on p "🔥¡Obtener Oferta Aqui!🔥 Envio Gratis y Paga al Recibir" at bounding box center [506, 84] width 101 height 26
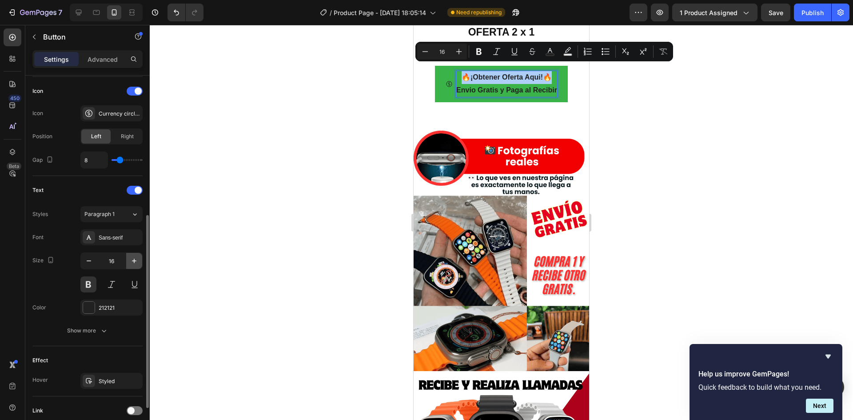
click at [135, 259] on icon "button" at bounding box center [134, 260] width 9 height 9
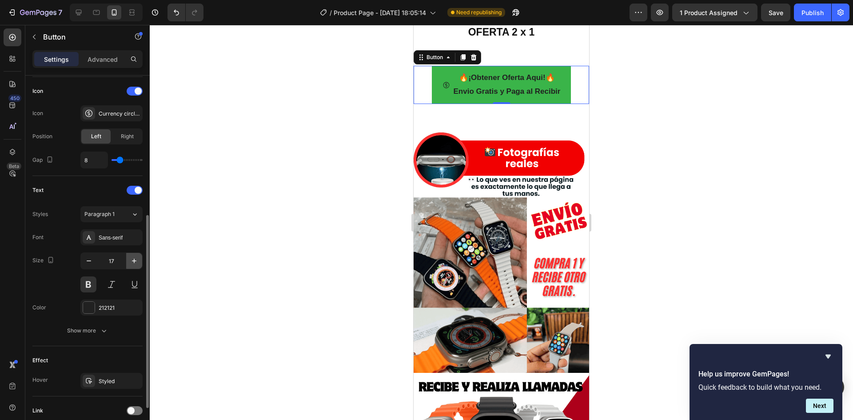
click at [135, 259] on icon "button" at bounding box center [134, 260] width 9 height 9
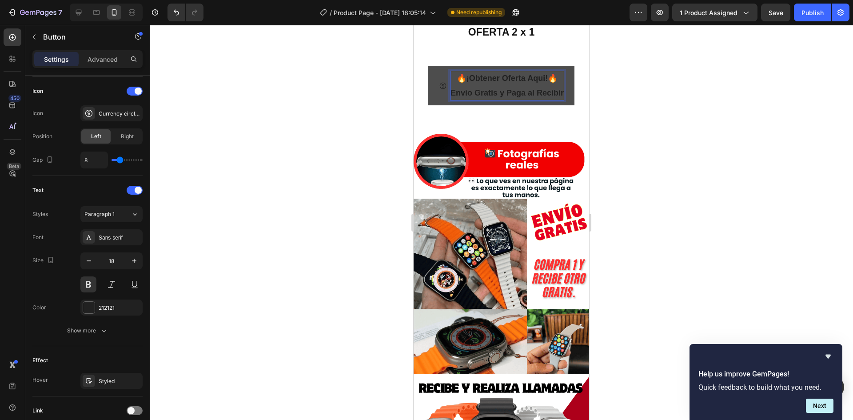
click at [498, 81] on p "🔥¡Obtener Oferta Aqui!🔥 Envio Gratis y Paga al Recibir" at bounding box center [506, 85] width 113 height 29
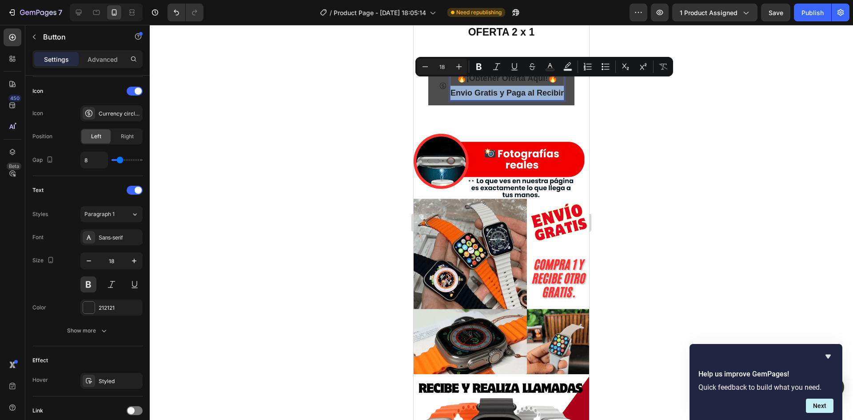
click at [498, 81] on p "🔥¡Obtener Oferta Aqui!🔥 Envio Gratis y Paga al Recibir" at bounding box center [506, 85] width 113 height 29
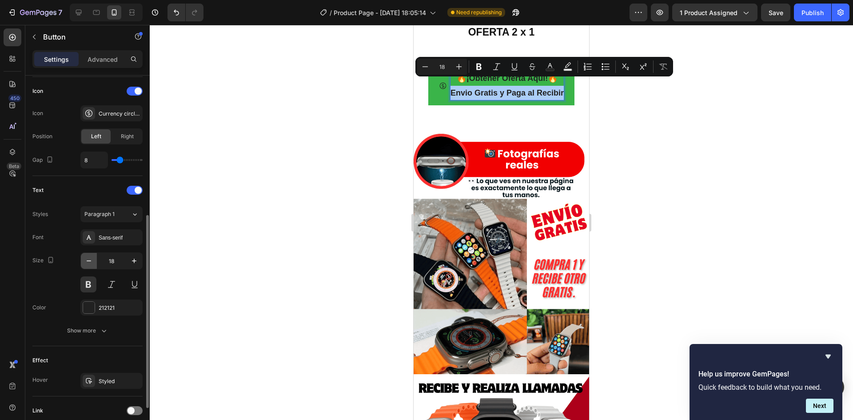
click at [92, 261] on icon "button" at bounding box center [88, 260] width 9 height 9
type input "17"
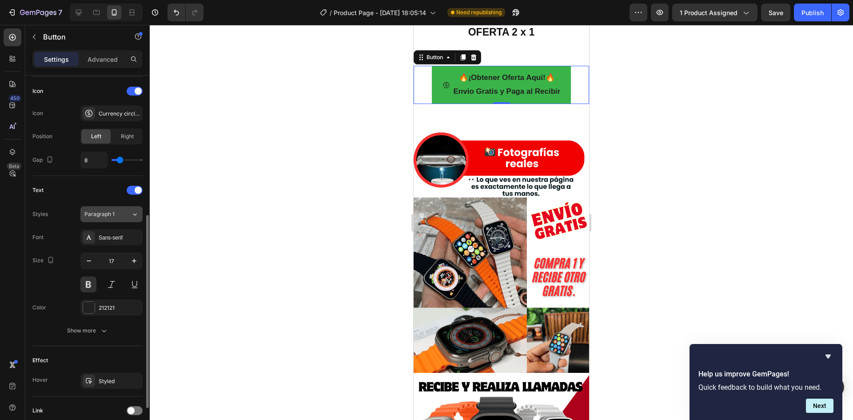
click at [135, 219] on button "Paragraph 1" at bounding box center [111, 214] width 62 height 16
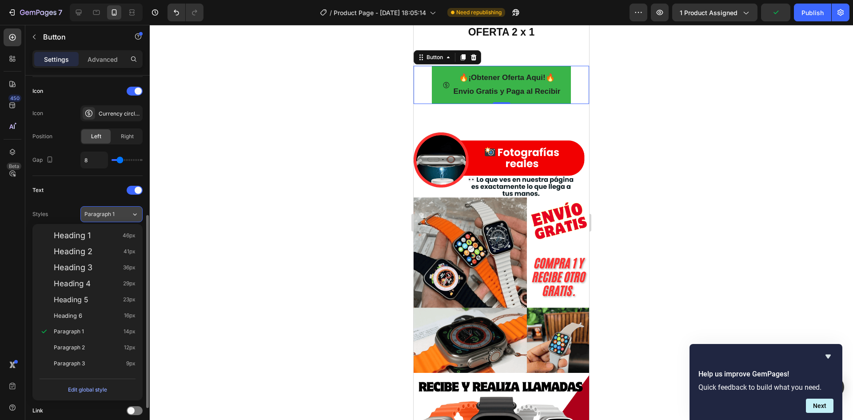
click at [135, 219] on button "Paragraph 1" at bounding box center [111, 214] width 62 height 16
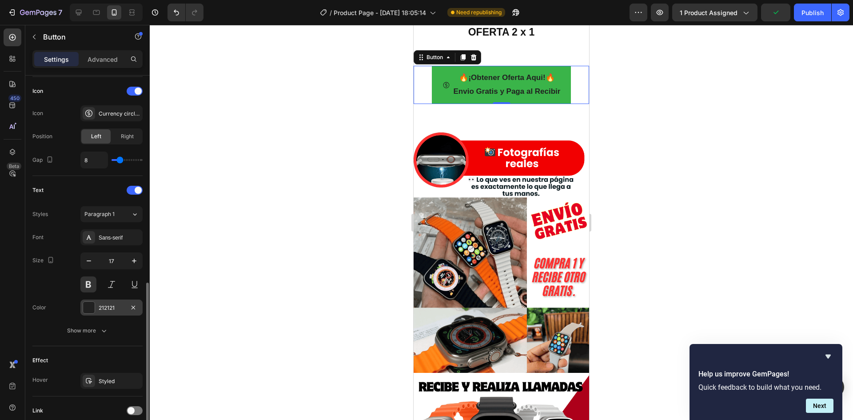
scroll to position [311, 0]
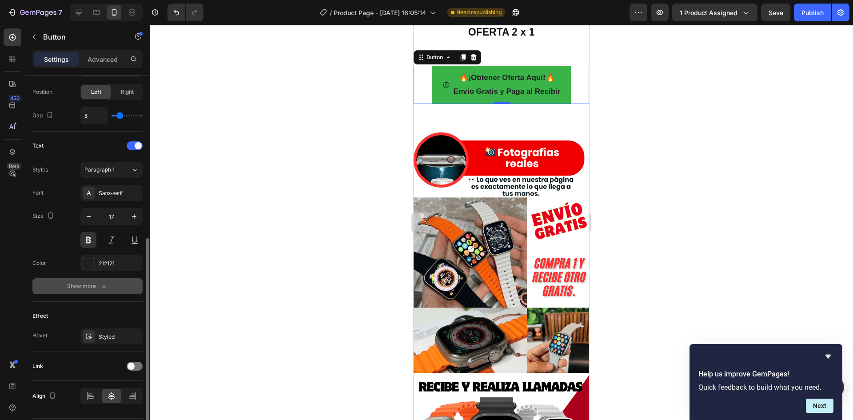
click at [102, 293] on button "Show more" at bounding box center [87, 286] width 110 height 16
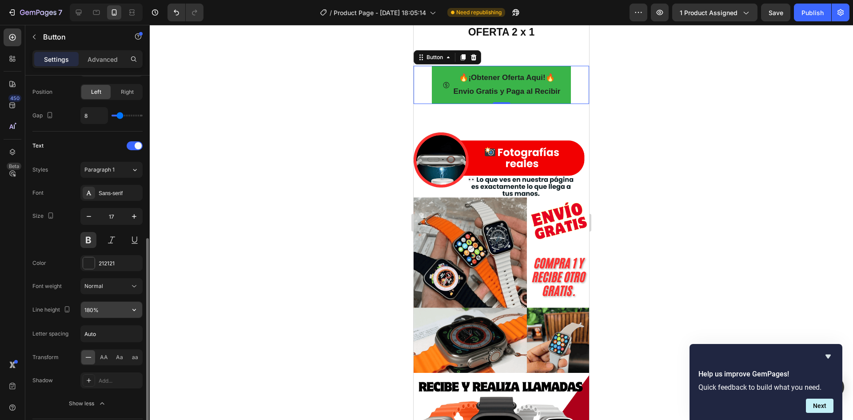
click at [114, 306] on input "180%" at bounding box center [111, 310] width 61 height 16
click at [134, 311] on icon "button" at bounding box center [134, 310] width 4 height 2
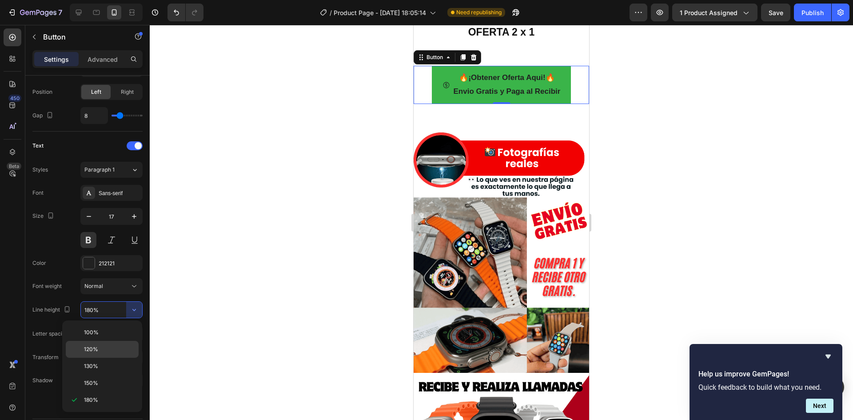
click at [109, 347] on p "120%" at bounding box center [109, 349] width 51 height 8
type input "120%"
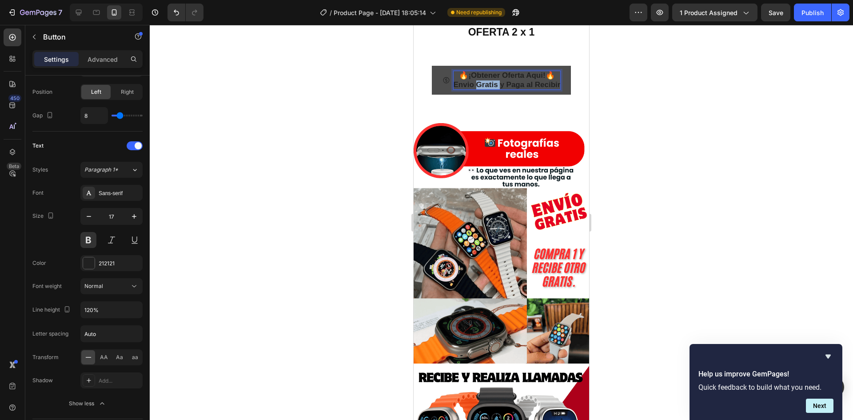
click at [473, 77] on p "🔥¡Obtener Oferta Aqui!🔥 Envio Gratis y Paga al Recibir" at bounding box center [507, 80] width 107 height 18
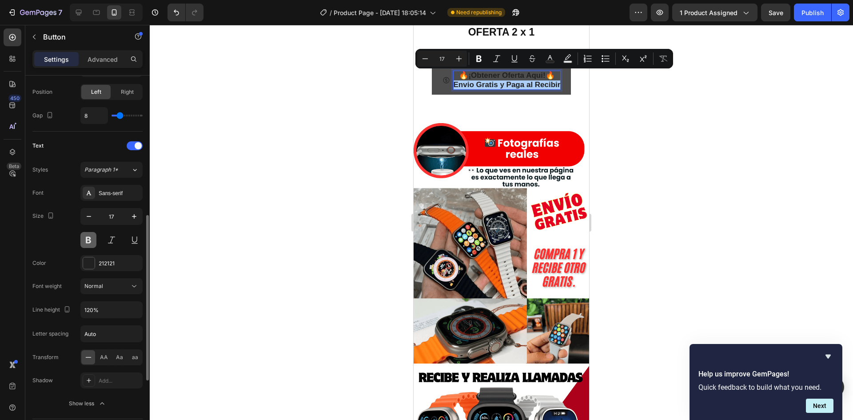
click at [89, 238] on button at bounding box center [88, 240] width 16 height 16
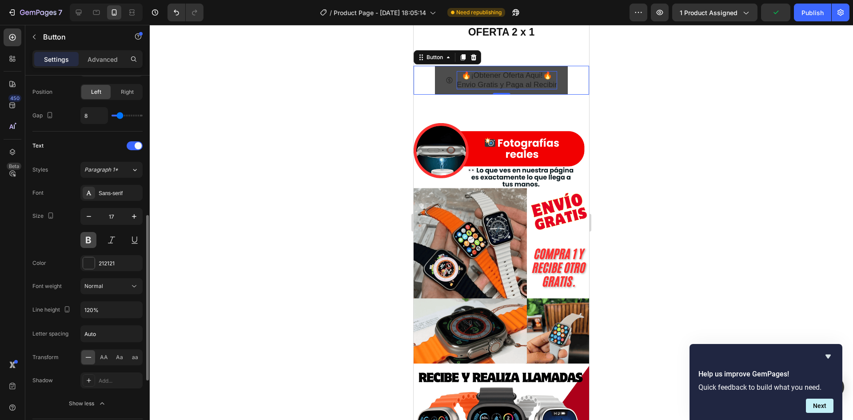
click at [89, 239] on button at bounding box center [88, 240] width 16 height 16
click at [386, 88] on div at bounding box center [501, 222] width 703 height 395
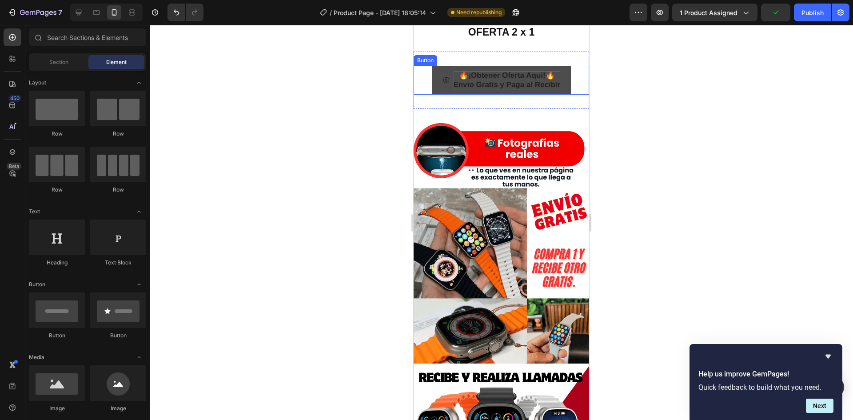
click at [484, 71] on p "🔥¡Obtener Oferta Aqui!🔥 Envio Gratis y Paga al Recibir" at bounding box center [507, 80] width 107 height 18
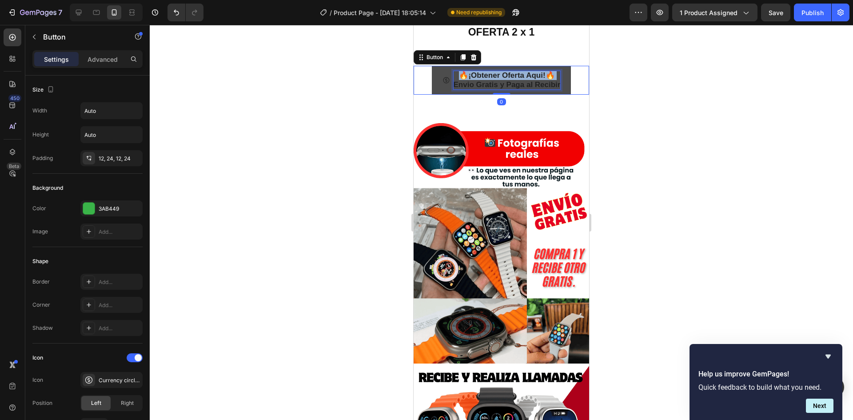
click at [484, 71] on p "🔥¡Obtener Oferta Aqui!🔥 Envio Gratis y Paga al Recibir" at bounding box center [507, 80] width 107 height 18
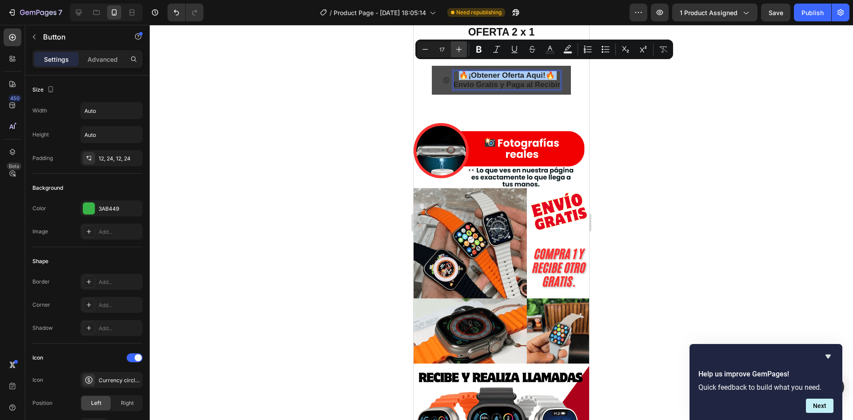
click at [462, 49] on icon "Editor contextual toolbar" at bounding box center [458, 49] width 9 height 9
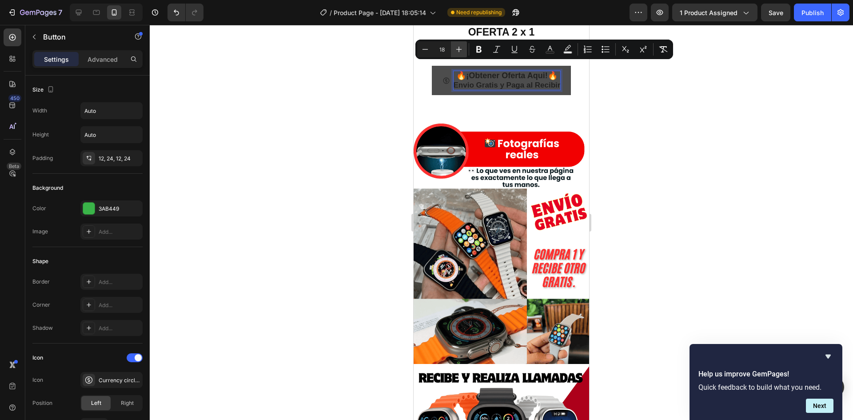
click at [462, 49] on icon "Editor contextual toolbar" at bounding box center [458, 49] width 9 height 9
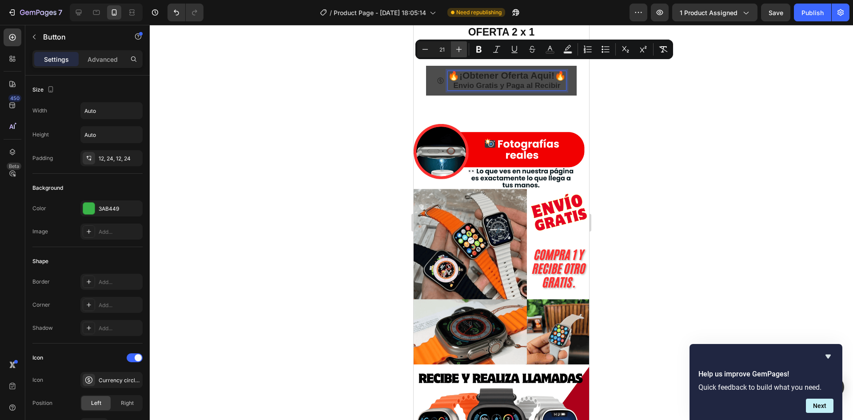
click at [462, 49] on icon "Editor contextual toolbar" at bounding box center [458, 49] width 9 height 9
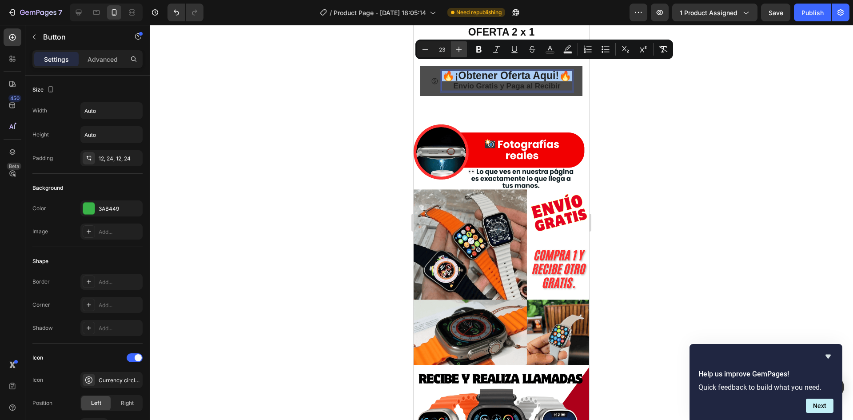
click at [462, 49] on icon "Editor contextual toolbar" at bounding box center [458, 49] width 9 height 9
click at [430, 48] on button "Minus" at bounding box center [425, 49] width 16 height 16
type input "23"
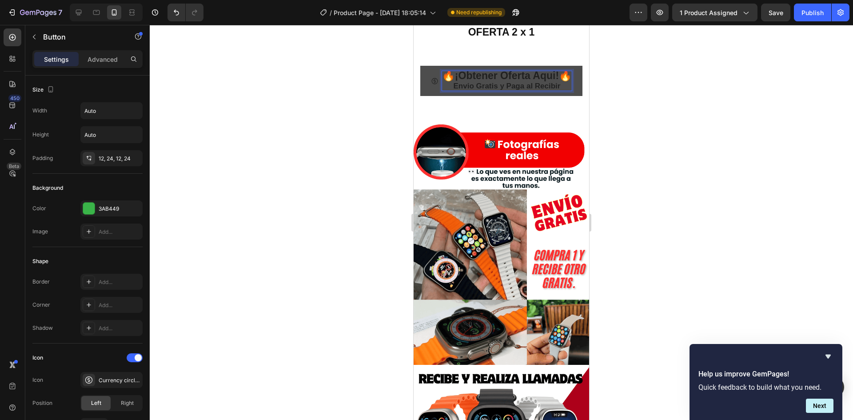
click at [474, 79] on p "🔥¡Obtener Oferta Aqui!🔥 Envio Gratis y Paga al Recibir" at bounding box center [507, 81] width 130 height 20
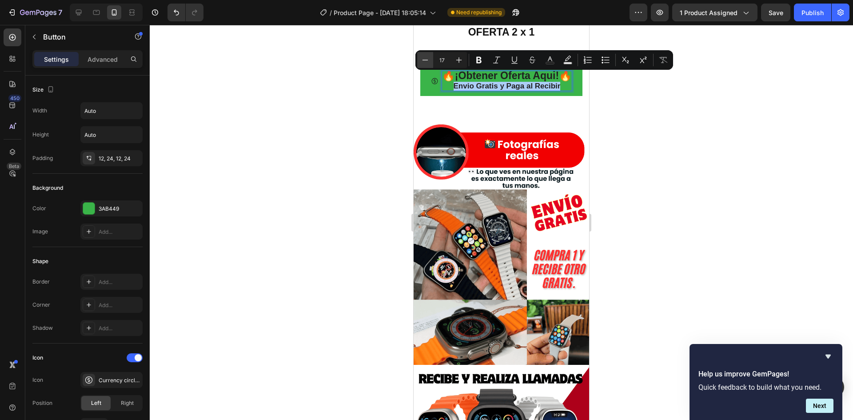
click at [425, 62] on icon "Editor contextual toolbar" at bounding box center [425, 60] width 9 height 9
type input "15"
click at [479, 60] on icon "Editor contextual toolbar" at bounding box center [478, 60] width 5 height 7
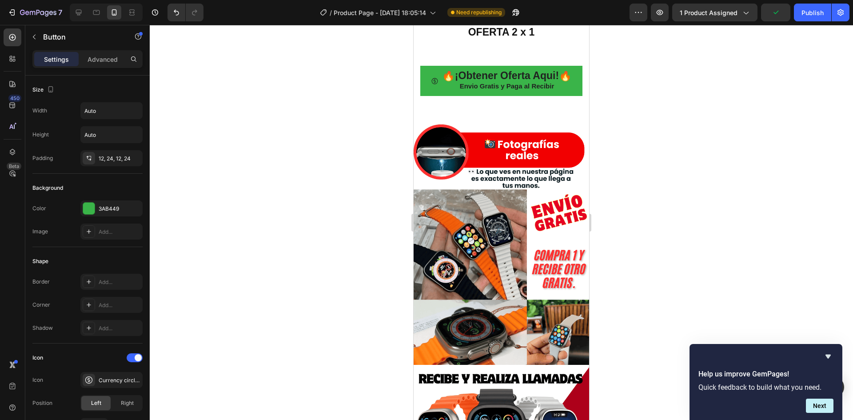
click at [614, 97] on div at bounding box center [501, 222] width 703 height 395
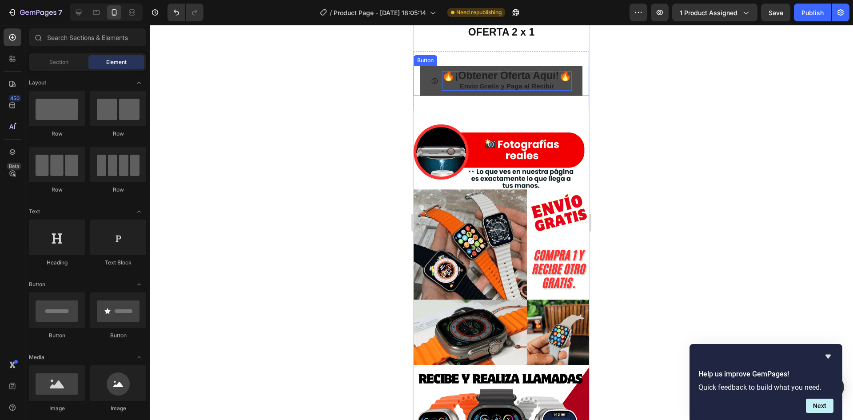
click at [524, 82] on strong "Envio Gratis y Paga al Recibir" at bounding box center [507, 86] width 95 height 8
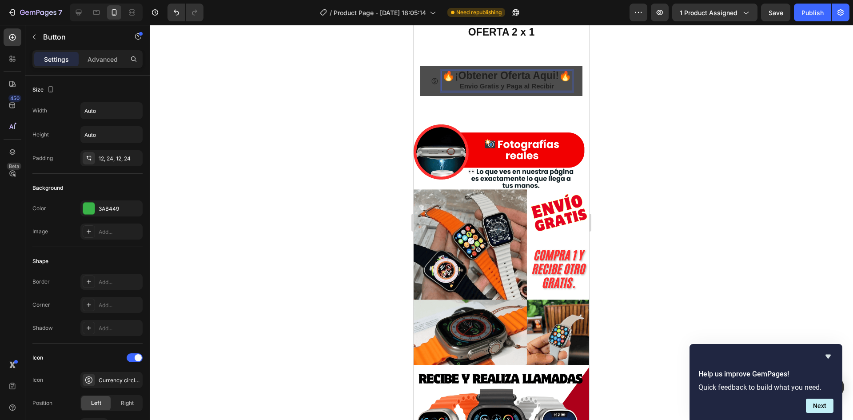
click at [523, 82] on strong "Envio Gratis y Paga al Recibir" at bounding box center [507, 86] width 95 height 8
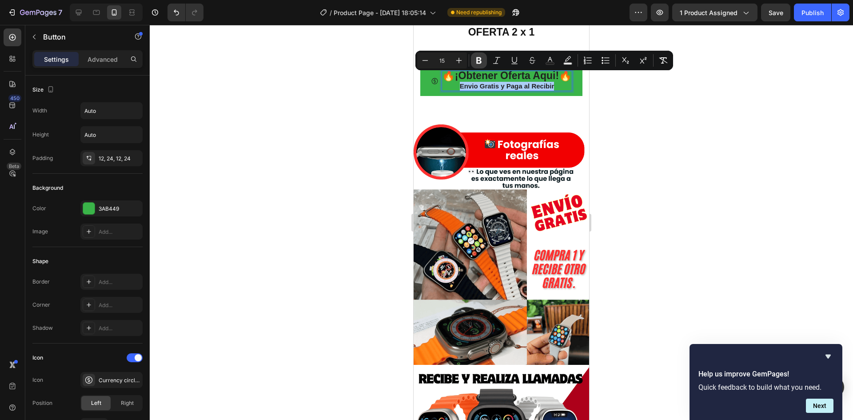
click at [479, 60] on icon "Editor contextual toolbar" at bounding box center [478, 60] width 5 height 7
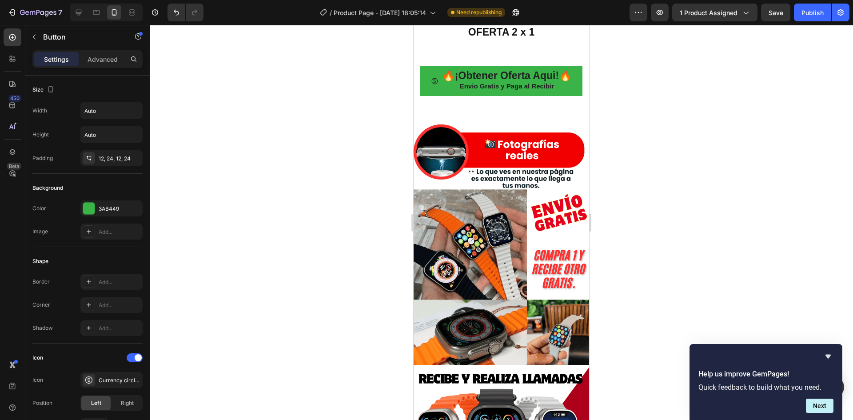
click at [641, 99] on div at bounding box center [501, 222] width 703 height 395
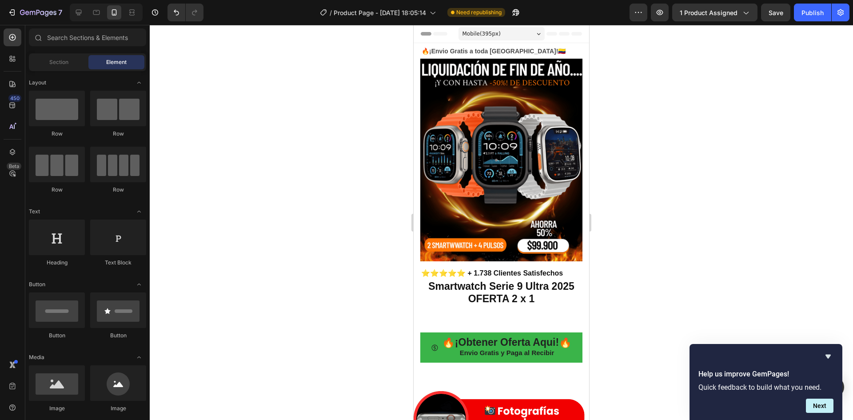
scroll to position [267, 0]
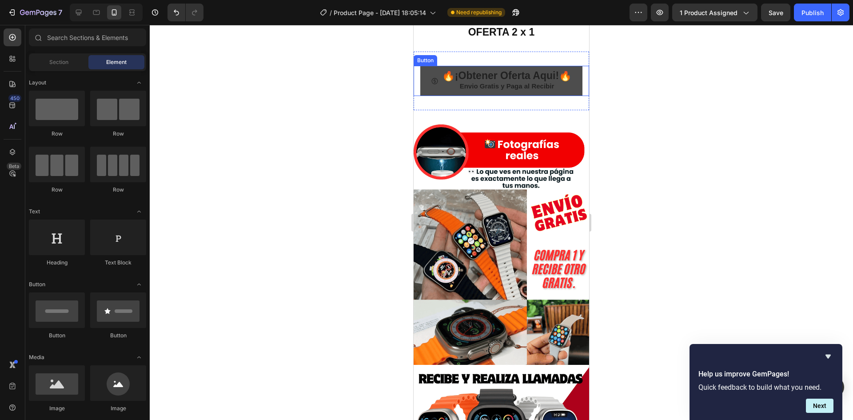
click at [431, 77] on icon at bounding box center [435, 81] width 8 height 8
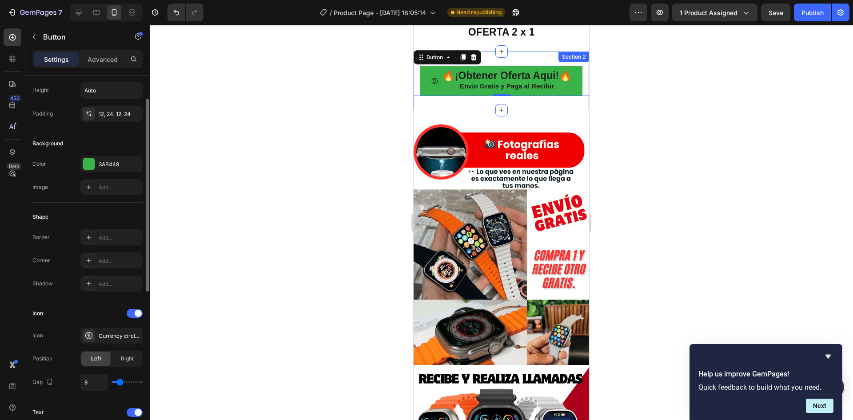
scroll to position [89, 0]
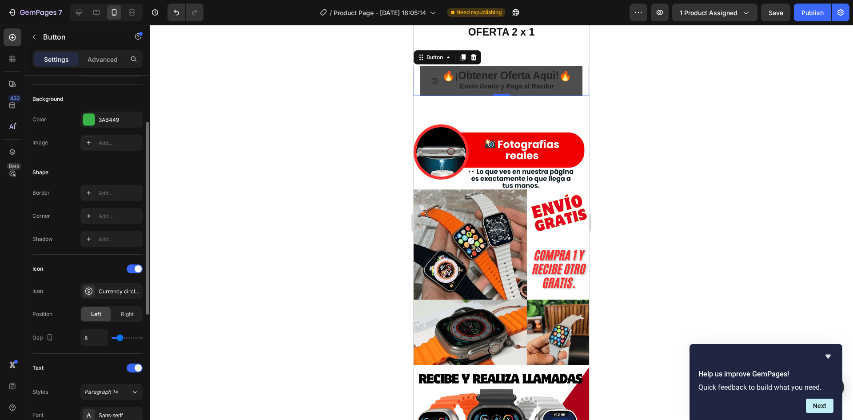
click at [431, 77] on icon at bounding box center [435, 81] width 8 height 8
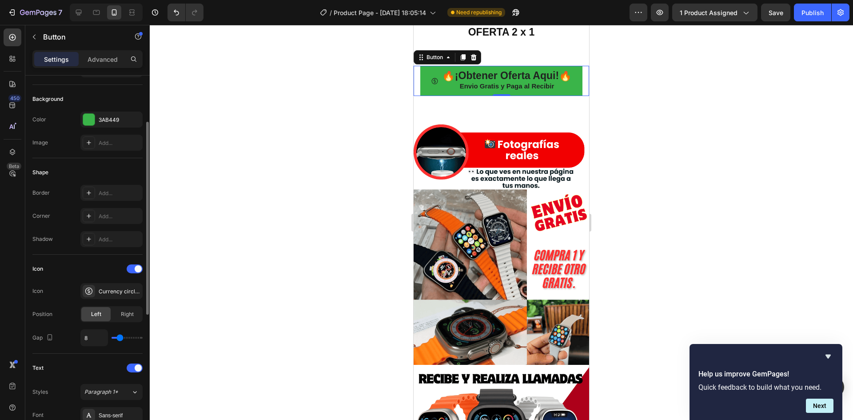
scroll to position [0, 0]
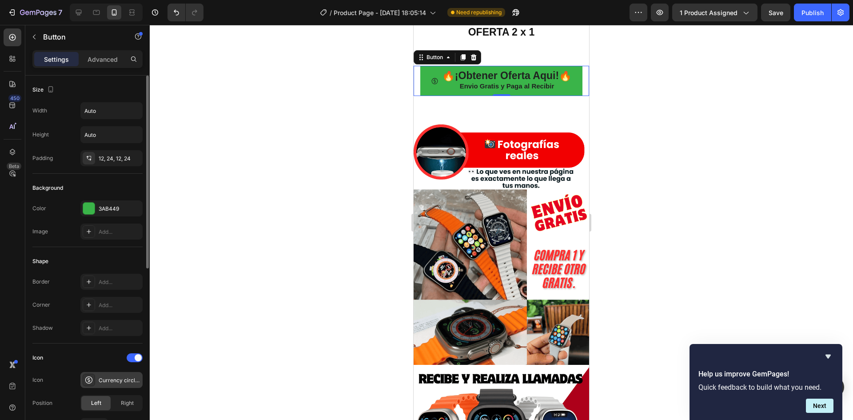
click at [87, 376] on icon at bounding box center [88, 379] width 9 height 9
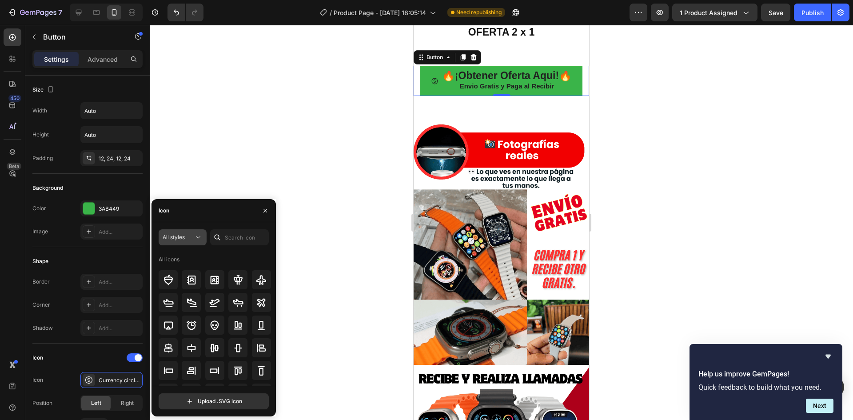
click at [201, 242] on button "All styles" at bounding box center [183, 237] width 48 height 16
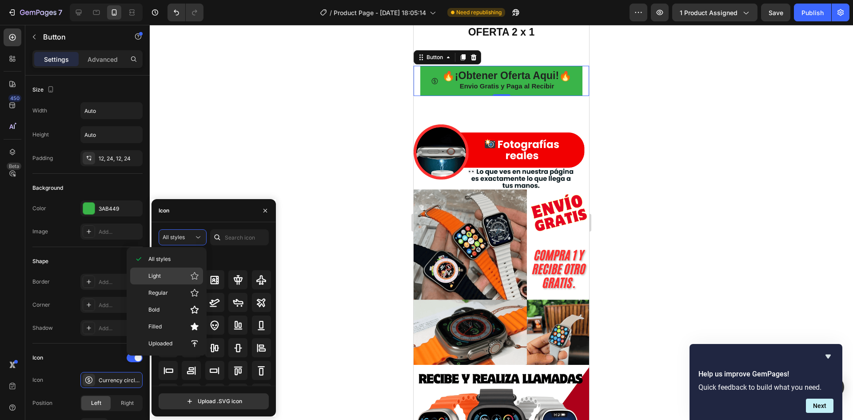
click at [175, 273] on p "Light" at bounding box center [173, 275] width 51 height 9
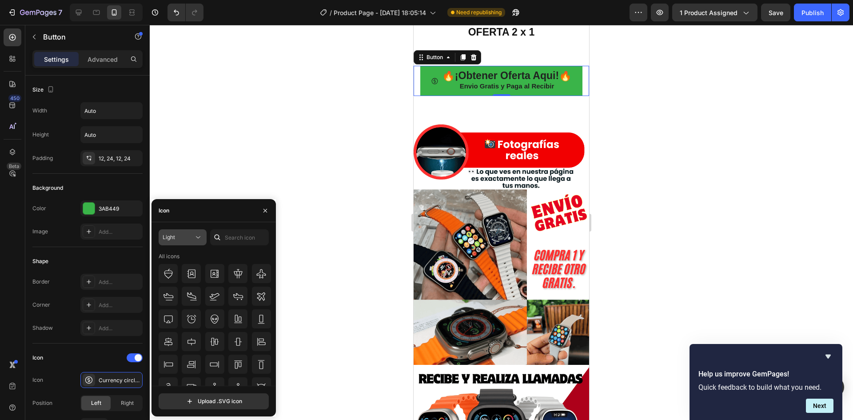
click at [198, 238] on icon at bounding box center [198, 237] width 4 height 2
click at [178, 331] on div "Filled" at bounding box center [166, 326] width 73 height 17
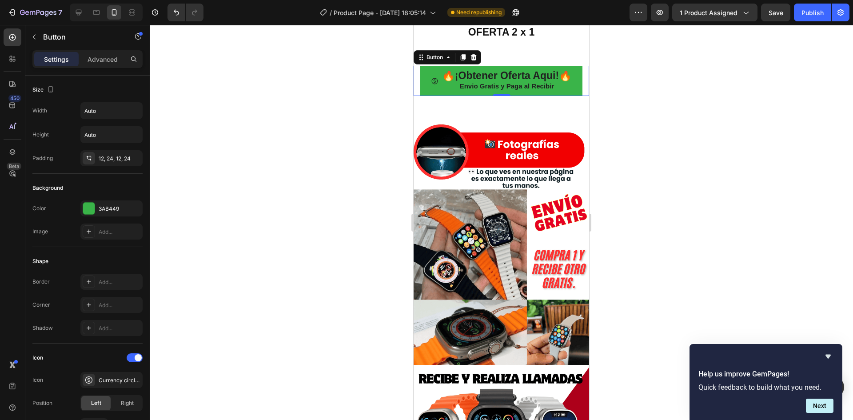
click at [322, 145] on div at bounding box center [501, 222] width 703 height 395
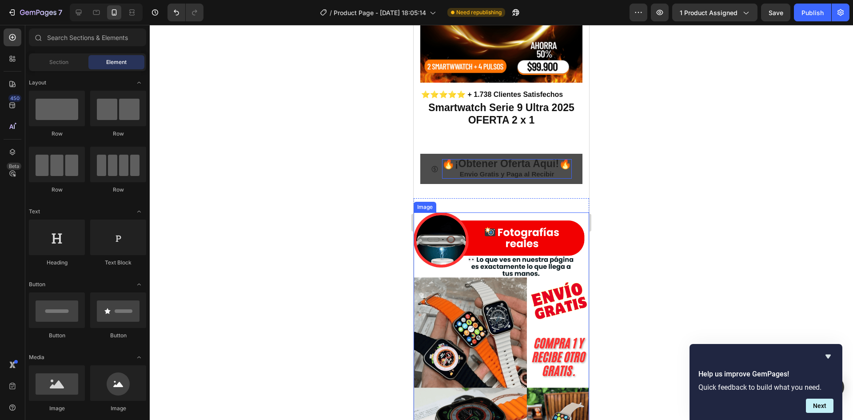
scroll to position [178, 0]
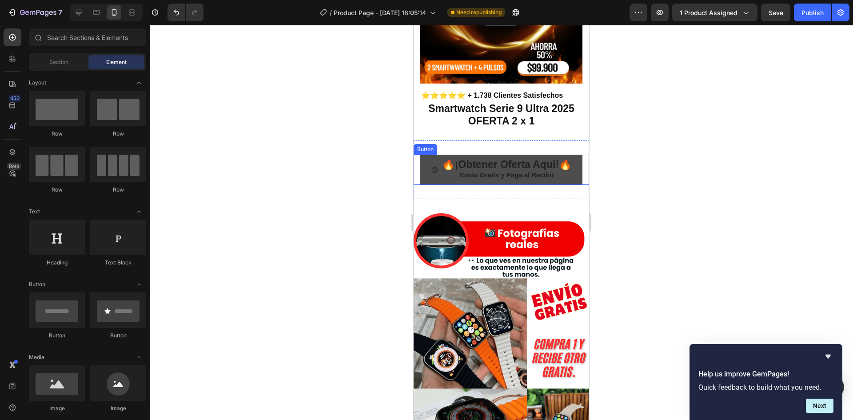
click at [432, 171] on button "🔥¡Obtener Oferta Aqui!🔥 Envio Gratis y Paga al Recibir" at bounding box center [501, 170] width 162 height 30
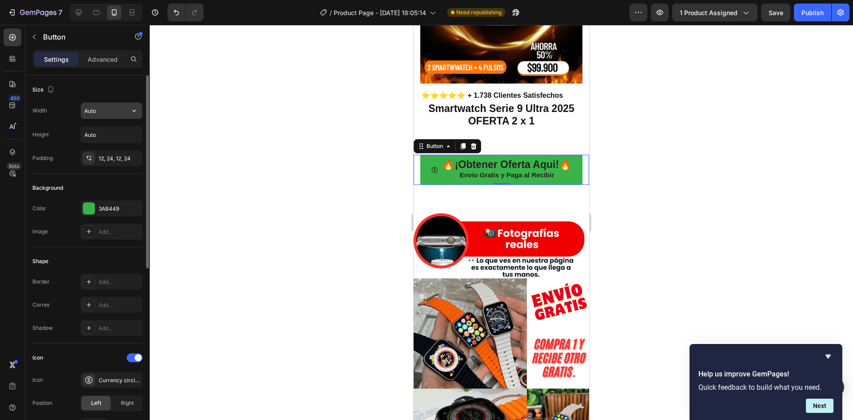
click at [122, 112] on input "Auto" at bounding box center [111, 111] width 61 height 16
click at [131, 112] on icon "button" at bounding box center [134, 110] width 9 height 9
click at [138, 129] on button "button" at bounding box center [134, 135] width 16 height 16
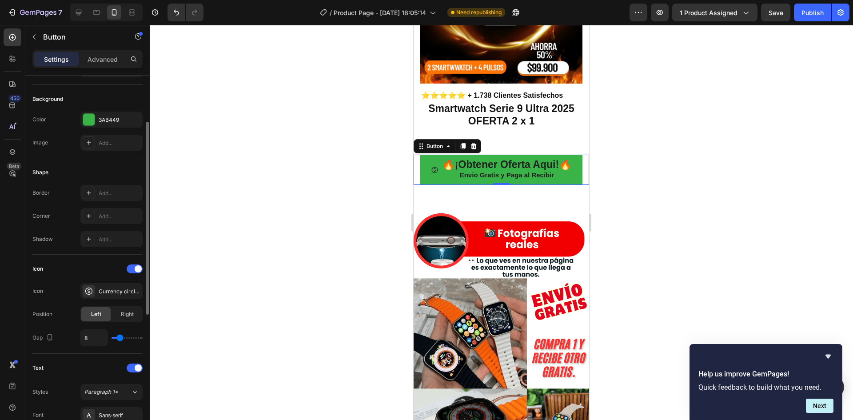
scroll to position [133, 0]
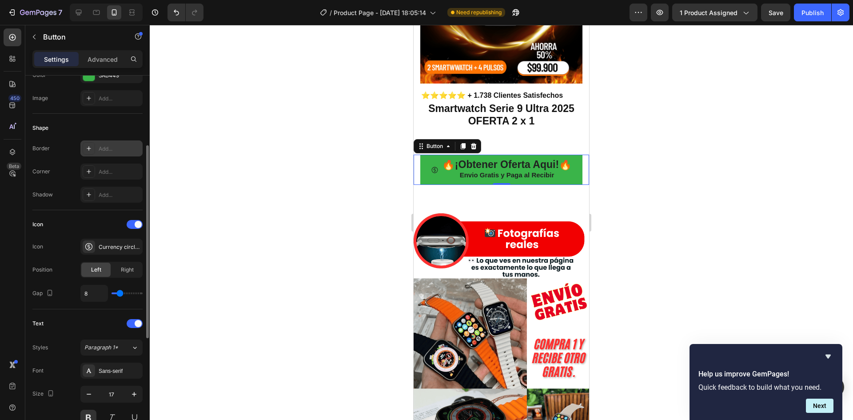
click at [130, 146] on div "Add..." at bounding box center [120, 149] width 42 height 8
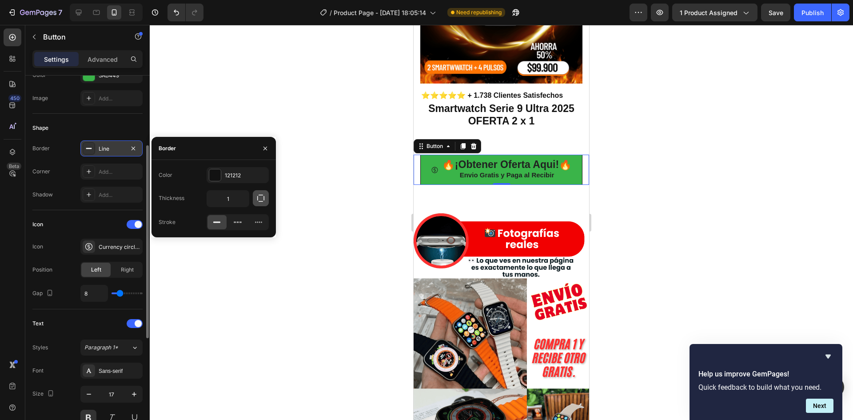
click at [265, 195] on button "button" at bounding box center [261, 198] width 16 height 16
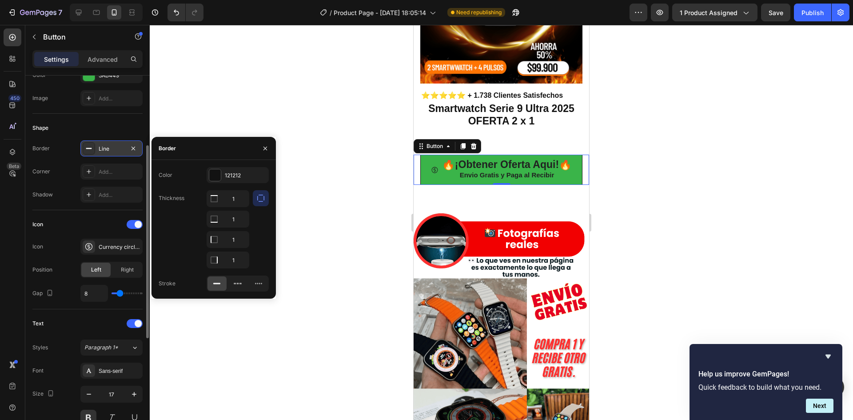
click at [265, 195] on button "button" at bounding box center [261, 198] width 16 height 16
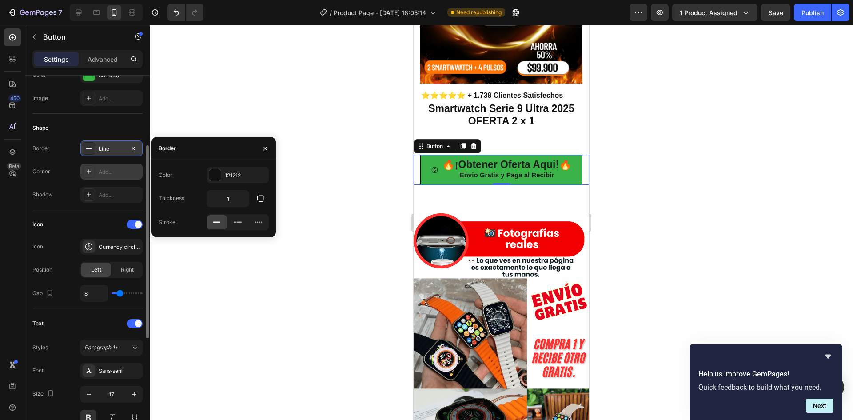
click at [135, 171] on div "Add..." at bounding box center [120, 172] width 42 height 8
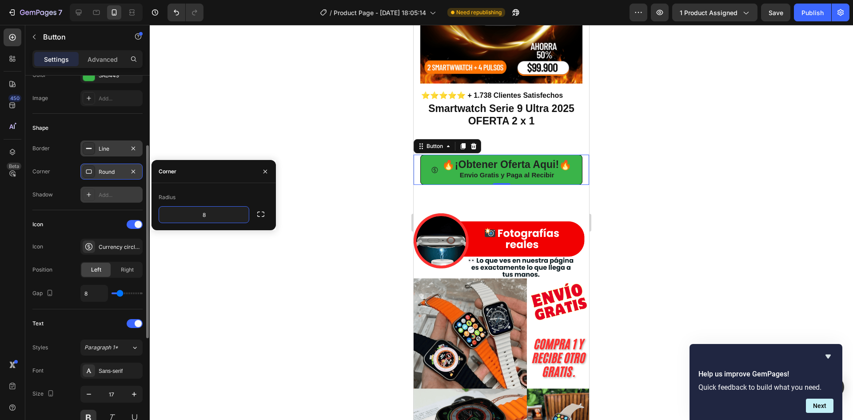
click at [127, 190] on div "Add..." at bounding box center [111, 195] width 62 height 16
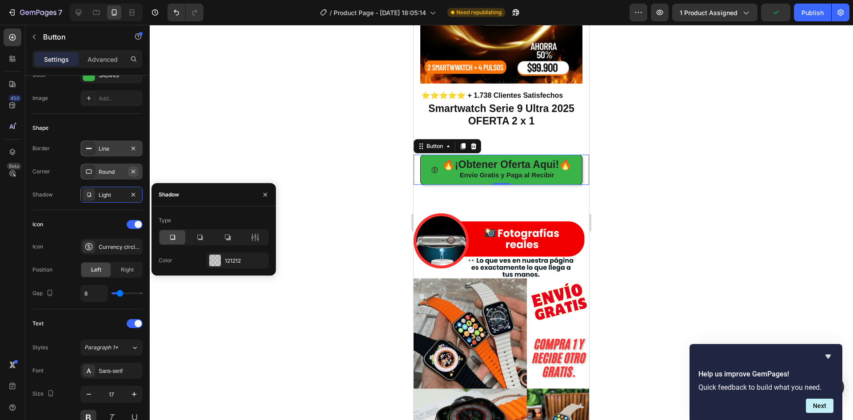
click at [131, 175] on icon "button" at bounding box center [133, 171] width 7 height 7
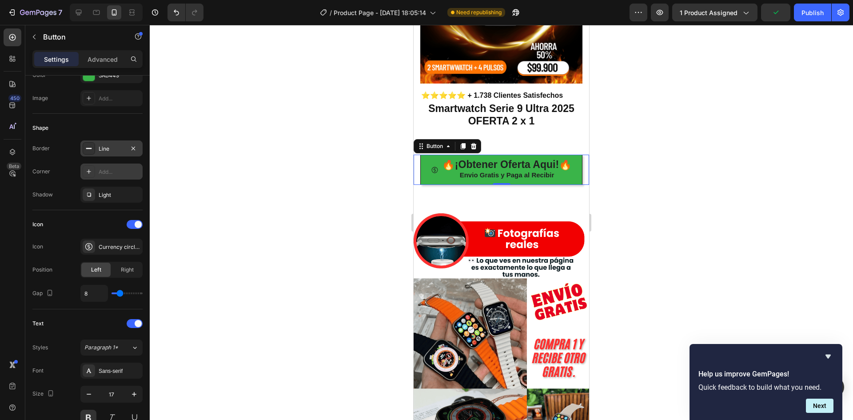
click at [124, 175] on div "Add..." at bounding box center [120, 172] width 42 height 8
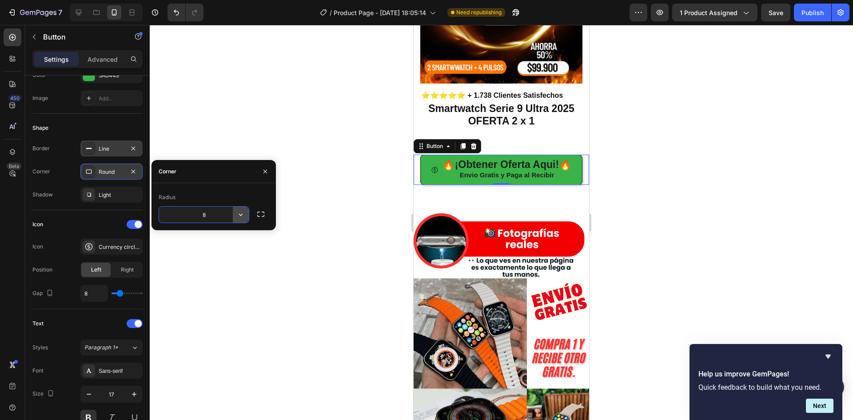
click at [243, 214] on icon "button" at bounding box center [240, 214] width 9 height 9
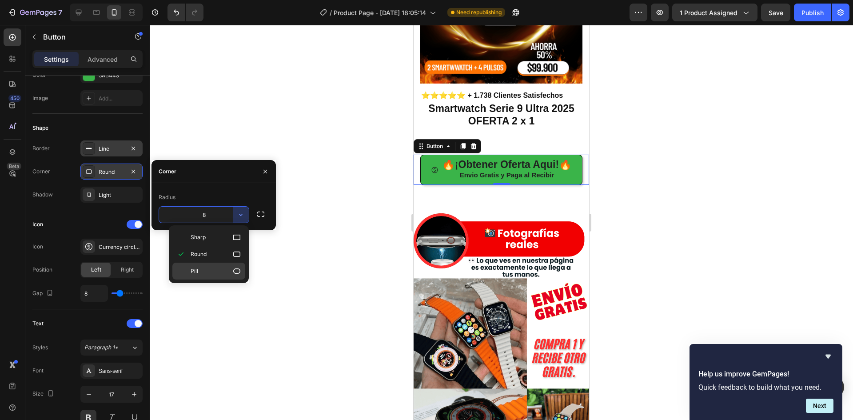
click at [236, 269] on icon at bounding box center [236, 271] width 9 height 9
type input "9999"
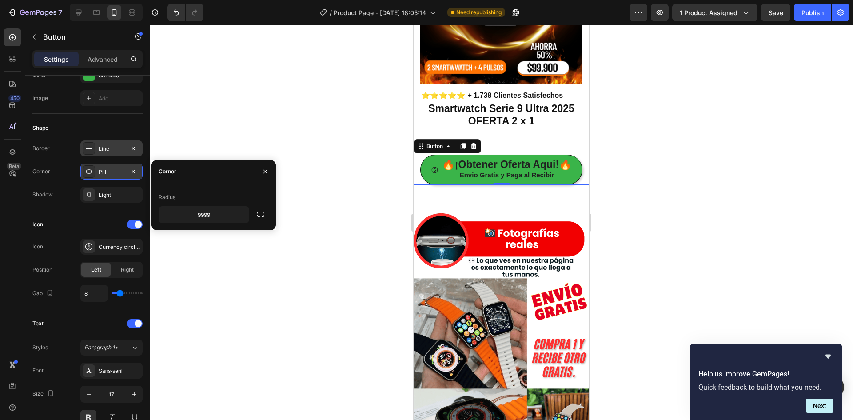
click at [347, 175] on div at bounding box center [501, 222] width 703 height 395
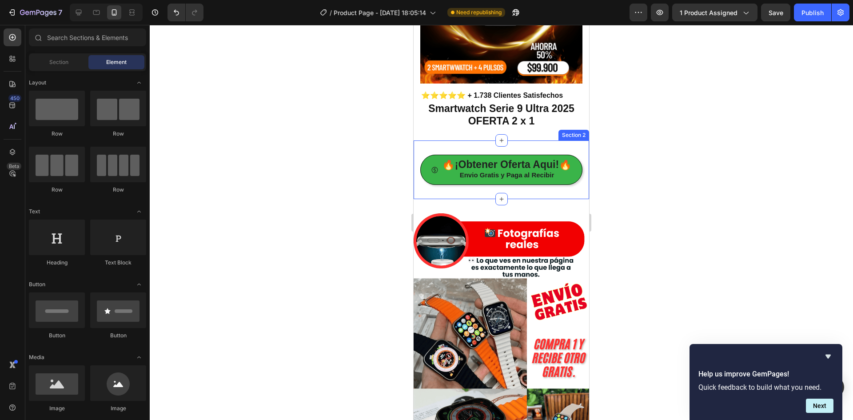
click at [444, 143] on div "🔥¡Obtener Oferta Aqui!🔥 Envio Gratis y Paga al Recibir Button Section 2" at bounding box center [501, 169] width 175 height 59
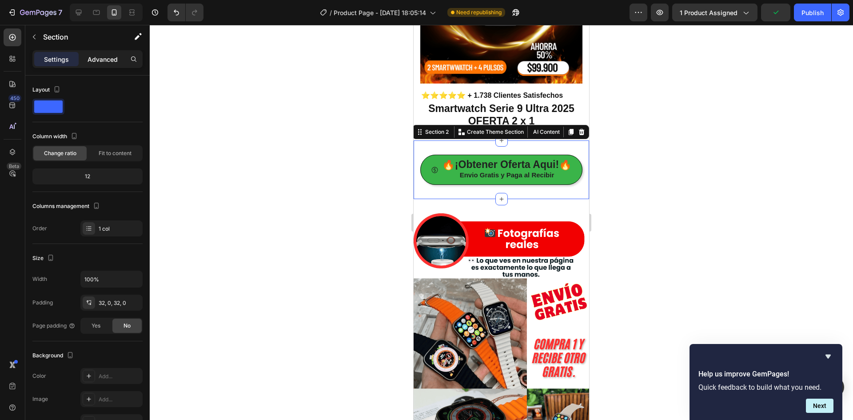
click at [116, 56] on p "Advanced" at bounding box center [103, 59] width 30 height 9
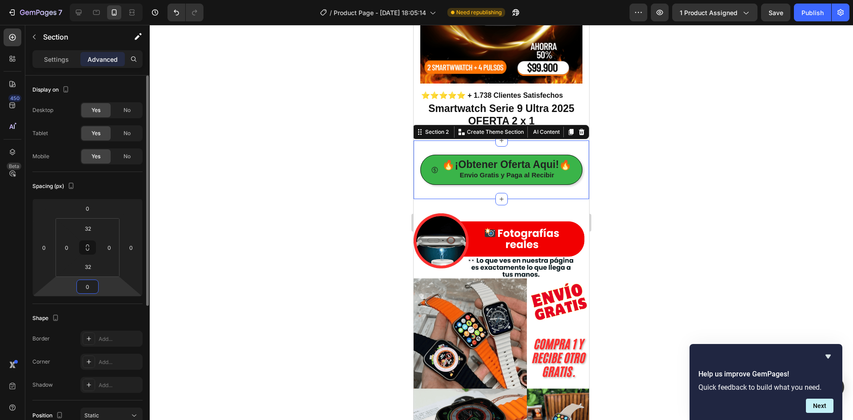
click at [92, 284] on input "0" at bounding box center [88, 286] width 18 height 13
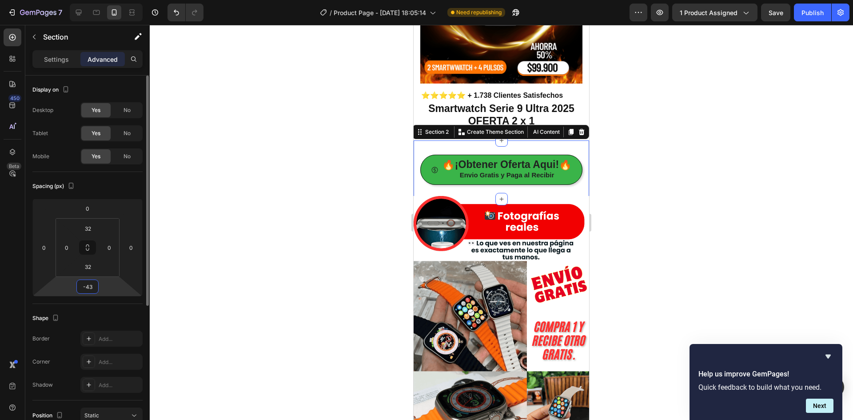
type input "-44"
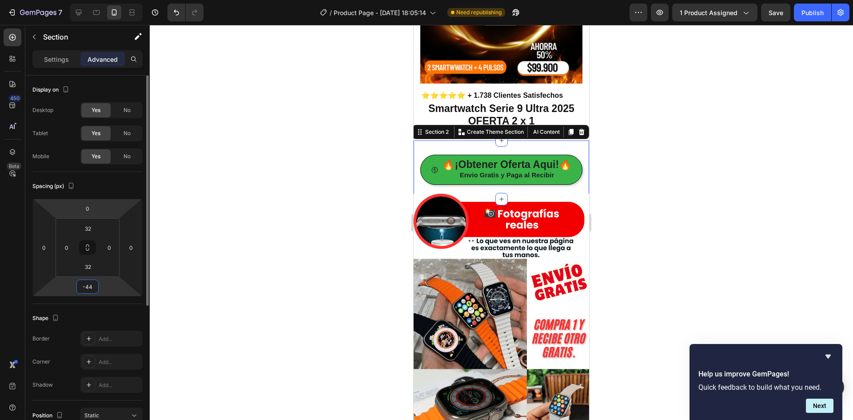
click at [101, 0] on html "7 Version history / Product Page - Sep 27, 18:05:14 Need republishing Preview 1…" at bounding box center [426, 0] width 853 height 0
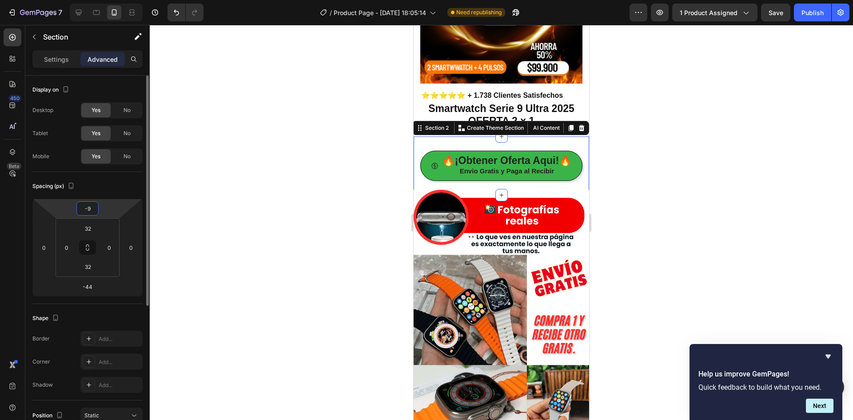
type input "-10"
click at [681, 206] on div at bounding box center [501, 222] width 703 height 395
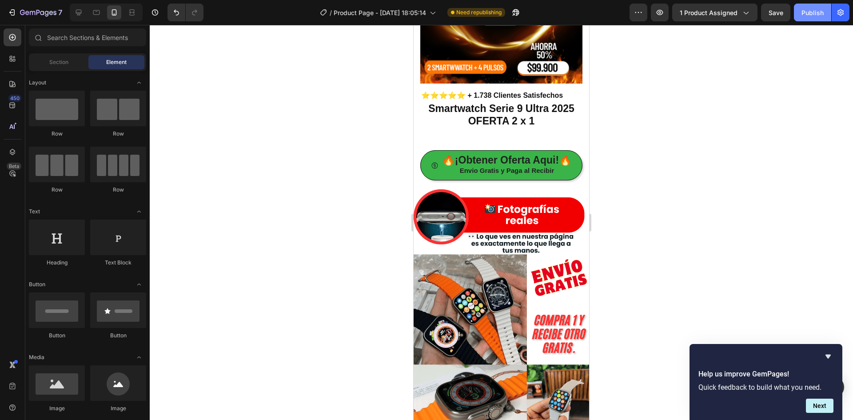
click at [815, 8] on div "Publish" at bounding box center [812, 12] width 22 height 9
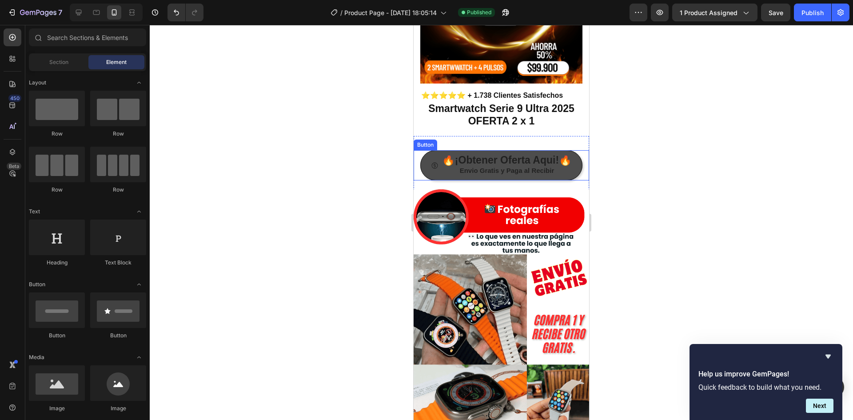
click at [421, 150] on button "🔥¡Obtener Oferta Aqui!🔥 Envio Gratis y Paga al Recibir" at bounding box center [501, 165] width 162 height 30
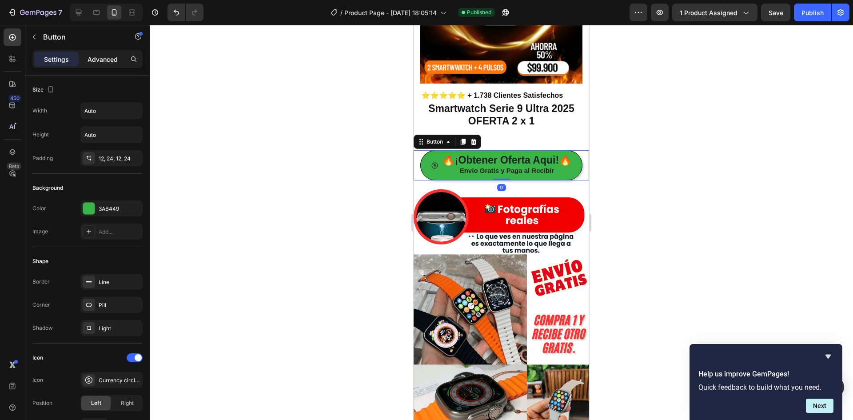
click at [108, 59] on p "Advanced" at bounding box center [103, 59] width 30 height 9
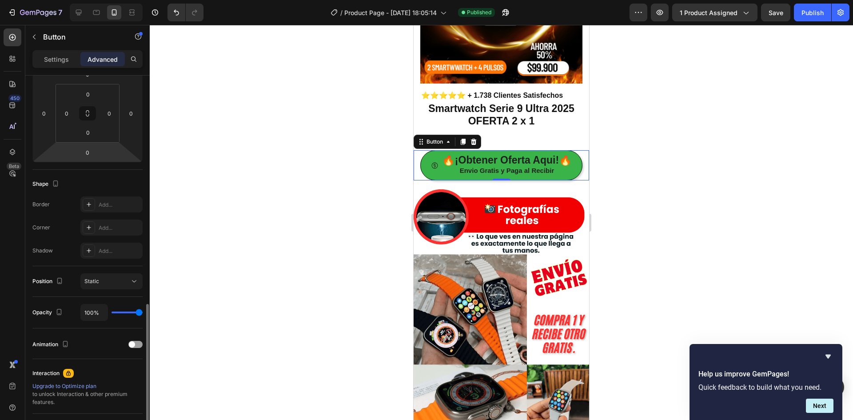
scroll to position [223, 0]
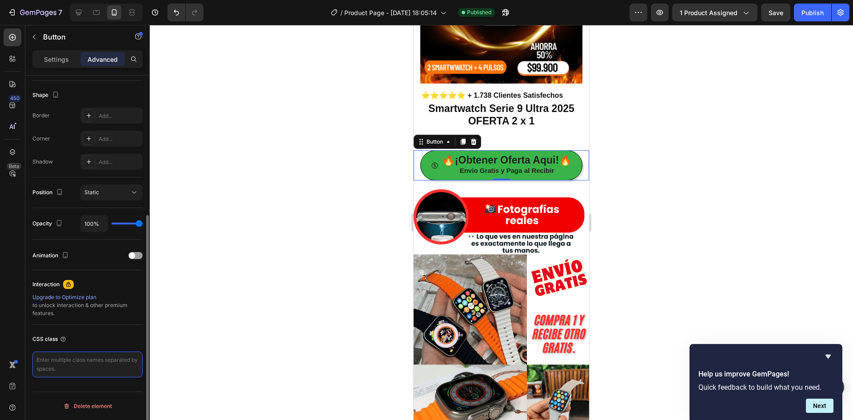
paste textarea "_rsi-cod-form-is-gempage _rsi-cod-form-gempages-button-overwrite"
type textarea "_rsi-cod-form-is-gempage _rsi-cod-form-gempages-button-overwrite"
click at [817, 17] on div "Publish" at bounding box center [812, 12] width 22 height 9
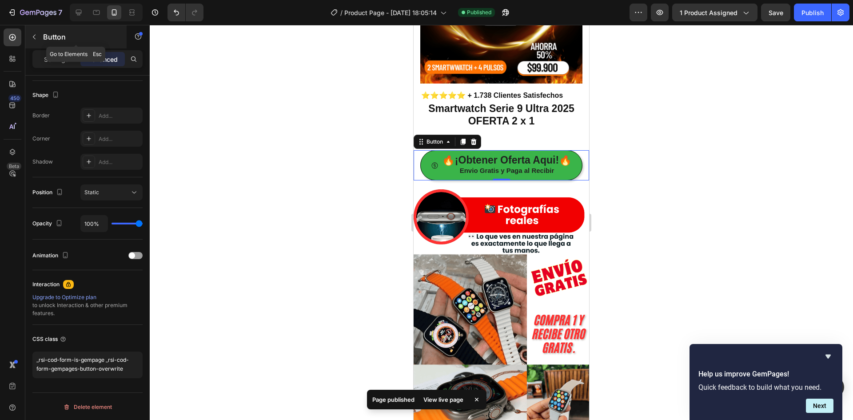
click at [36, 34] on icon "button" at bounding box center [34, 36] width 7 height 7
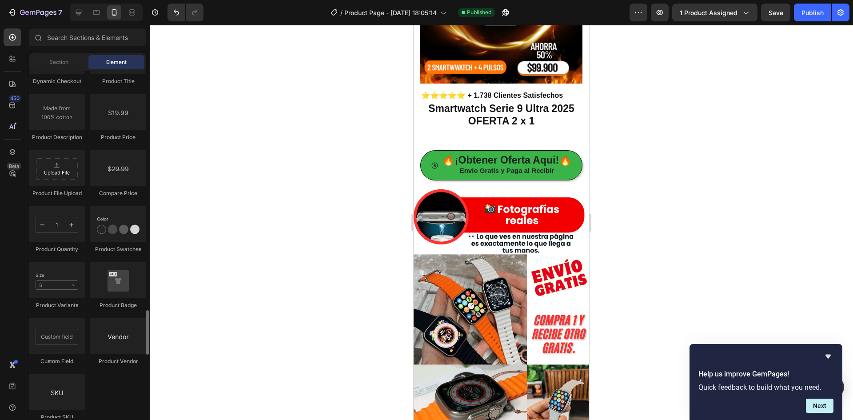
scroll to position [1644, 0]
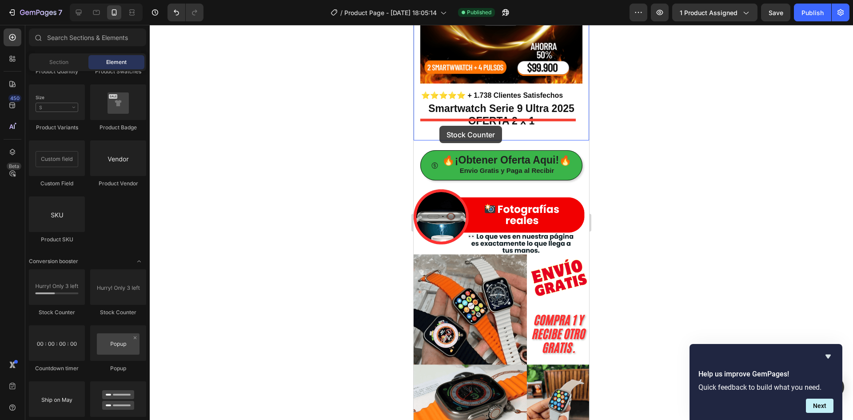
drag, startPoint x: 481, startPoint y: 320, endPoint x: 439, endPoint y: 126, distance: 198.6
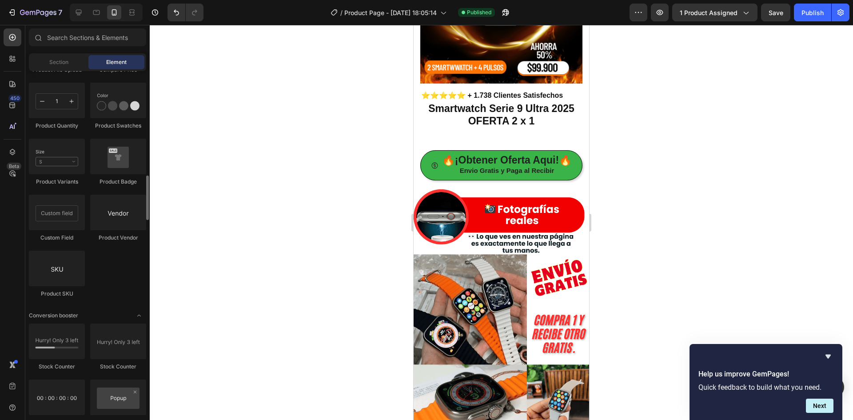
scroll to position [1501, 0]
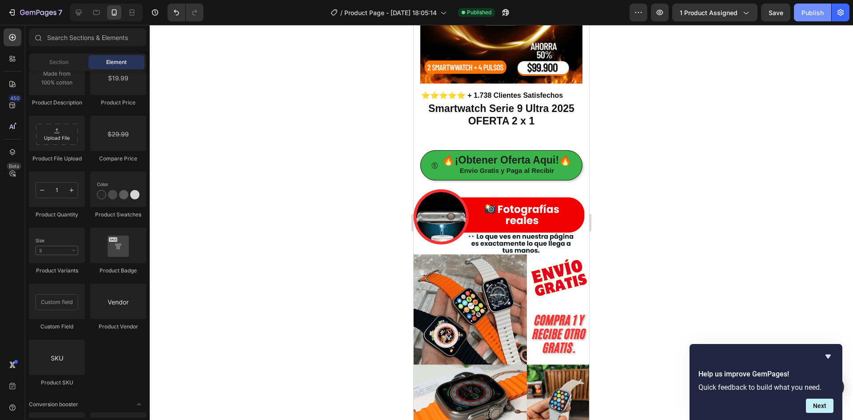
click at [805, 11] on div "Publish" at bounding box center [812, 12] width 22 height 9
click at [33, 8] on div "7" at bounding box center [41, 12] width 42 height 11
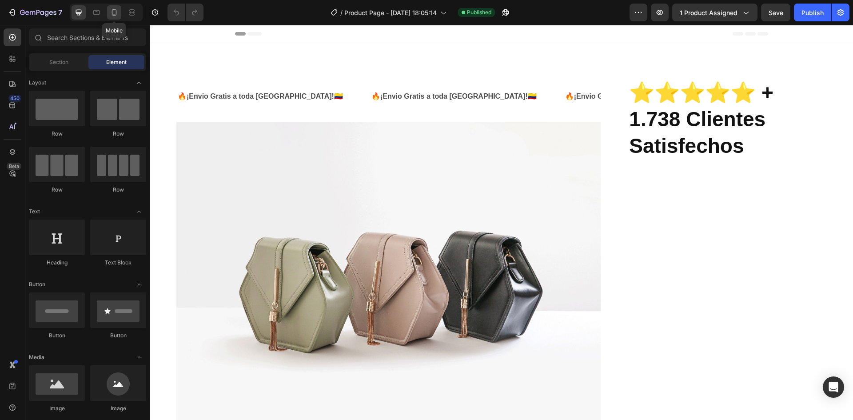
click at [116, 15] on icon at bounding box center [114, 12] width 5 height 6
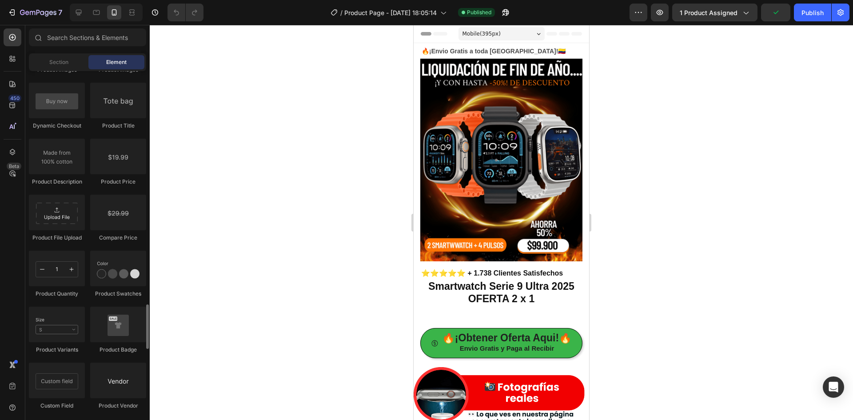
scroll to position [1644, 0]
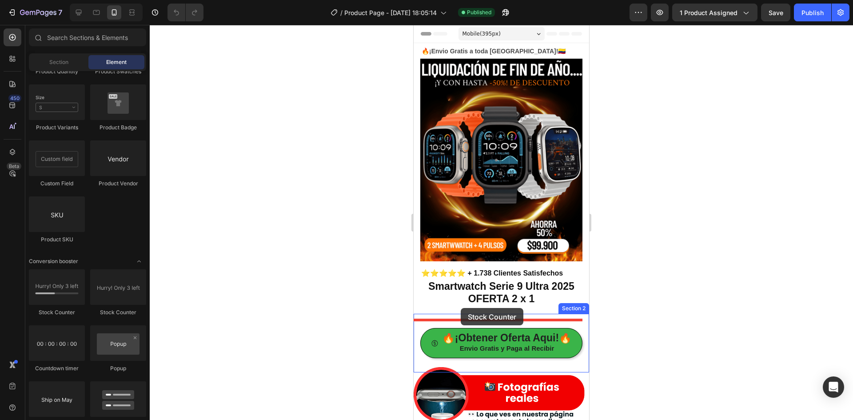
drag, startPoint x: 479, startPoint y: 312, endPoint x: 461, endPoint y: 308, distance: 19.1
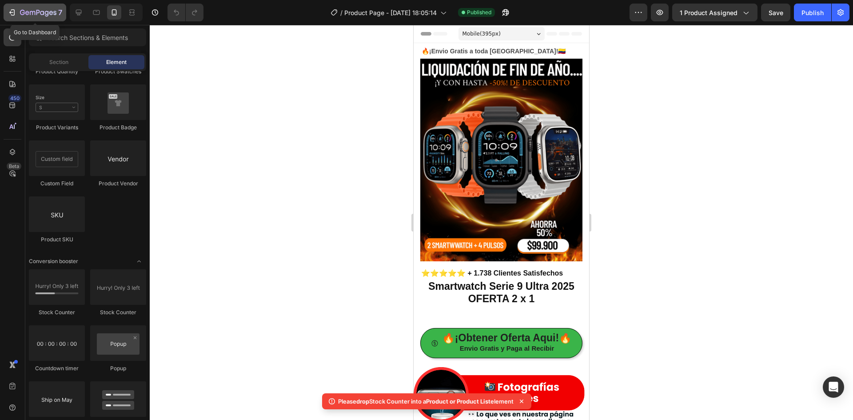
click at [39, 12] on icon "button" at bounding box center [38, 12] width 4 height 5
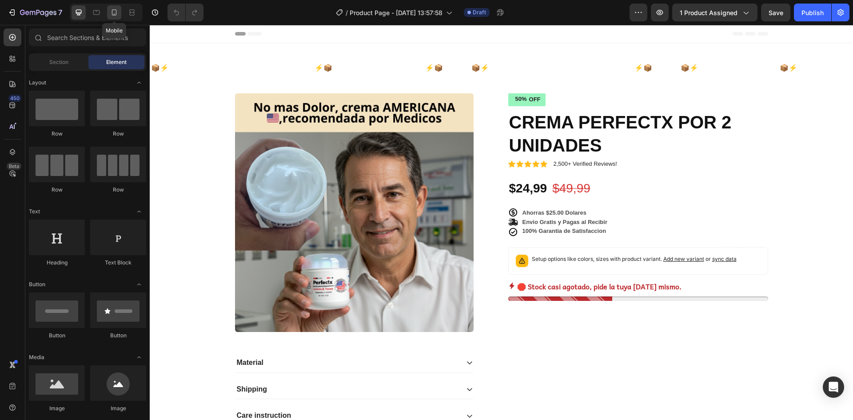
click at [117, 12] on icon at bounding box center [114, 12] width 9 height 9
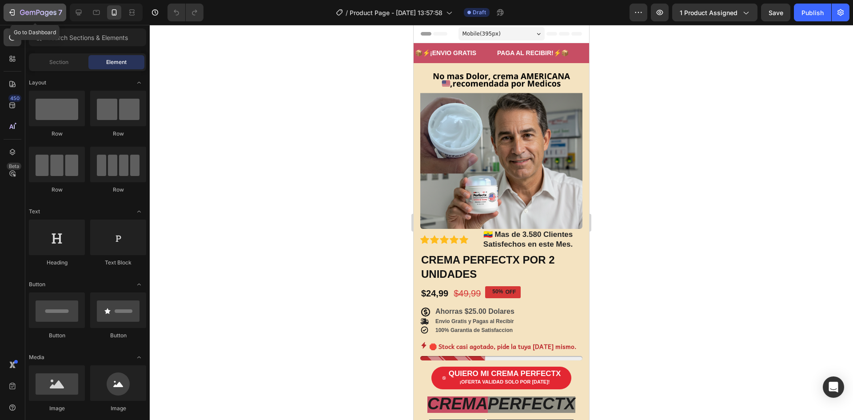
click at [25, 13] on icon "button" at bounding box center [38, 13] width 36 height 8
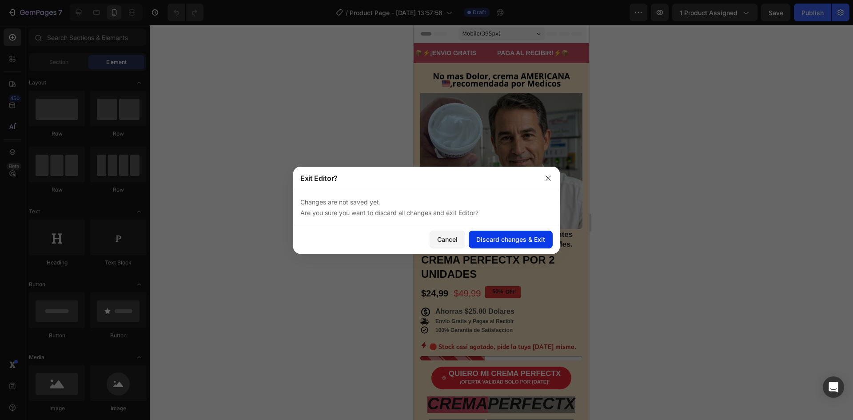
click at [486, 243] on div "Discard changes & Exit" at bounding box center [510, 239] width 69 height 9
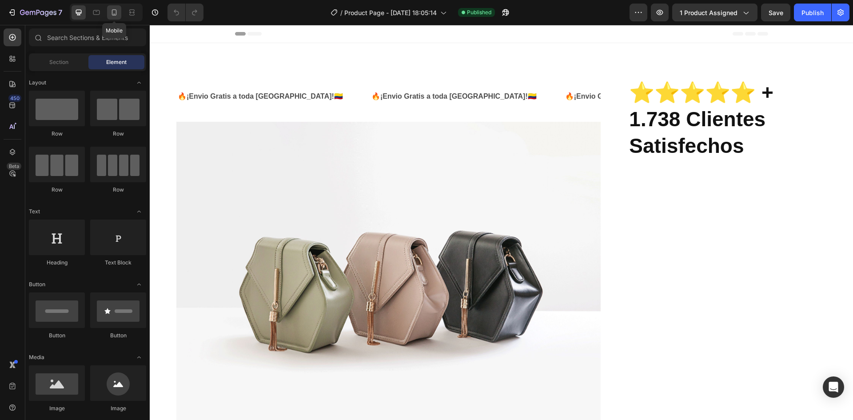
click at [116, 12] on icon at bounding box center [114, 12] width 5 height 6
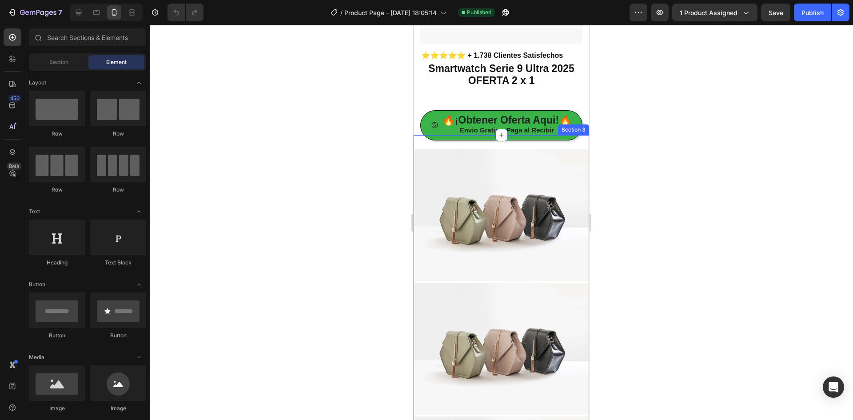
scroll to position [222, 0]
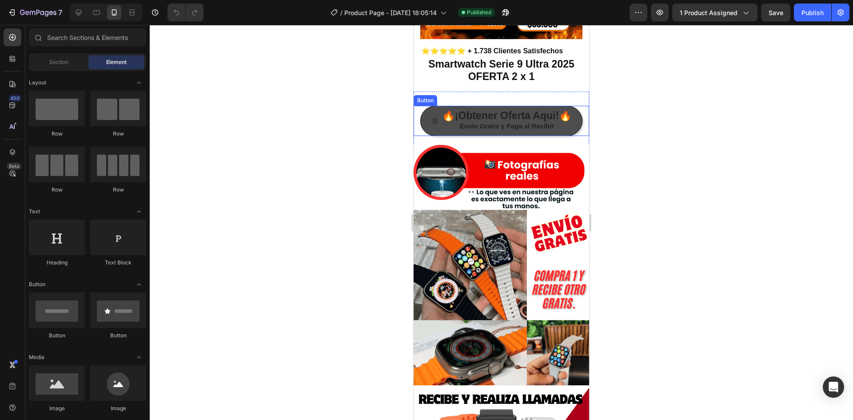
click at [431, 111] on span at bounding box center [435, 121] width 8 height 20
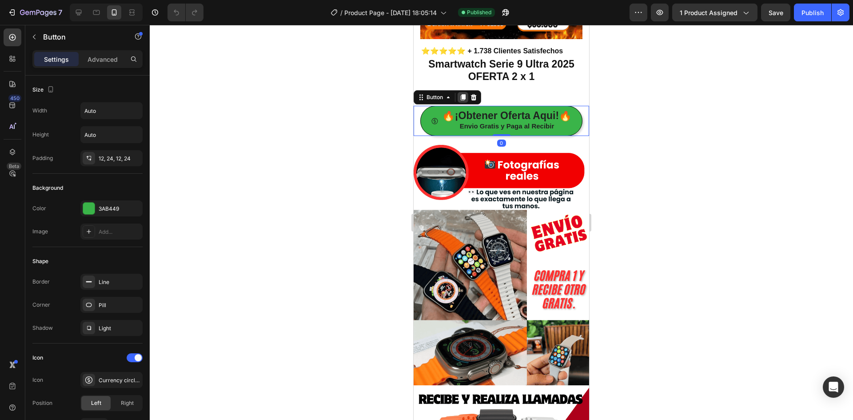
click at [458, 92] on div at bounding box center [463, 97] width 11 height 11
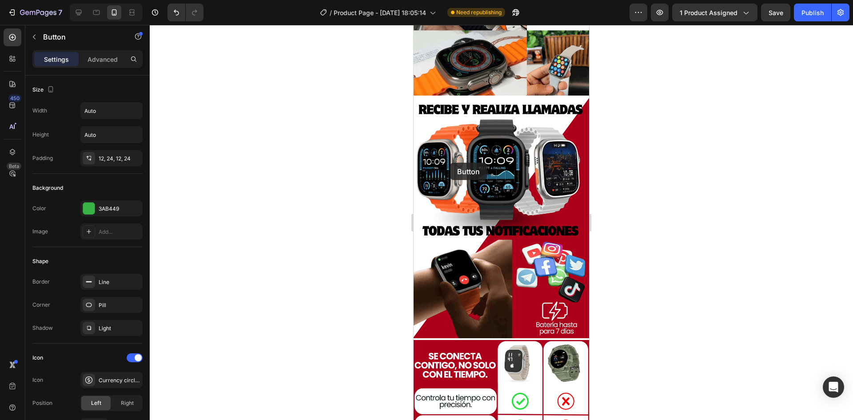
scroll to position [622, 0]
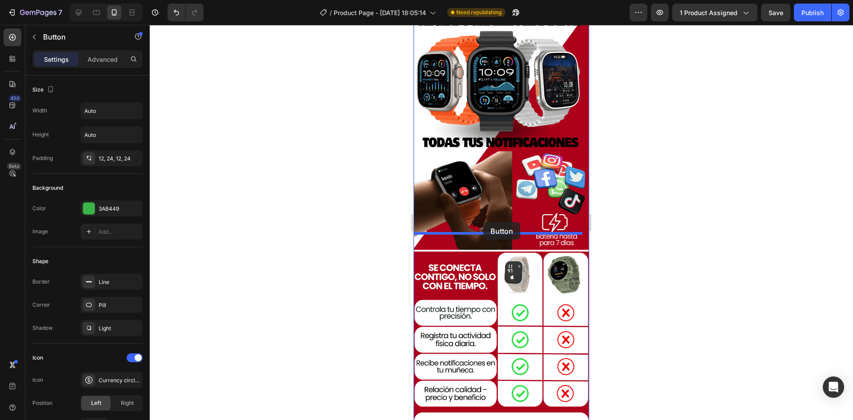
drag, startPoint x: 438, startPoint y: 123, endPoint x: 483, endPoint y: 222, distance: 109.2
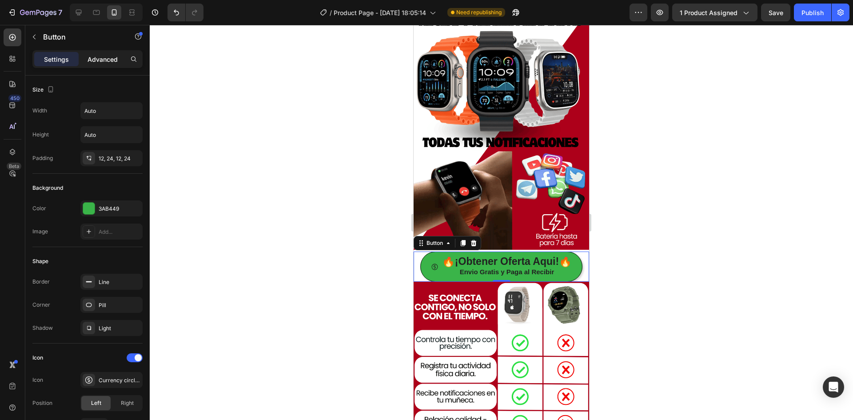
click at [112, 65] on div "Advanced" at bounding box center [102, 59] width 44 height 14
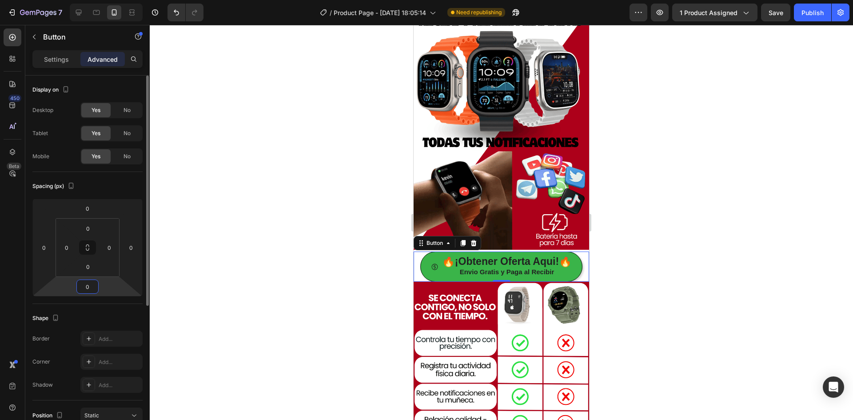
click at [89, 284] on input "0" at bounding box center [88, 286] width 18 height 13
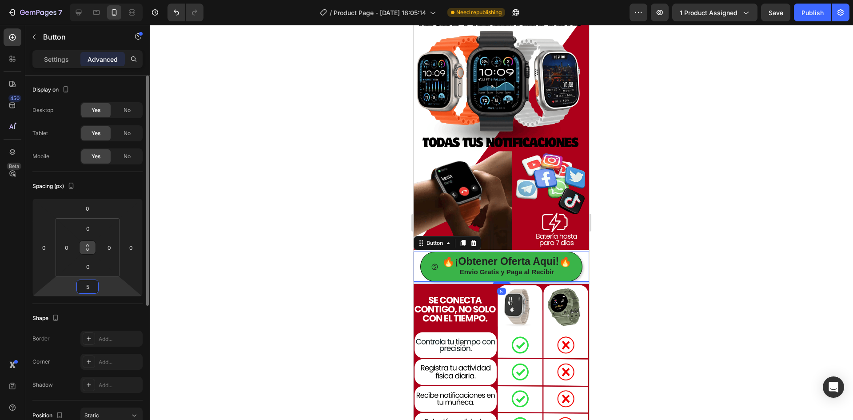
type input "6"
click at [88, 209] on input "0" at bounding box center [88, 208] width 18 height 13
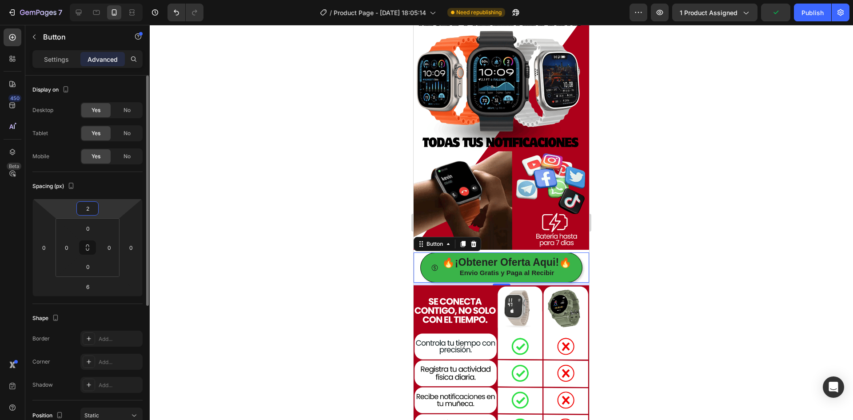
type input "3"
click at [92, 283] on input "6" at bounding box center [88, 286] width 18 height 13
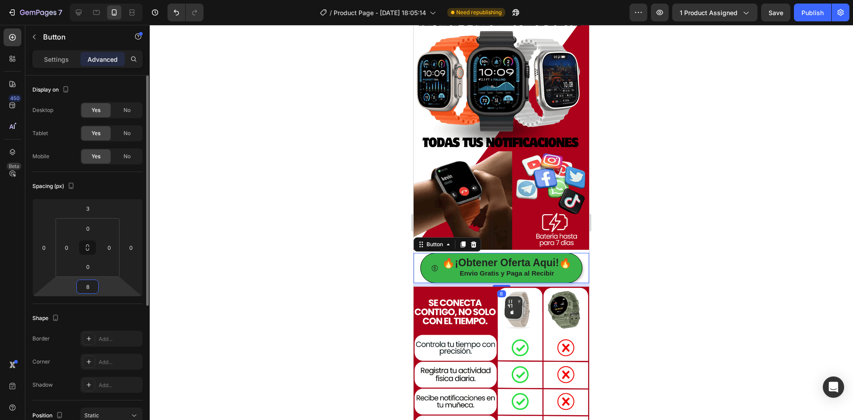
type input "9"
click at [687, 187] on div at bounding box center [501, 222] width 703 height 395
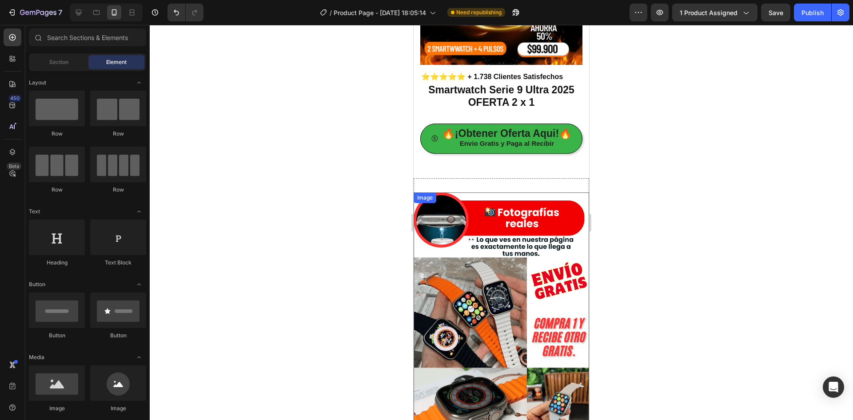
scroll to position [178, 0]
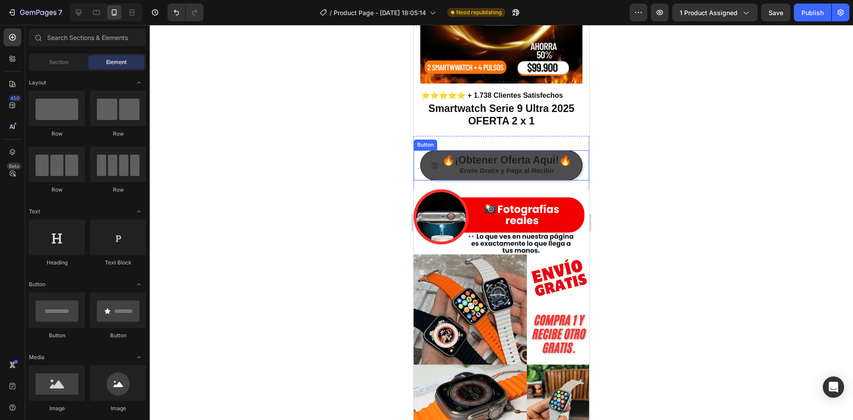
click at [434, 164] on span at bounding box center [435, 165] width 8 height 20
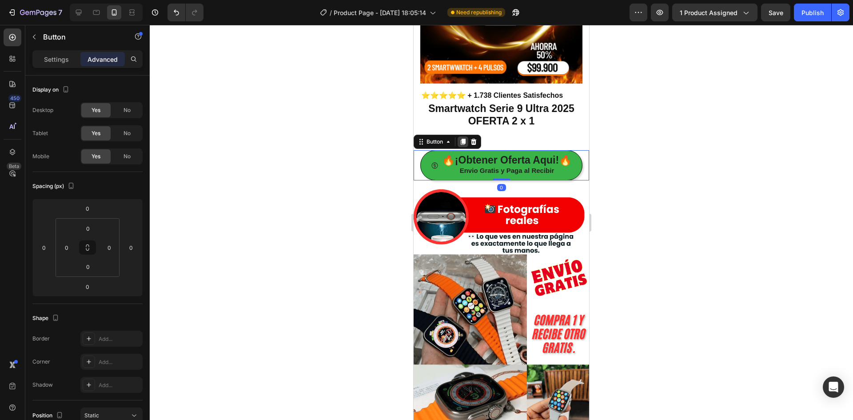
click at [461, 137] on div at bounding box center [463, 141] width 11 height 11
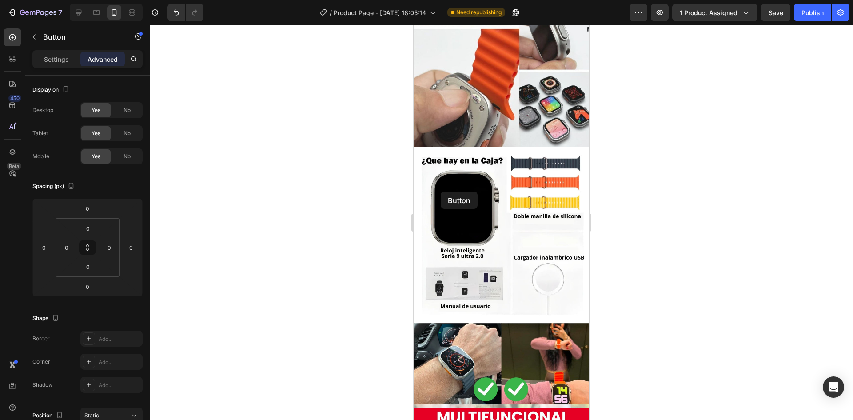
scroll to position [1288, 0]
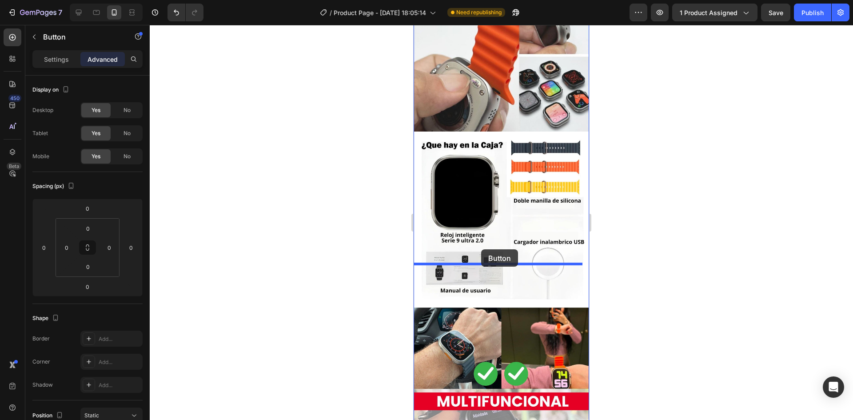
drag, startPoint x: 430, startPoint y: 165, endPoint x: 481, endPoint y: 249, distance: 98.1
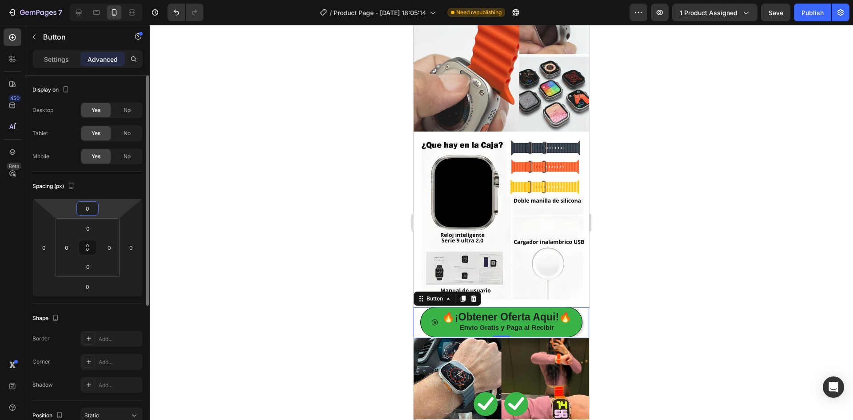
click at [92, 207] on input "0" at bounding box center [88, 208] width 18 height 13
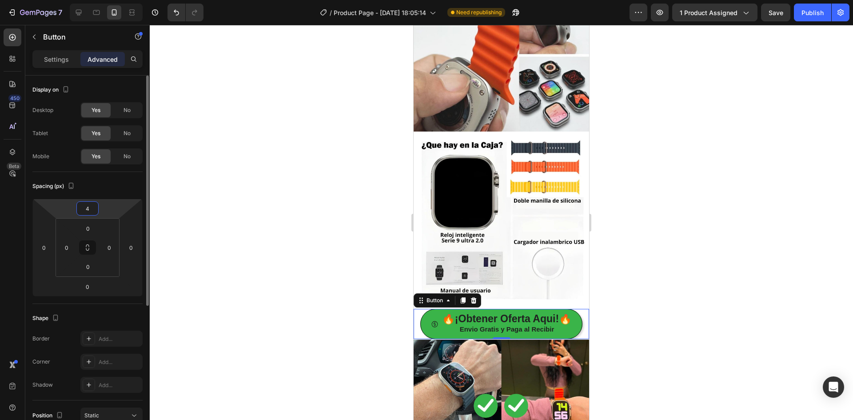
type input "5"
click at [93, 284] on input "0" at bounding box center [88, 286] width 18 height 13
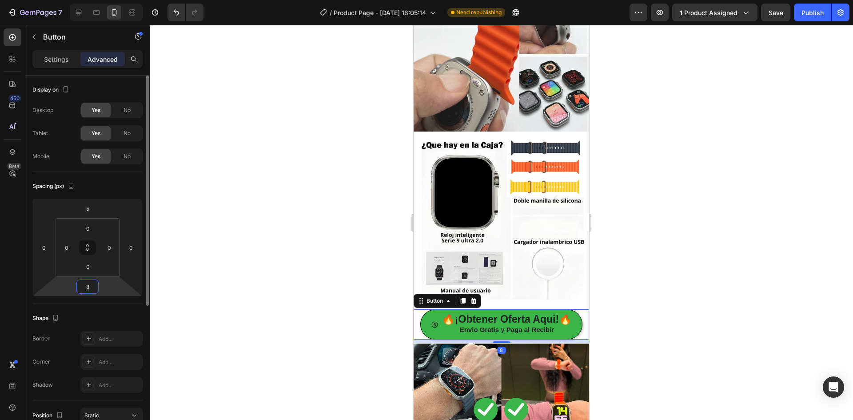
type input "9"
click at [669, 197] on div at bounding box center [501, 222] width 703 height 395
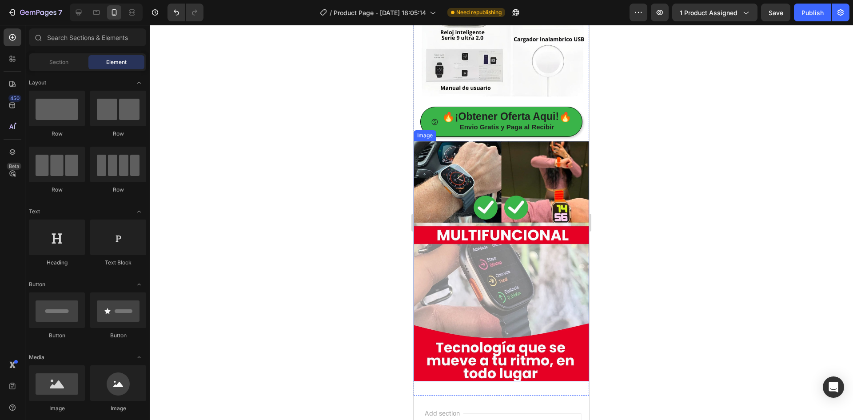
scroll to position [1492, 0]
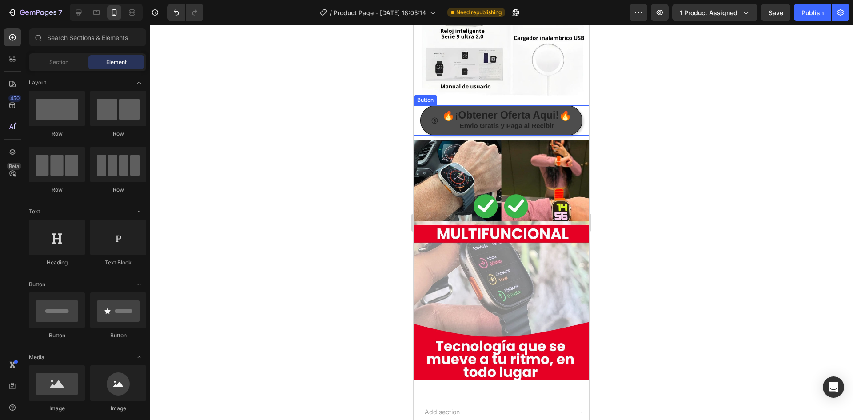
click at [435, 111] on div "🔥¡Obtener Oferta Aqui!🔥 Envio Gratis y Paga al Recibir" at bounding box center [501, 121] width 141 height 20
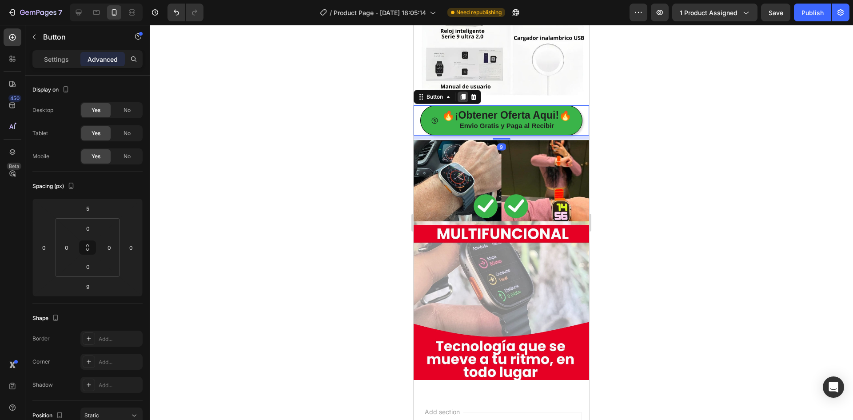
click at [459, 92] on div at bounding box center [463, 97] width 11 height 11
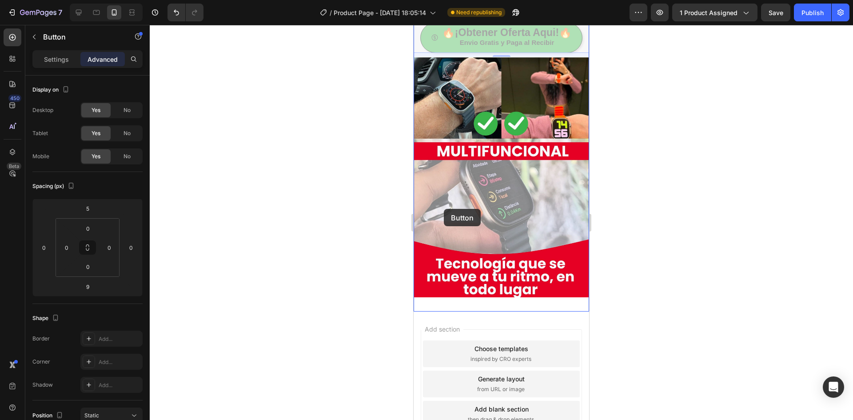
scroll to position [1617, 0]
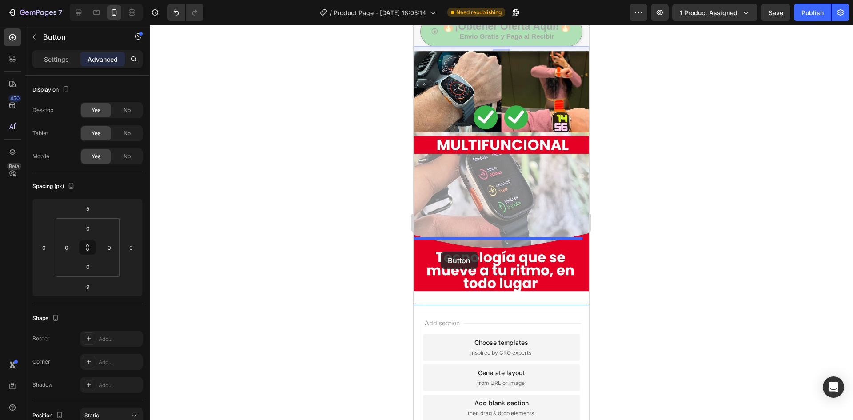
drag, startPoint x: 427, startPoint y: 91, endPoint x: 441, endPoint y: 251, distance: 161.0
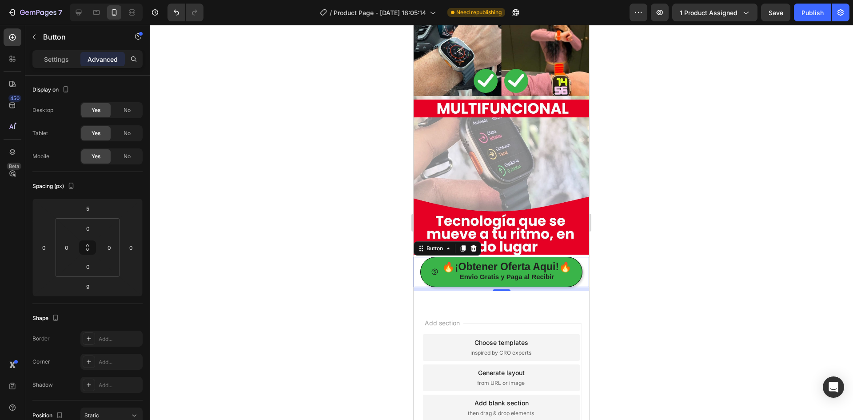
scroll to position [1581, 0]
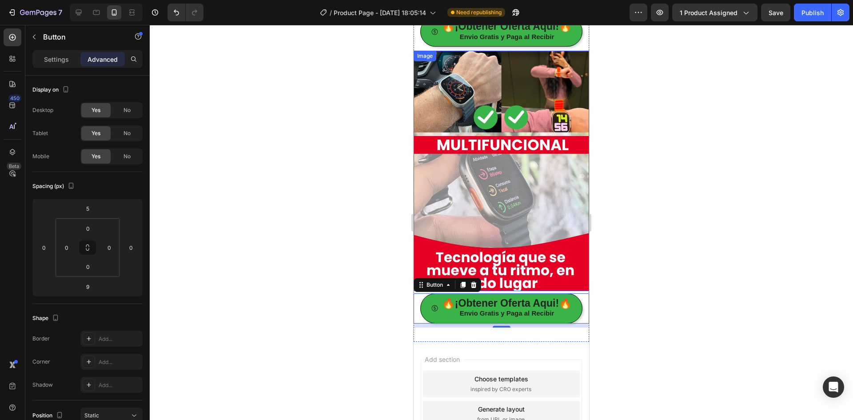
click at [680, 183] on div at bounding box center [501, 222] width 703 height 395
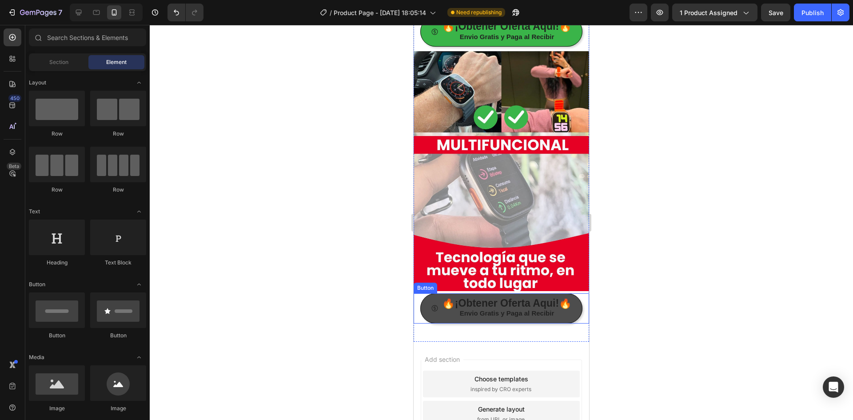
click at [422, 293] on button "🔥¡Obtener Oferta Aqui!🔥 Envio Gratis y Paga al Recibir" at bounding box center [501, 308] width 162 height 30
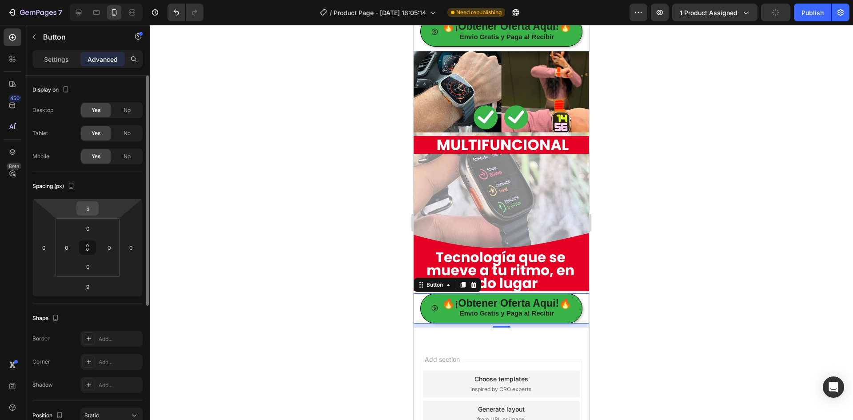
click at [94, 207] on input "5" at bounding box center [88, 208] width 18 height 13
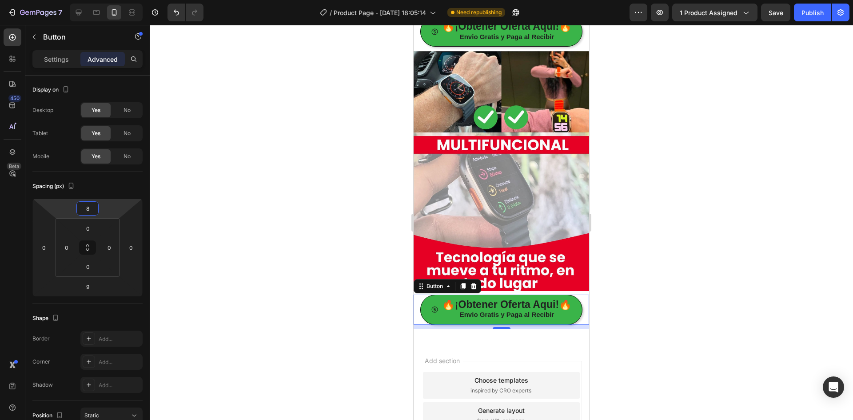
type input "9"
click at [675, 171] on div at bounding box center [501, 222] width 703 height 395
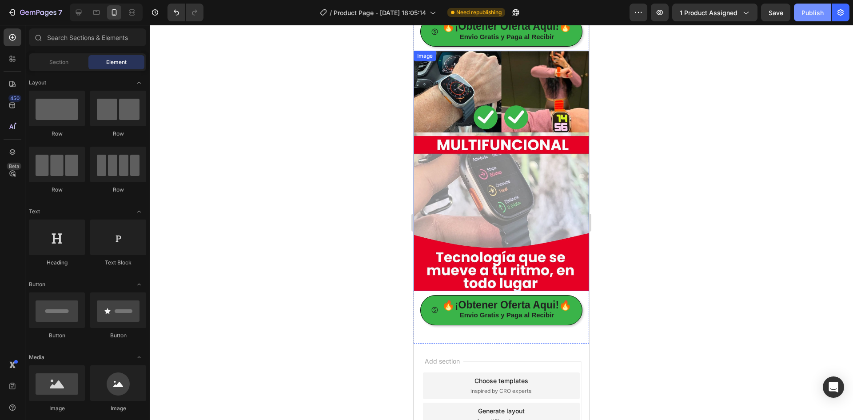
click at [806, 16] on div "Publish" at bounding box center [812, 12] width 22 height 9
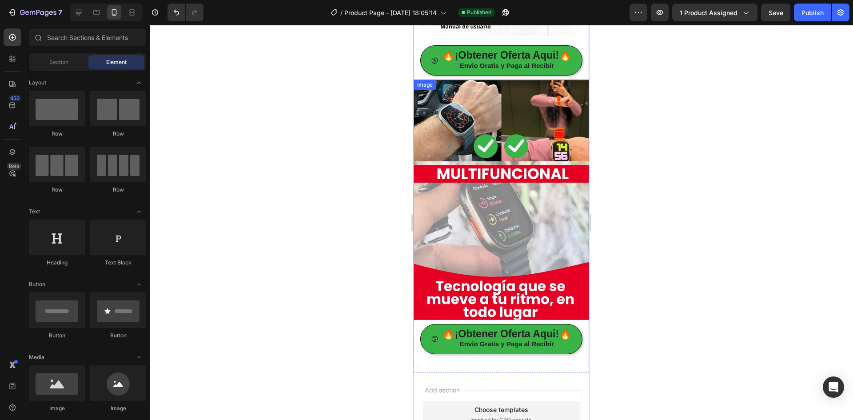
scroll to position [1537, 0]
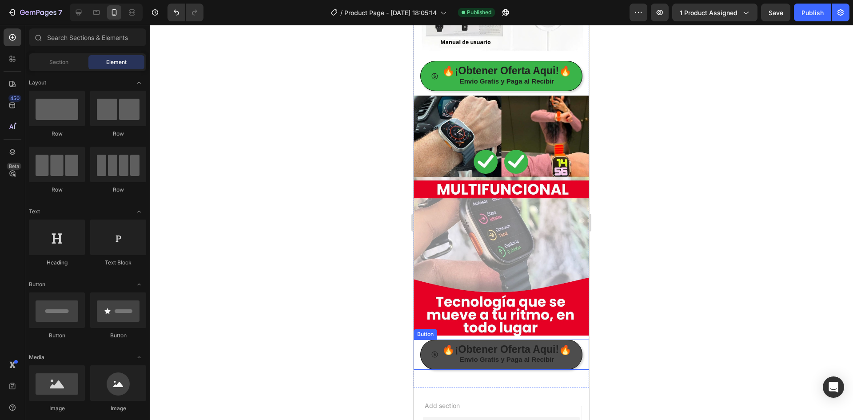
click at [420, 339] on button "🔥¡Obtener Oferta Aqui!🔥 Envio Gratis y Paga al Recibir" at bounding box center [501, 354] width 162 height 30
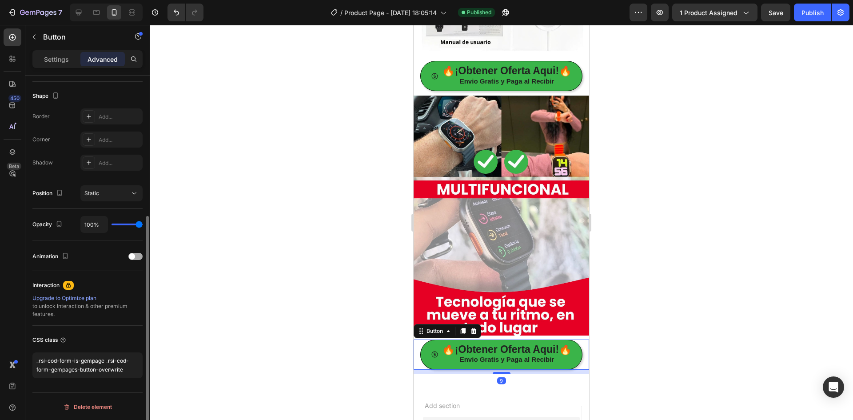
scroll to position [223, 0]
click at [131, 258] on span at bounding box center [132, 255] width 6 height 6
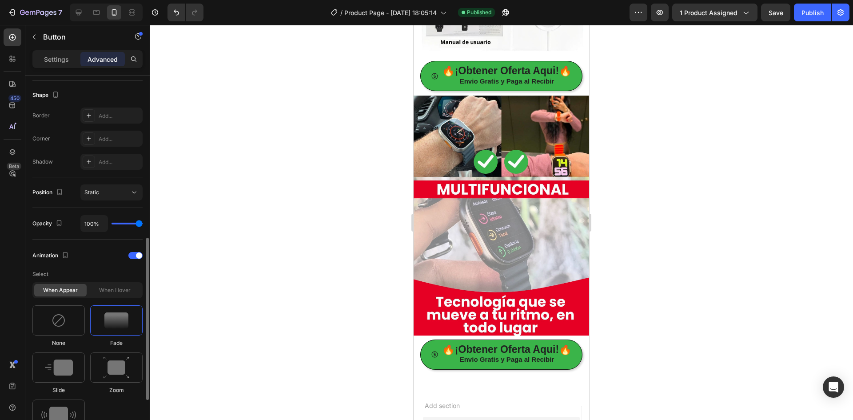
scroll to position [267, 0]
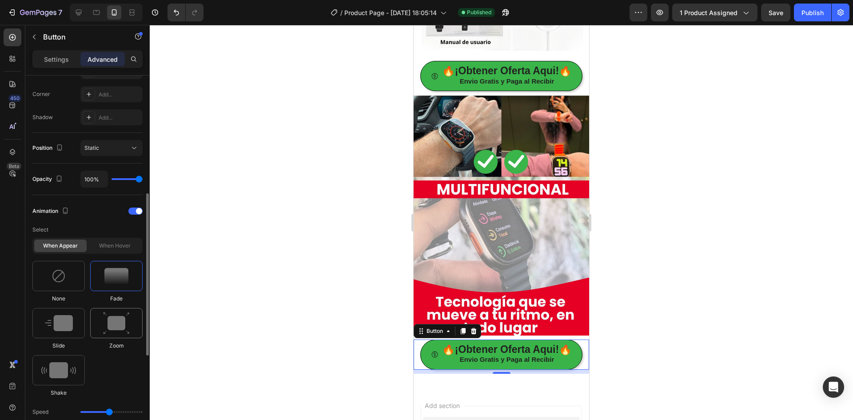
click at [111, 315] on img at bounding box center [116, 323] width 27 height 23
click at [70, 362] on img at bounding box center [58, 370] width 35 height 16
click at [57, 331] on div at bounding box center [58, 323] width 52 height 30
click at [106, 285] on div at bounding box center [116, 276] width 52 height 30
click at [72, 371] on img at bounding box center [58, 370] width 35 height 16
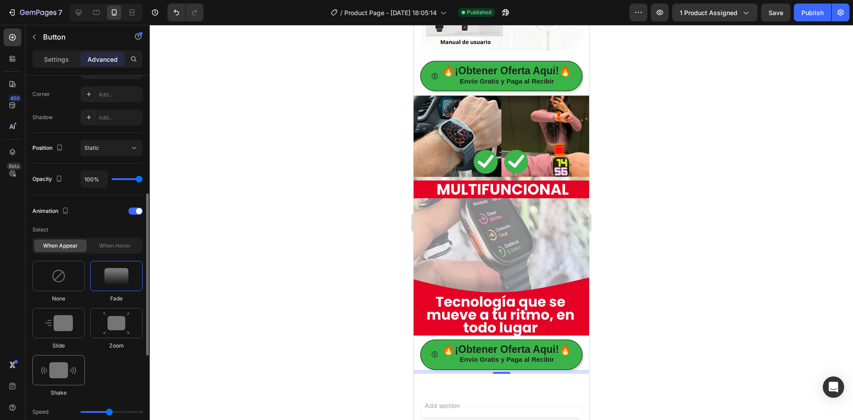
type input "0.7"
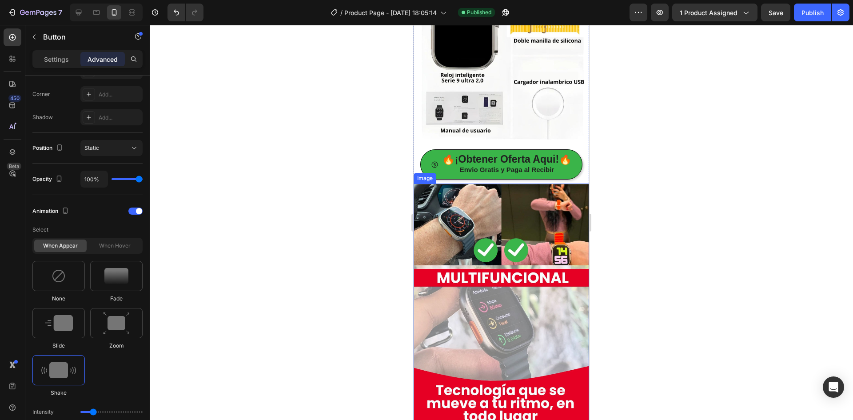
scroll to position [1403, 0]
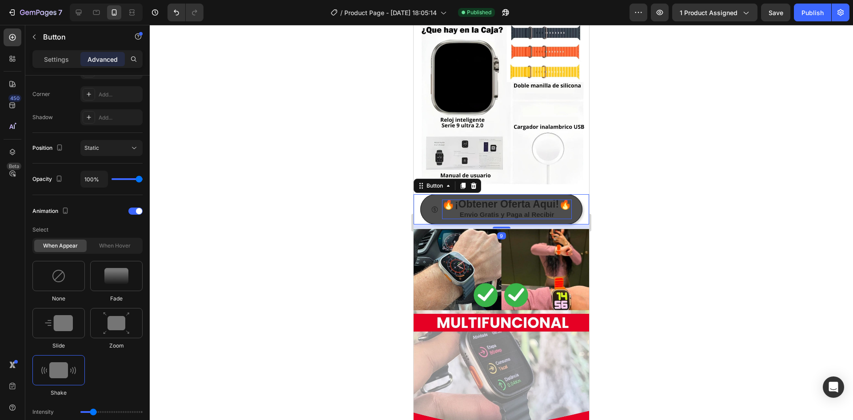
click at [442, 199] on p "🔥¡Obtener Oferta Aqui!🔥 Envio Gratis y Paga al Recibir" at bounding box center [507, 209] width 130 height 20
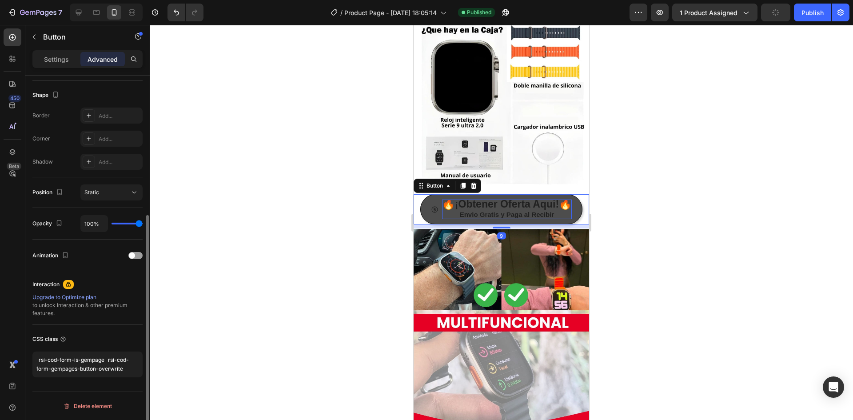
scroll to position [223, 0]
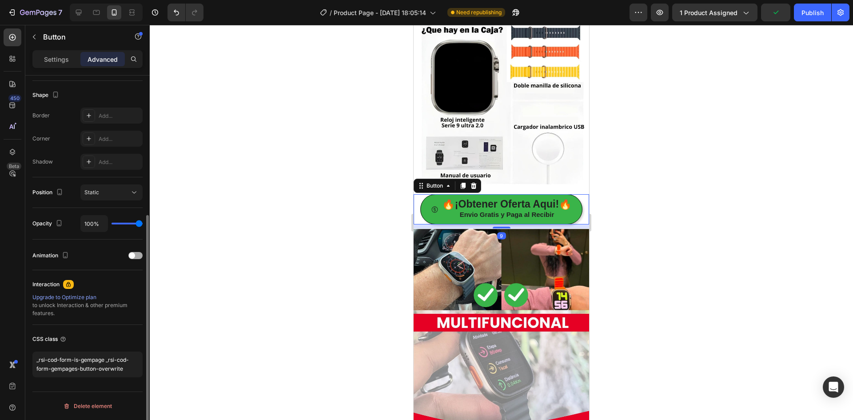
click at [131, 258] on span at bounding box center [132, 255] width 6 height 6
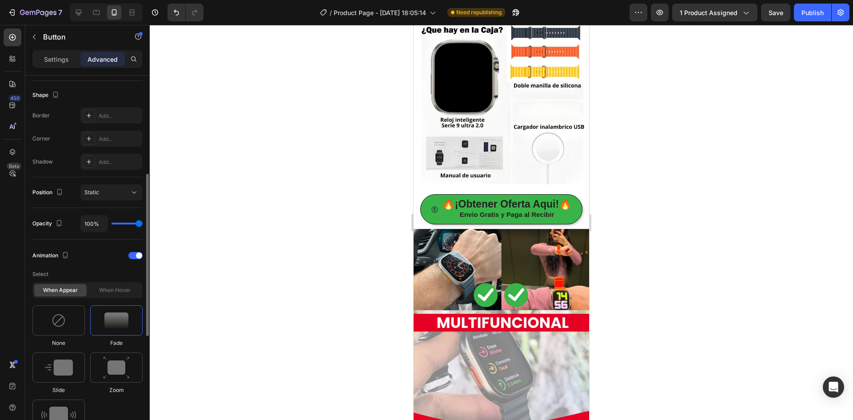
scroll to position [267, 0]
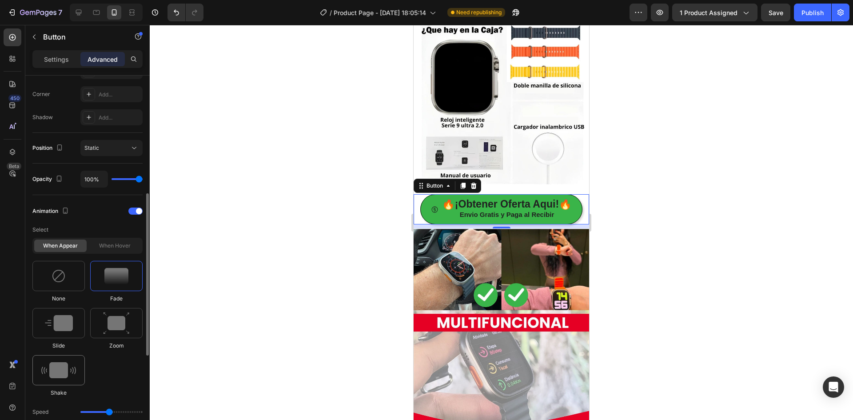
click at [66, 374] on img at bounding box center [58, 370] width 35 height 16
type input "0.7"
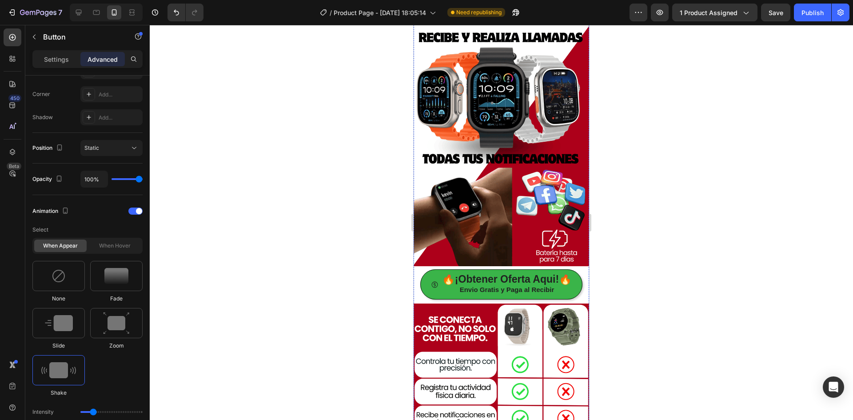
scroll to position [604, 0]
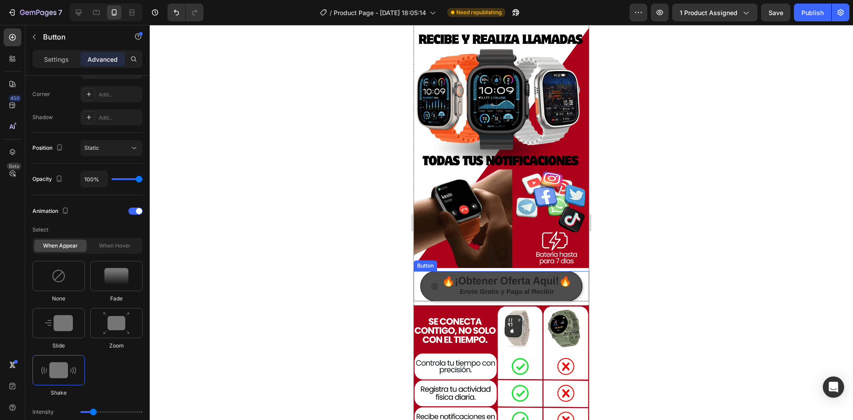
click at [432, 276] on span at bounding box center [435, 286] width 8 height 20
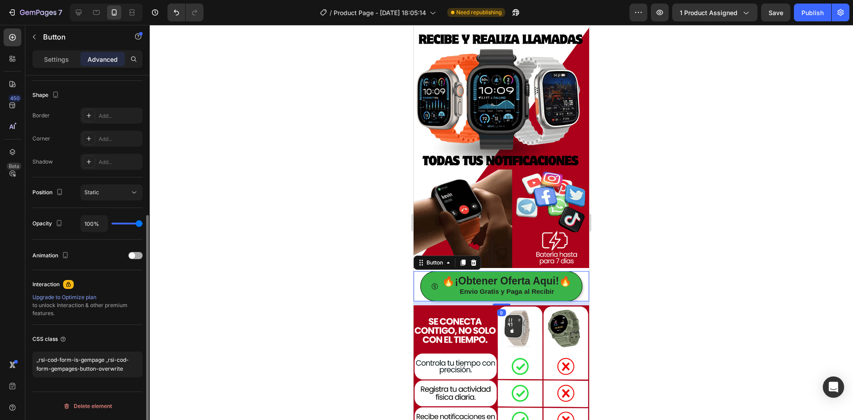
click at [140, 256] on div at bounding box center [135, 255] width 14 height 7
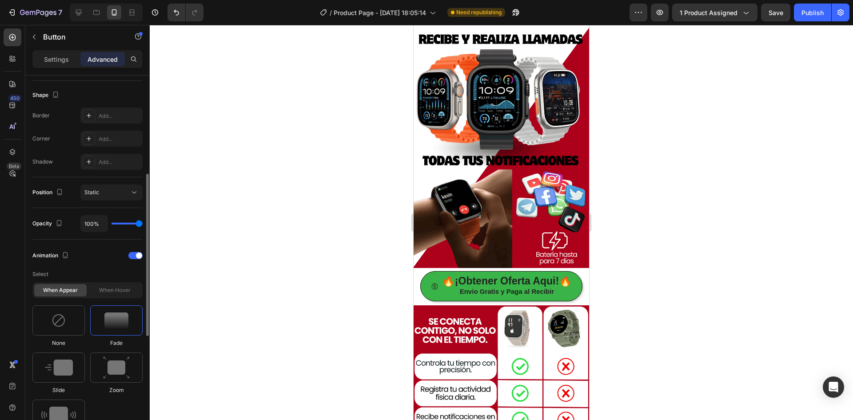
scroll to position [267, 0]
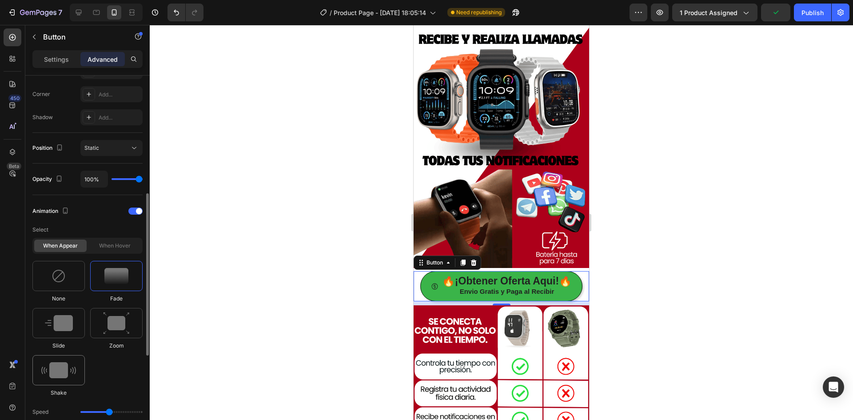
click at [76, 374] on div at bounding box center [58, 370] width 52 height 30
type input "0.7"
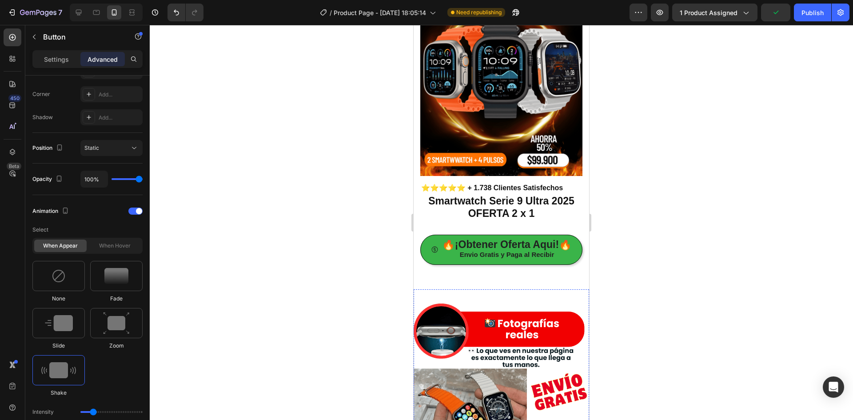
scroll to position [26, 0]
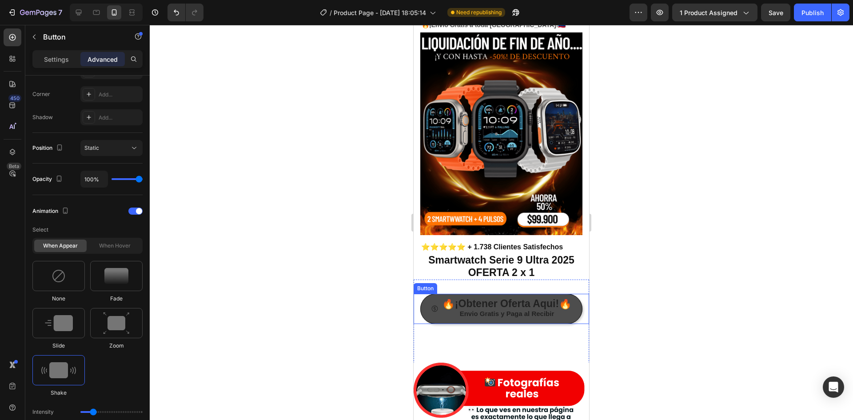
click at [431, 315] on span at bounding box center [435, 309] width 8 height 20
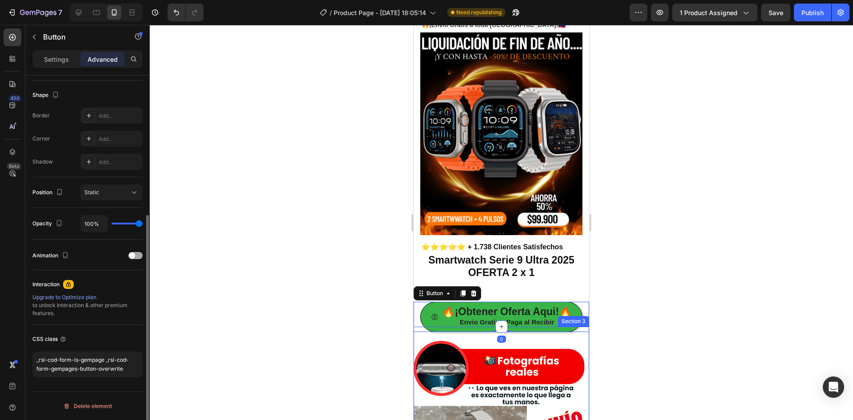
click at [134, 258] on div at bounding box center [135, 255] width 14 height 7
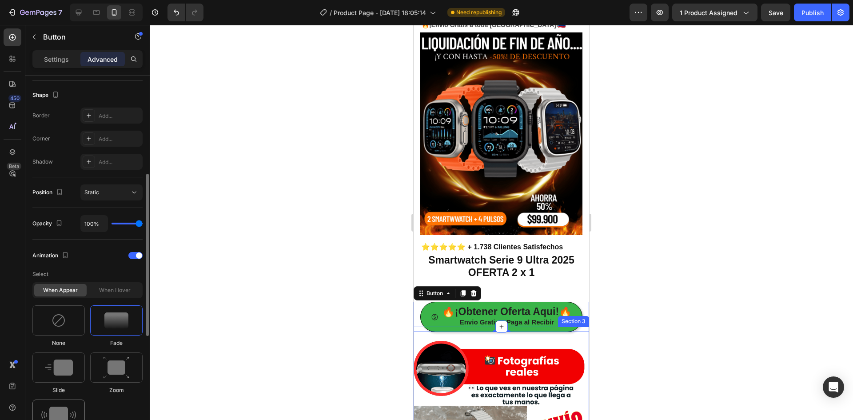
click at [69, 406] on div at bounding box center [58, 414] width 52 height 30
type input "0.7"
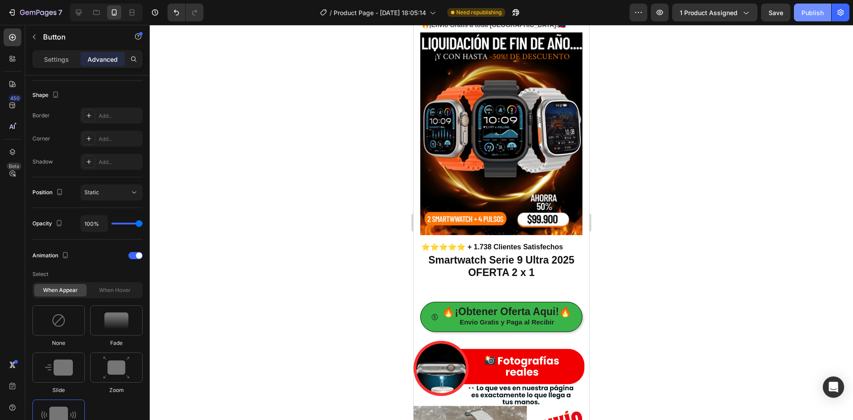
click at [810, 20] on button "Publish" at bounding box center [812, 13] width 37 height 18
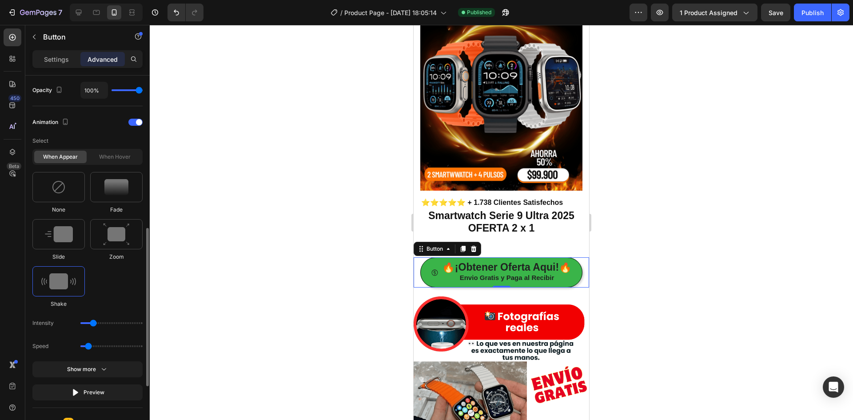
scroll to position [312, 0]
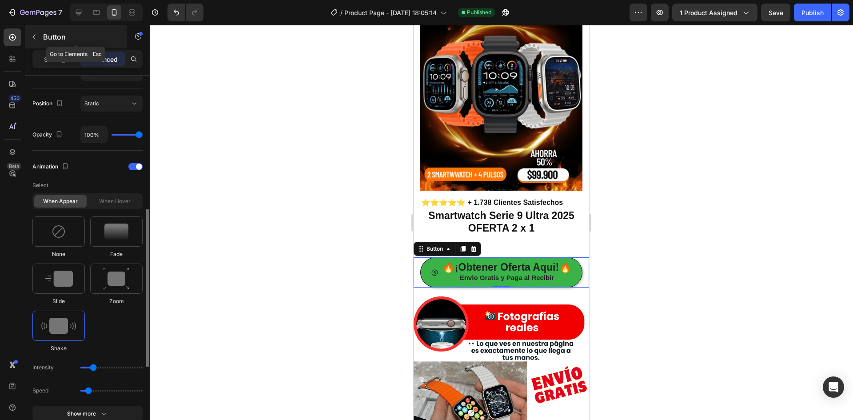
click at [41, 37] on div "Button" at bounding box center [75, 36] width 101 height 23
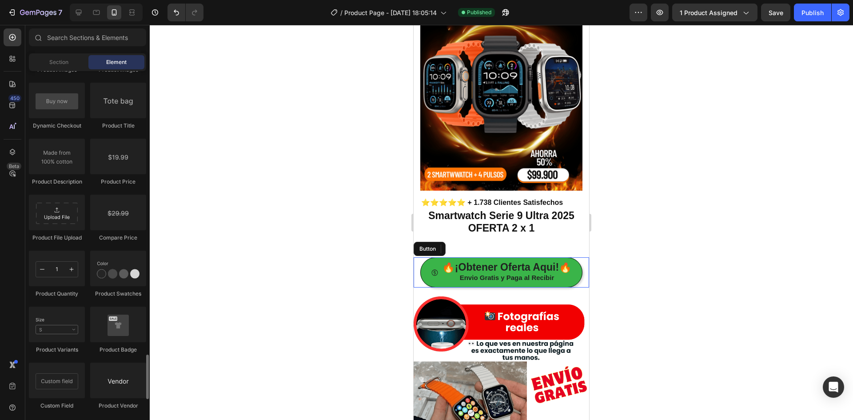
scroll to position [1644, 0]
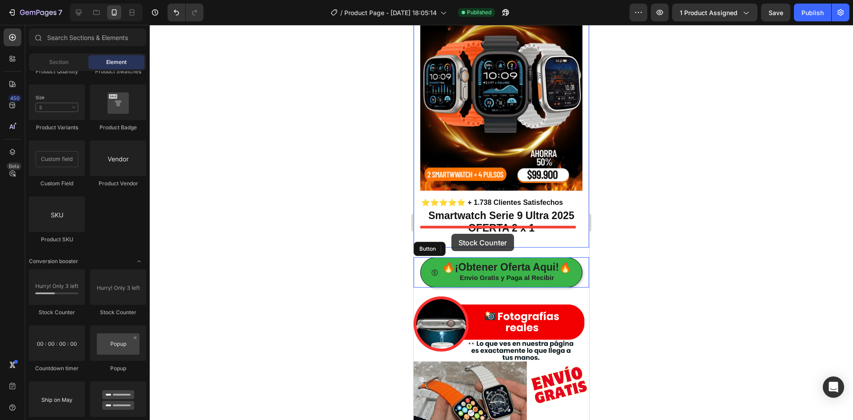
drag, startPoint x: 476, startPoint y: 324, endPoint x: 451, endPoint y: 234, distance: 93.5
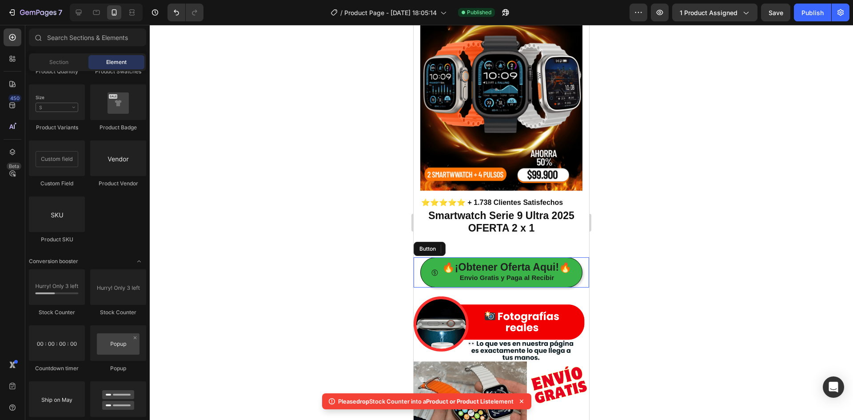
click at [351, 402] on p "Please drop Stock Counter into a Product or Product List element" at bounding box center [425, 401] width 175 height 9
copy body "Please drop Stock Counter into a Product or Product List element"
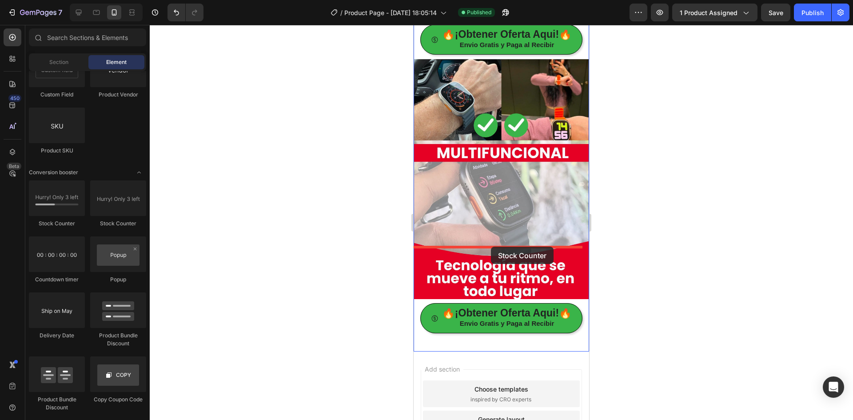
scroll to position [1589, 0]
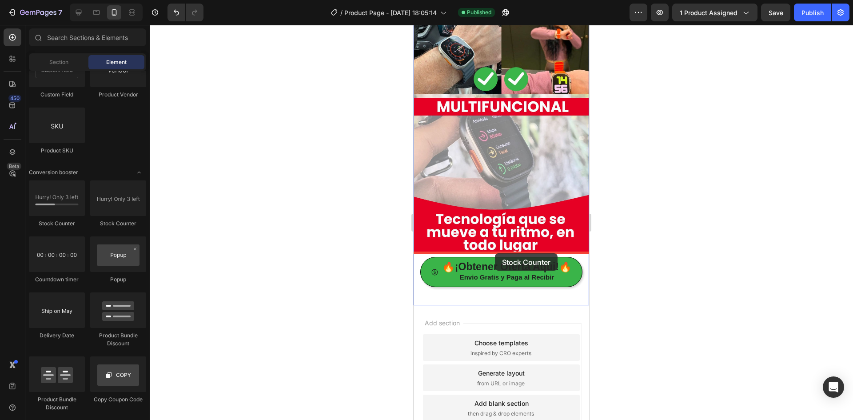
drag, startPoint x: 476, startPoint y: 220, endPoint x: 495, endPoint y: 253, distance: 38.2
drag, startPoint x: 539, startPoint y: 242, endPoint x: 513, endPoint y: 260, distance: 31.3
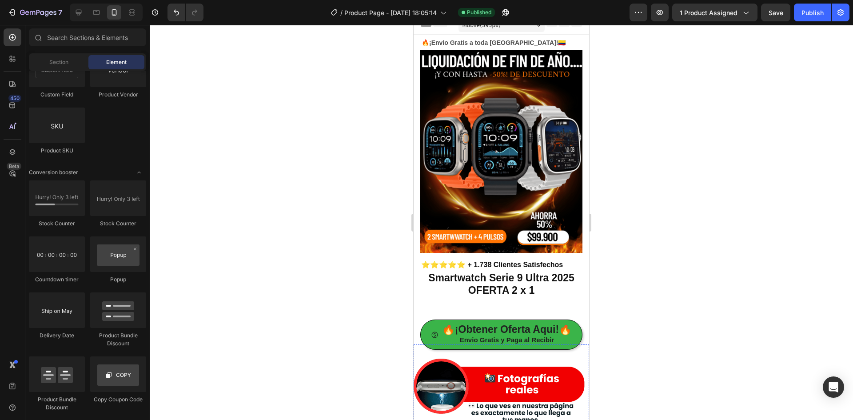
scroll to position [0, 0]
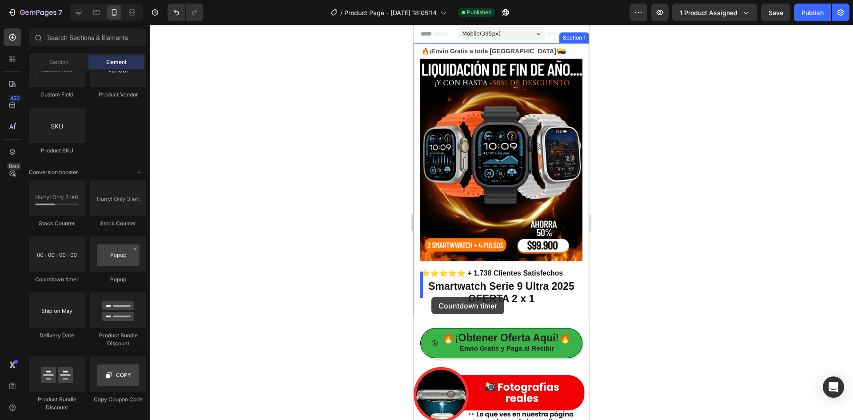
drag, startPoint x: 477, startPoint y: 294, endPoint x: 431, endPoint y: 297, distance: 45.4
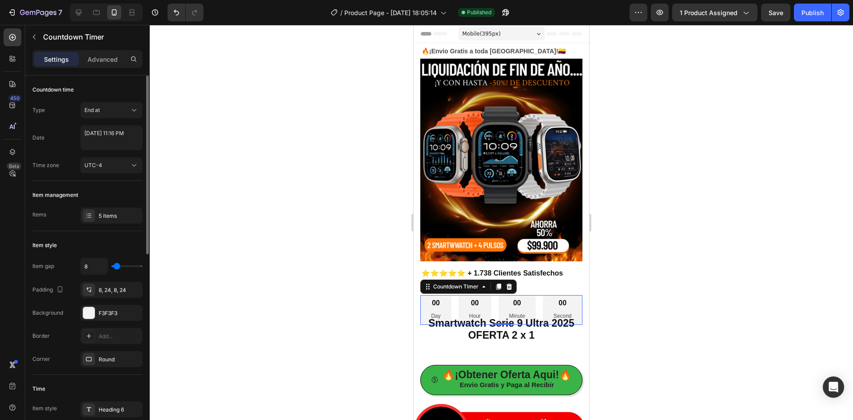
type input "2"
type input "0"
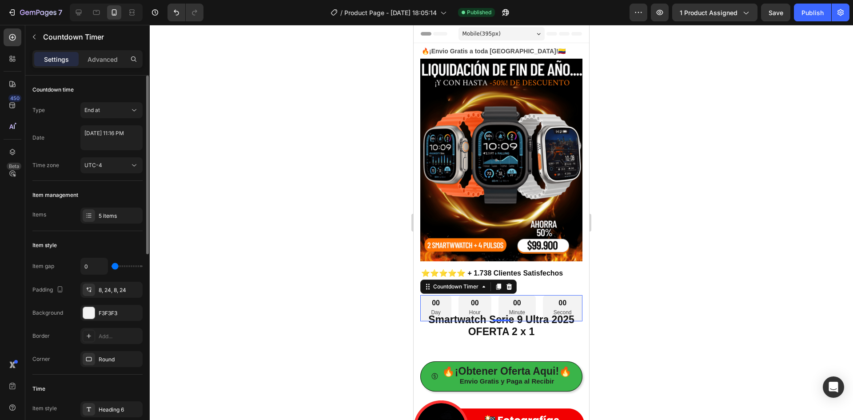
drag, startPoint x: 116, startPoint y: 266, endPoint x: 105, endPoint y: 263, distance: 11.3
type input "0"
click at [112, 265] on input "range" at bounding box center [127, 266] width 31 height 2
click at [175, 14] on icon "Undo/Redo" at bounding box center [176, 12] width 9 height 9
type input "8"
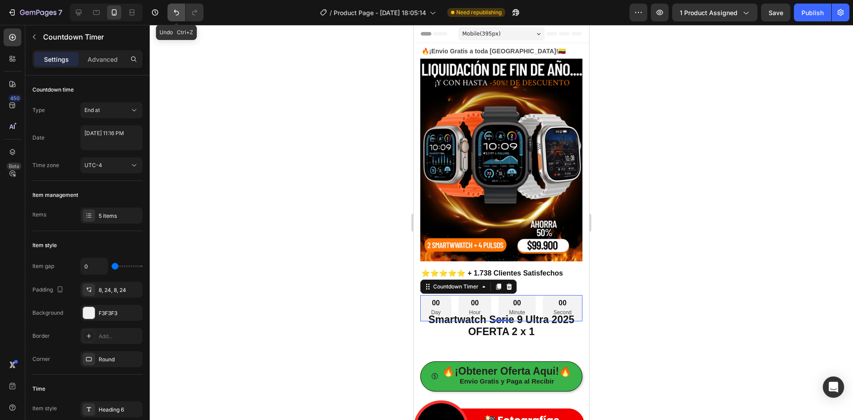
type input "8"
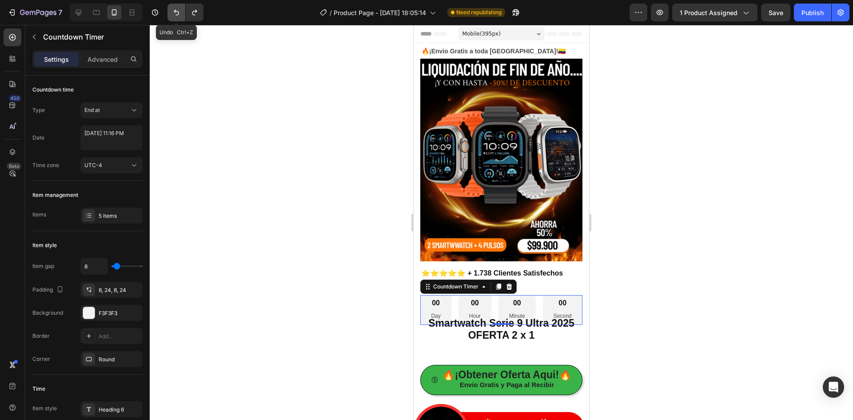
click at [175, 14] on icon "Undo/Redo" at bounding box center [176, 12] width 9 height 9
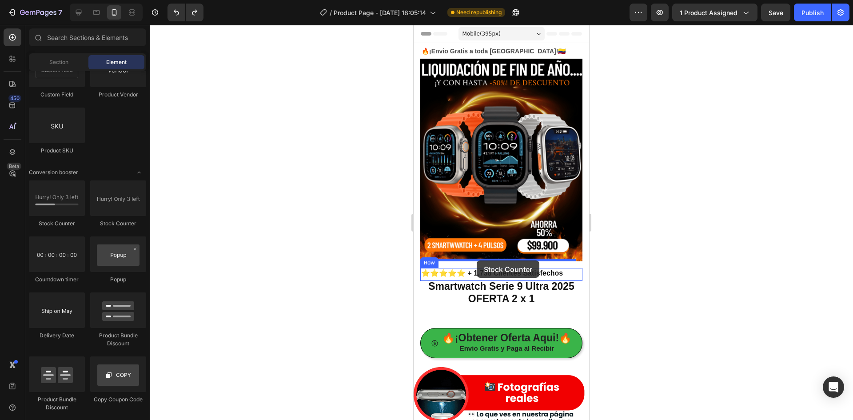
drag, startPoint x: 477, startPoint y: 236, endPoint x: 477, endPoint y: 260, distance: 24.0
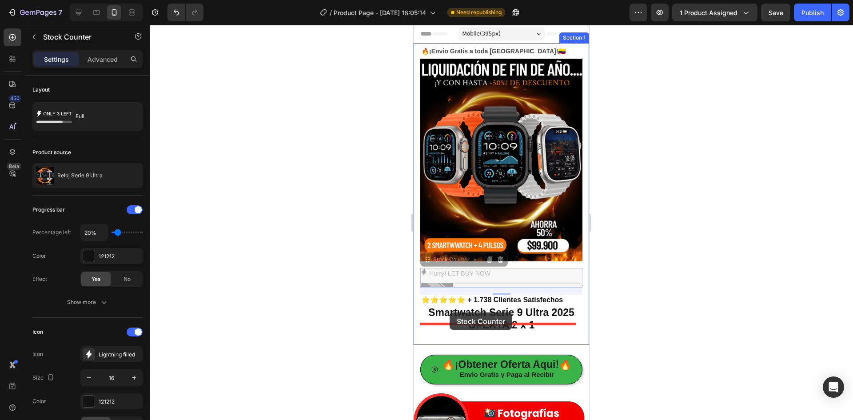
drag, startPoint x: 437, startPoint y: 253, endPoint x: 450, endPoint y: 312, distance: 60.9
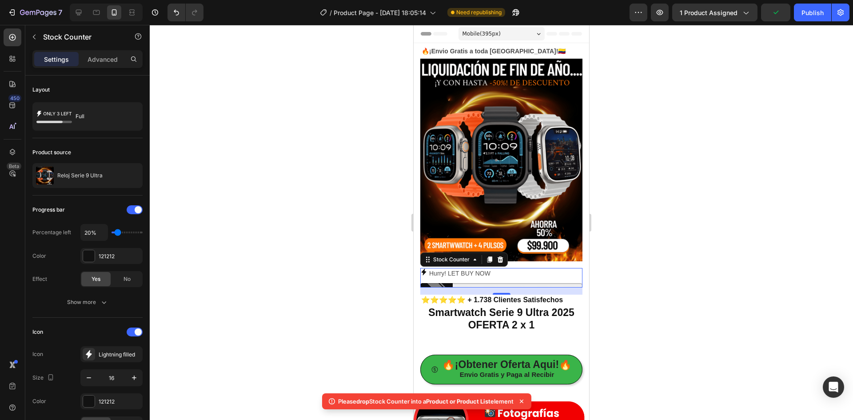
click at [657, 210] on div at bounding box center [501, 222] width 703 height 395
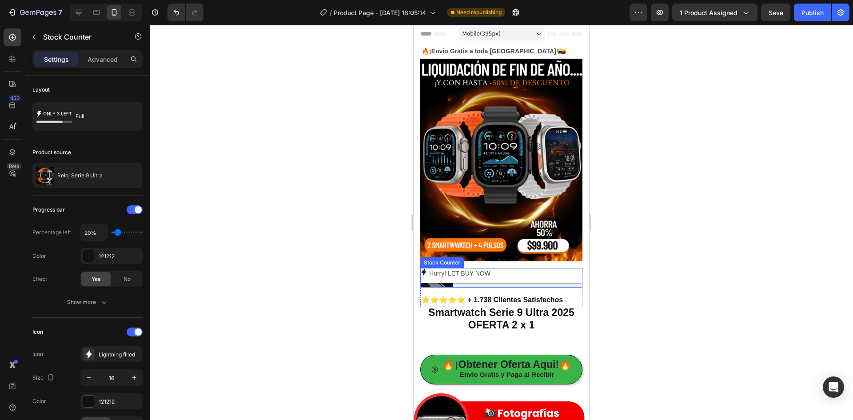
click at [479, 268] on p "Hurry! LET BUY NOW" at bounding box center [459, 273] width 61 height 11
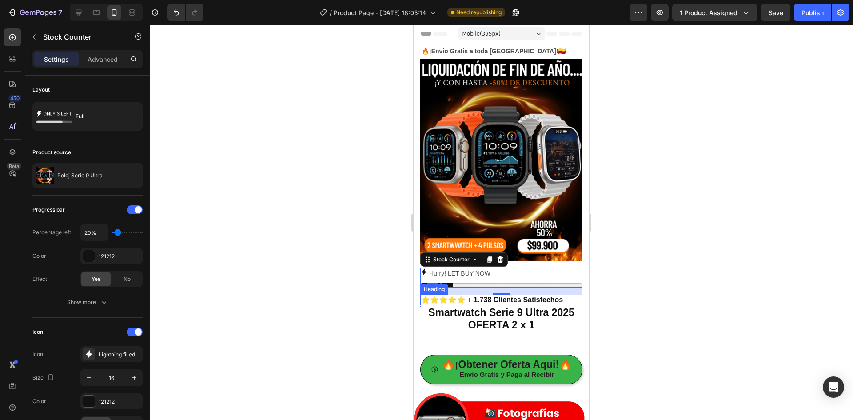
click at [519, 297] on h2 "⭐⭐⭐⭐⭐ + 1.738 Clientes Satisfechos" at bounding box center [501, 300] width 162 height 11
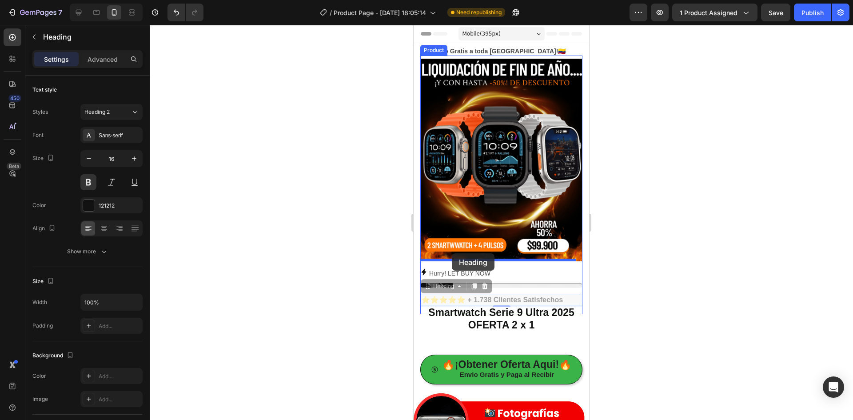
drag, startPoint x: 446, startPoint y: 279, endPoint x: 452, endPoint y: 253, distance: 25.9
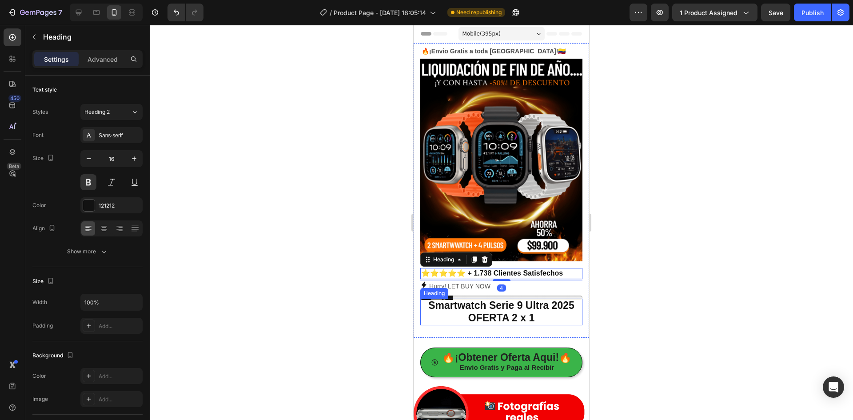
click at [471, 299] on h2 "Smartwatch Serie 9 Ultra 2025 OFERTA 2 x 1" at bounding box center [501, 312] width 162 height 26
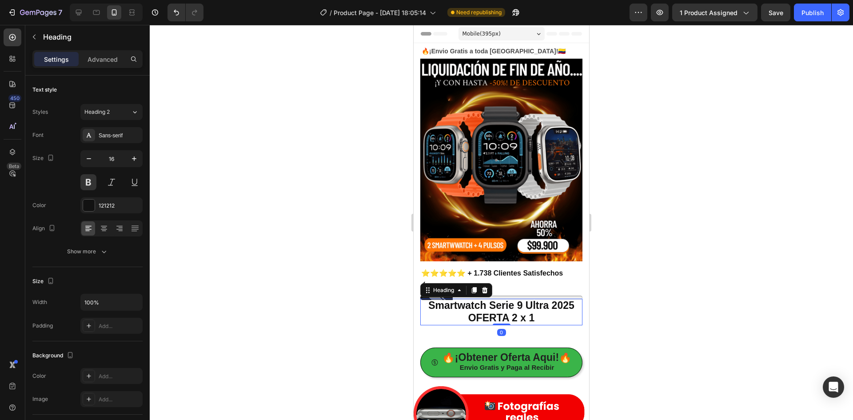
scroll to position [207, 0]
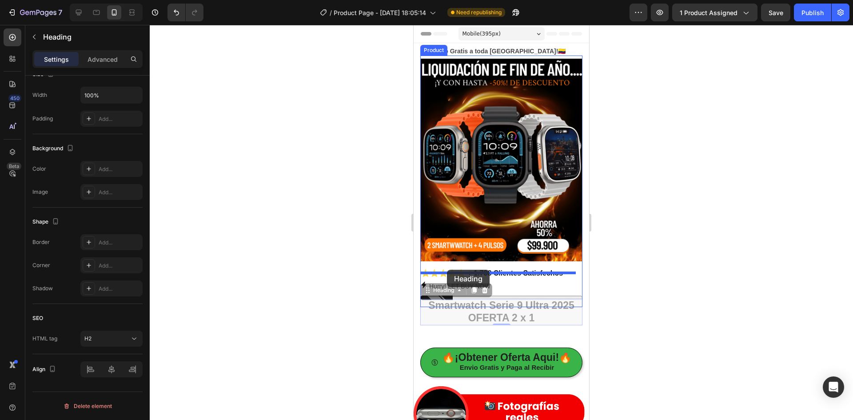
drag, startPoint x: 443, startPoint y: 284, endPoint x: 447, endPoint y: 270, distance: 14.7
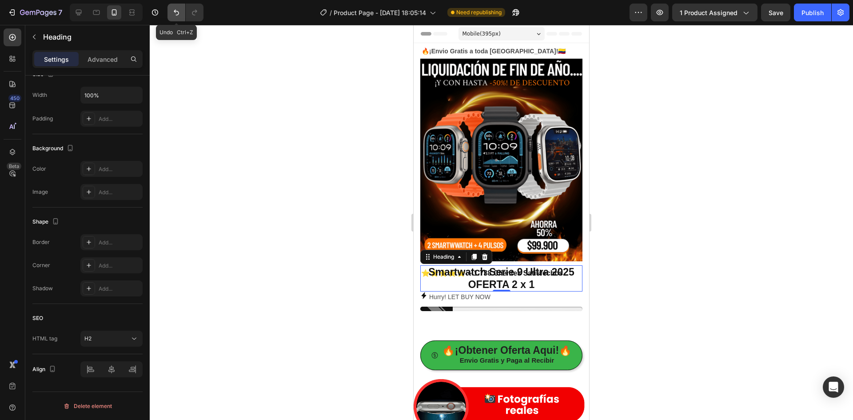
click at [172, 18] on button "Undo/Redo" at bounding box center [176, 13] width 18 height 18
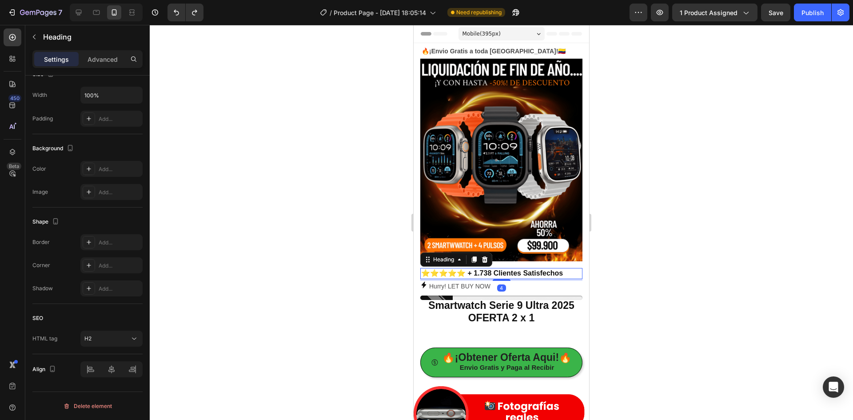
click at [474, 268] on h2 "⭐⭐⭐⭐⭐ + 1.738 Clientes Satisfechos" at bounding box center [501, 273] width 162 height 11
click at [97, 61] on p "Advanced" at bounding box center [103, 59] width 30 height 9
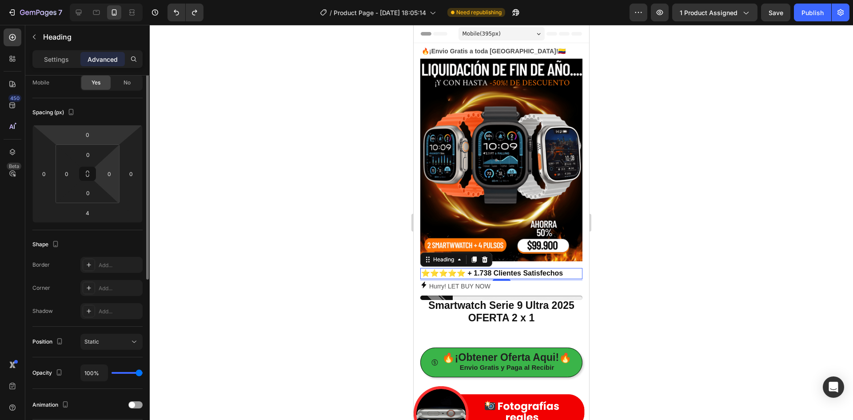
scroll to position [29, 0]
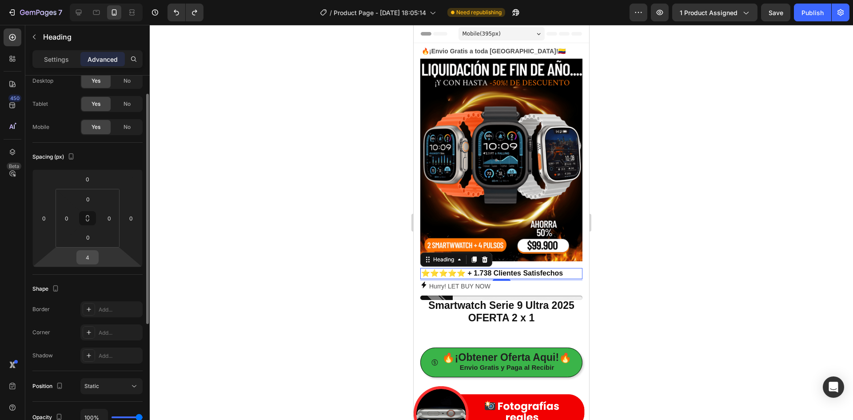
click at [96, 253] on input "4" at bounding box center [88, 257] width 18 height 13
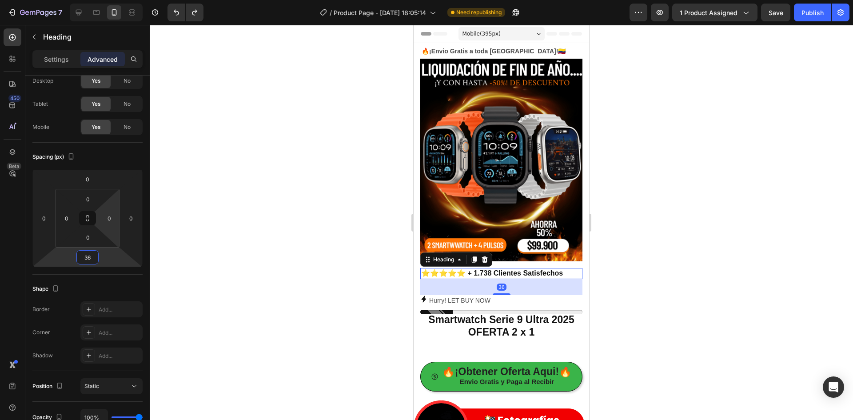
type input "37"
click at [637, 277] on div at bounding box center [501, 222] width 703 height 395
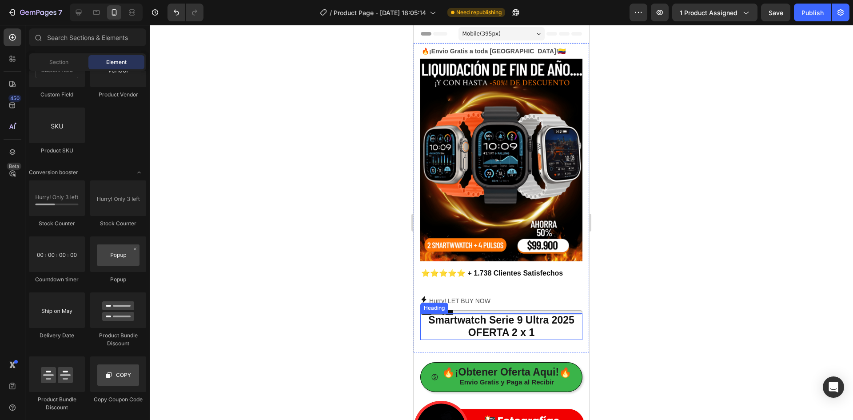
click at [499, 321] on h2 "Smartwatch Serie 9 Ultra 2025 OFERTA 2 x 1" at bounding box center [501, 326] width 162 height 26
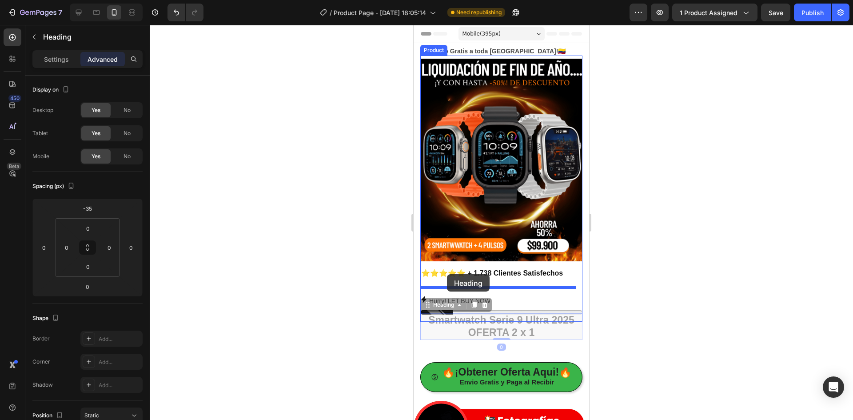
drag, startPoint x: 438, startPoint y: 299, endPoint x: 447, endPoint y: 274, distance: 26.2
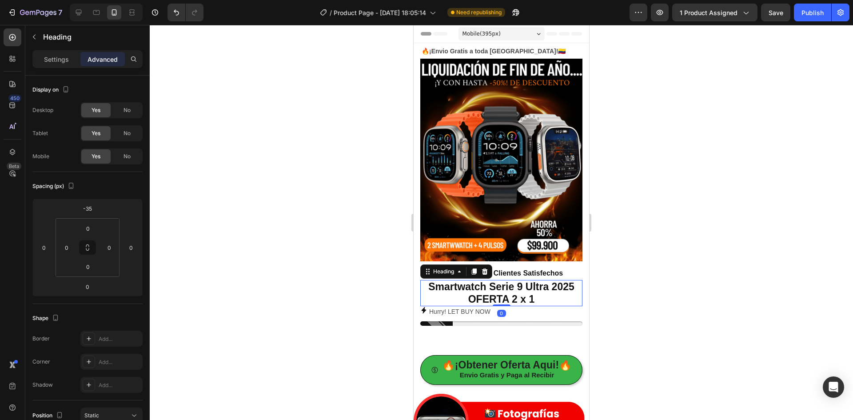
click at [666, 248] on div at bounding box center [501, 222] width 703 height 395
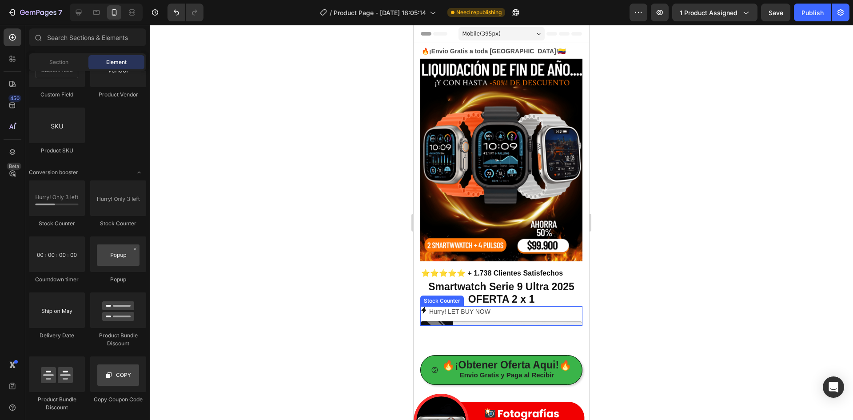
click at [434, 306] on p "Hurry! LET BUY NOW" at bounding box center [459, 311] width 61 height 11
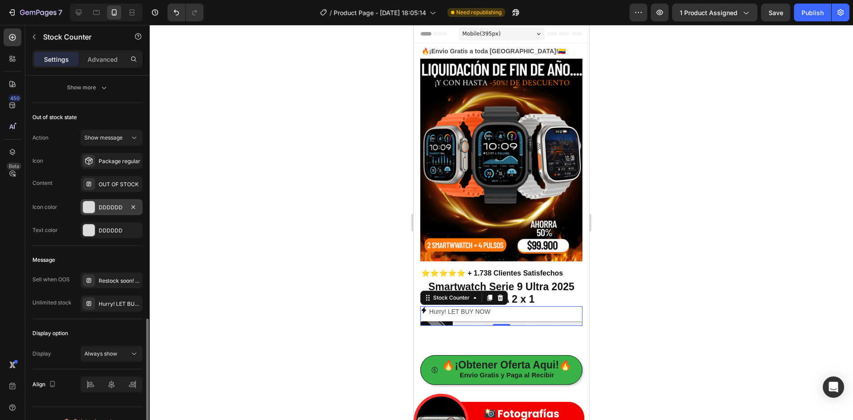
scroll to position [593, 0]
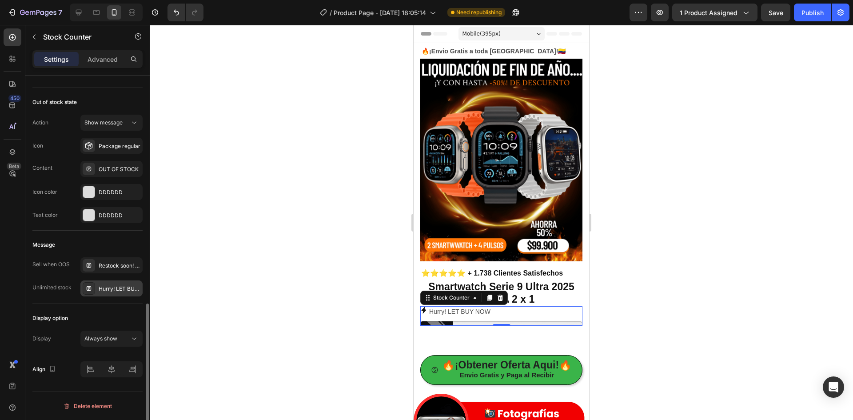
click at [112, 291] on div "Hurry! LET BUY NOW" at bounding box center [120, 289] width 42 height 8
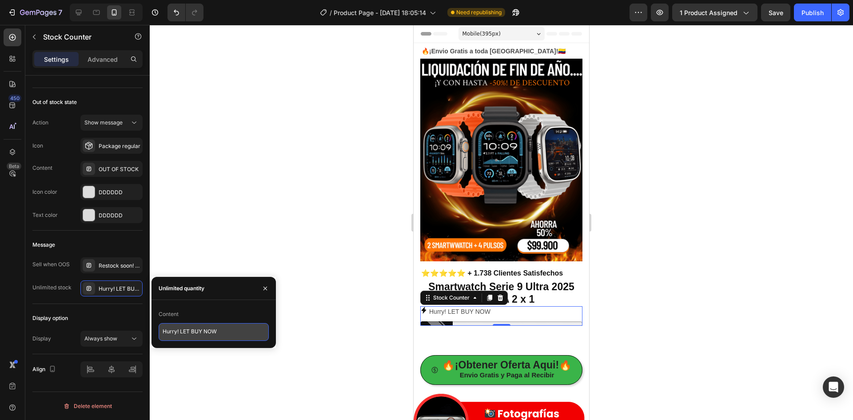
click at [176, 330] on textarea "Hurry! LET BUY NOW" at bounding box center [214, 332] width 110 height 18
paste textarea "📦"
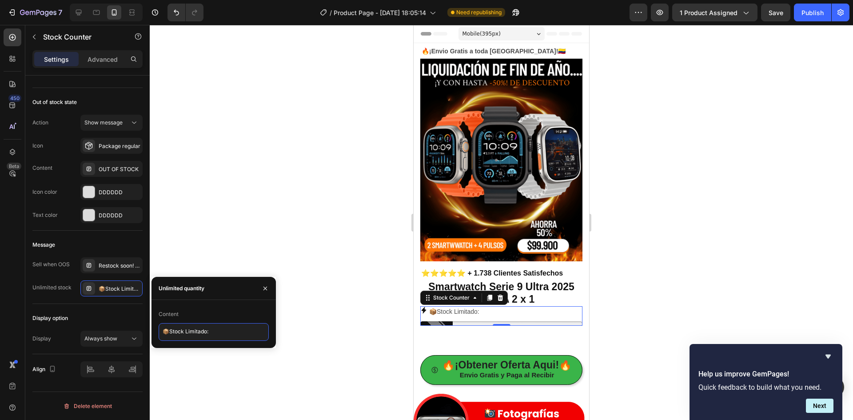
click at [186, 330] on textarea "📦Stock Limitado:" at bounding box center [214, 332] width 110 height 18
click at [169, 331] on textarea "📦Stock Limitado:" at bounding box center [214, 332] width 110 height 18
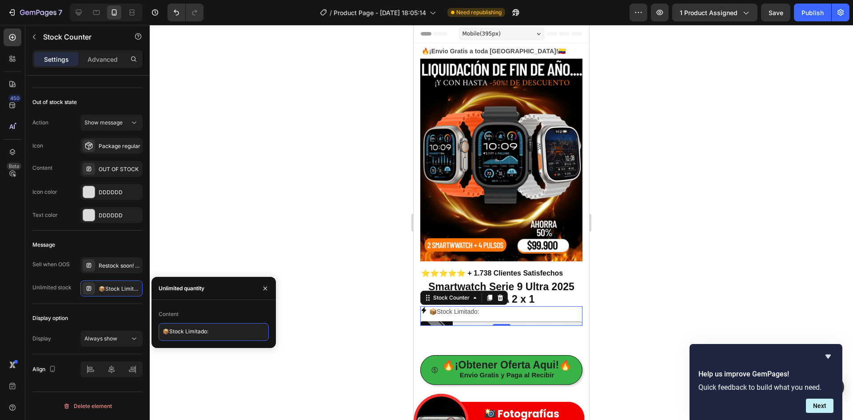
drag, startPoint x: 169, startPoint y: 331, endPoint x: 209, endPoint y: 332, distance: 40.0
click at [209, 332] on textarea "📦Stock Limitado:" at bounding box center [214, 332] width 110 height 18
paste textarea "limitado, ¡no te quedes sin el tuyo!"
type textarea "📦Stock limitado, ¡no te quedes sin el tuyo!"
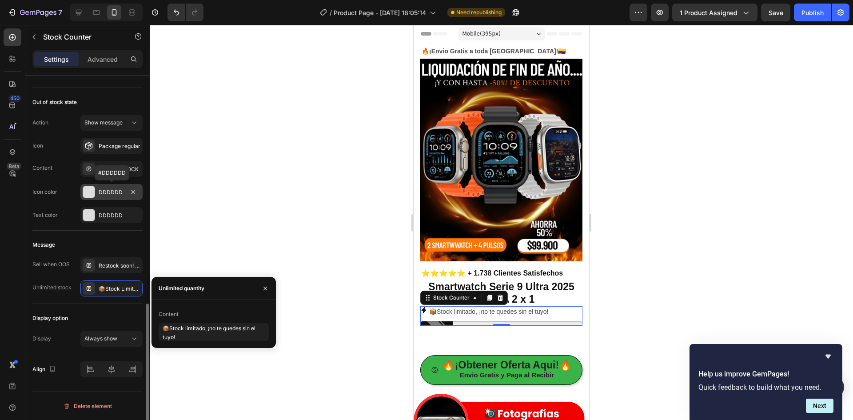
click at [91, 194] on div at bounding box center [89, 192] width 12 height 12
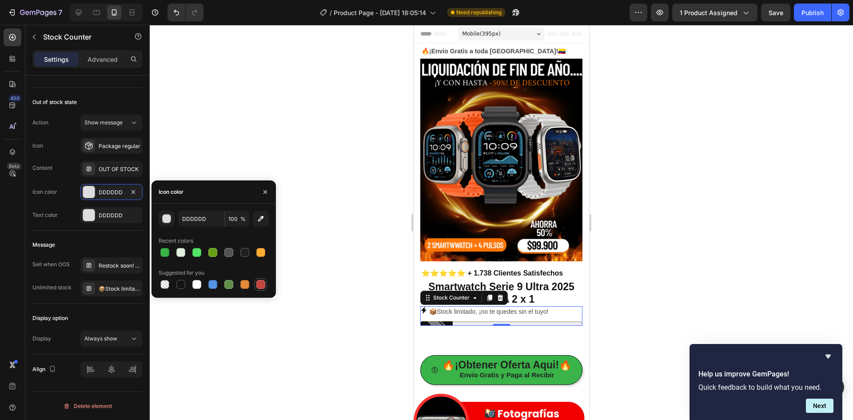
click at [258, 285] on div at bounding box center [260, 284] width 9 height 9
type input "C5453F"
click at [87, 211] on div at bounding box center [89, 215] width 12 height 12
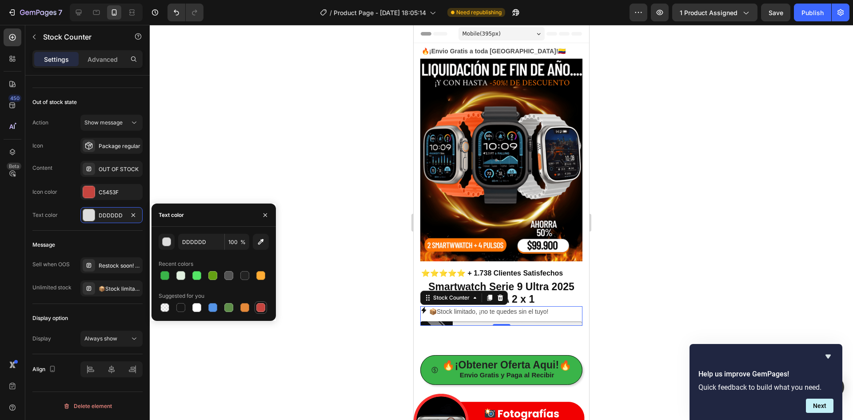
click at [262, 307] on div at bounding box center [260, 307] width 9 height 9
type input "C5453F"
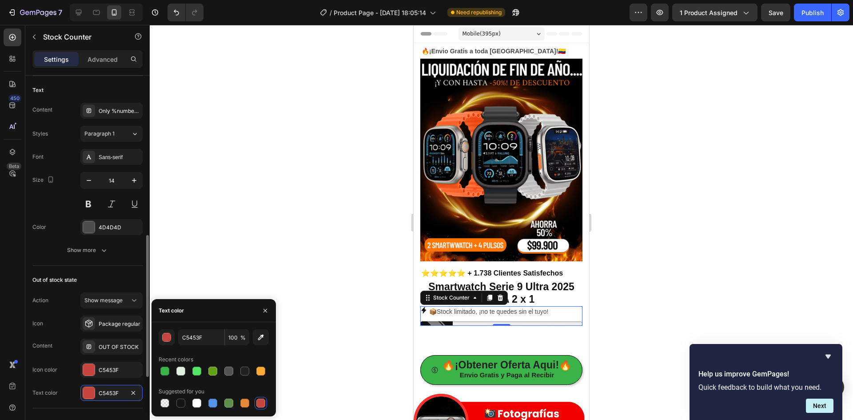
scroll to position [370, 0]
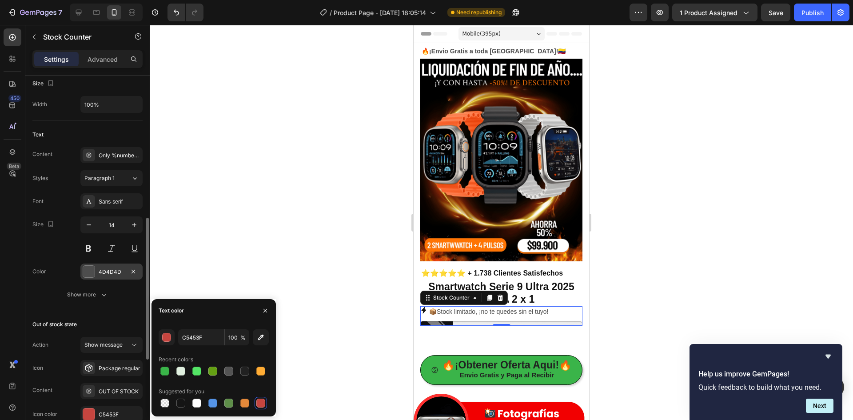
click at [95, 268] on div at bounding box center [89, 271] width 12 height 12
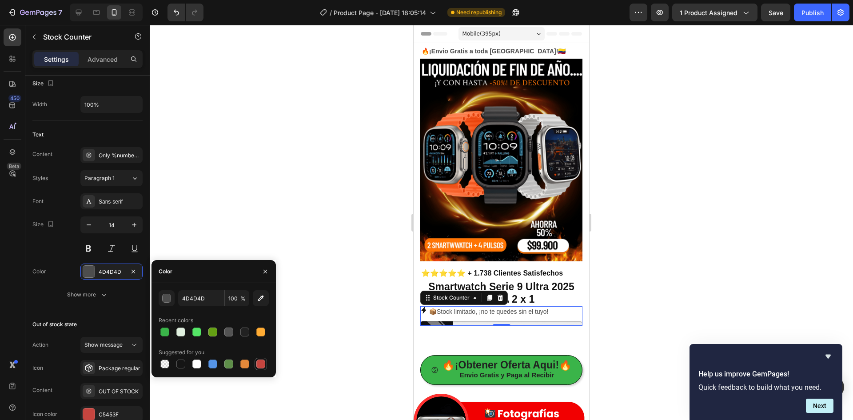
click at [255, 363] on div at bounding box center [260, 363] width 11 height 11
type input "C5453F"
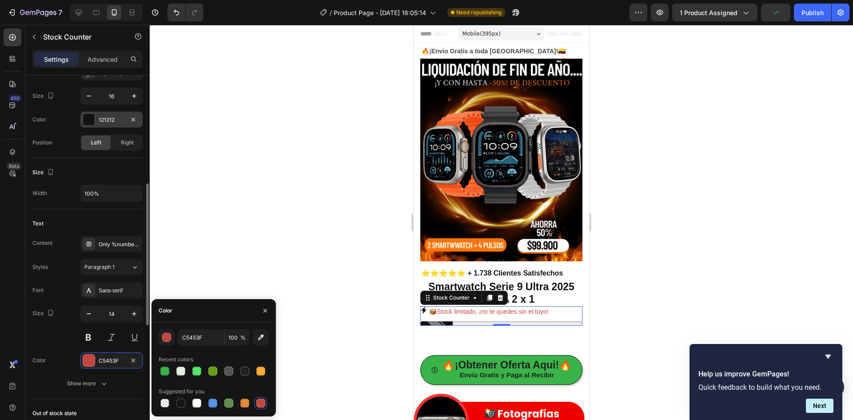
click at [89, 121] on div at bounding box center [89, 120] width 12 height 12
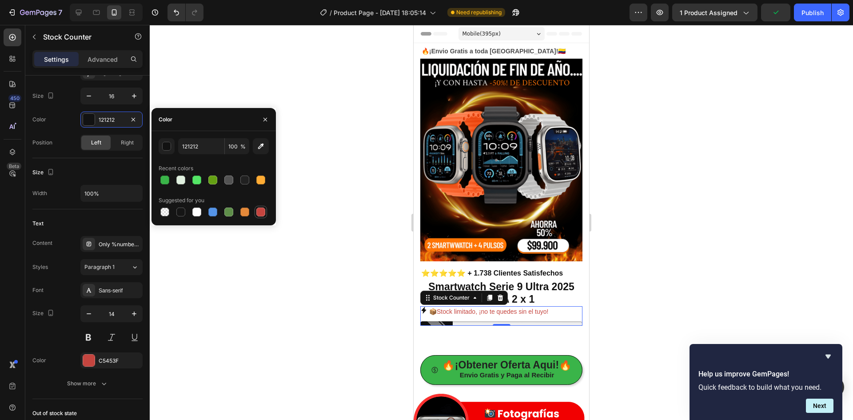
click at [259, 211] on div at bounding box center [260, 211] width 9 height 9
click at [266, 147] on button "button" at bounding box center [261, 146] width 16 height 16
type input "F10002"
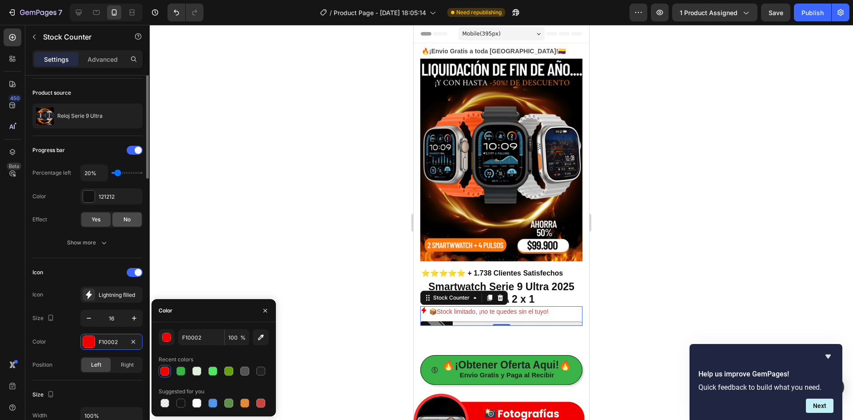
scroll to position [15, 0]
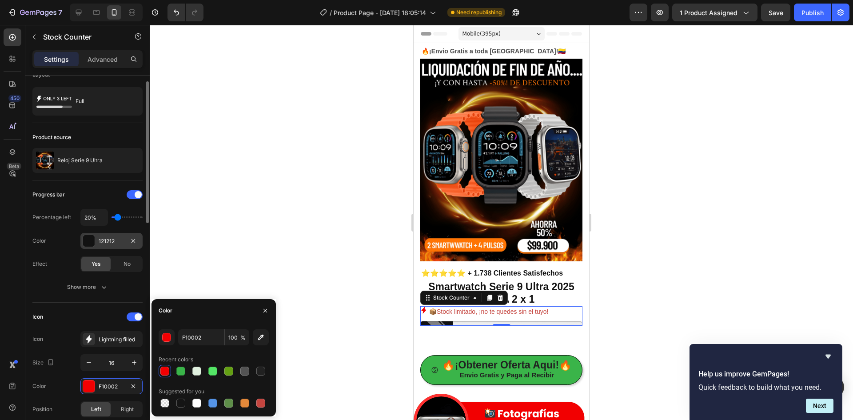
click at [89, 239] on div at bounding box center [89, 241] width 12 height 12
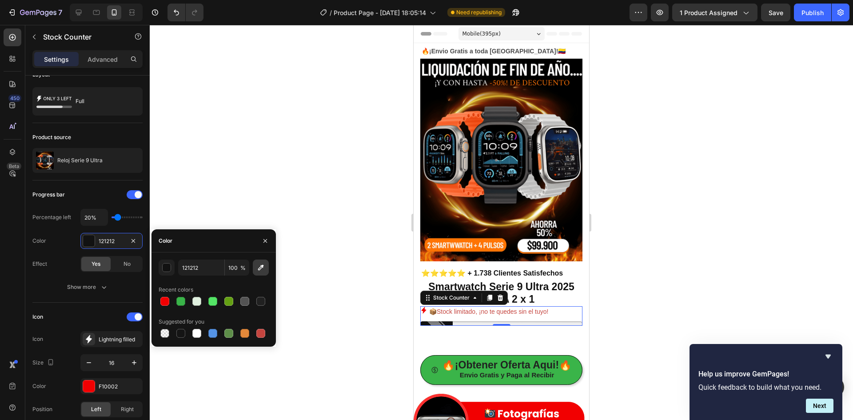
click at [260, 269] on icon "button" at bounding box center [261, 268] width 6 height 6
type input "F10002"
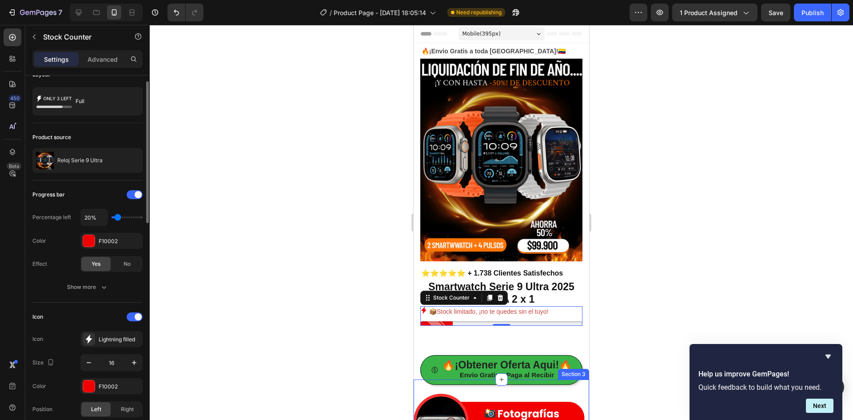
type input "30%"
type input "30"
type input "40%"
type input "40"
click at [122, 217] on input "range" at bounding box center [127, 217] width 31 height 2
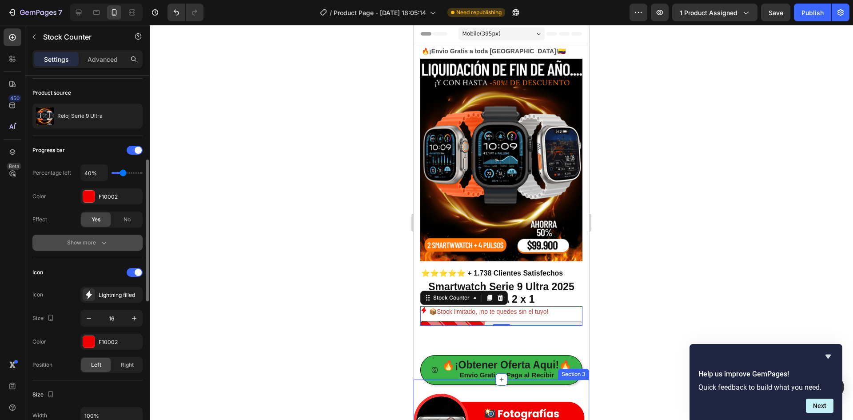
scroll to position [148, 0]
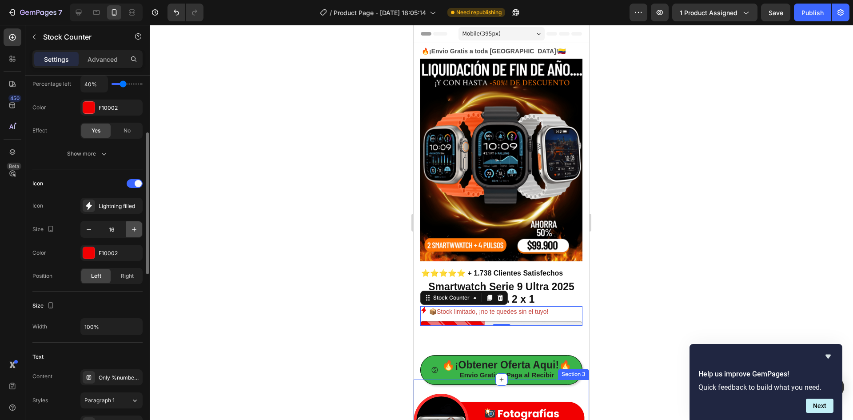
click at [131, 223] on button "button" at bounding box center [134, 229] width 16 height 16
type input "18"
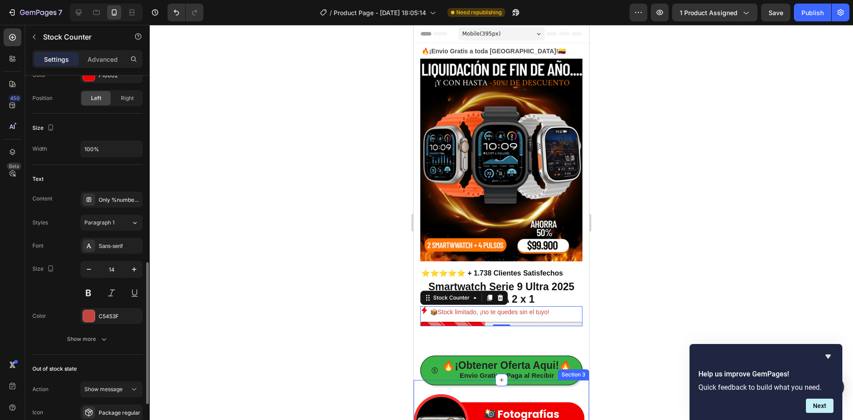
scroll to position [370, 0]
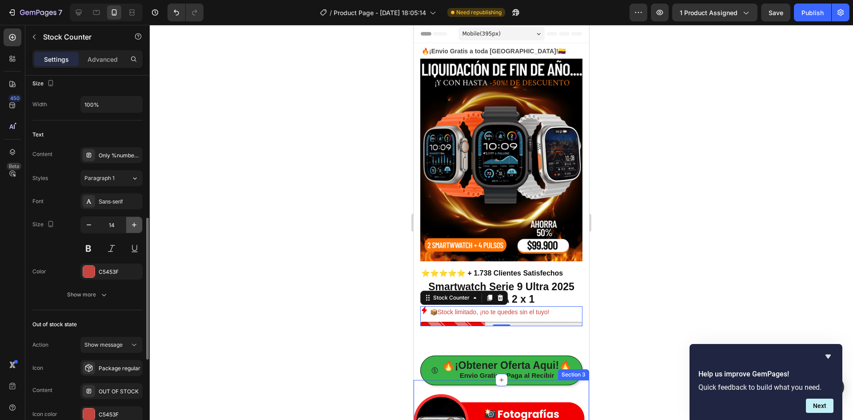
click at [133, 226] on icon "button" at bounding box center [134, 224] width 9 height 9
type input "15"
click at [93, 246] on button at bounding box center [88, 248] width 16 height 16
click at [119, 204] on div "Sans-serif" at bounding box center [120, 202] width 42 height 8
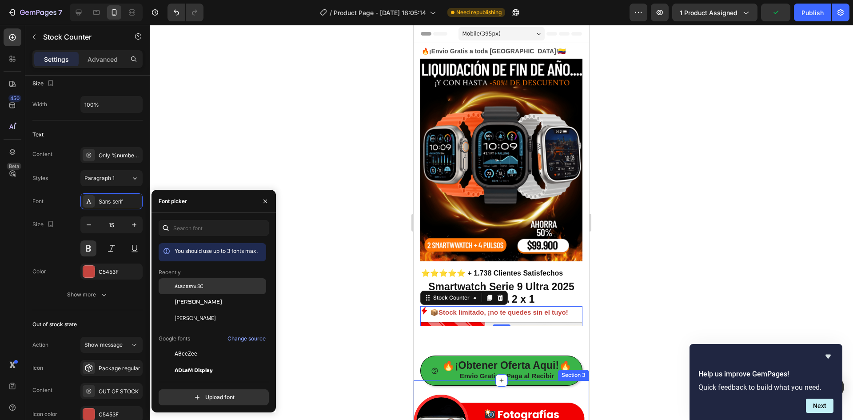
click at [194, 283] on span "Alegreya SC" at bounding box center [189, 286] width 29 height 8
click at [194, 299] on div "Aldrich" at bounding box center [220, 302] width 90 height 8
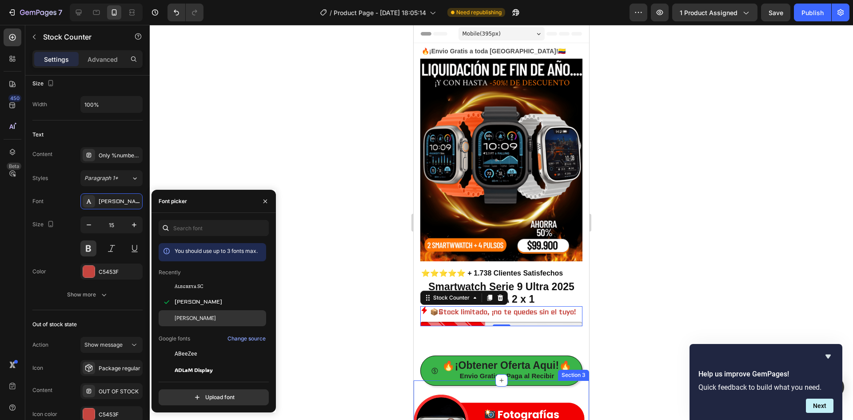
click at [200, 317] on span "Albert Sans" at bounding box center [195, 318] width 41 height 8
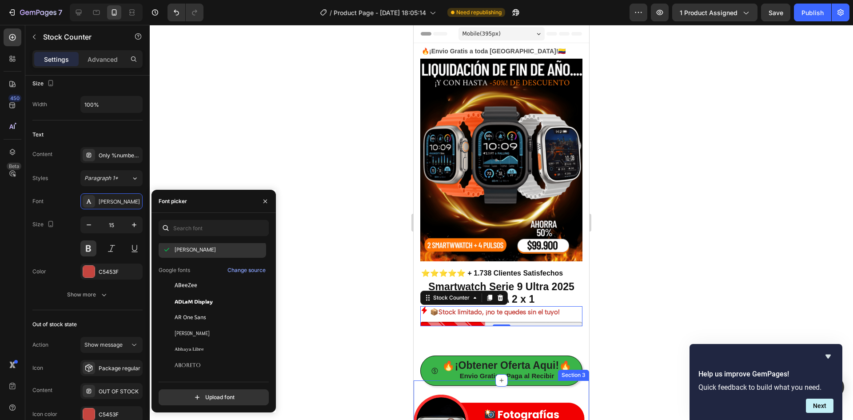
scroll to position [89, 0]
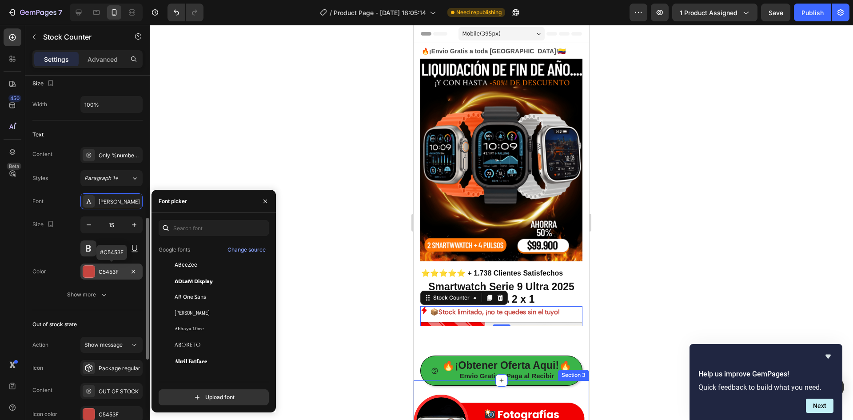
click at [95, 271] on div at bounding box center [89, 271] width 12 height 12
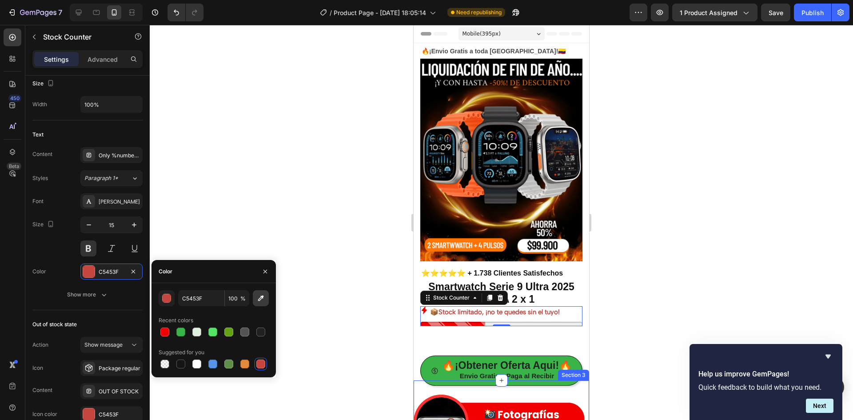
click at [258, 295] on icon "button" at bounding box center [260, 298] width 9 height 9
type input "F10002"
click at [812, 21] on div "7 Version history / Product Page - Sep 27, 18:05:14 Need republishing Preview 1…" at bounding box center [426, 12] width 853 height 25
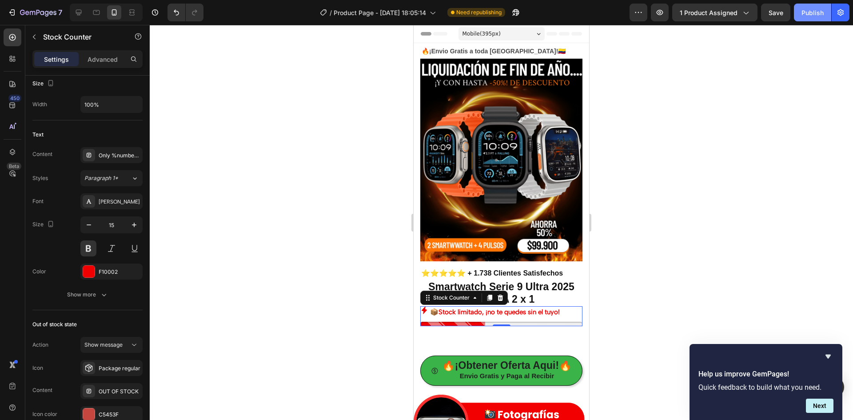
click at [812, 18] on button "Publish" at bounding box center [812, 13] width 37 height 18
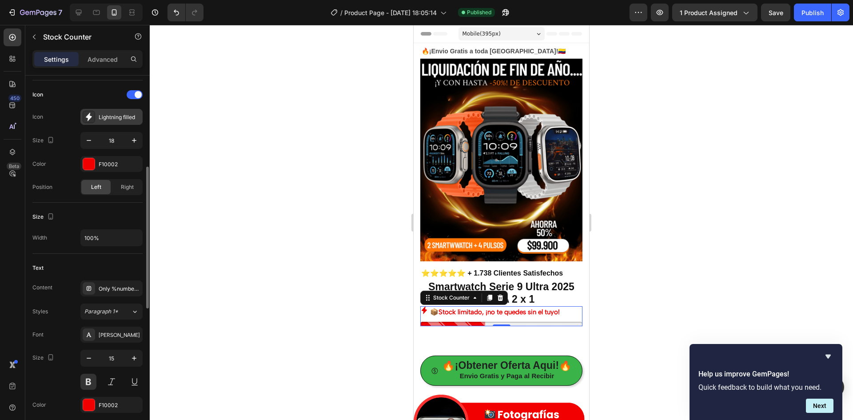
click at [92, 114] on icon at bounding box center [88, 116] width 9 height 9
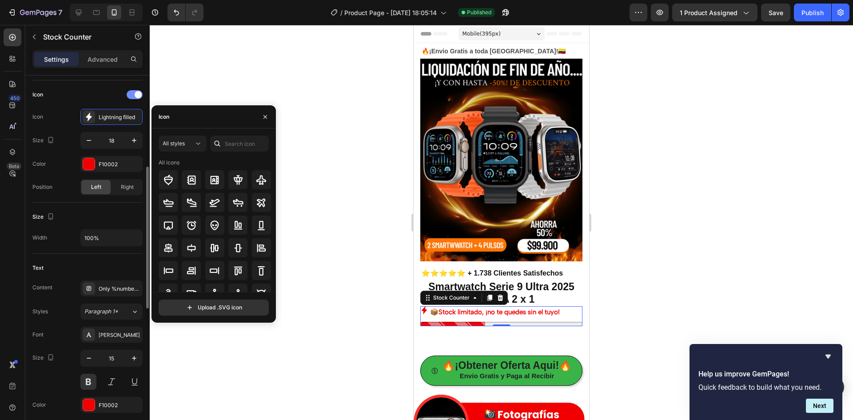
click at [135, 93] on span at bounding box center [138, 94] width 7 height 7
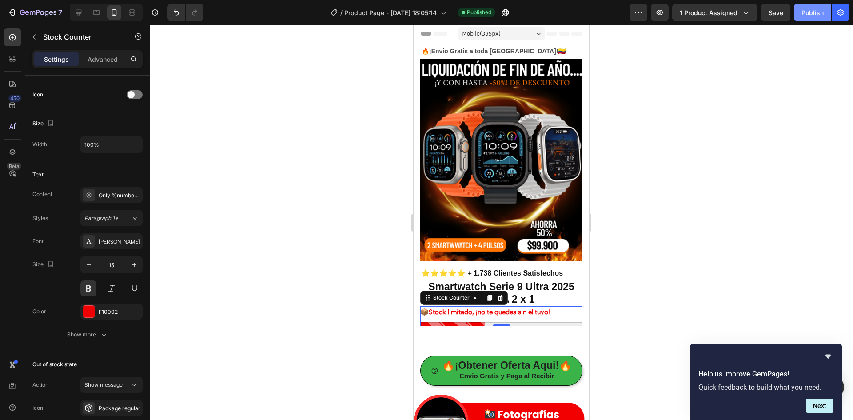
click at [796, 16] on button "Publish" at bounding box center [812, 13] width 37 height 18
click at [114, 286] on button at bounding box center [112, 288] width 16 height 16
click at [92, 289] on button at bounding box center [88, 288] width 16 height 16
click at [109, 290] on button at bounding box center [112, 288] width 16 height 16
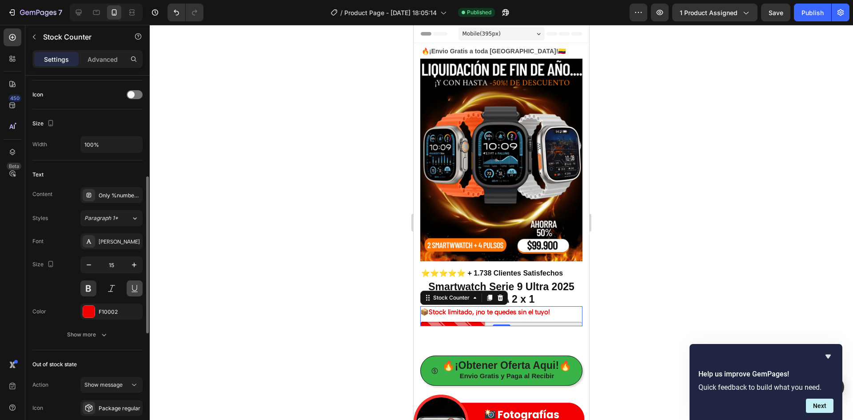
click at [133, 290] on button at bounding box center [135, 288] width 16 height 16
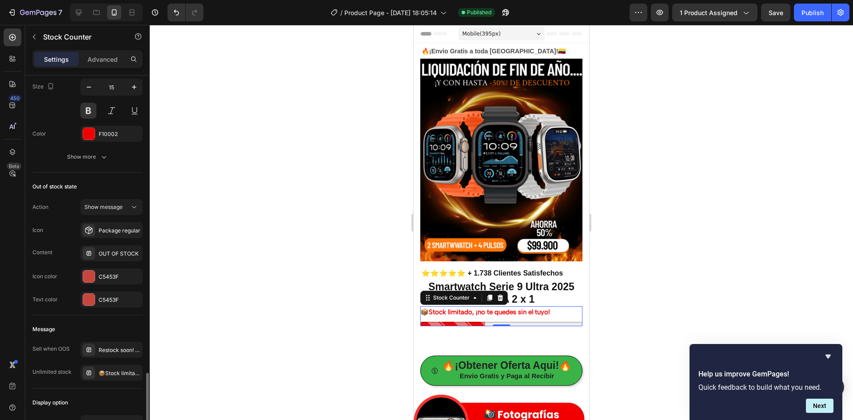
scroll to position [499, 0]
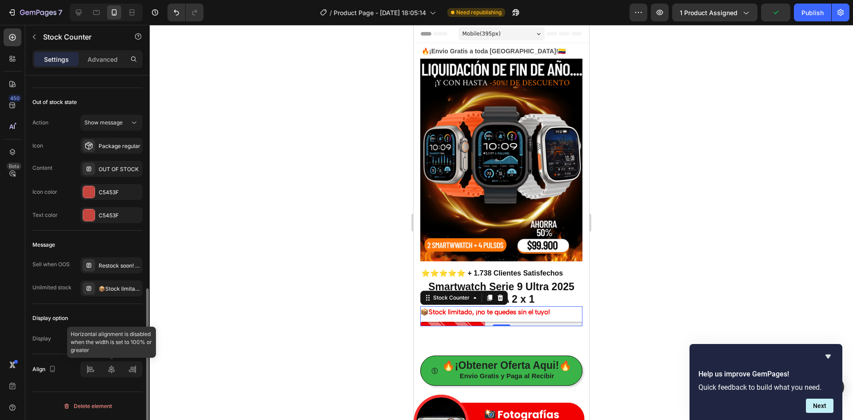
click at [112, 367] on div at bounding box center [111, 369] width 62 height 16
click at [112, 370] on div at bounding box center [111, 369] width 62 height 16
click at [112, 291] on div "📦Stock limitado, ¡no te quedes sin el tuyo!" at bounding box center [120, 289] width 42 height 8
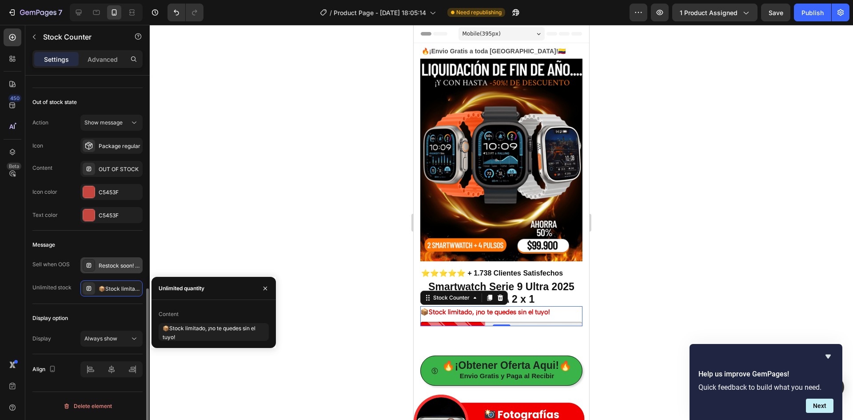
click at [119, 268] on div "Restock soon! PREORDER NOW" at bounding box center [120, 266] width 42 height 8
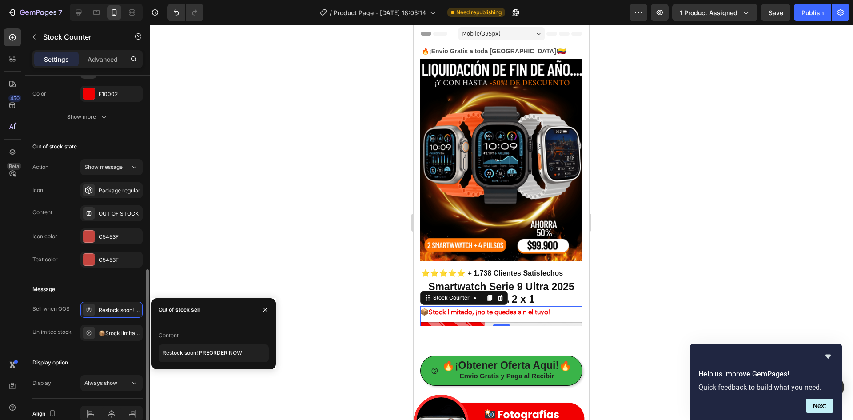
scroll to position [366, 0]
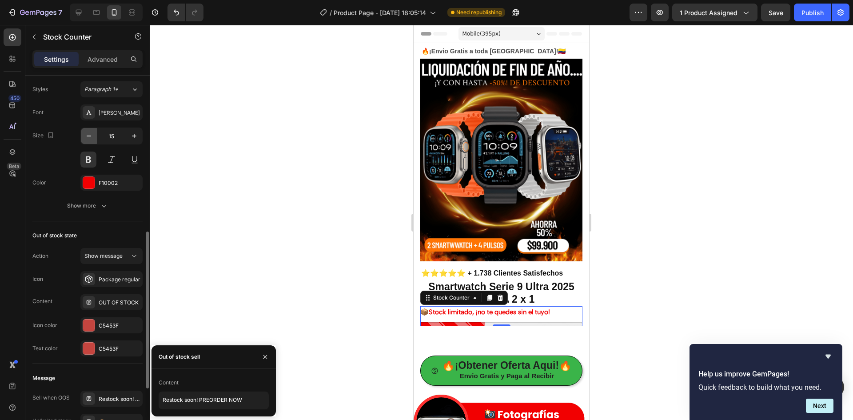
click at [91, 137] on icon "button" at bounding box center [88, 135] width 9 height 9
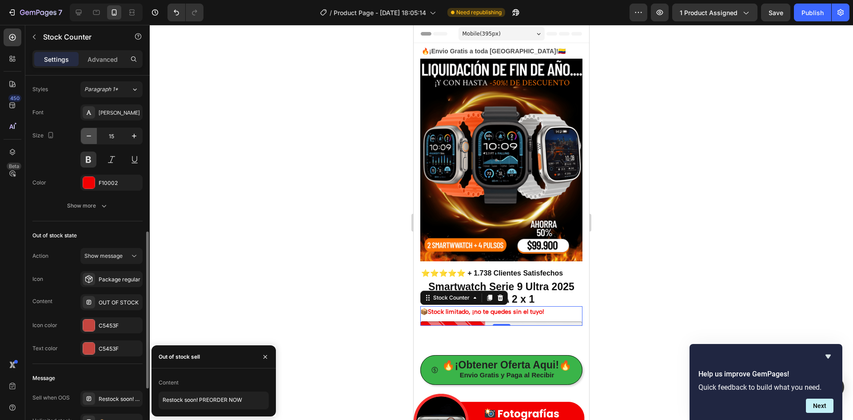
type input "14"
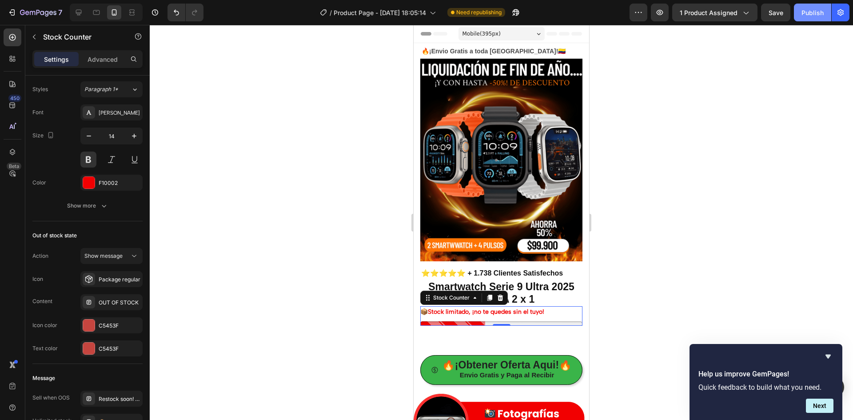
click at [804, 13] on div "Publish" at bounding box center [812, 12] width 22 height 9
click at [449, 341] on div "🔥¡Obtener Oferta Aqui!🔥 Envio Gratis y Paga al Recibir Button Section 2" at bounding box center [501, 370] width 175 height 59
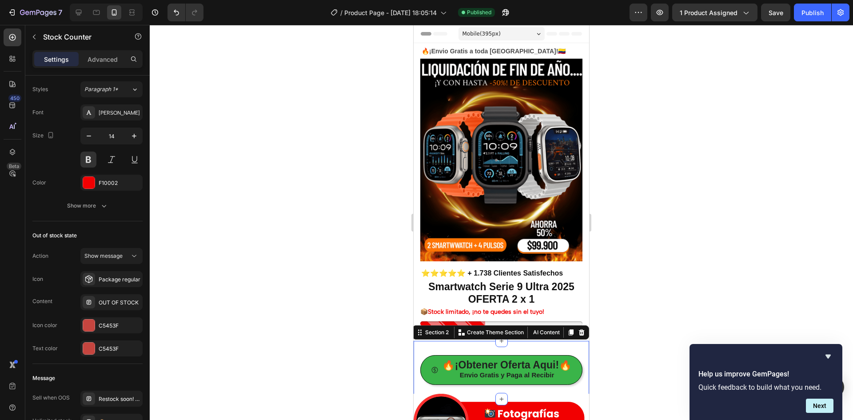
scroll to position [0, 0]
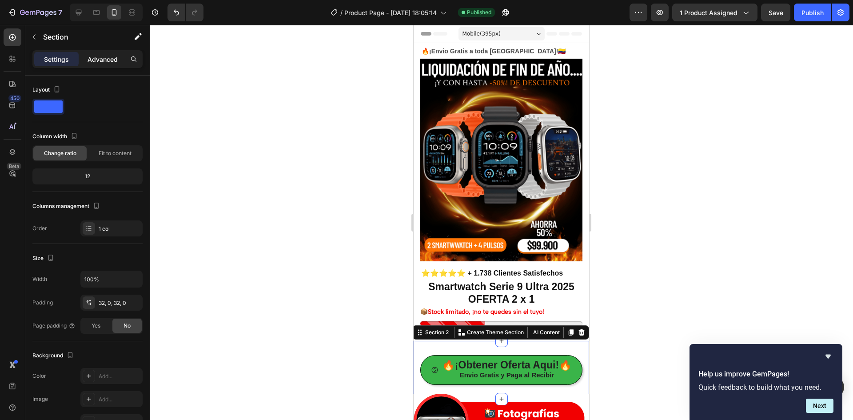
click at [94, 60] on p "Advanced" at bounding box center [103, 59] width 30 height 9
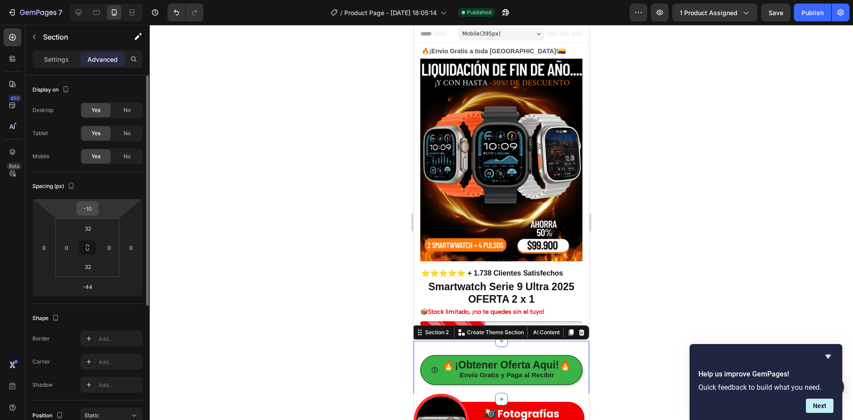
click at [87, 208] on input "-10" at bounding box center [88, 208] width 18 height 13
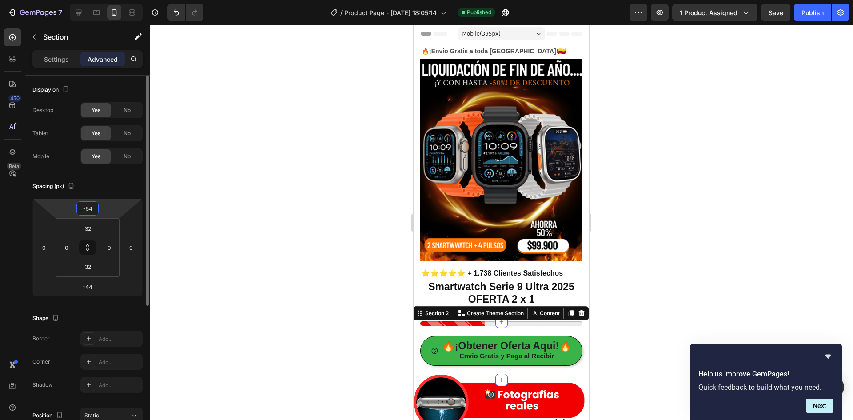
type input "-55"
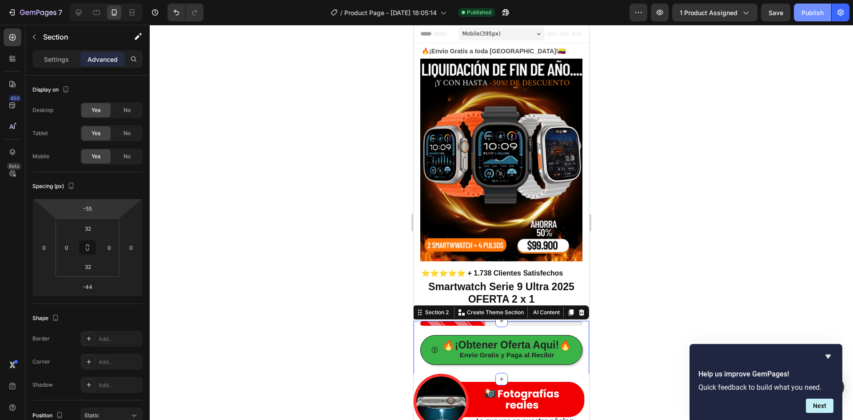
click at [798, 11] on button "Publish" at bounding box center [812, 13] width 37 height 18
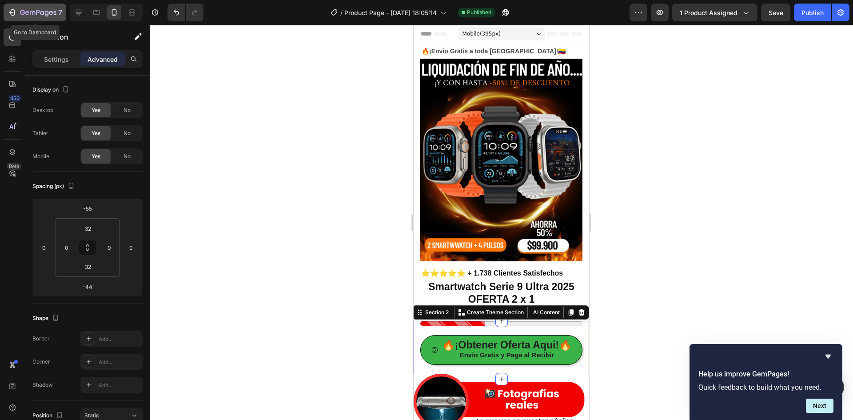
click at [47, 9] on div "7" at bounding box center [41, 12] width 42 height 11
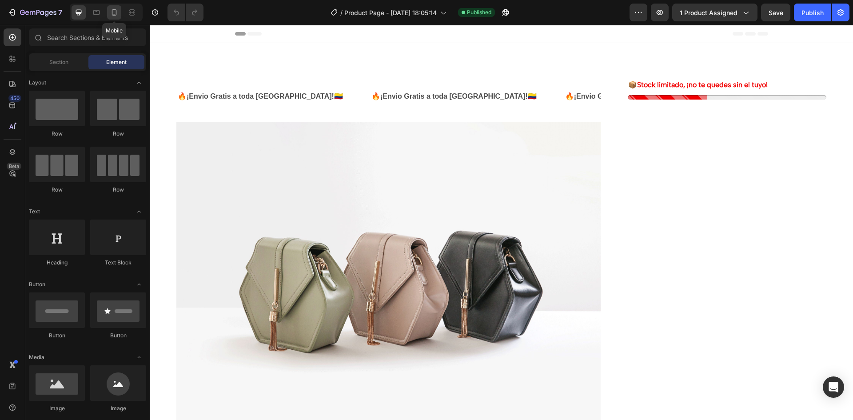
click at [114, 10] on icon at bounding box center [114, 12] width 9 height 9
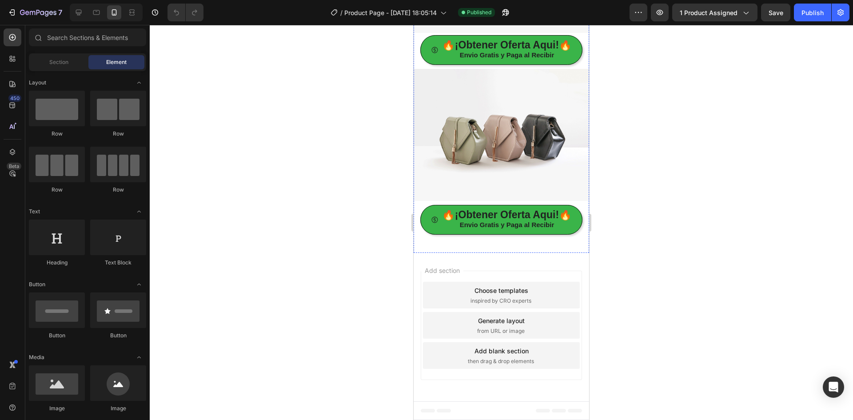
scroll to position [1603, 0]
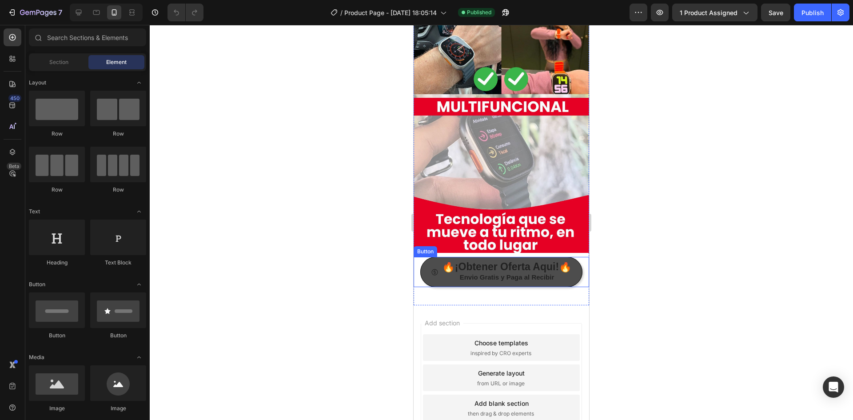
click at [515, 257] on button "🔥¡Obtener Oferta Aqui!🔥 Envio Gratis y Paga al Recibir" at bounding box center [501, 272] width 162 height 30
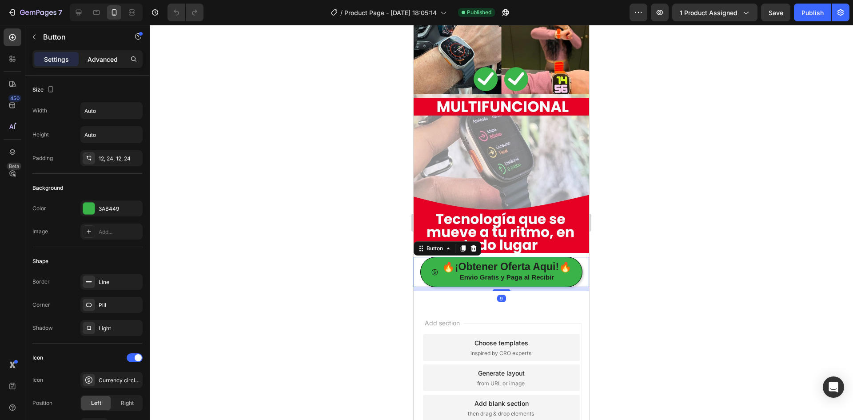
click at [105, 60] on p "Advanced" at bounding box center [103, 59] width 30 height 9
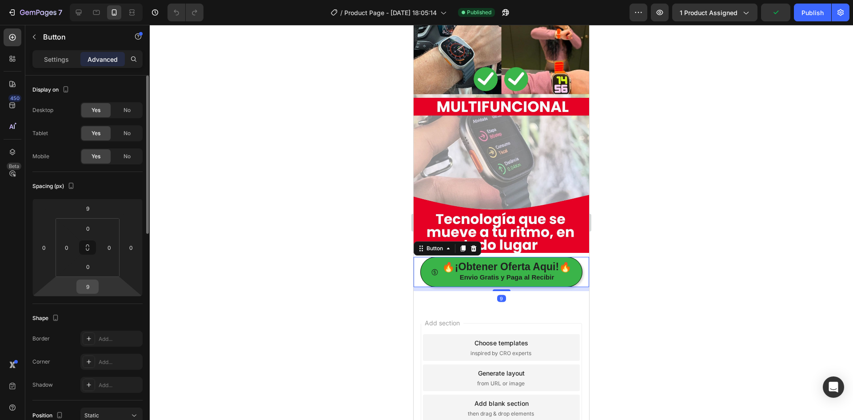
click at [87, 284] on input "9" at bounding box center [88, 286] width 18 height 13
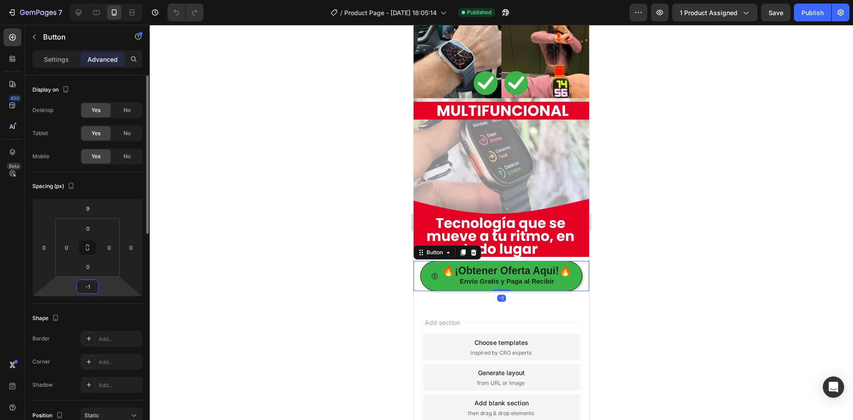
scroll to position [1599, 0]
type input "0"
click at [794, 10] on button "Publish" at bounding box center [812, 13] width 37 height 18
click at [38, 1] on div "7 Go to Dashboard Version history / Product Page - [DATE] 18:05:14 Published Pr…" at bounding box center [426, 12] width 853 height 25
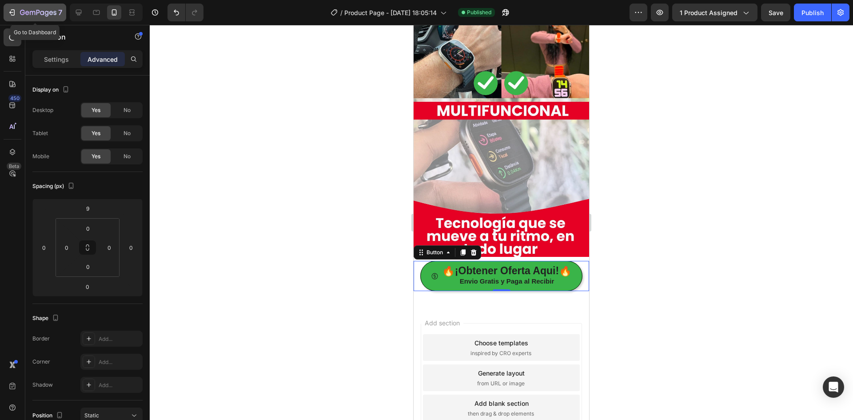
click at [37, 8] on div "7" at bounding box center [41, 12] width 42 height 11
